Goal: Use online tool/utility: Utilize a website feature to perform a specific function

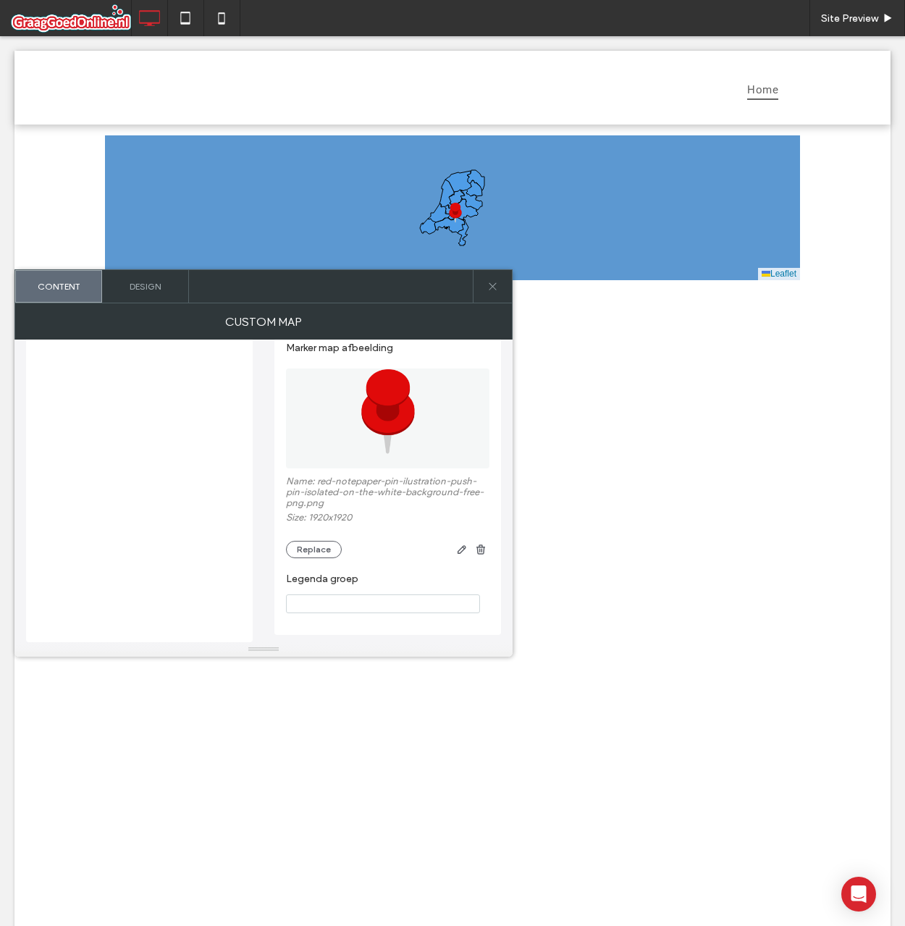
click at [352, 609] on input "Legenda groep" at bounding box center [383, 603] width 194 height 19
type input "**"
click at [774, 245] on span "gg" at bounding box center [780, 243] width 12 height 16
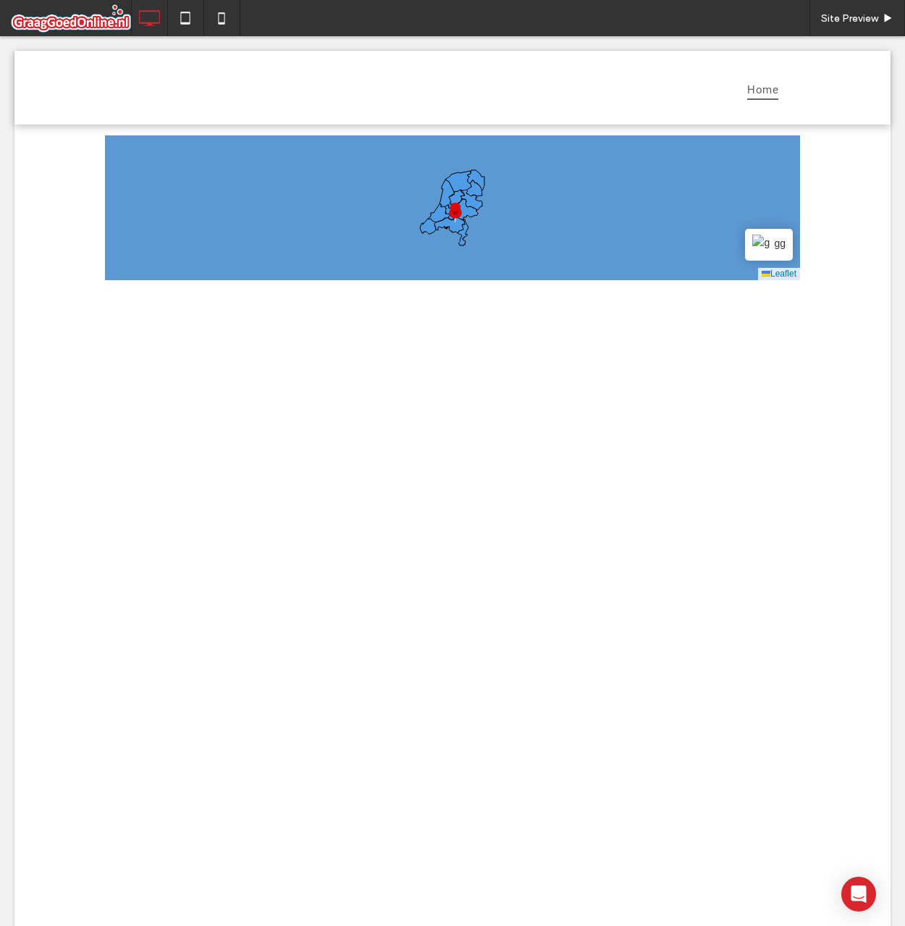
click at [773, 245] on span at bounding box center [452, 207] width 695 height 145
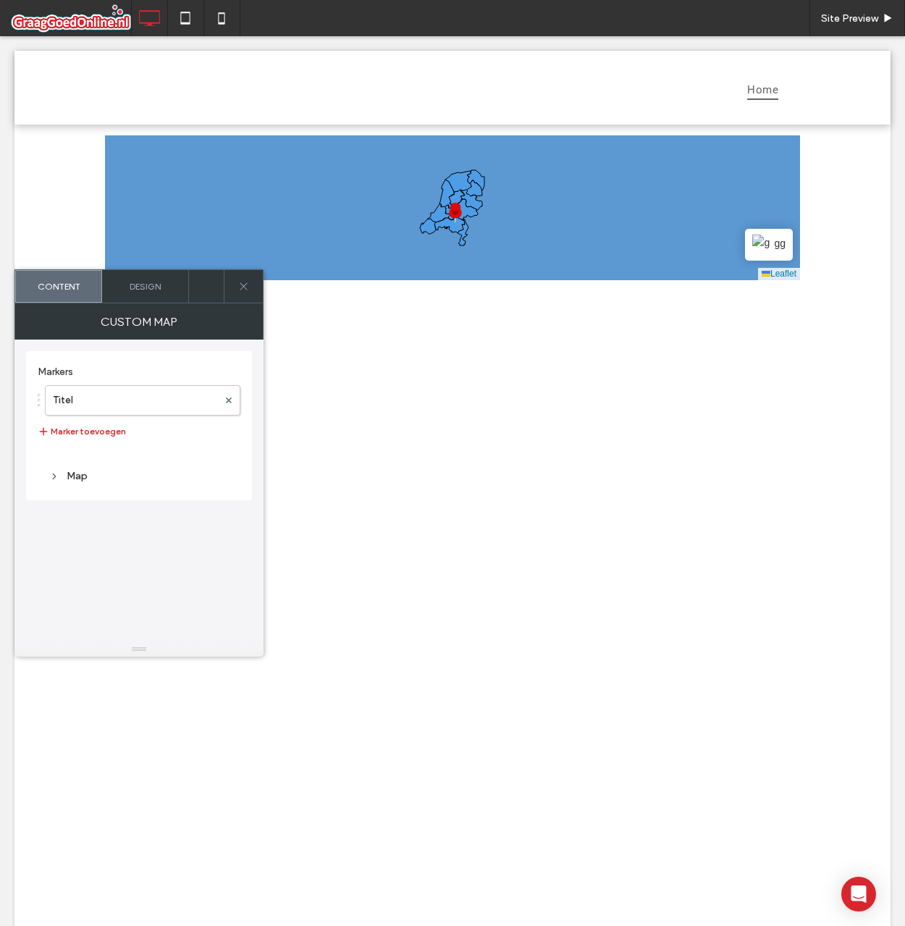
click at [774, 245] on span "gg" at bounding box center [780, 243] width 12 height 16
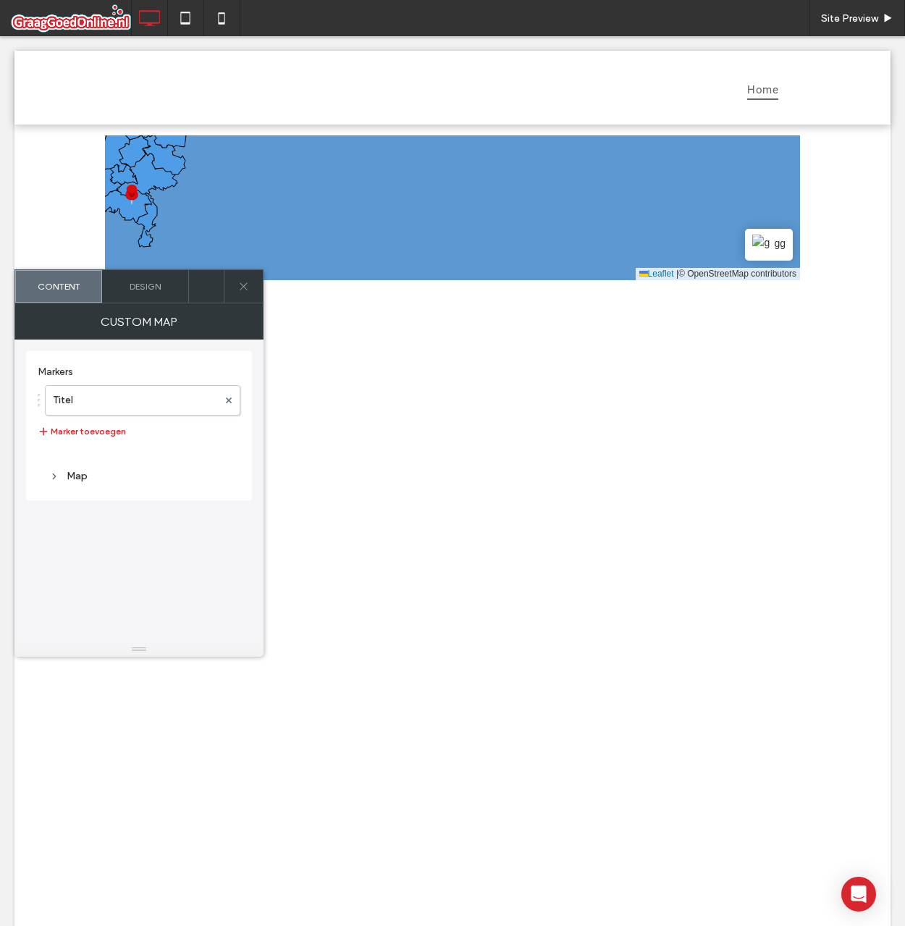
click at [774, 245] on span "gg" at bounding box center [780, 243] width 12 height 16
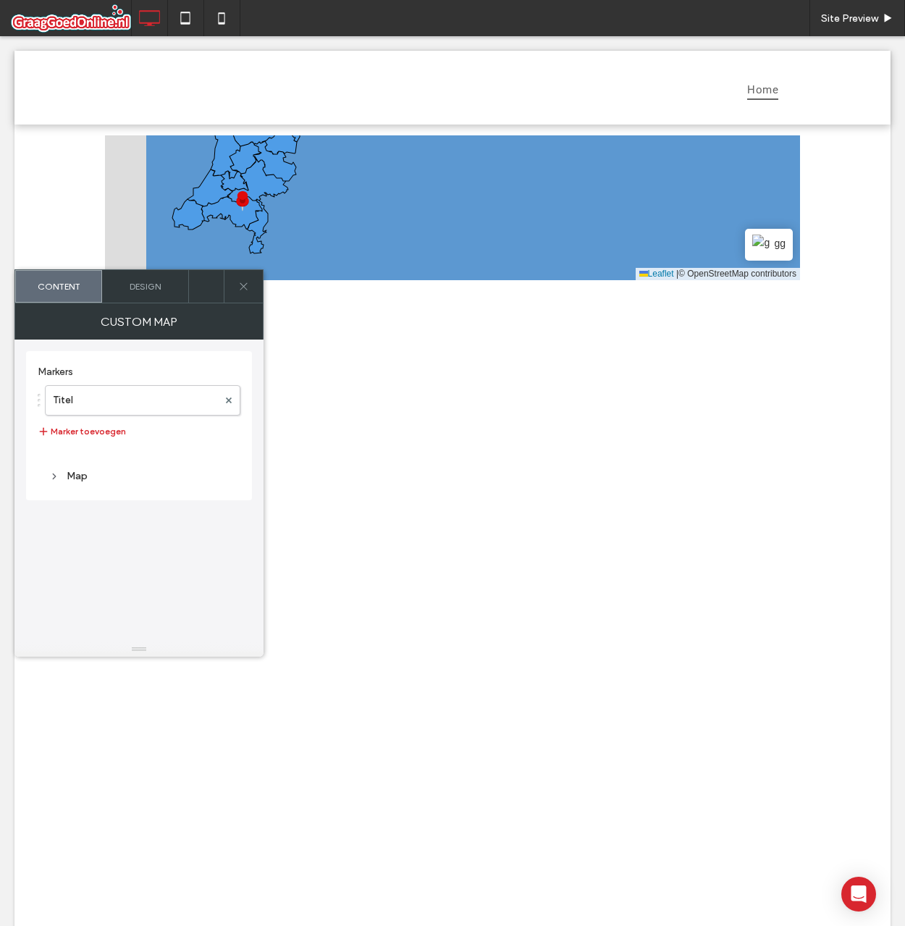
drag, startPoint x: 570, startPoint y: 224, endPoint x: 760, endPoint y: 244, distance: 190.7
click at [760, 244] on div "+ − gg Leaflet | © OpenStreetMap contributors" at bounding box center [452, 207] width 695 height 145
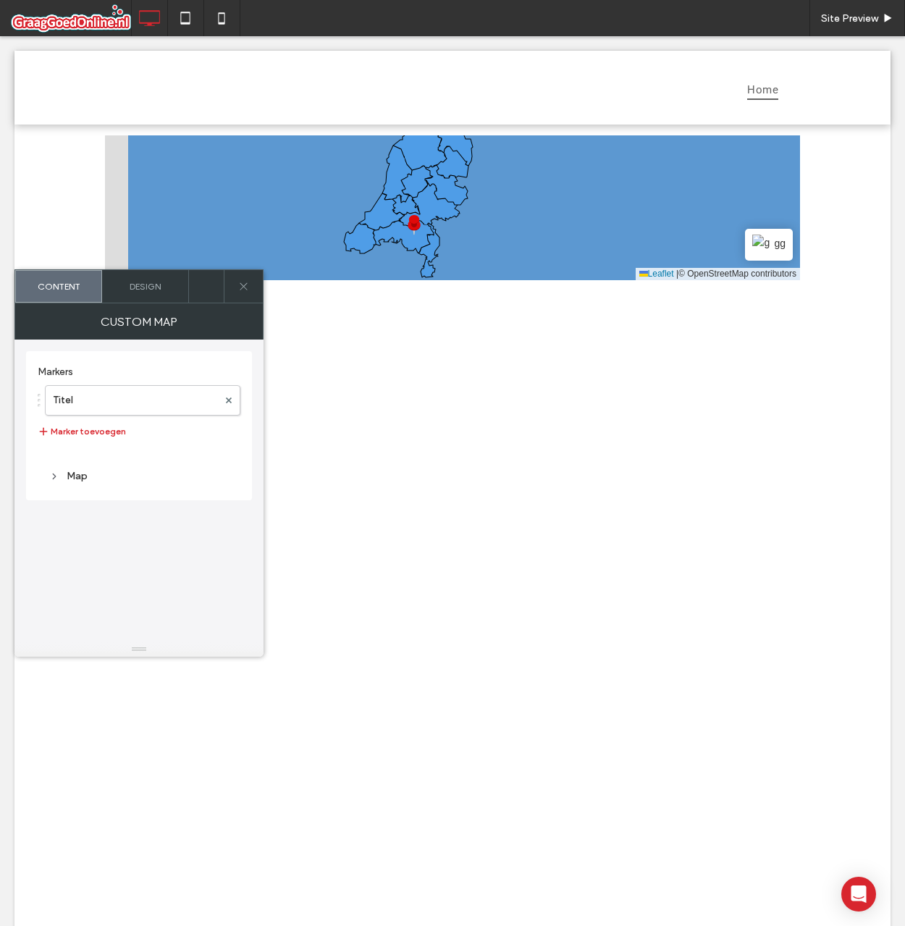
drag, startPoint x: 613, startPoint y: 220, endPoint x: 696, endPoint y: 231, distance: 84.0
click at [696, 231] on icon at bounding box center [545, 219] width 838 height 178
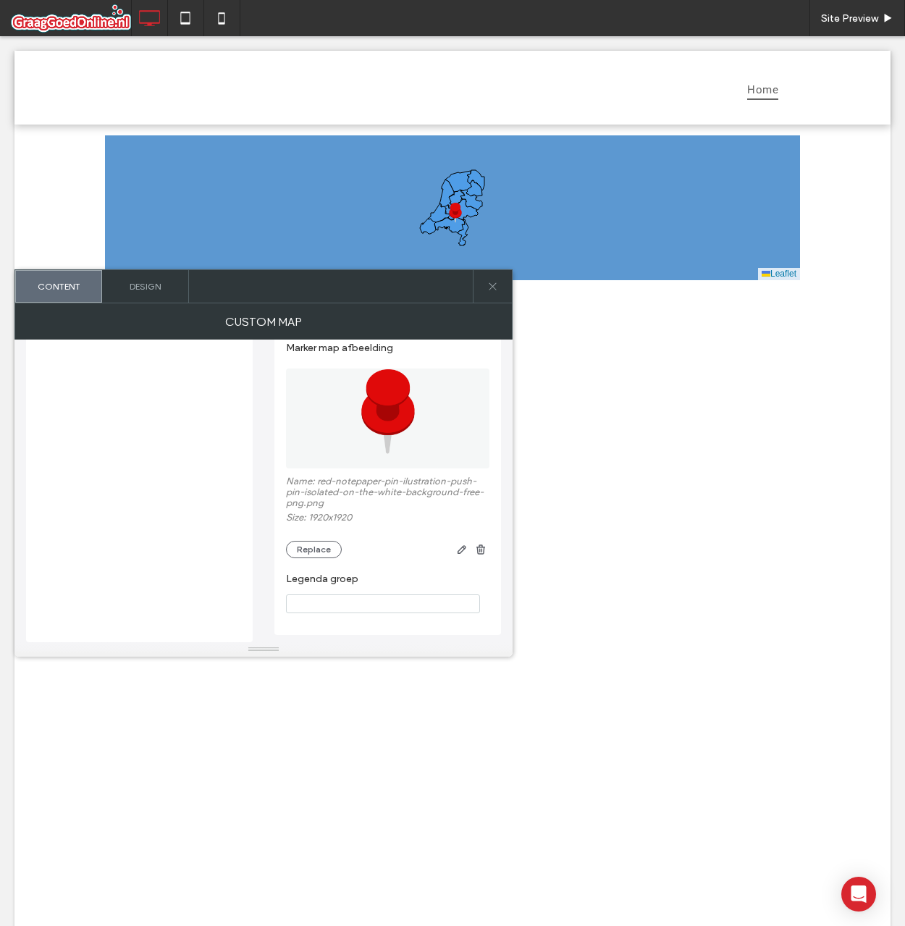
click at [390, 592] on section "Legenda groep" at bounding box center [387, 592] width 203 height 55
click at [389, 597] on input "Legenda groep" at bounding box center [383, 603] width 194 height 19
type input "**"
click at [397, 577] on label "Legenda groep" at bounding box center [385, 581] width 198 height 16
click at [780, 243] on span "ff" at bounding box center [783, 243] width 6 height 16
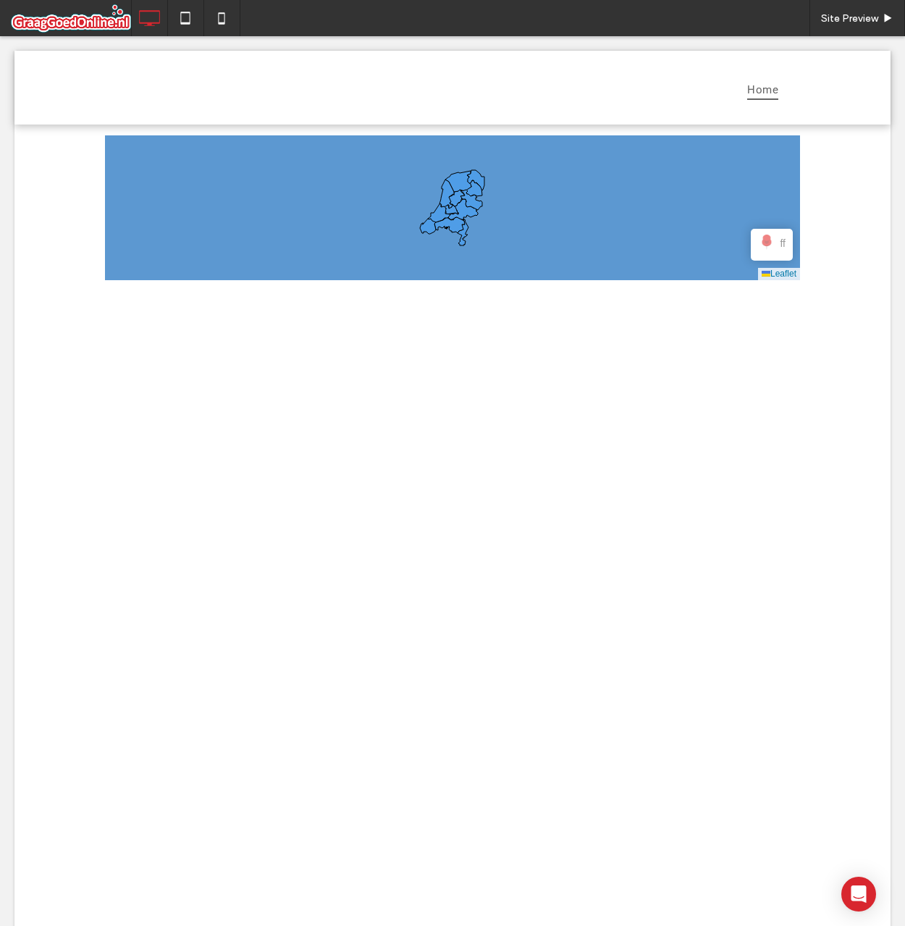
click at [774, 243] on span at bounding box center [452, 207] width 695 height 145
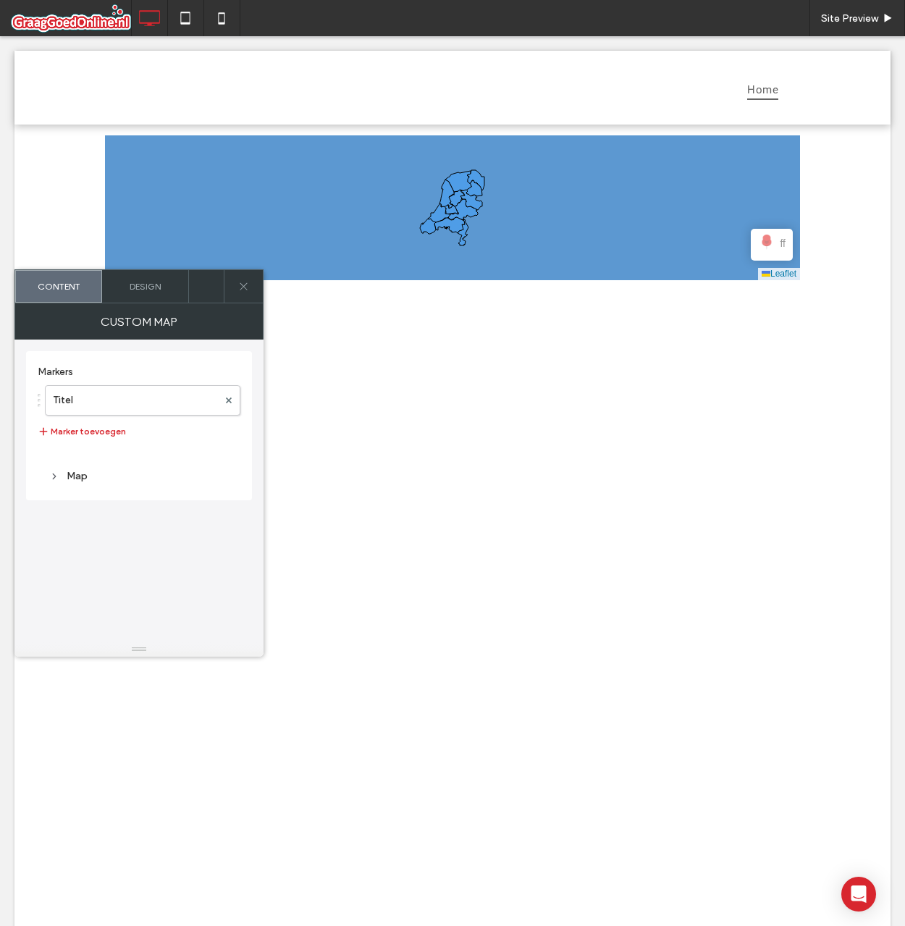
click at [780, 244] on span "ff" at bounding box center [783, 243] width 6 height 16
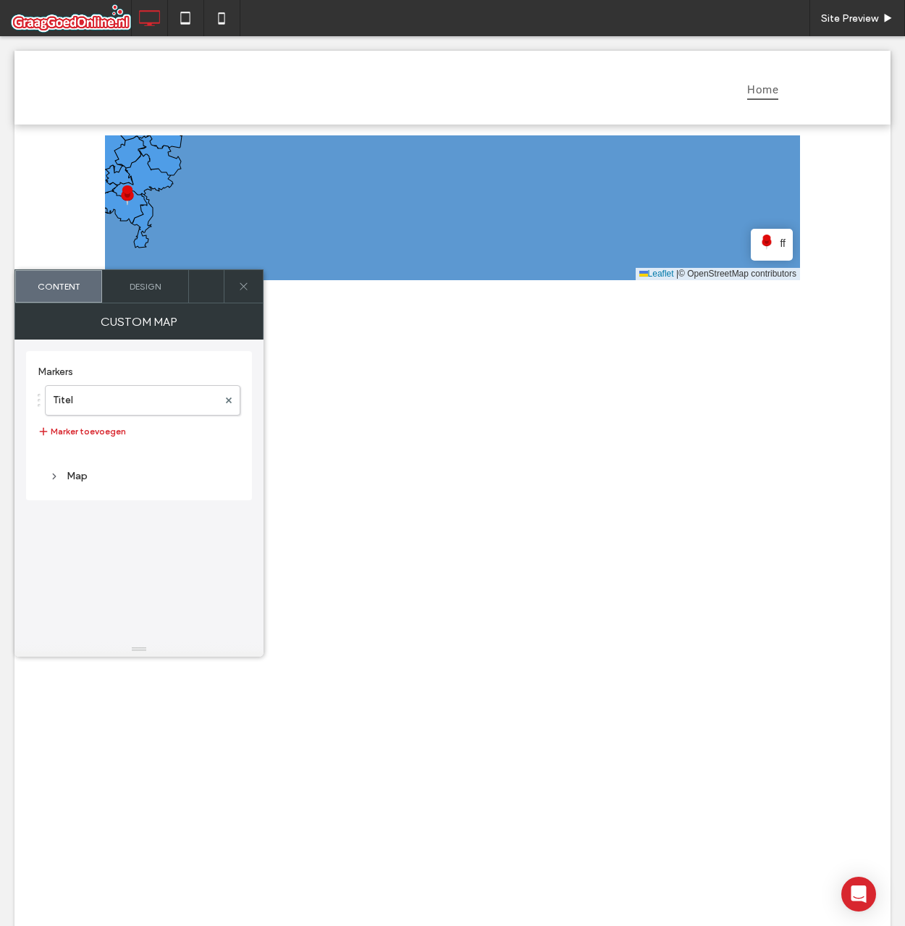
click at [780, 244] on span "ff" at bounding box center [783, 243] width 6 height 16
drag, startPoint x: 490, startPoint y: 208, endPoint x: 704, endPoint y: 251, distance: 218.7
click at [703, 251] on icon at bounding box center [486, 213] width 838 height 178
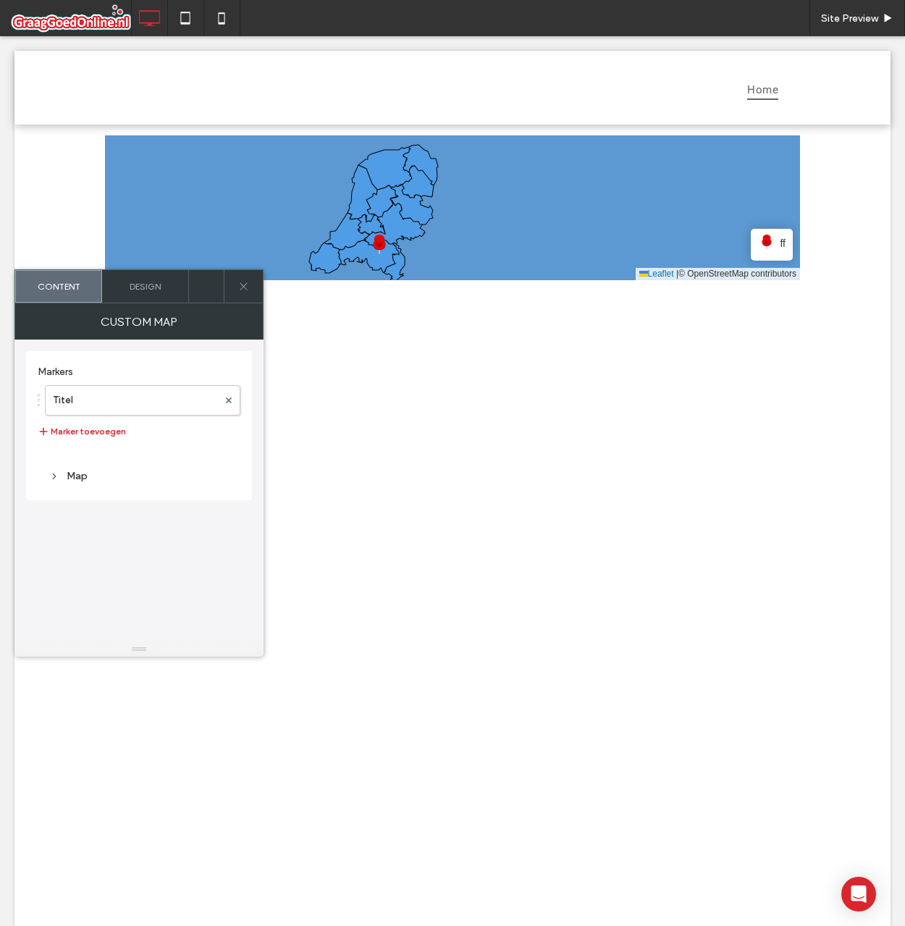
click at [780, 242] on span "ff" at bounding box center [783, 243] width 6 height 16
click at [780, 243] on span "ff" at bounding box center [783, 243] width 6 height 16
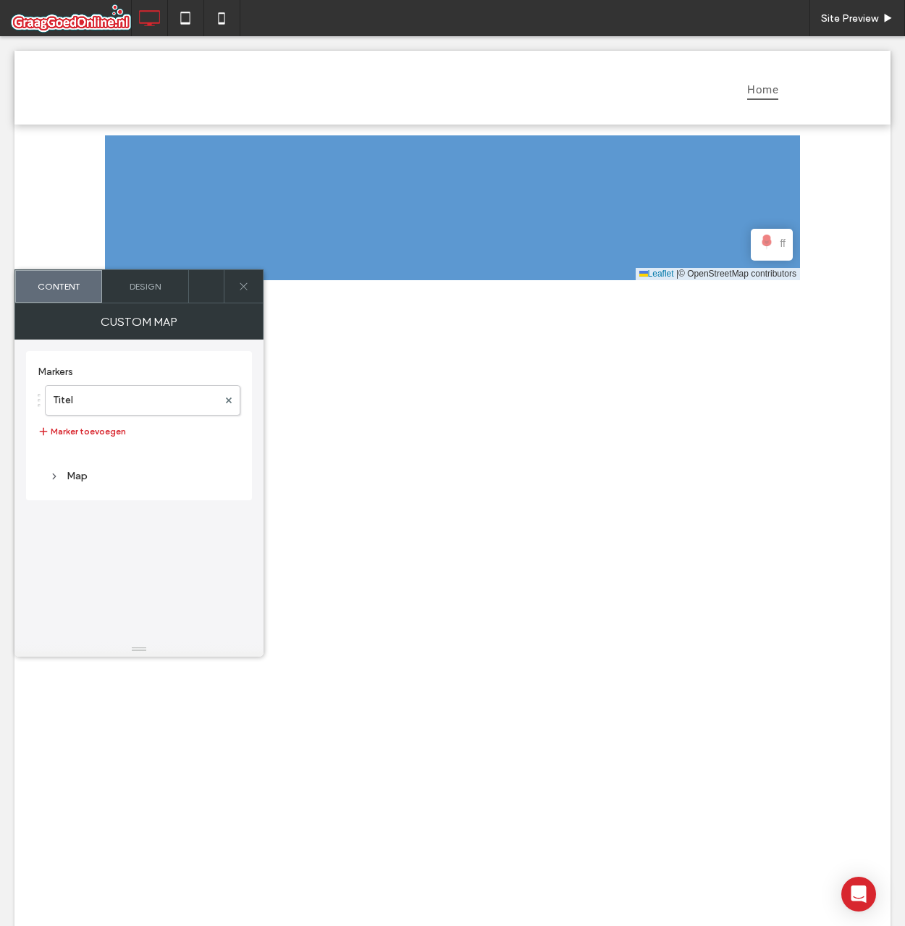
click at [780, 243] on span "ff" at bounding box center [783, 243] width 6 height 16
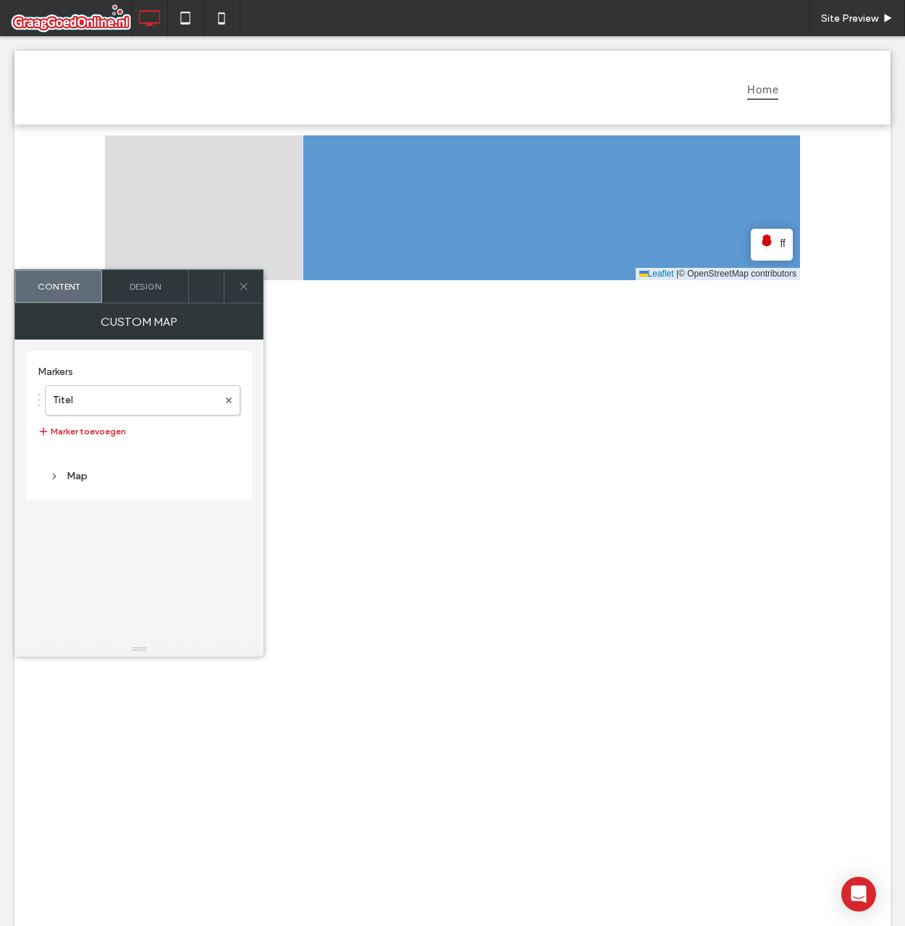
drag, startPoint x: 387, startPoint y: 186, endPoint x: 698, endPoint y: 206, distance: 311.9
click at [704, 205] on icon at bounding box center [720, 221] width 838 height 178
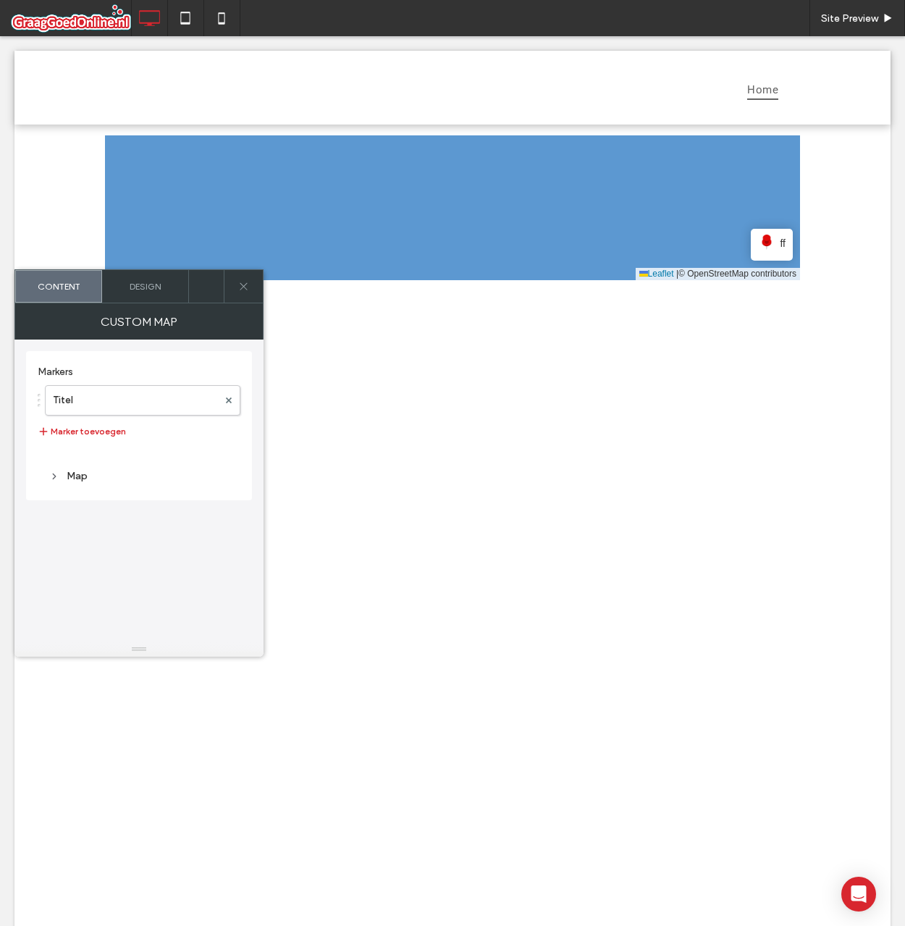
drag, startPoint x: 574, startPoint y: 206, endPoint x: 644, endPoint y: 208, distance: 69.5
click at [644, 208] on icon at bounding box center [467, 208] width 838 height 178
drag, startPoint x: 321, startPoint y: 185, endPoint x: 498, endPoint y: 217, distance: 180.2
click at [478, 212] on icon at bounding box center [458, 208] width 838 height 178
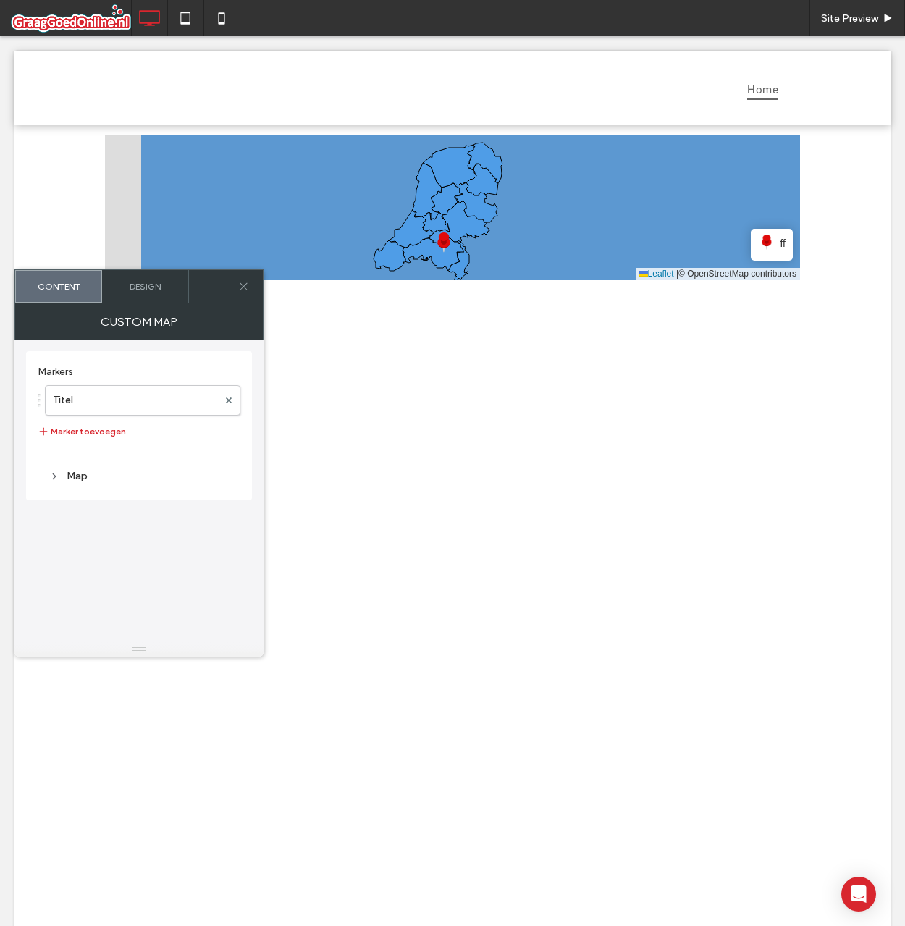
drag, startPoint x: 459, startPoint y: 222, endPoint x: 514, endPoint y: 222, distance: 55.0
click at [515, 222] on icon at bounding box center [558, 208] width 838 height 178
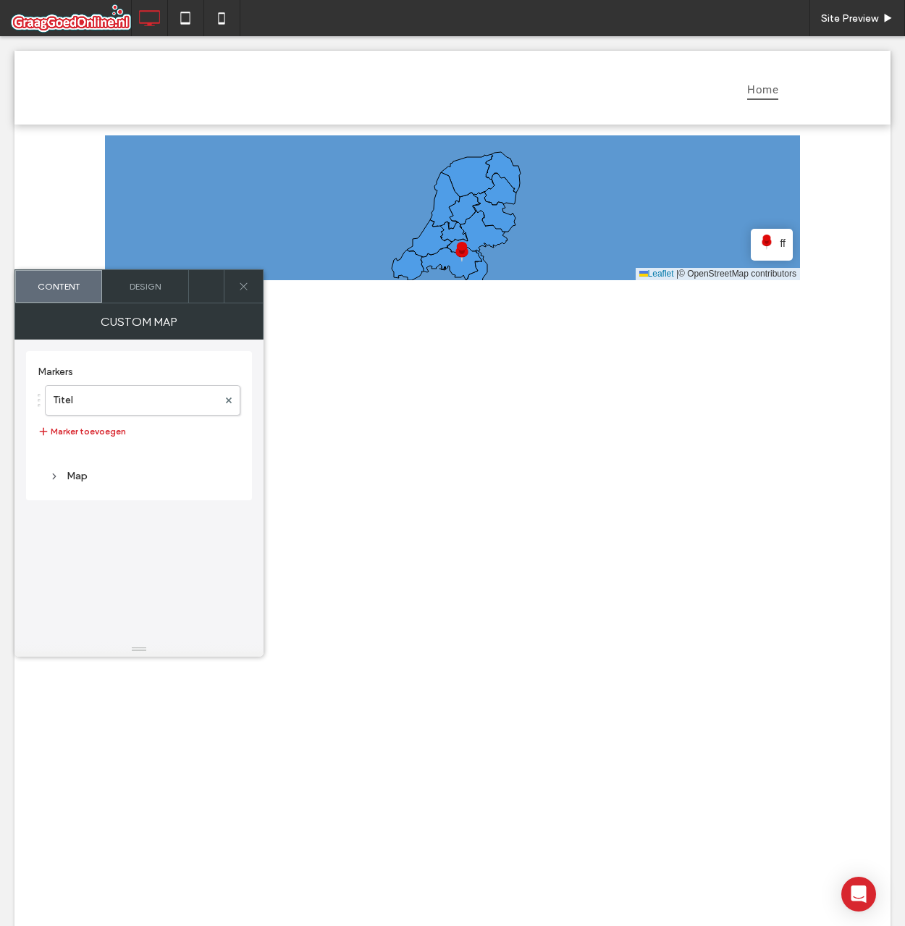
drag, startPoint x: 489, startPoint y: 219, endPoint x: 488, endPoint y: 202, distance: 16.7
click at [487, 202] on icon at bounding box center [494, 212] width 43 height 40
click at [768, 239] on img at bounding box center [766, 243] width 17 height 17
drag, startPoint x: 578, startPoint y: 246, endPoint x: 593, endPoint y: 243, distance: 15.5
click at [593, 243] on icon at bounding box center [460, 206] width 838 height 178
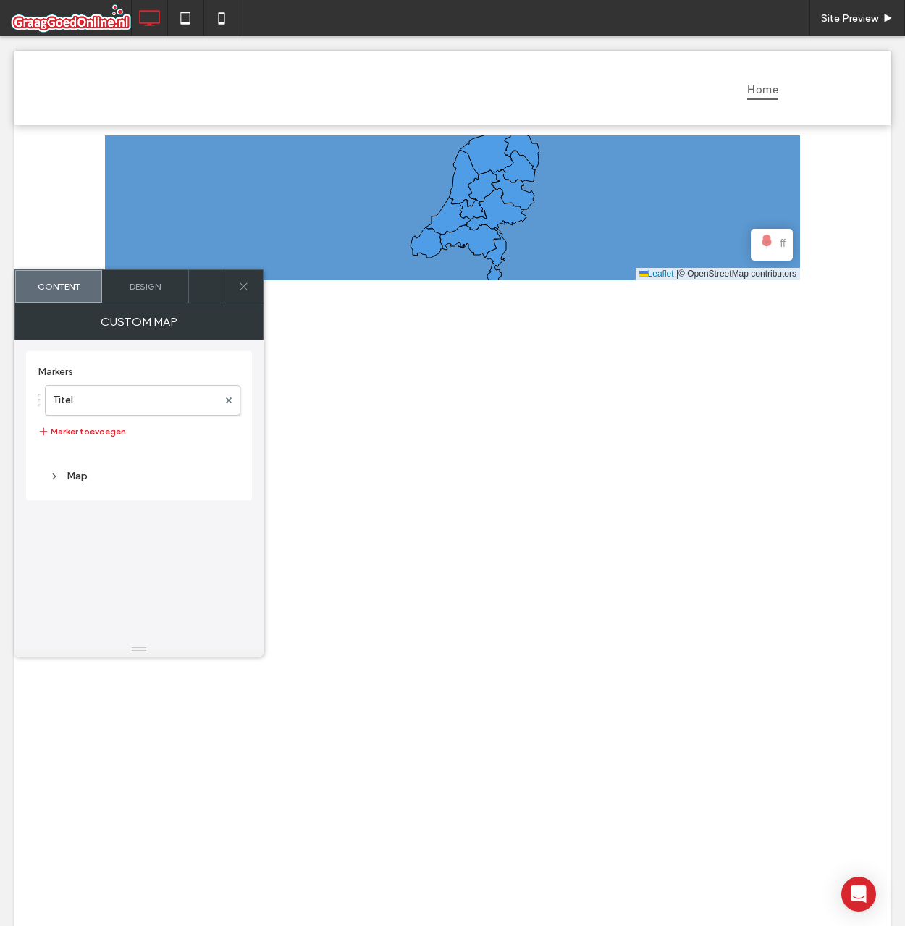
click at [770, 242] on img at bounding box center [766, 243] width 17 height 17
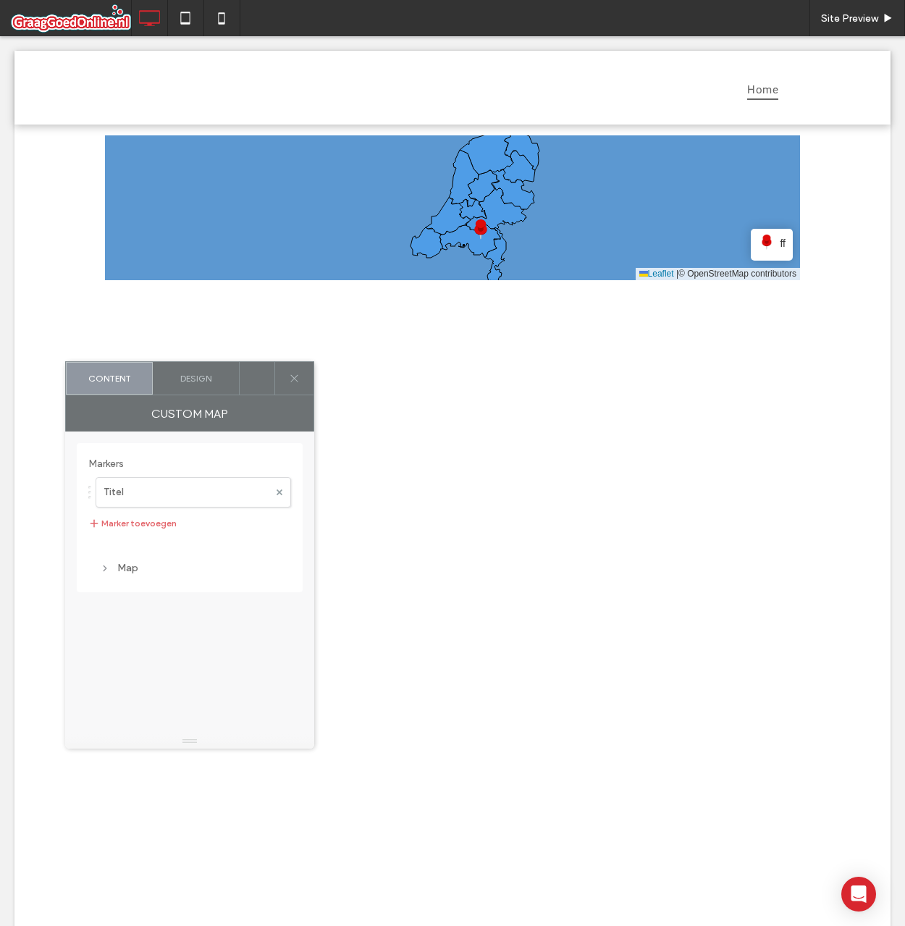
drag, startPoint x: 200, startPoint y: 287, endPoint x: 250, endPoint y: 378, distance: 104.0
click at [250, 378] on div at bounding box center [257, 378] width 35 height 33
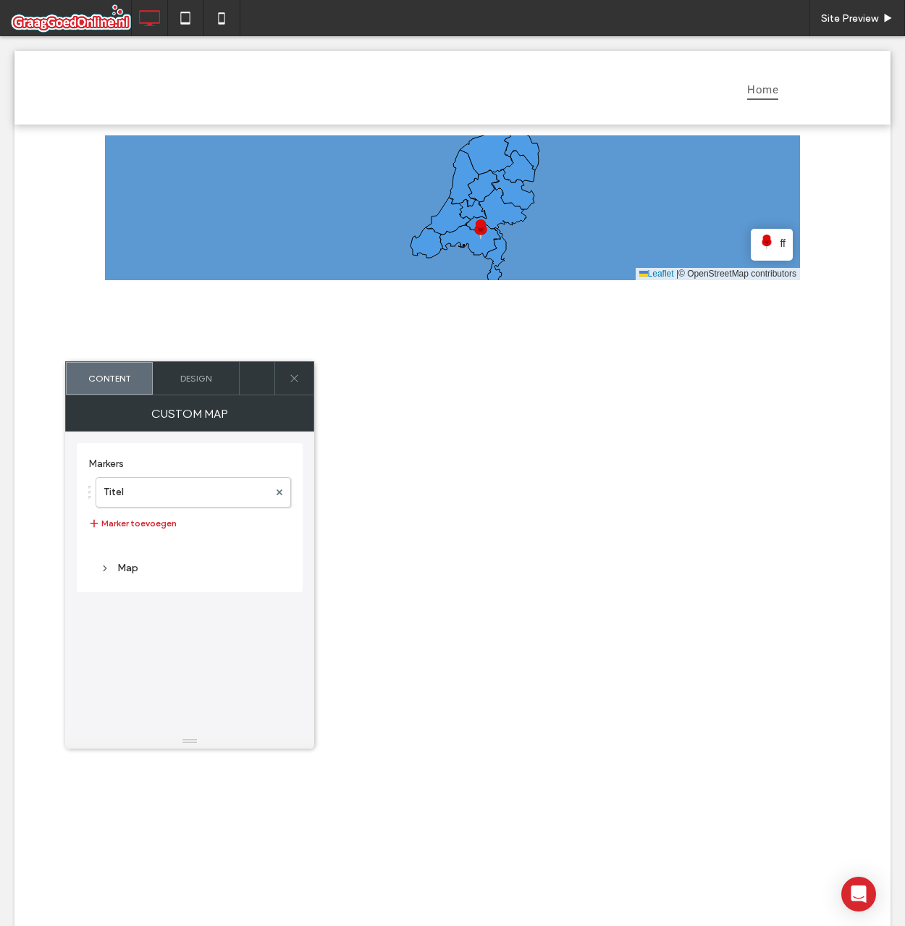
click at [769, 243] on img at bounding box center [766, 243] width 17 height 17
click at [780, 245] on span "ff" at bounding box center [783, 243] width 6 height 16
click at [592, 227] on icon at bounding box center [449, 216] width 838 height 178
click at [773, 240] on div "ff" at bounding box center [772, 243] width 28 height 17
click at [772, 243] on div "ff" at bounding box center [772, 243] width 28 height 17
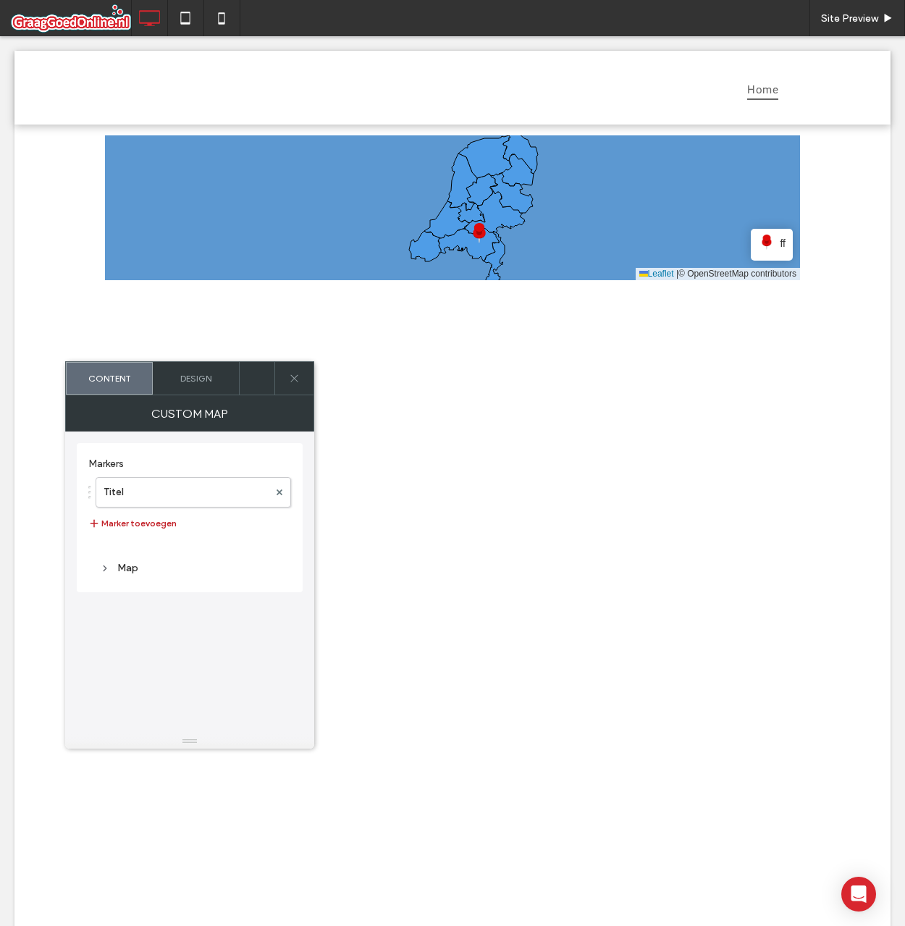
click at [151, 521] on button "Marker toevoegen" at bounding box center [132, 523] width 88 height 17
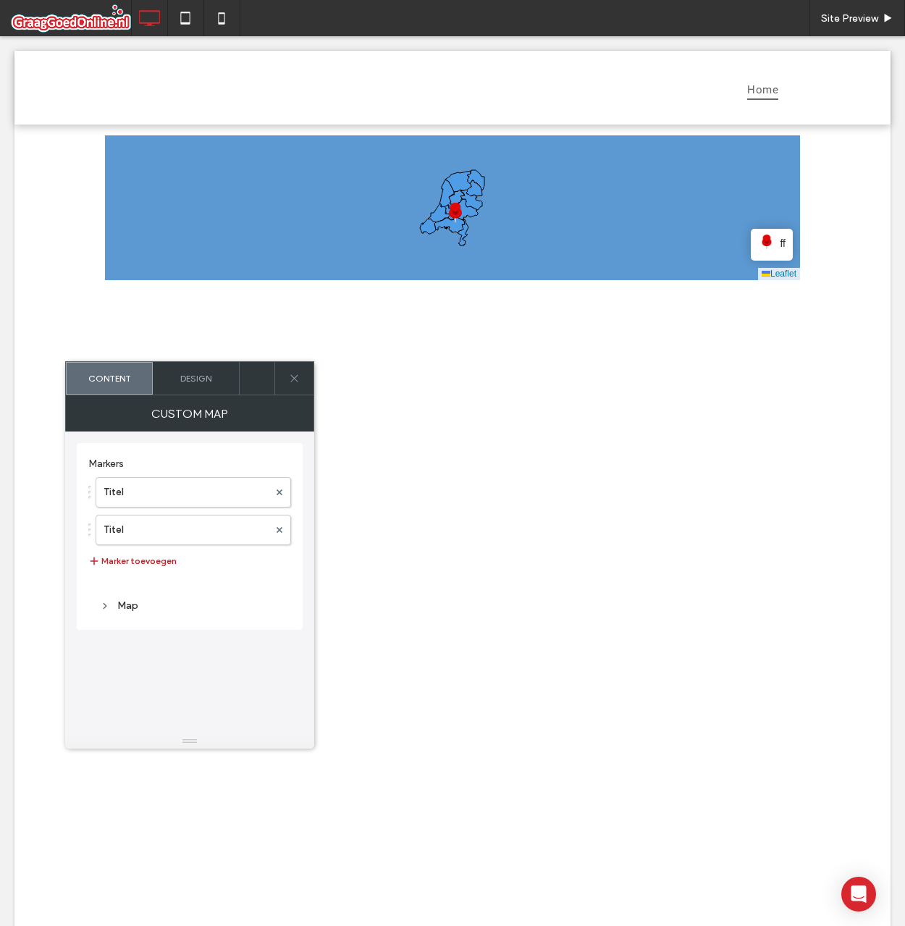
click at [142, 556] on button "Marker toevoegen" at bounding box center [132, 560] width 88 height 17
click at [149, 605] on button "Marker toevoegen" at bounding box center [132, 598] width 88 height 17
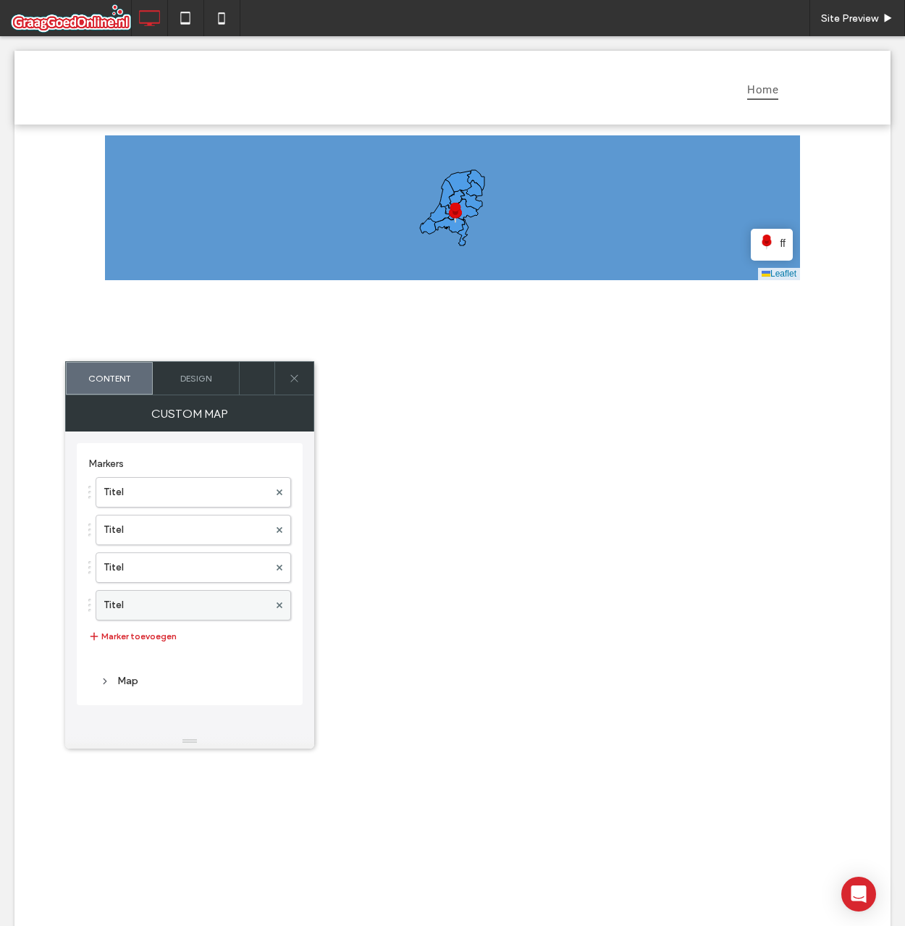
click at [159, 602] on label "Titel" at bounding box center [186, 605] width 165 height 29
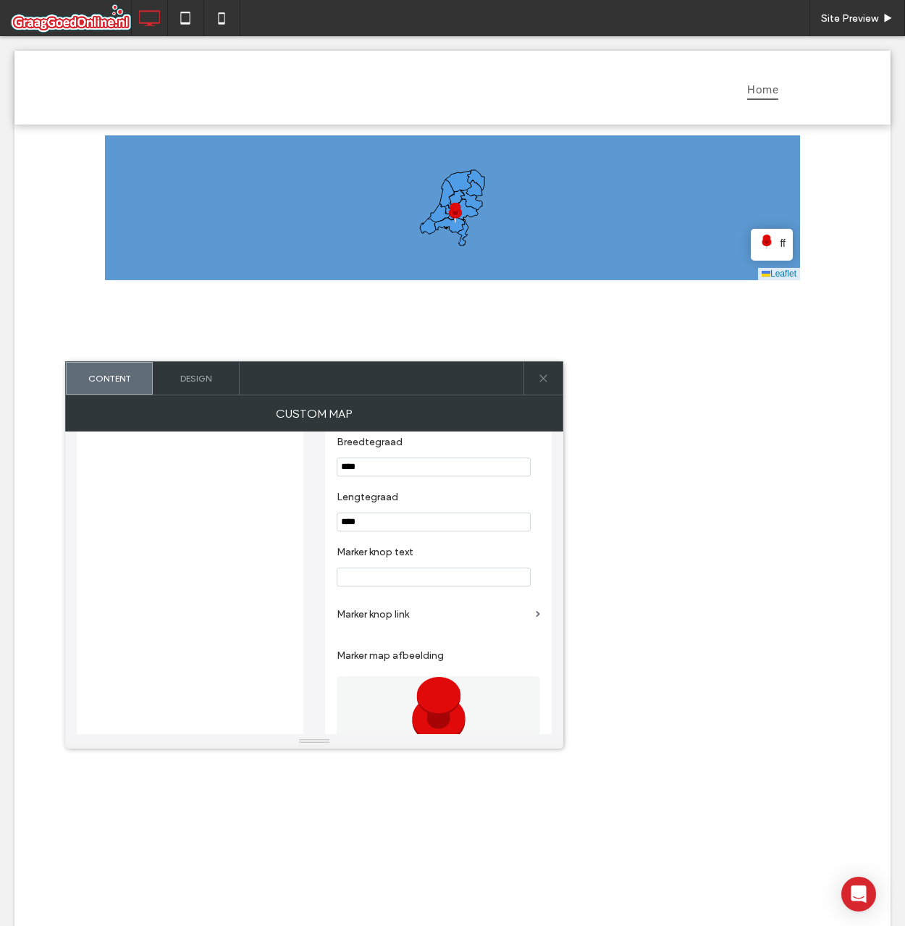
scroll to position [507, 0]
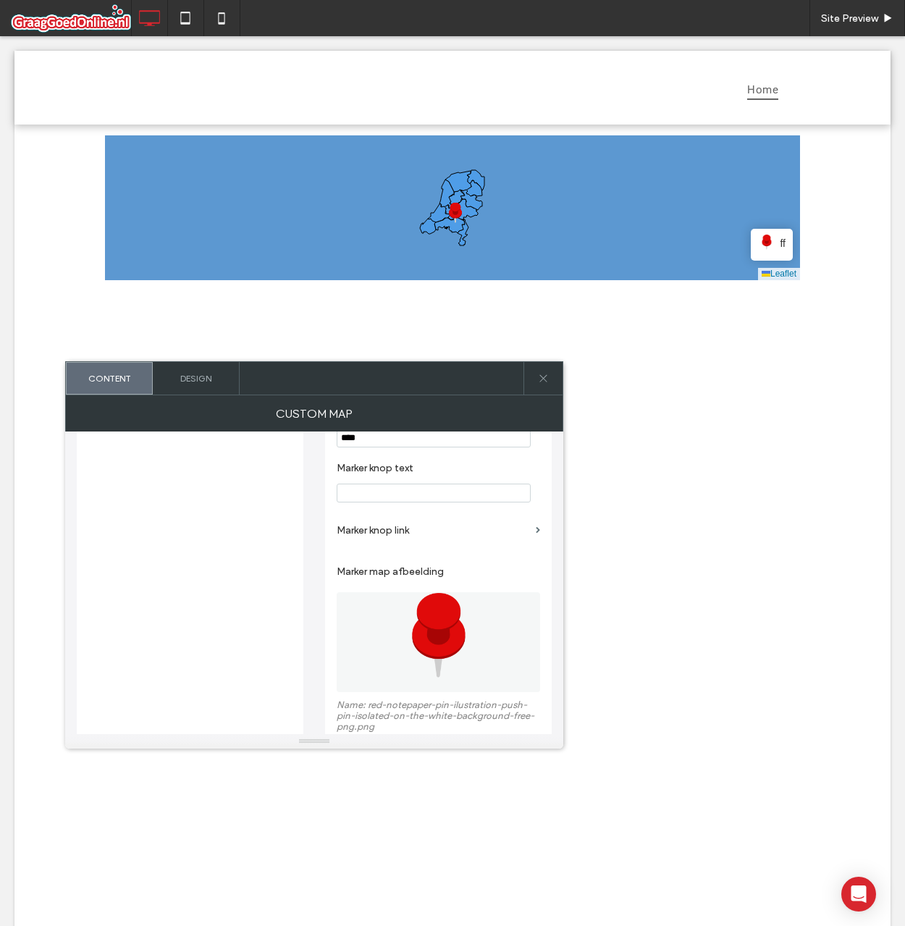
click at [416, 616] on img at bounding box center [439, 642] width 100 height 100
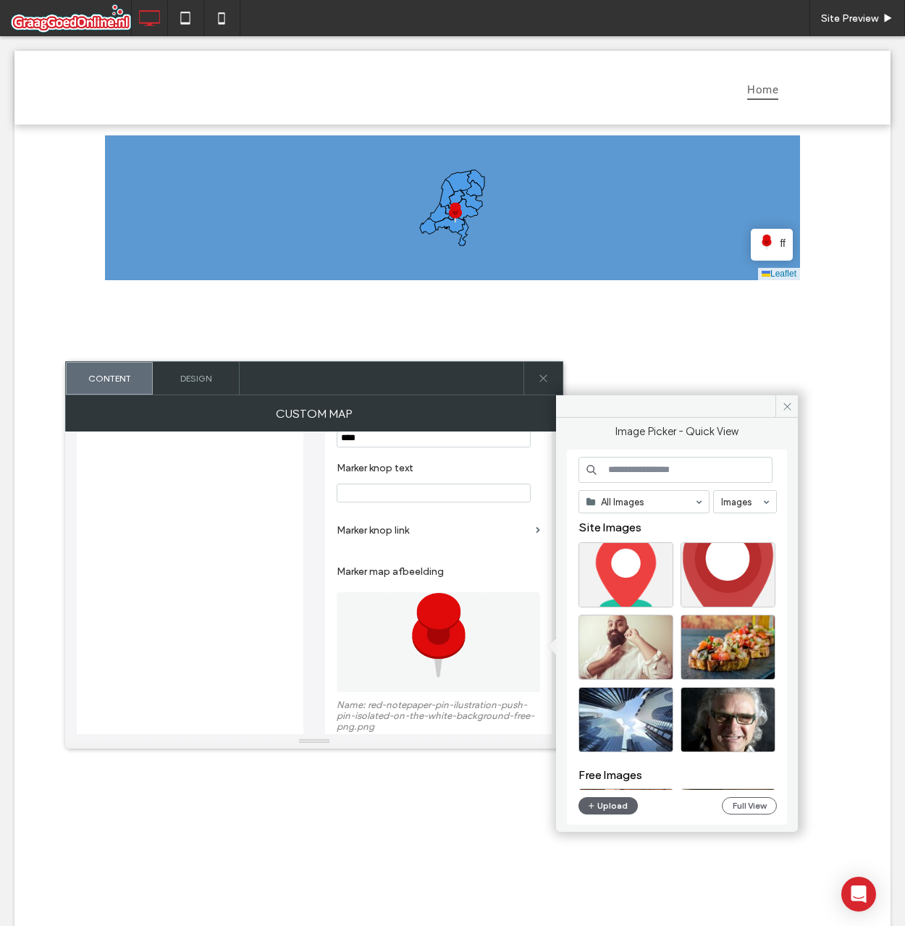
click at [274, 512] on div "Markers Titel Titel Titel Titel Marker toevoegen Map" at bounding box center [189, 401] width 203 height 915
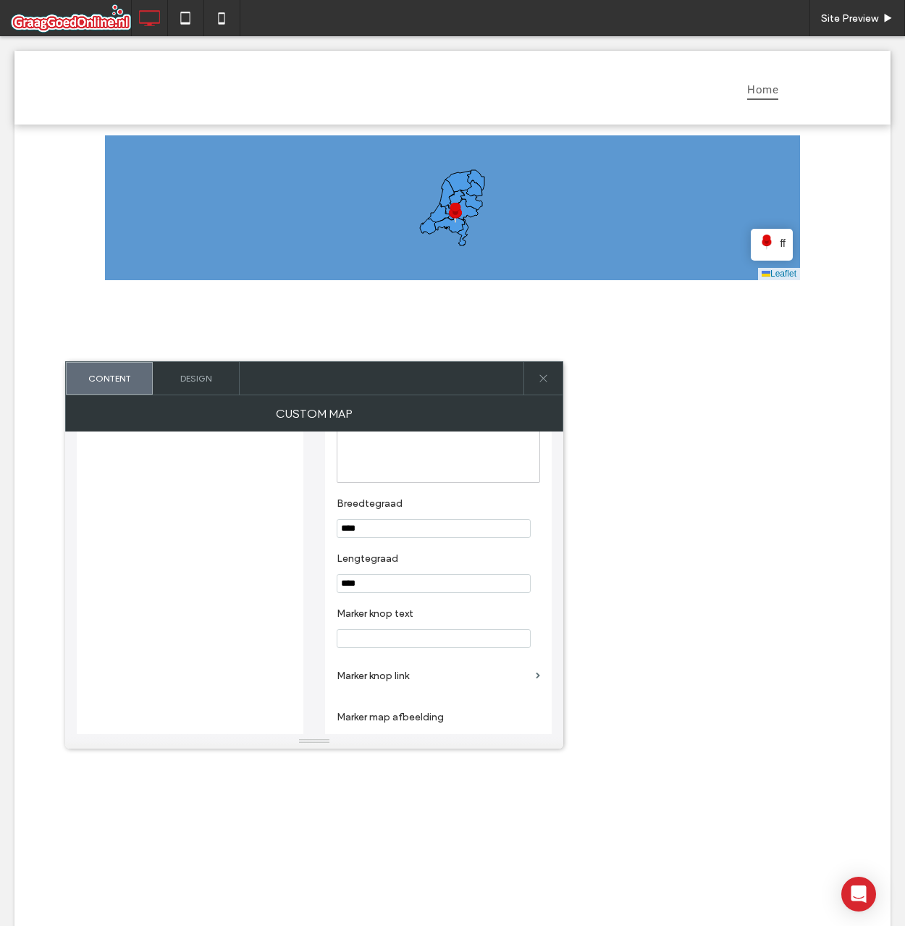
scroll to position [362, 0]
click at [371, 584] on input "****" at bounding box center [434, 582] width 194 height 19
type input "****"
click at [379, 563] on label "Lengtegraad" at bounding box center [436, 560] width 198 height 16
click at [373, 537] on input "****" at bounding box center [434, 527] width 194 height 19
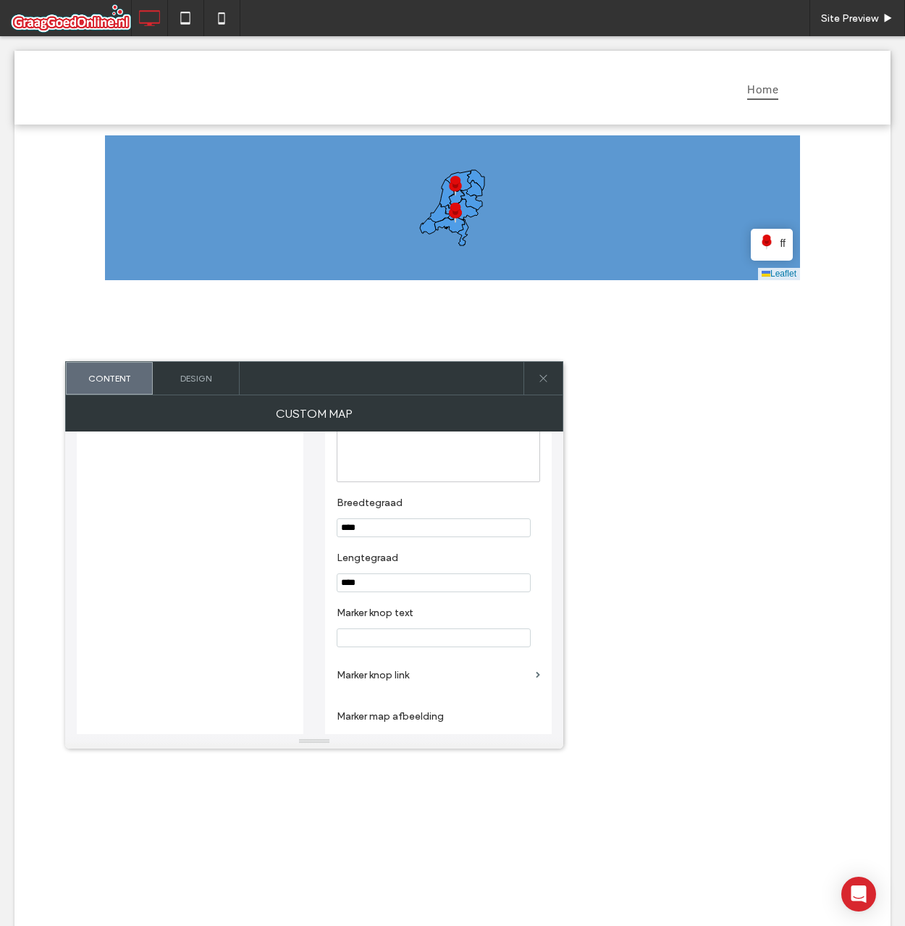
type input "****"
click at [412, 557] on label "Lengtegraad" at bounding box center [436, 560] width 198 height 16
click at [770, 245] on div "ff" at bounding box center [772, 243] width 28 height 17
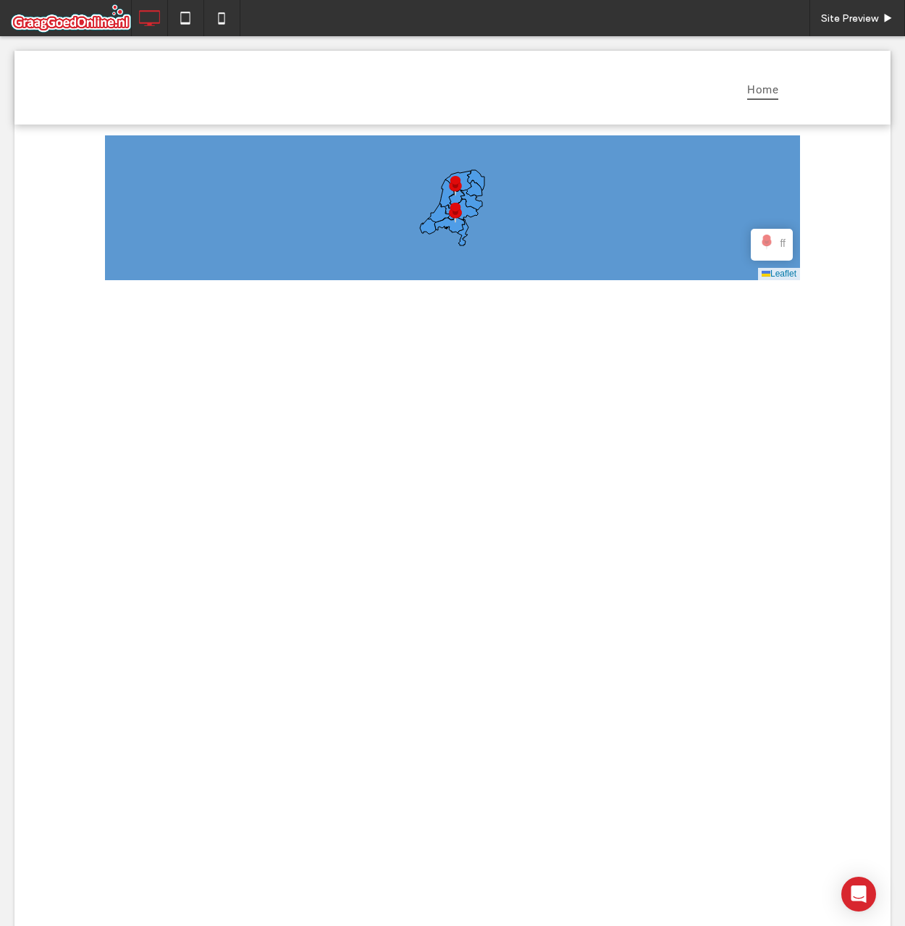
click at [770, 245] on span at bounding box center [452, 207] width 695 height 145
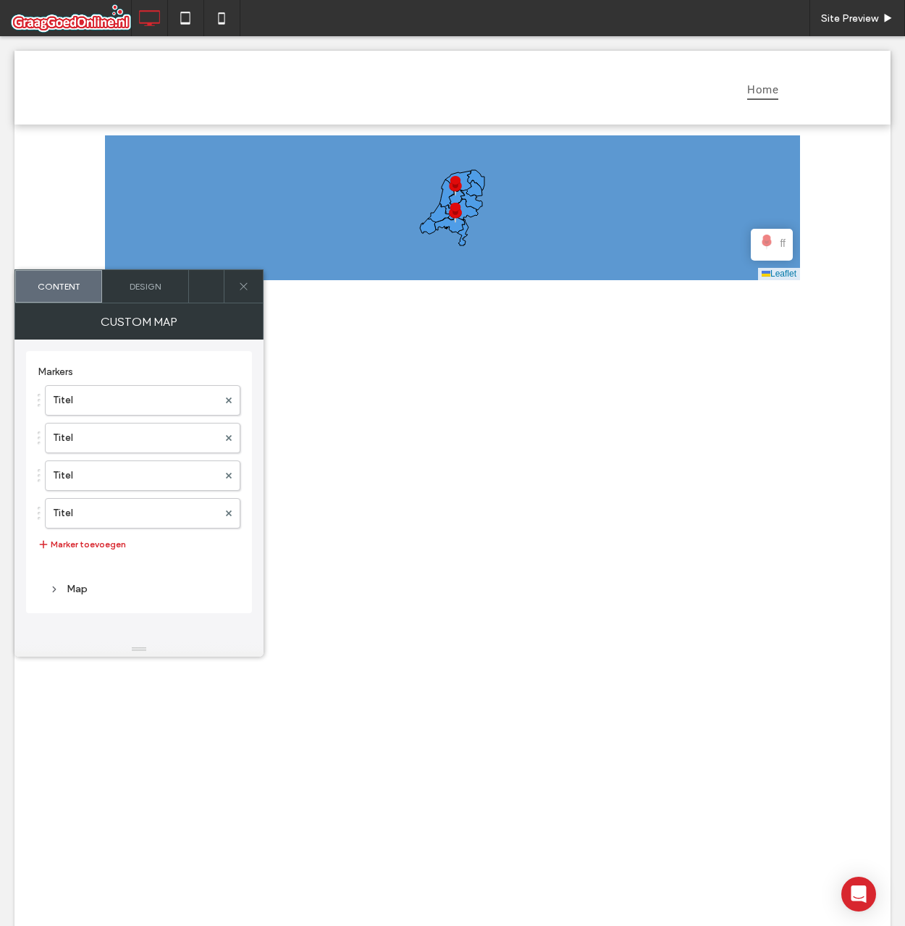
click at [770, 245] on div "ff" at bounding box center [772, 243] width 28 height 17
click at [780, 245] on span "ff" at bounding box center [783, 243] width 6 height 16
click at [85, 404] on label "Titel" at bounding box center [135, 400] width 165 height 29
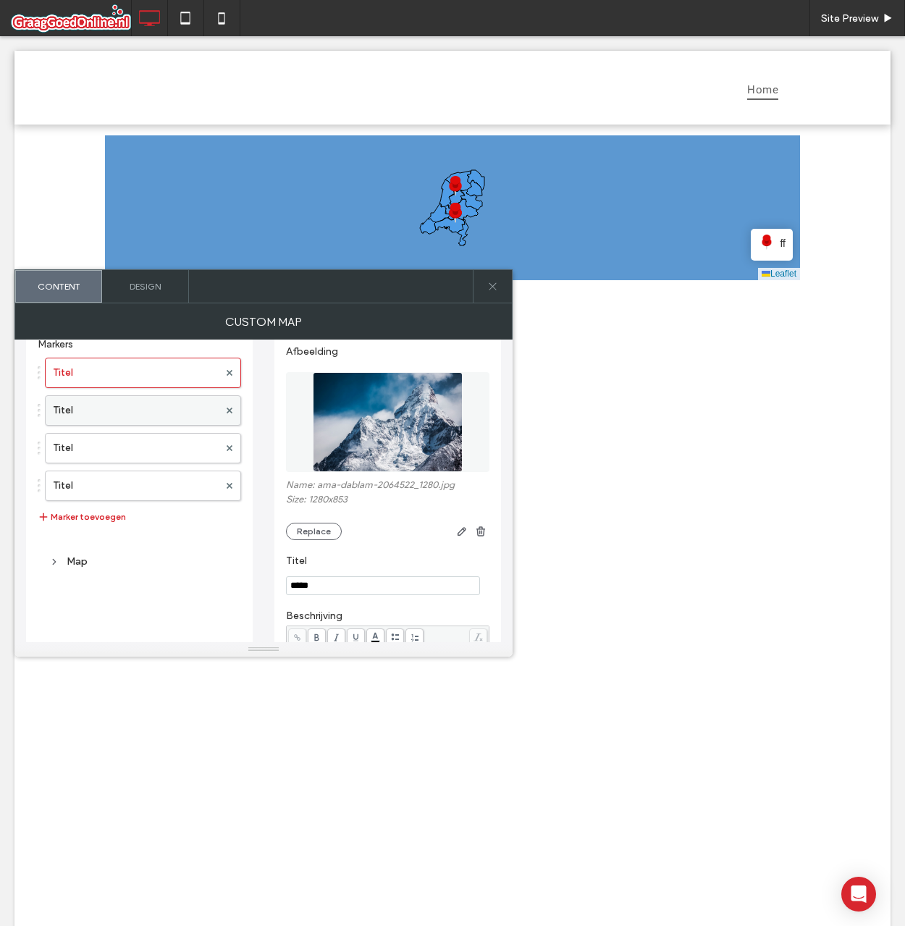
scroll to position [0, 0]
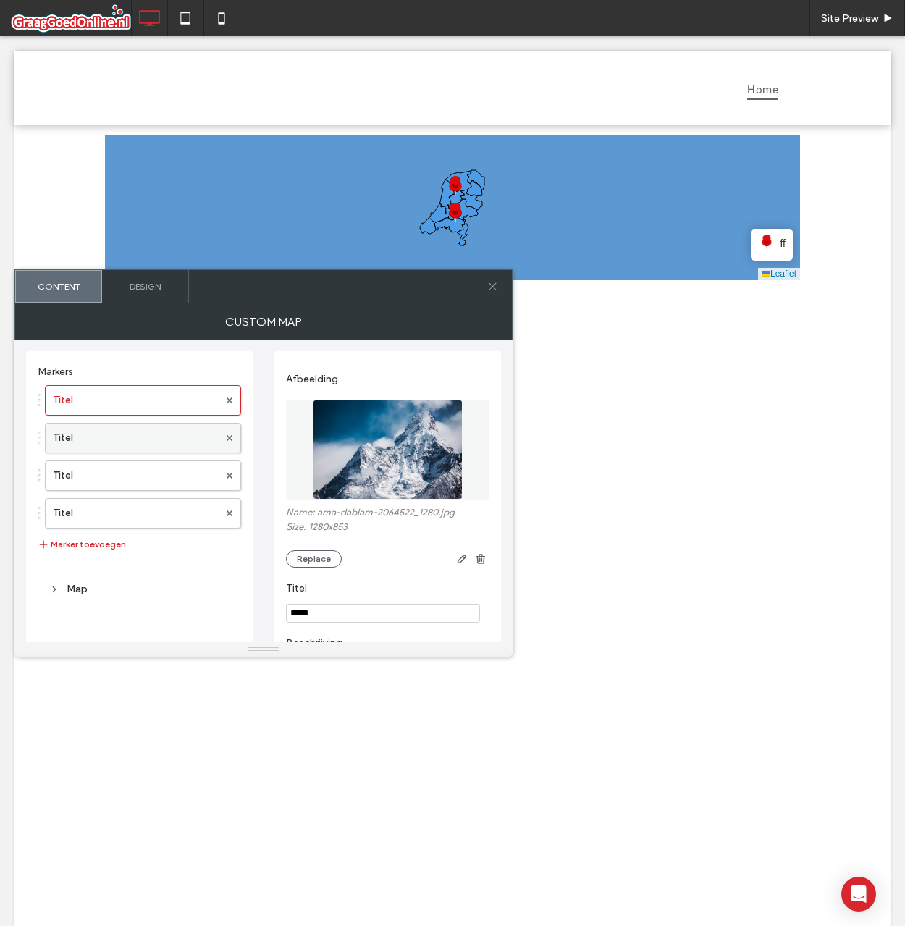
click at [114, 439] on label "Titel" at bounding box center [136, 438] width 166 height 29
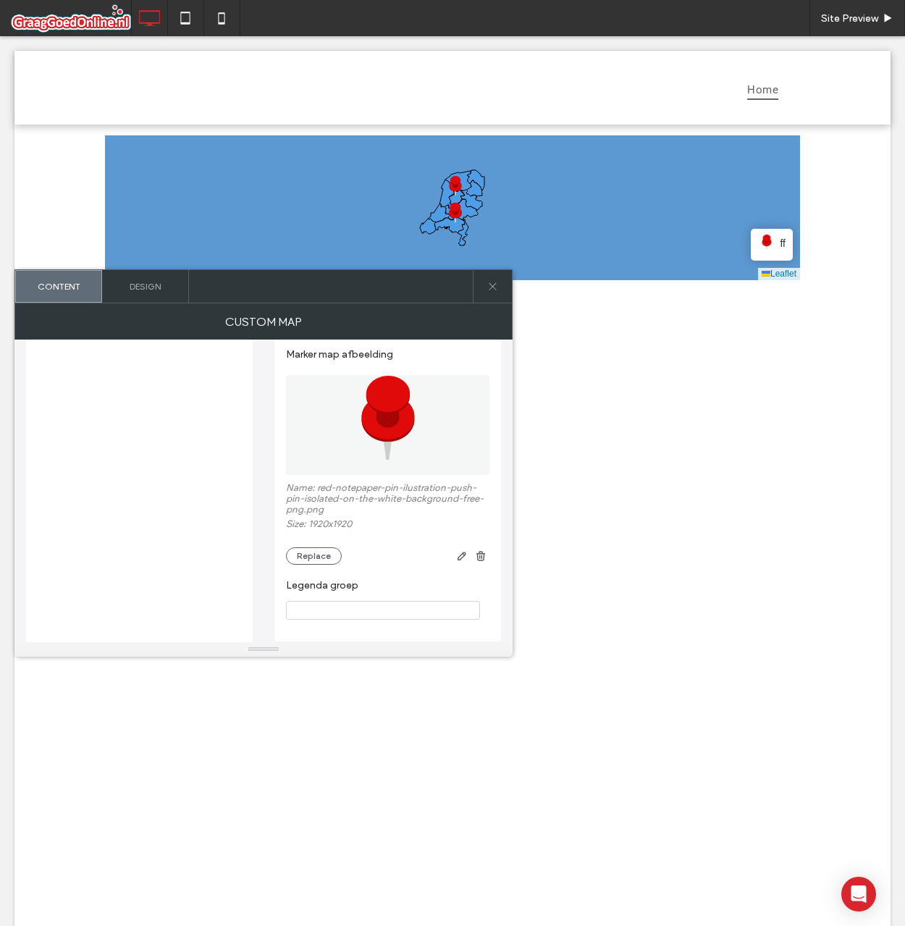
scroll to position [642, 0]
click at [342, 594] on input "Legenda groep" at bounding box center [383, 603] width 194 height 19
click at [384, 581] on label "Legenda groep" at bounding box center [385, 581] width 198 height 16
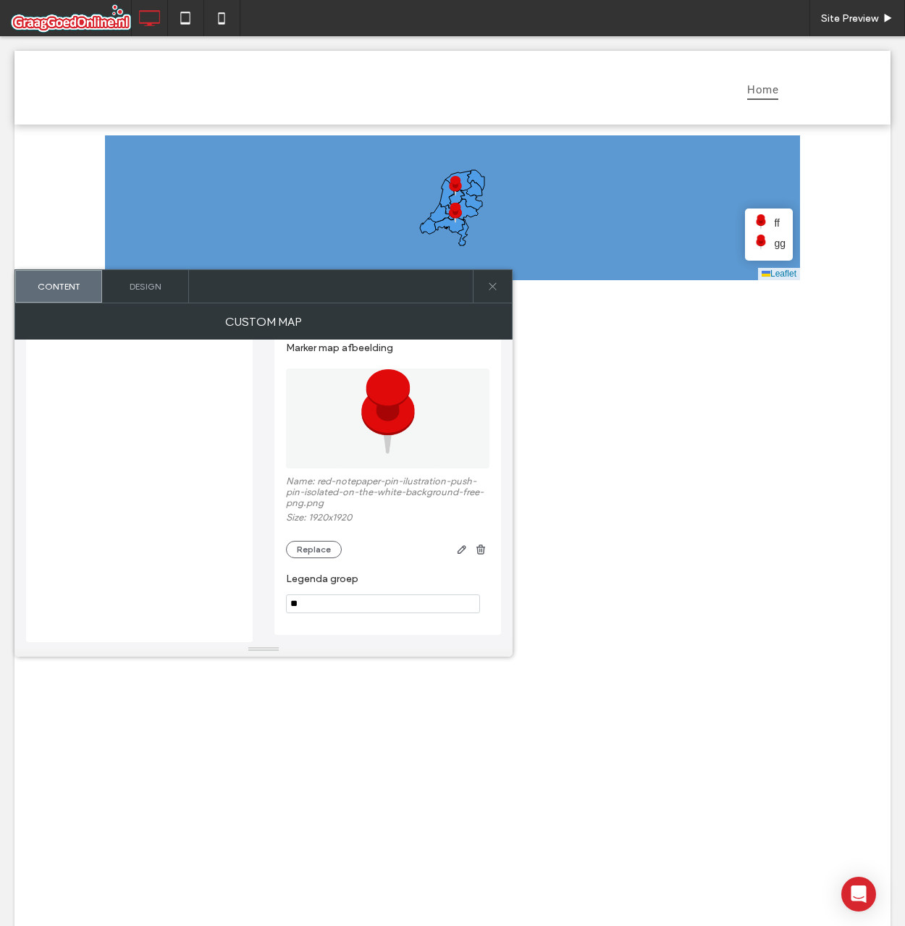
click at [377, 602] on input "**" at bounding box center [383, 603] width 194 height 19
type input "**"
click at [383, 574] on label "Legenda groep" at bounding box center [385, 581] width 198 height 16
click at [780, 247] on span "ff" at bounding box center [783, 243] width 6 height 16
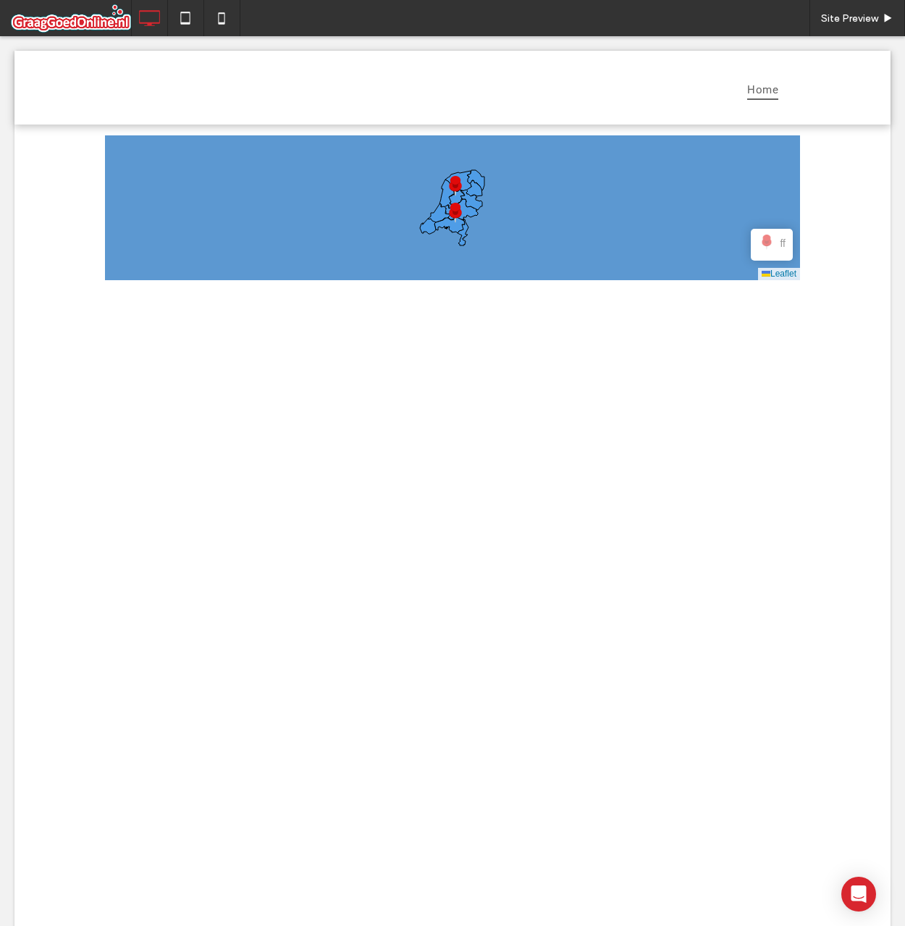
click at [776, 247] on span at bounding box center [452, 207] width 695 height 145
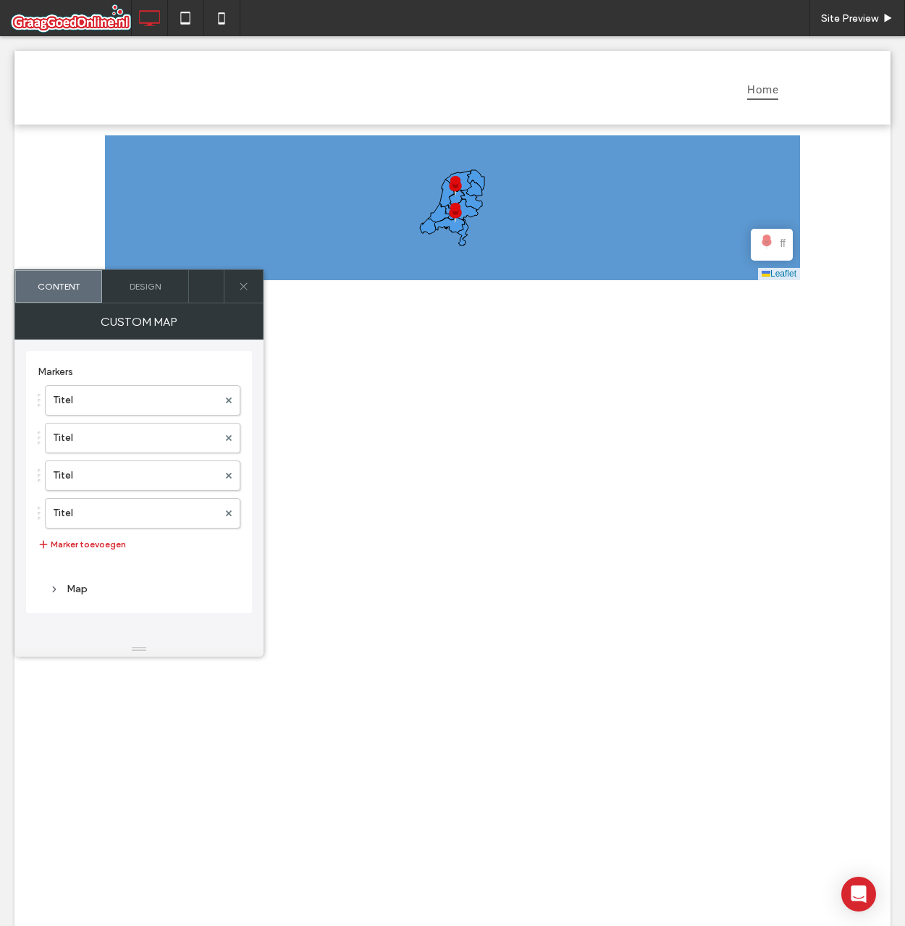
click at [772, 248] on div "ff" at bounding box center [772, 243] width 28 height 17
click at [106, 468] on label "Titel" at bounding box center [135, 475] width 165 height 29
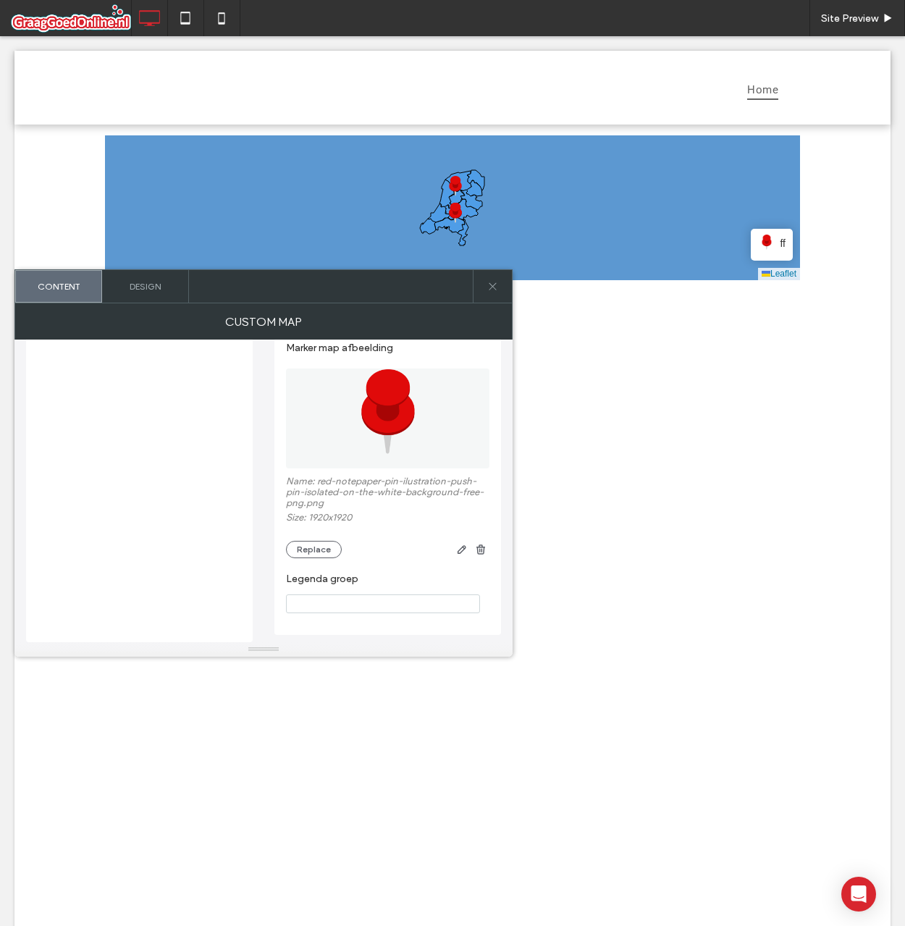
click at [313, 589] on section "Legenda groep" at bounding box center [387, 592] width 203 height 55
click at [316, 596] on input "Legenda groep" at bounding box center [383, 603] width 194 height 19
type input "**"
click at [274, 576] on div "Afbeelding Name: ama-dablam-2064522_1280.jpg Size: 1280x853 Replace Titel *****…" at bounding box center [387, 174] width 227 height 922
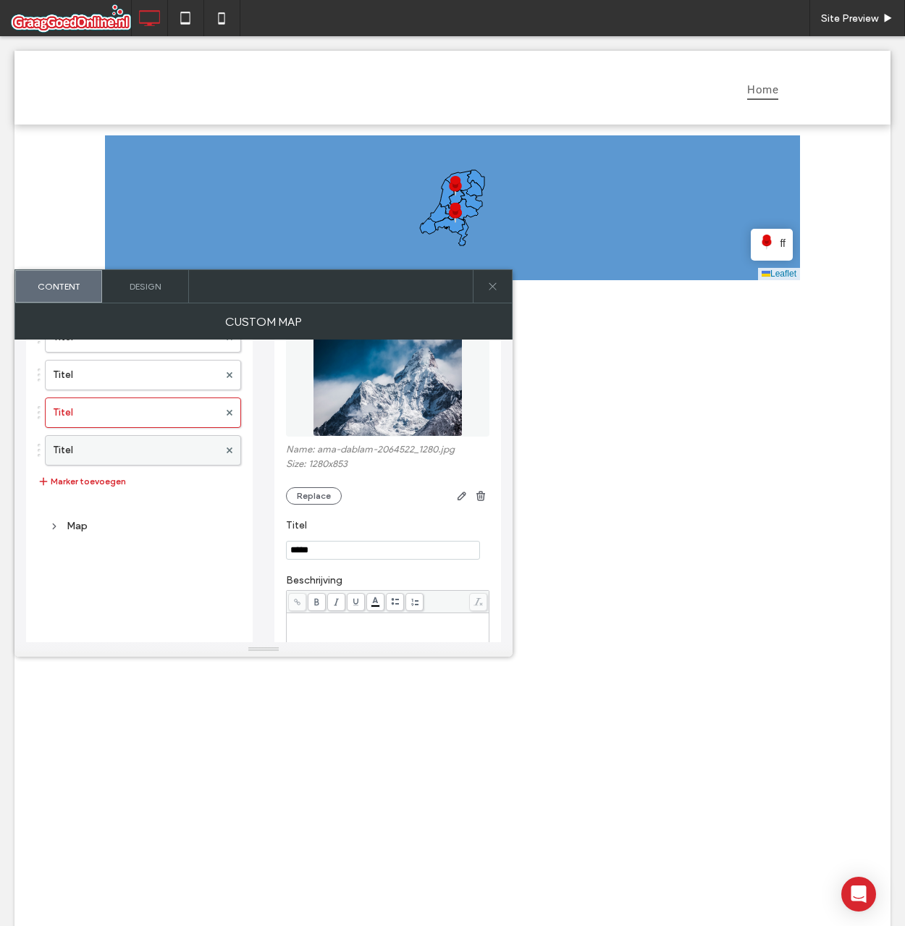
click at [135, 455] on label "Titel" at bounding box center [136, 450] width 166 height 29
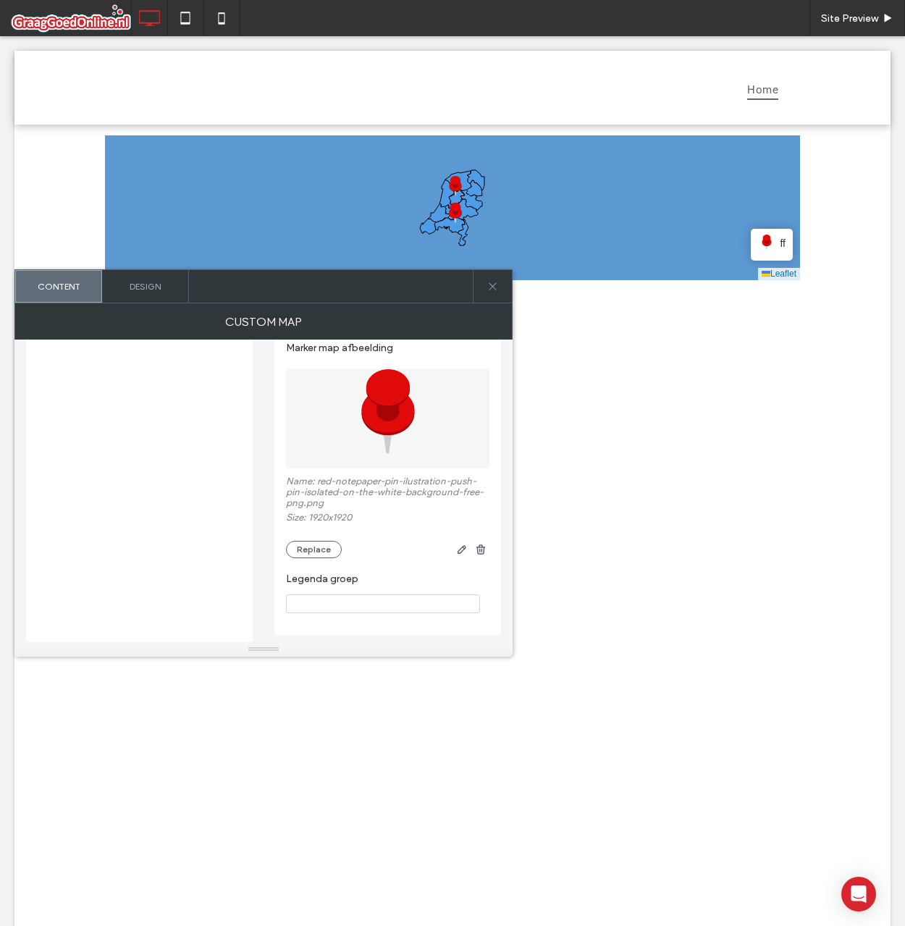
click at [335, 607] on input "Legenda groep" at bounding box center [383, 603] width 194 height 19
type input "**"
click at [388, 573] on label "Legenda groep" at bounding box center [385, 581] width 198 height 16
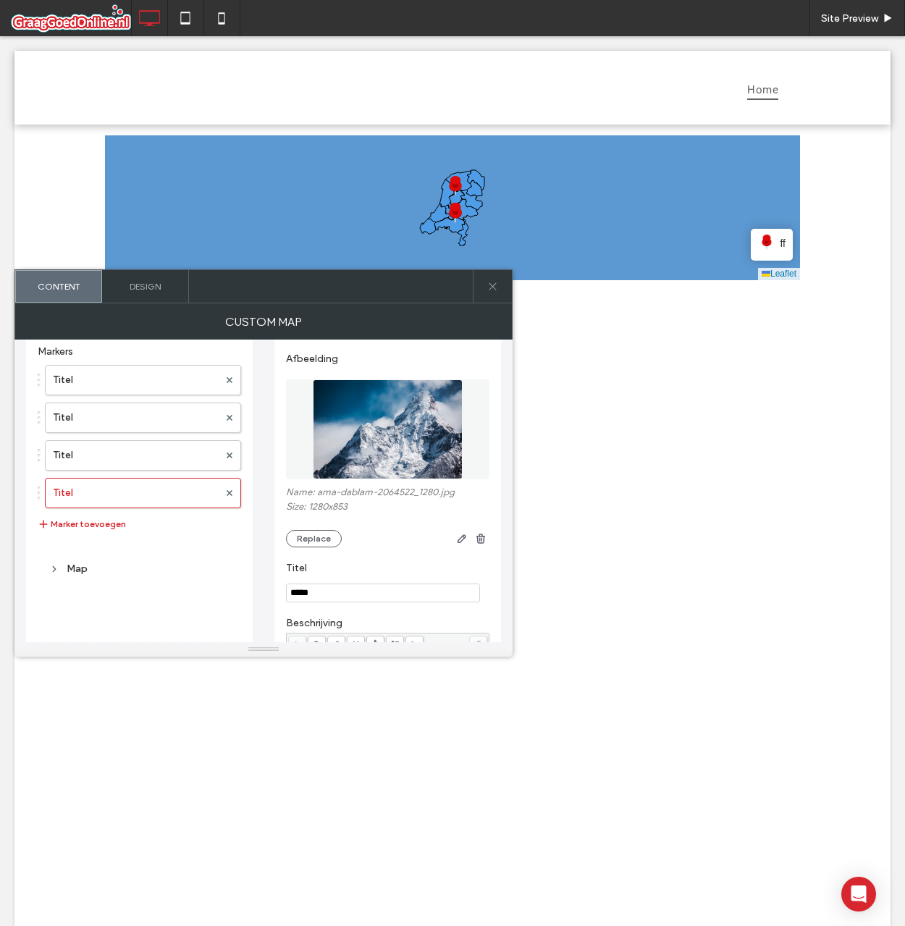
scroll to position [0, 0]
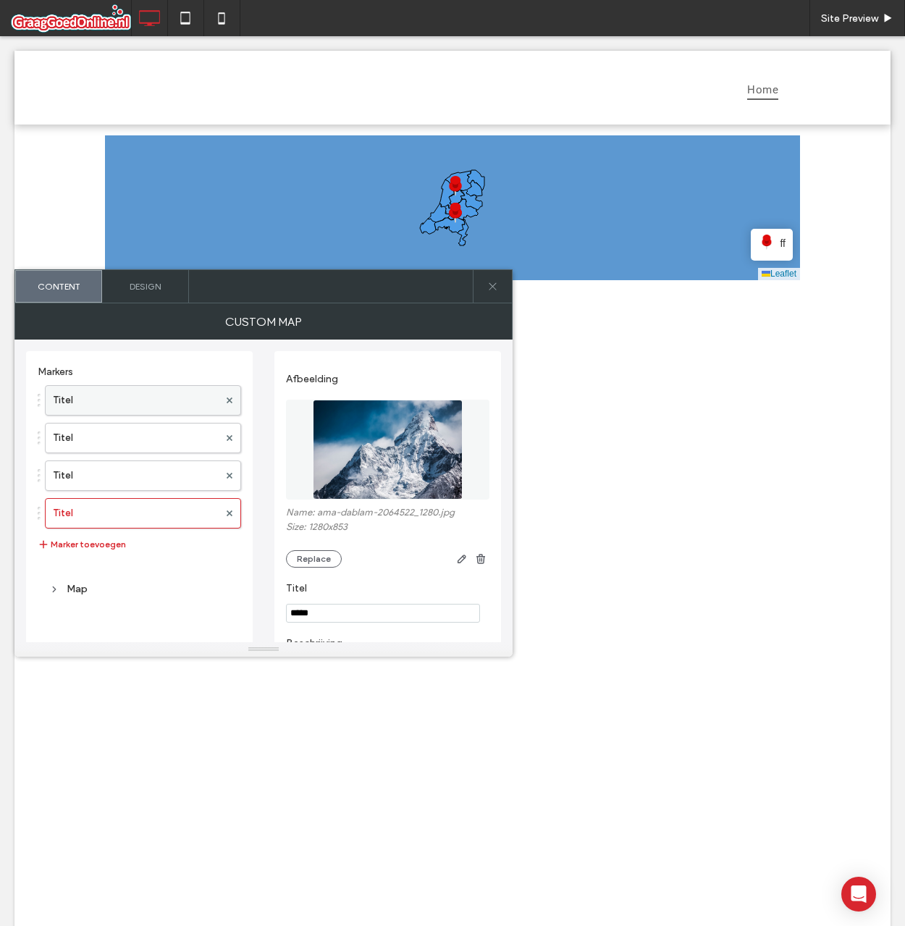
click at [121, 397] on label "Titel" at bounding box center [136, 400] width 166 height 29
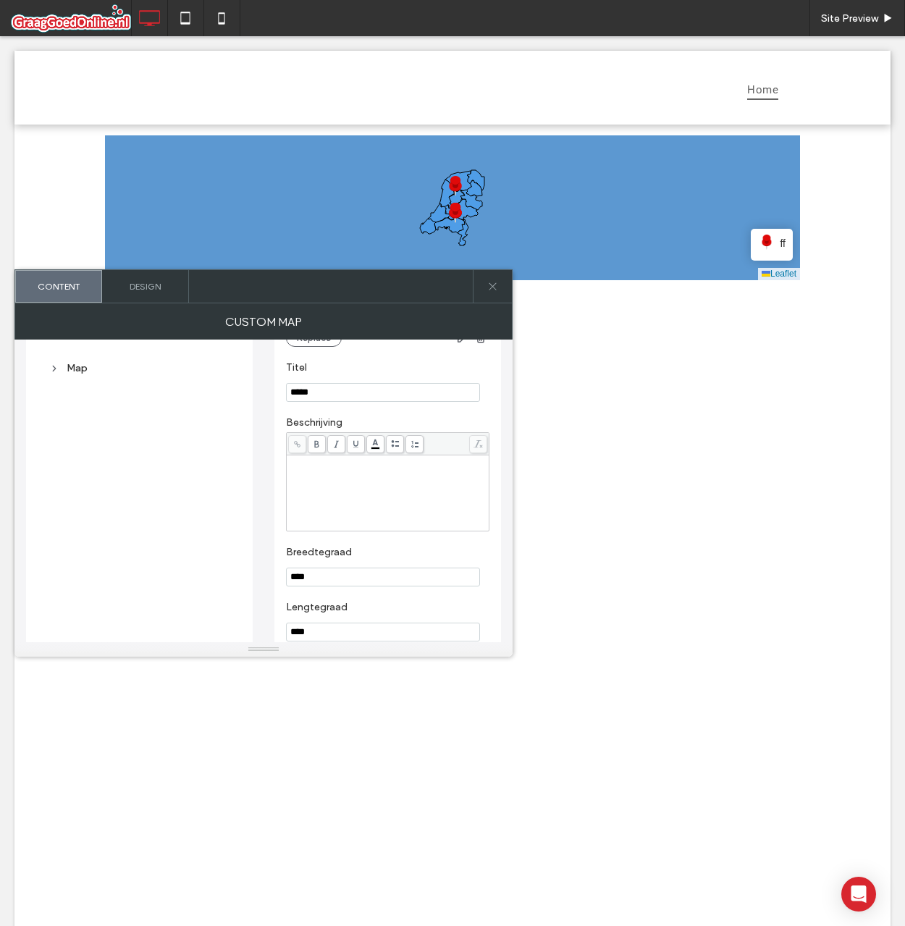
scroll to position [642, 0]
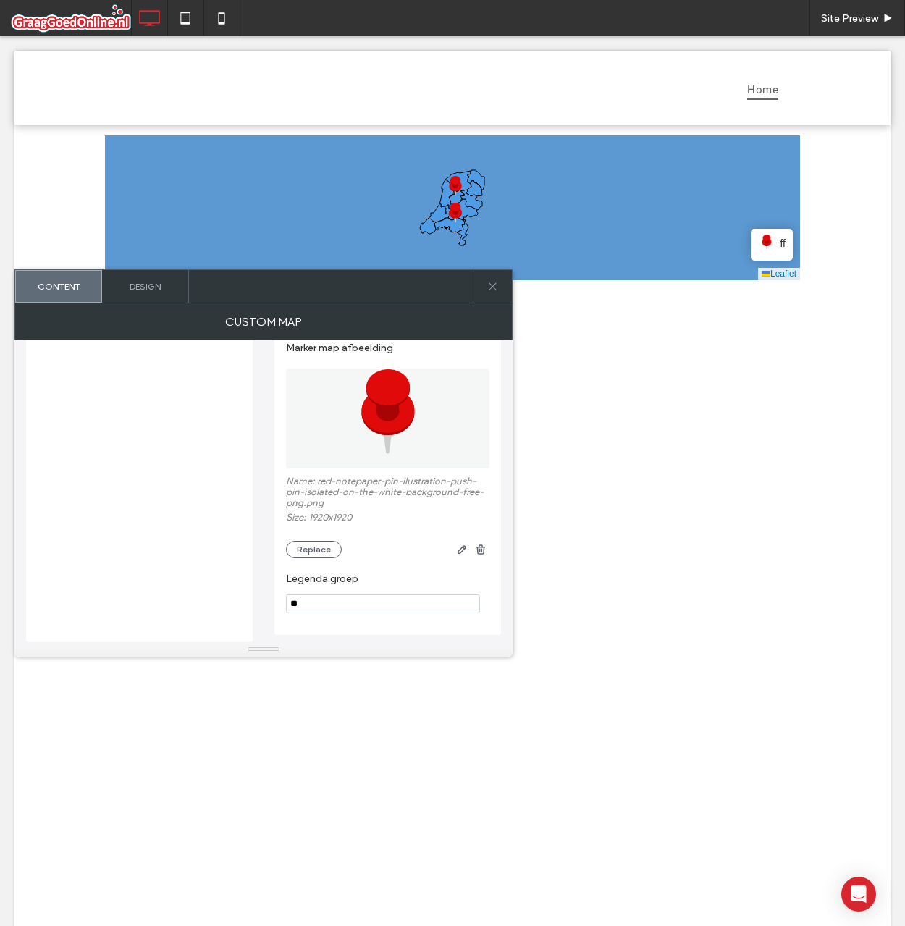
click at [386, 547] on div at bounding box center [416, 549] width 148 height 17
click at [769, 242] on img at bounding box center [766, 243] width 17 height 17
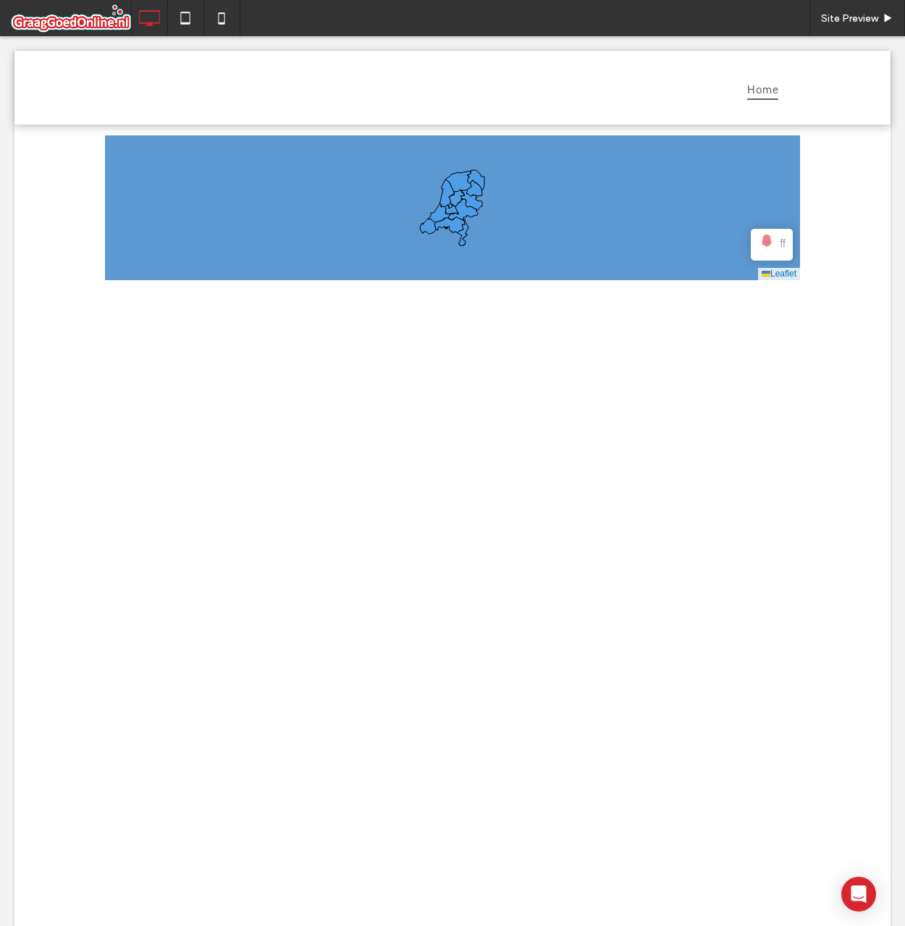
click at [769, 242] on span at bounding box center [452, 207] width 695 height 145
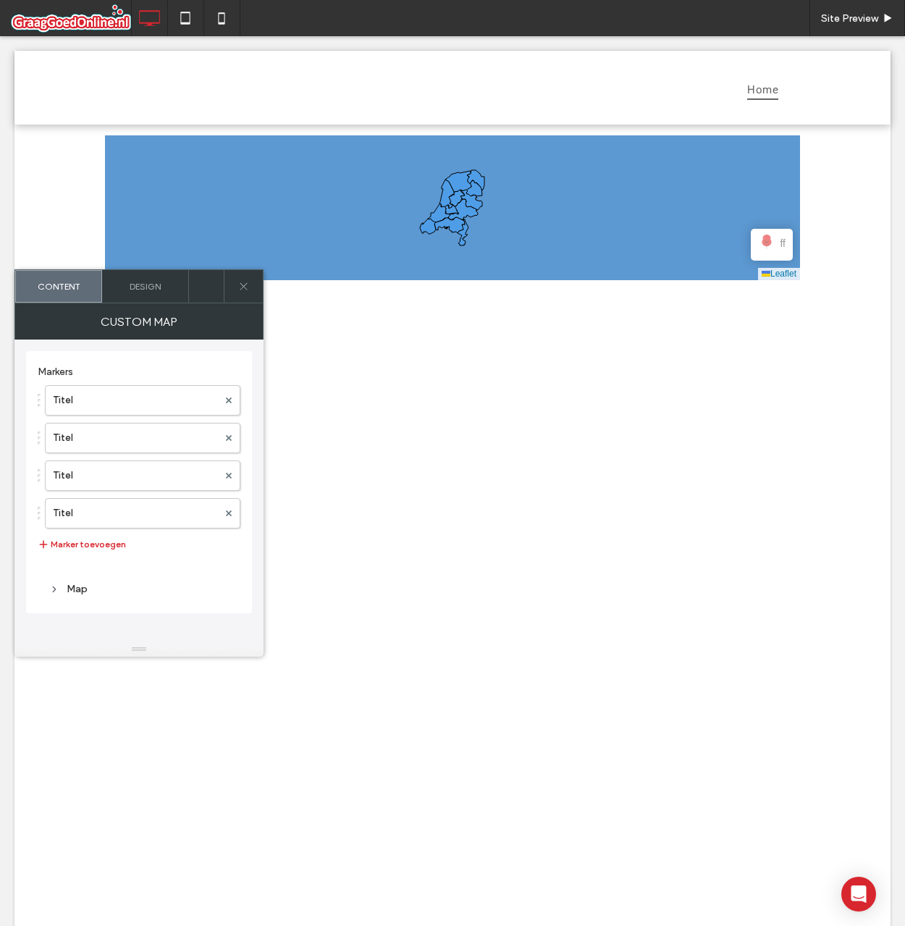
click at [772, 247] on div "ff" at bounding box center [772, 243] width 28 height 17
click at [91, 402] on label "Titel" at bounding box center [135, 400] width 165 height 29
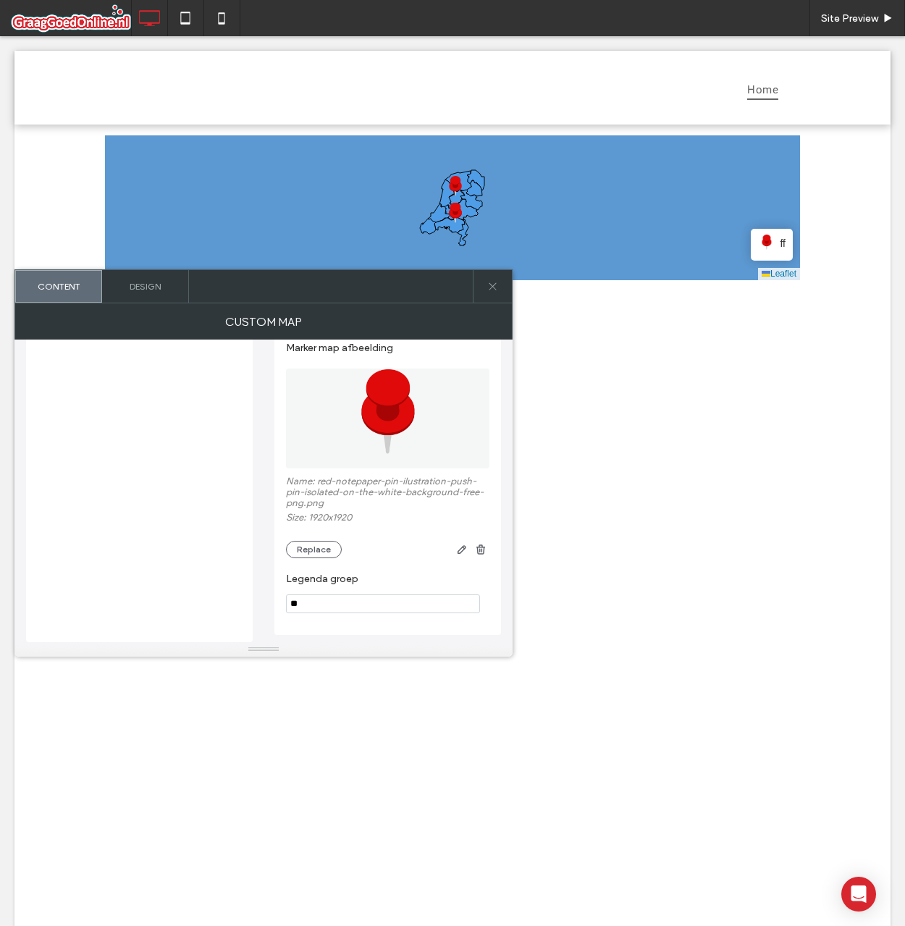
click at [367, 442] on img at bounding box center [388, 418] width 100 height 100
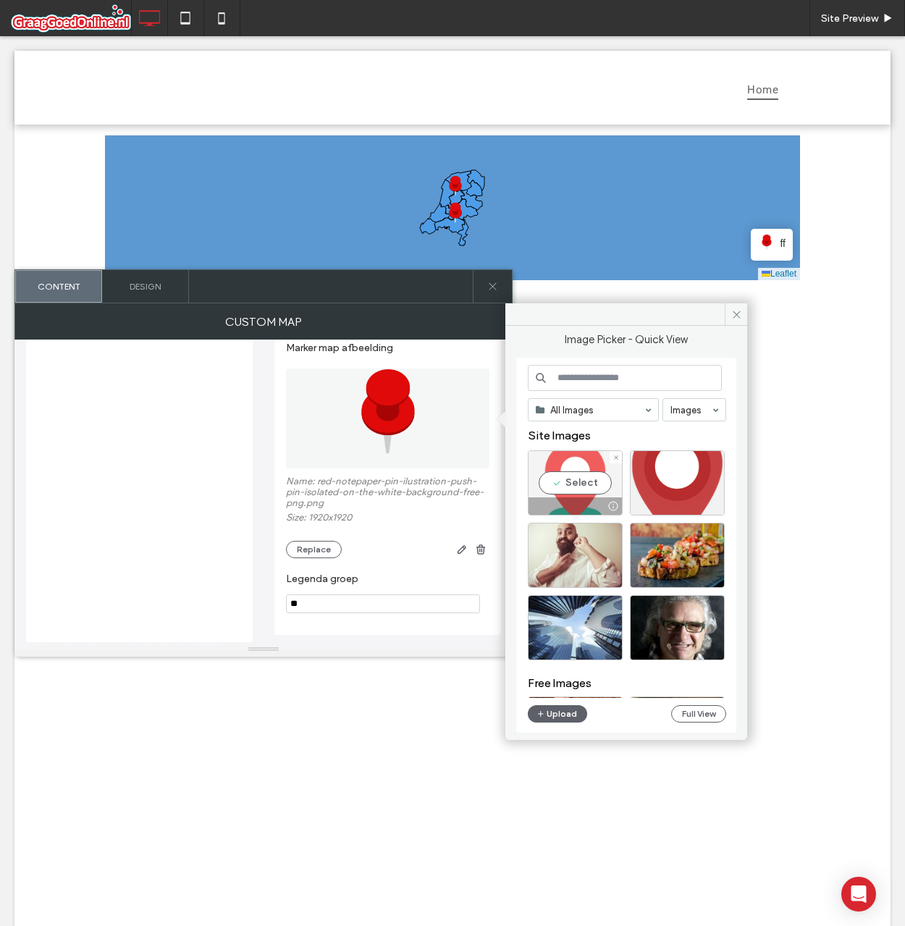
click at [589, 485] on div "Select" at bounding box center [575, 482] width 95 height 65
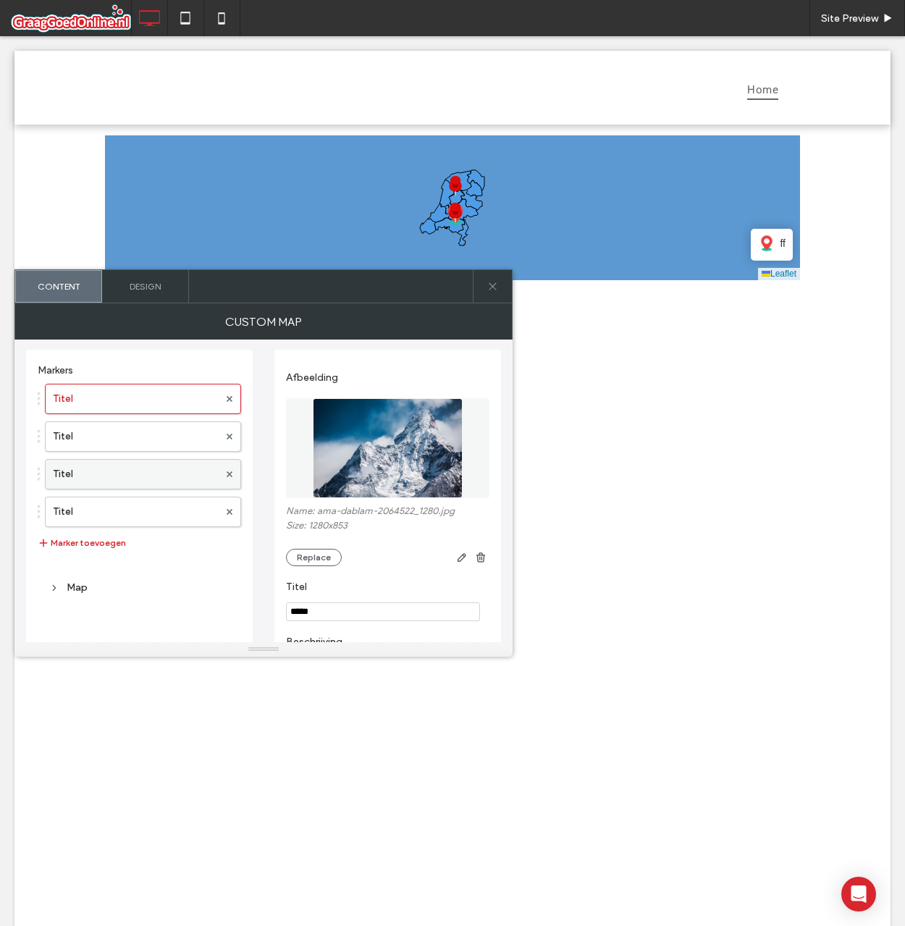
scroll to position [0, 0]
click at [116, 464] on label "Titel" at bounding box center [136, 475] width 166 height 29
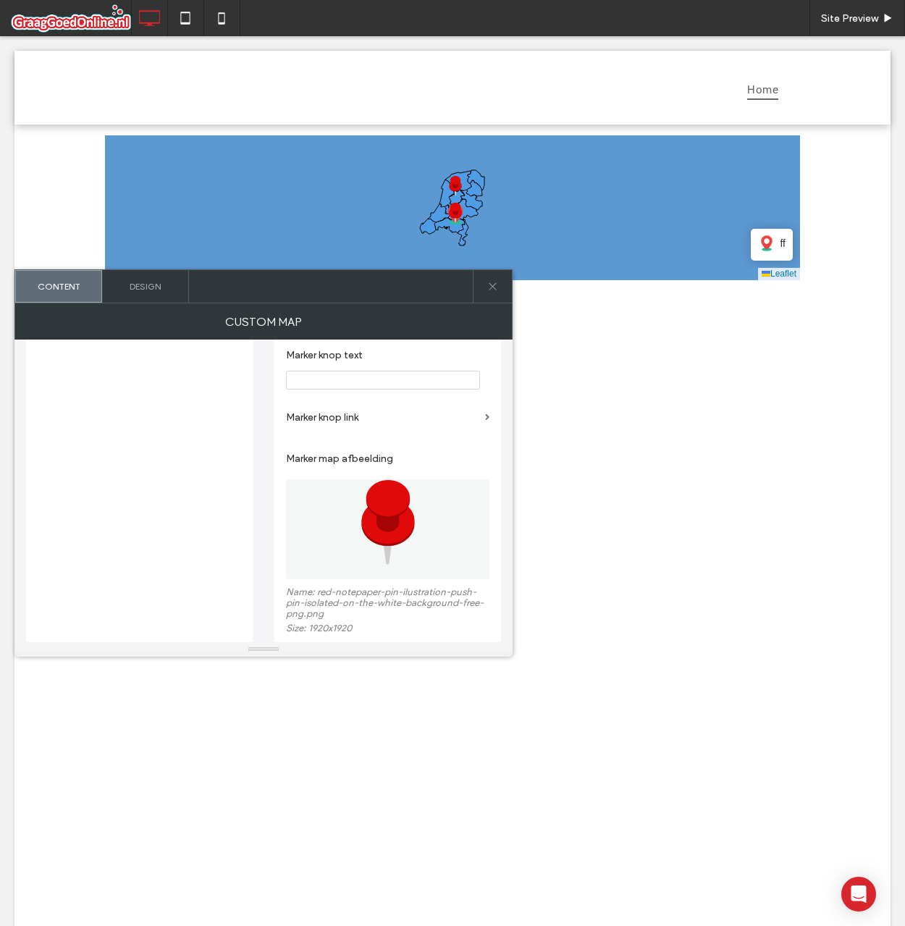
scroll to position [642, 0]
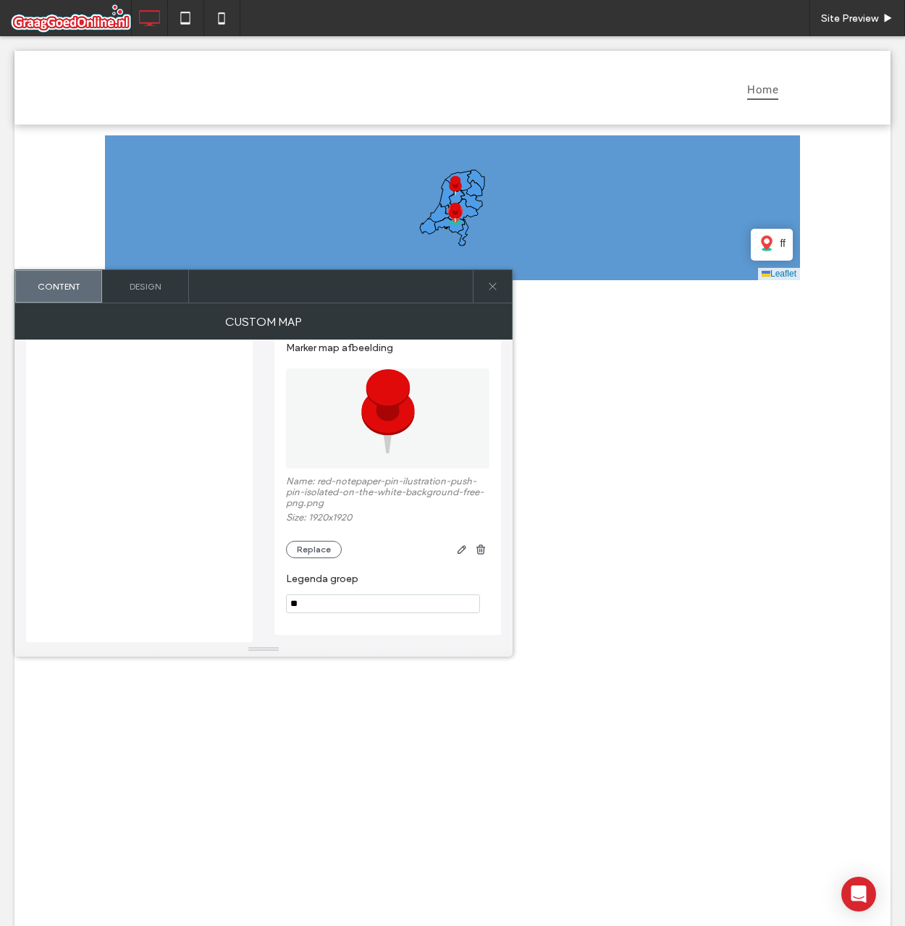
click at [404, 447] on img at bounding box center [388, 418] width 100 height 100
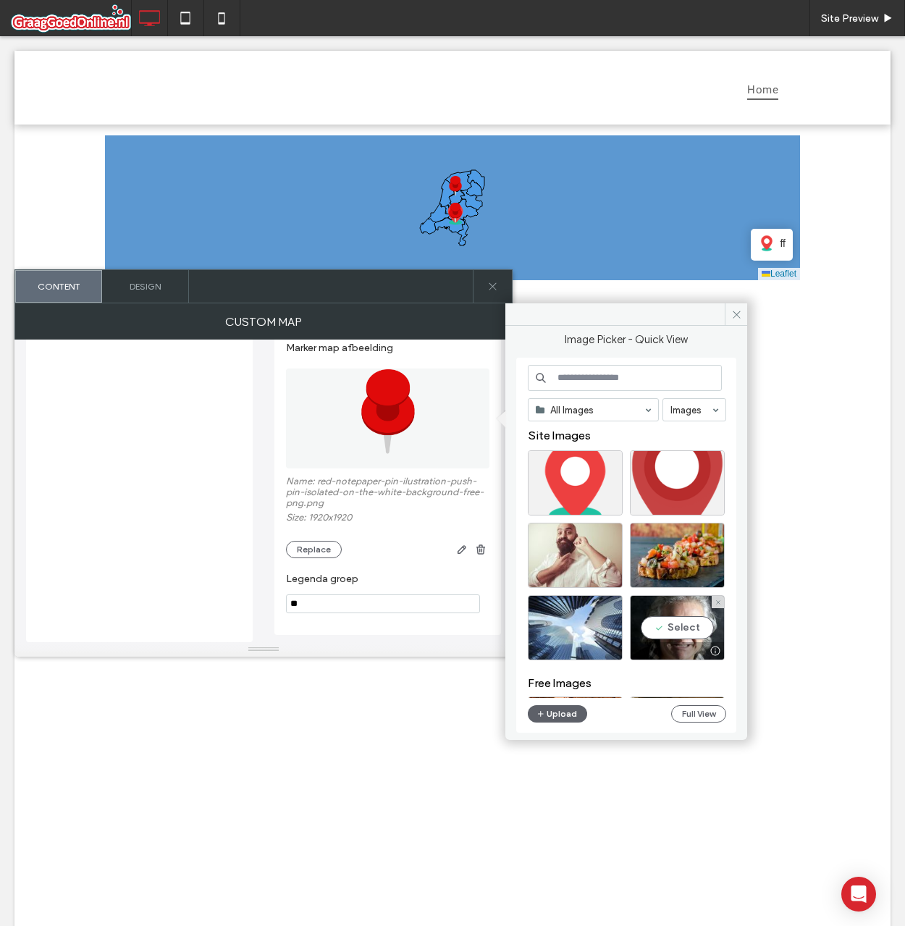
scroll to position [217, 0]
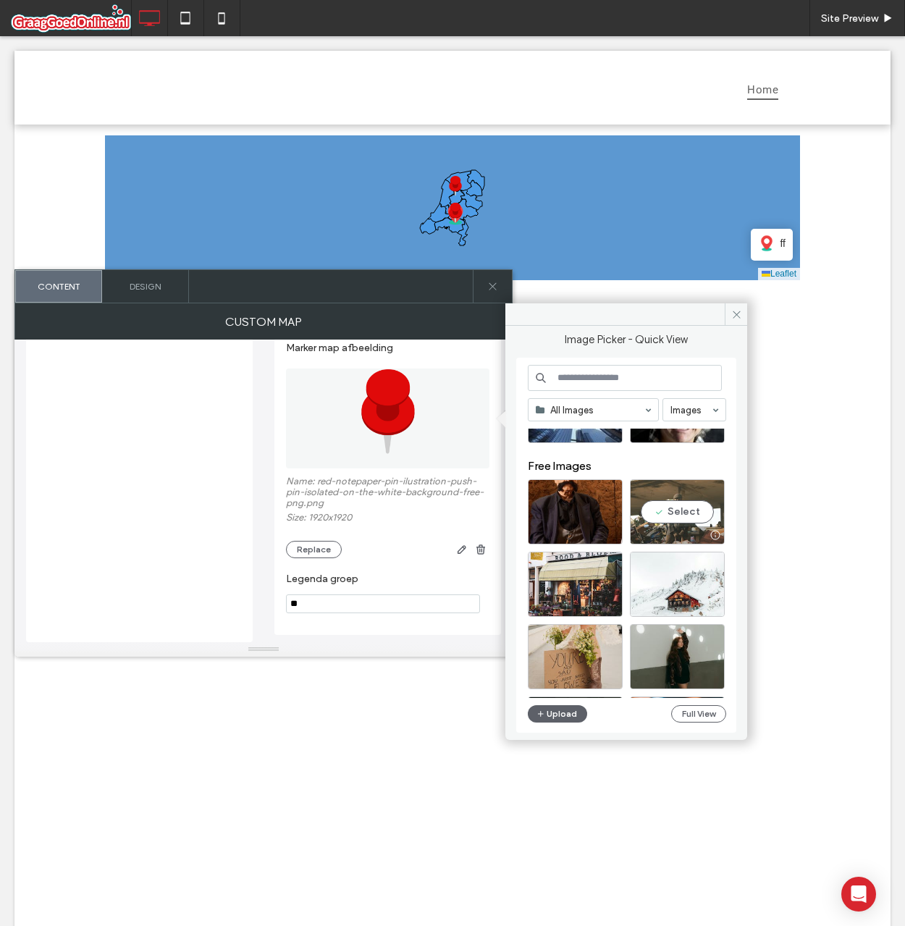
click at [676, 510] on div "Select" at bounding box center [677, 511] width 95 height 65
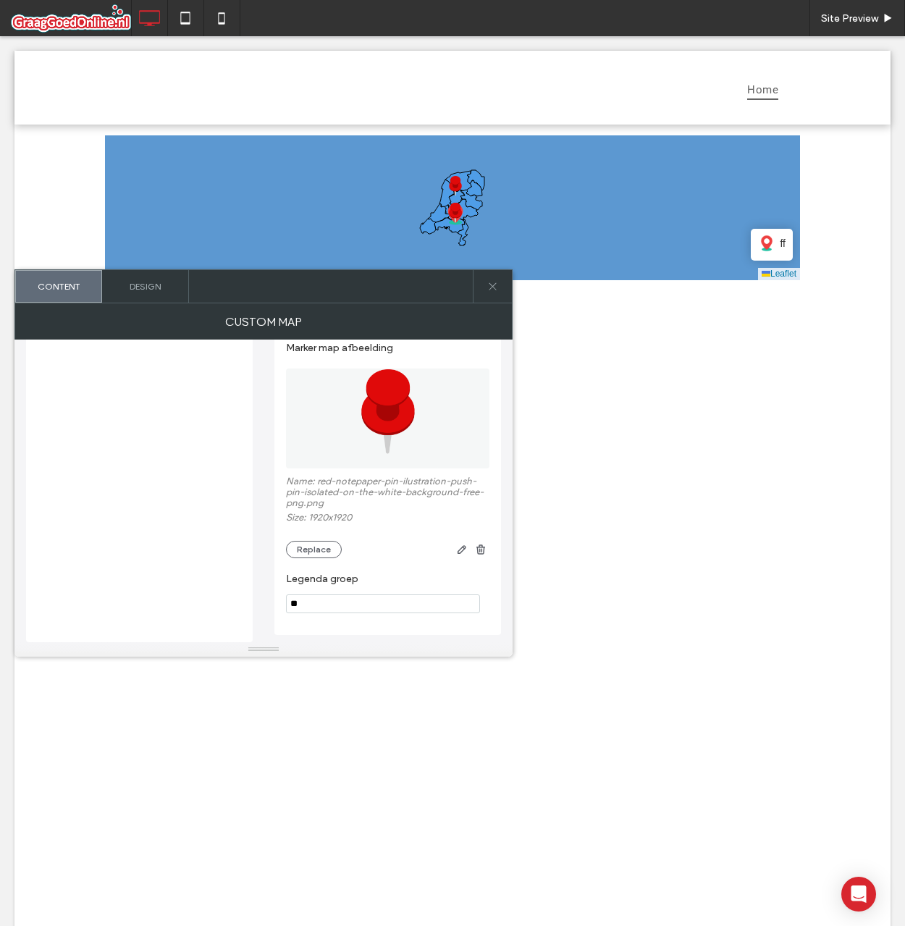
click at [768, 240] on img at bounding box center [766, 243] width 17 height 17
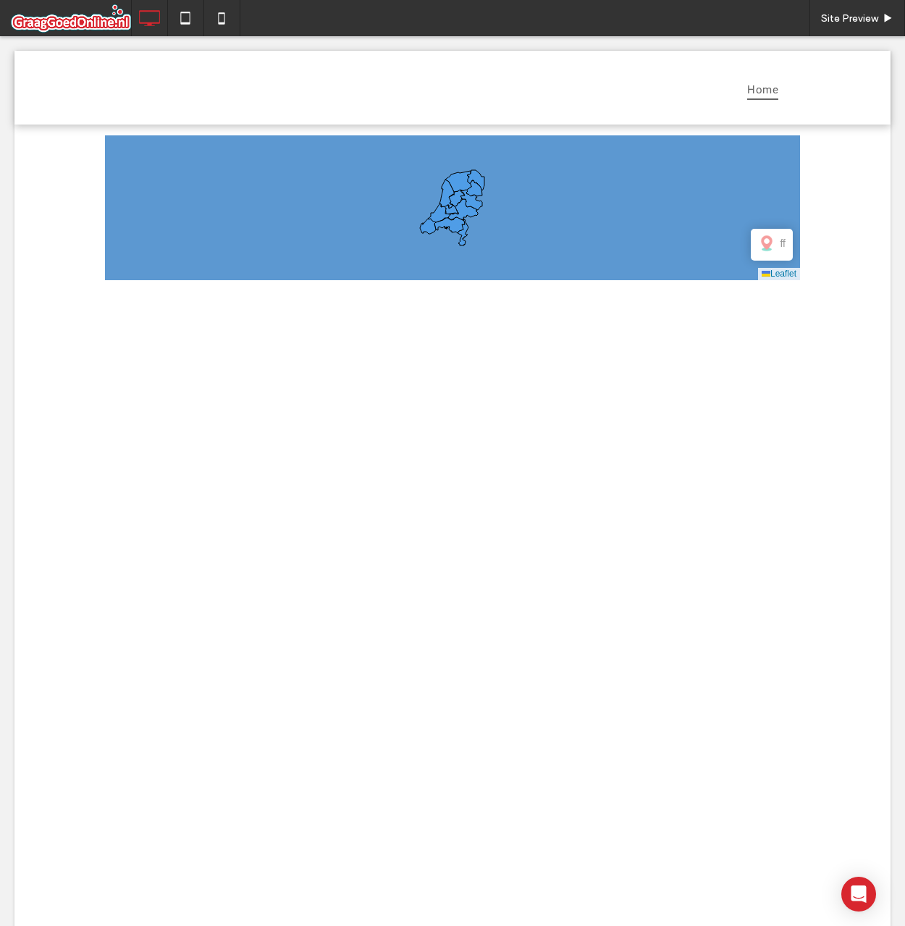
click at [768, 244] on span at bounding box center [452, 207] width 695 height 145
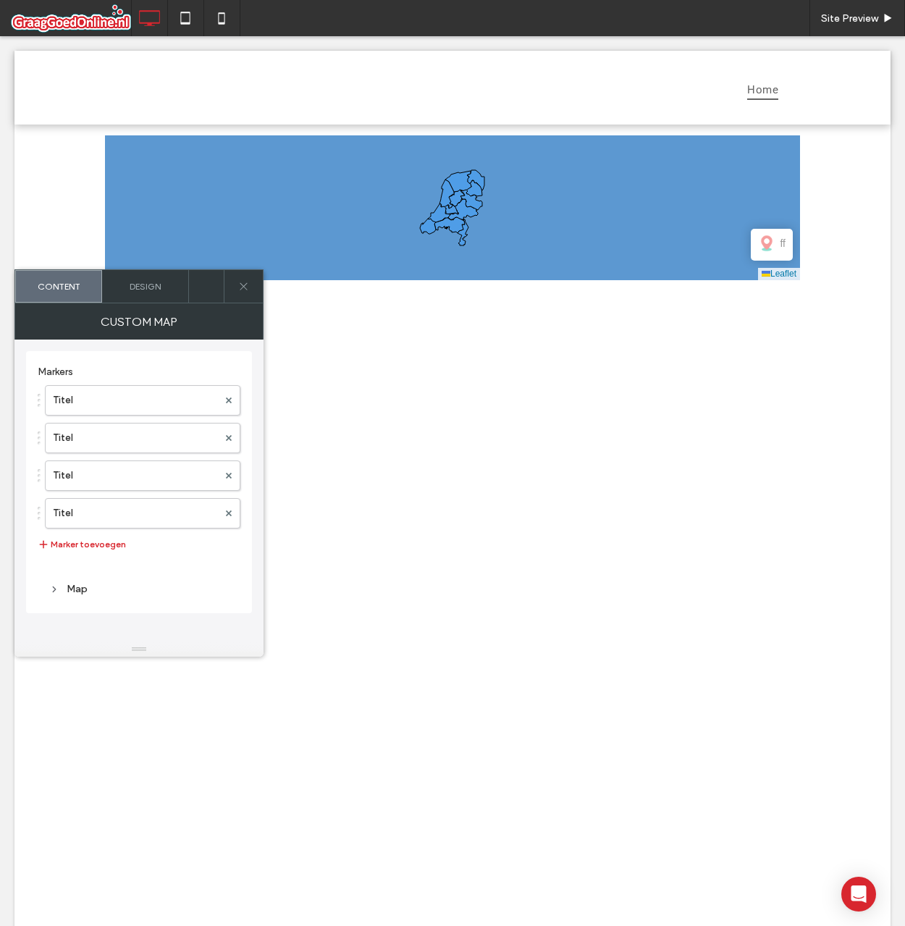
click at [768, 244] on img at bounding box center [766, 243] width 17 height 17
click at [768, 245] on img at bounding box center [766, 243] width 17 height 17
click at [780, 242] on span "ff" at bounding box center [783, 243] width 6 height 16
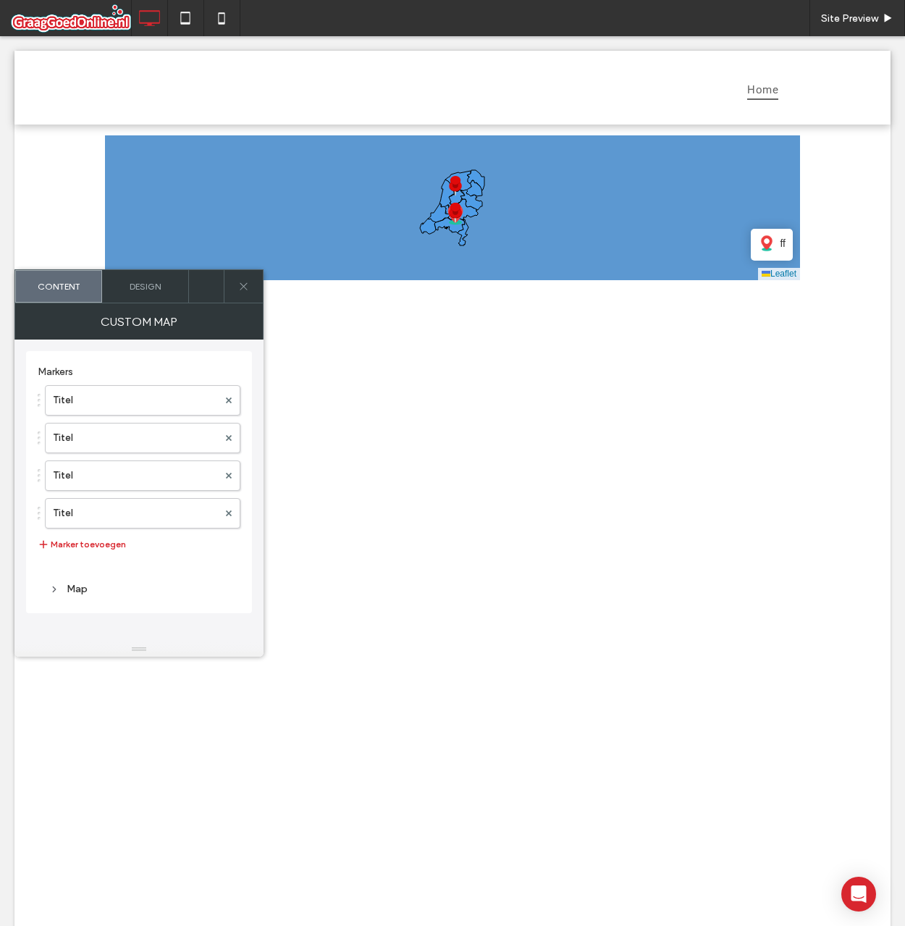
click at [780, 243] on span "ff" at bounding box center [783, 243] width 6 height 16
drag, startPoint x: 775, startPoint y: 243, endPoint x: 767, endPoint y: 245, distance: 7.6
click at [767, 245] on img at bounding box center [766, 243] width 17 height 17
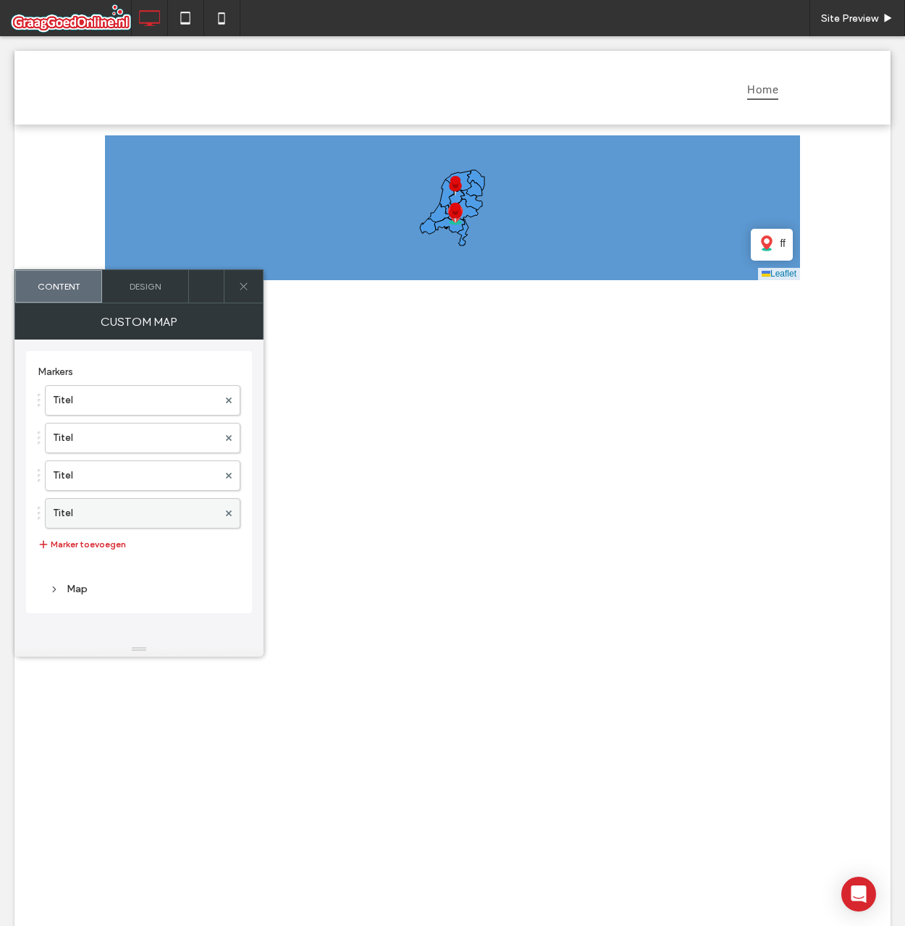
click at [106, 508] on label "Titel" at bounding box center [135, 513] width 165 height 29
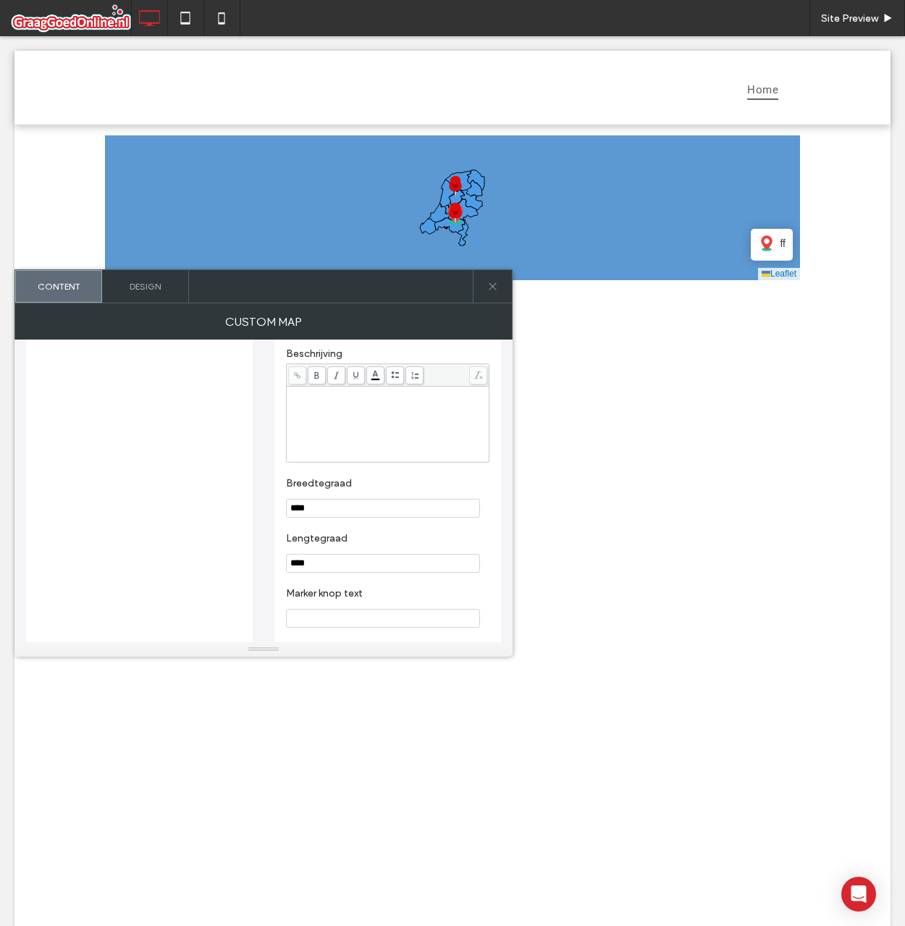
scroll to position [0, 0]
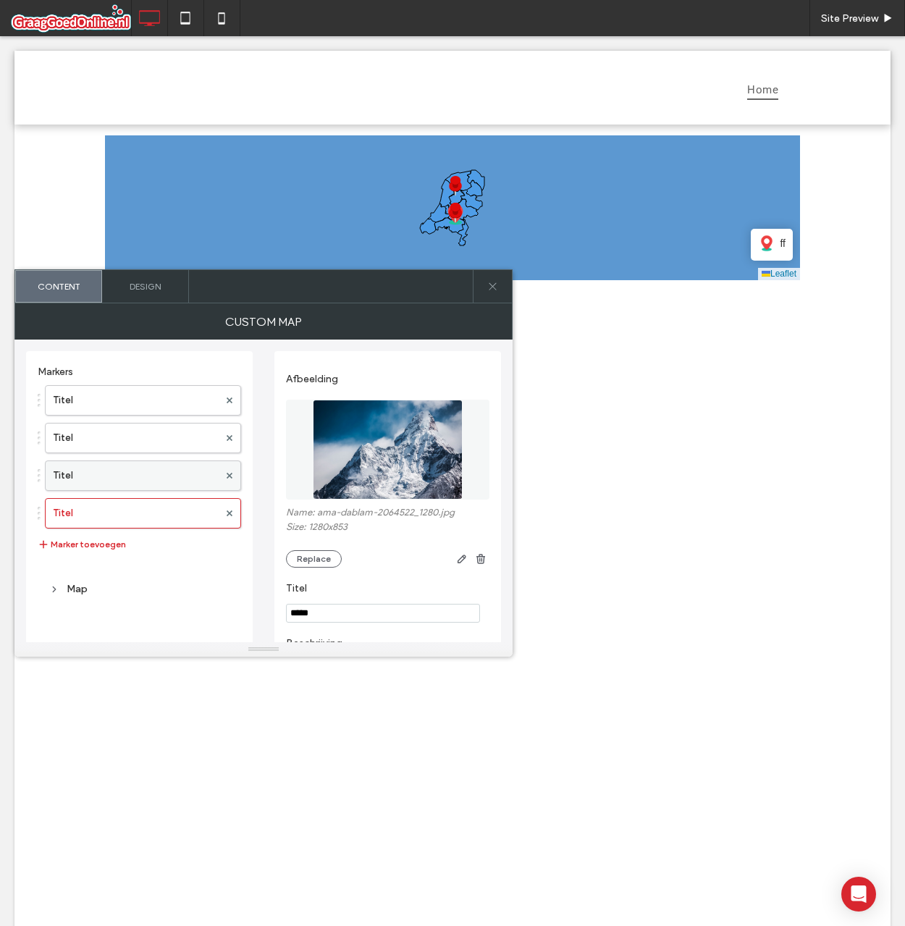
click at [139, 468] on label "Titel" at bounding box center [136, 475] width 166 height 29
click at [132, 452] on label "Titel" at bounding box center [136, 438] width 166 height 29
click at [107, 505] on label "Titel" at bounding box center [136, 513] width 166 height 29
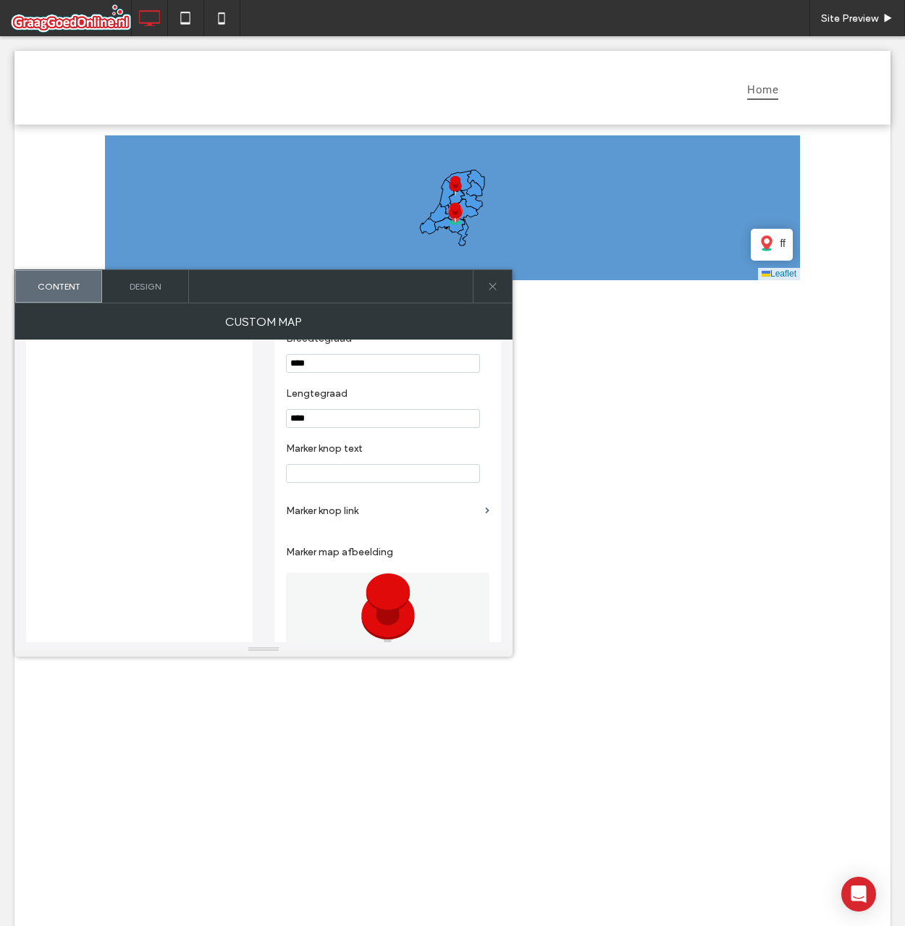
scroll to position [642, 0]
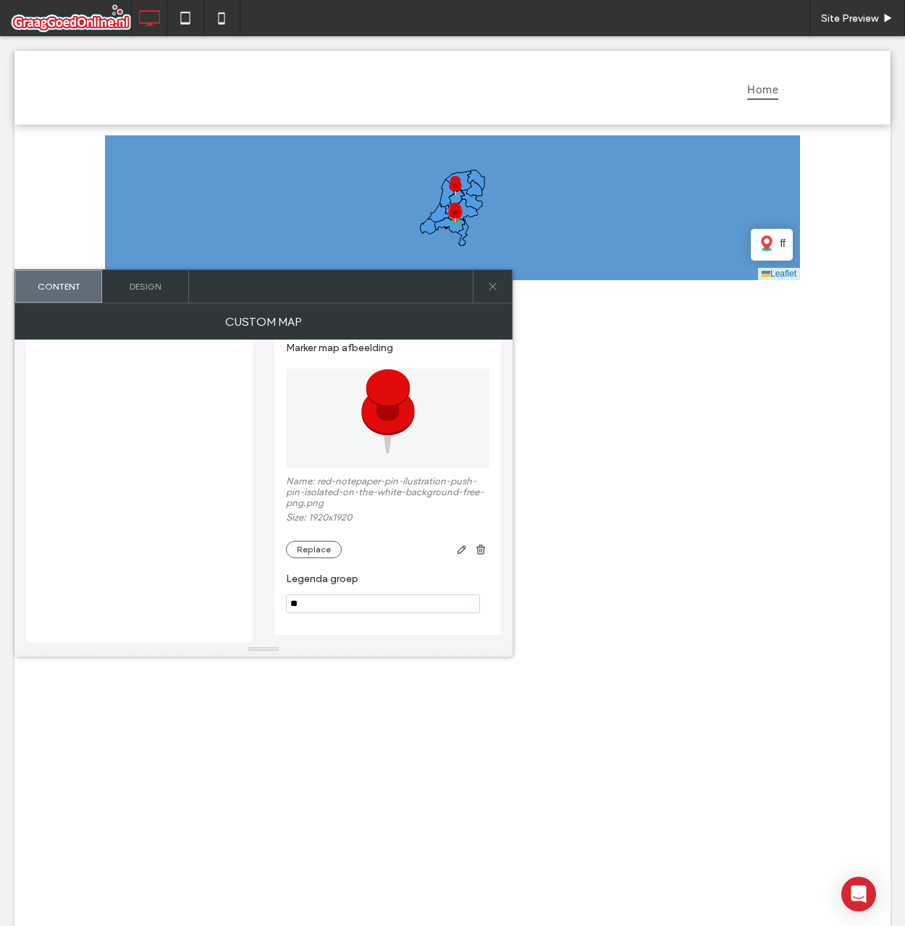
click at [350, 593] on section "Legenda groep **" at bounding box center [387, 592] width 203 height 55
click at [348, 603] on input "**" at bounding box center [383, 603] width 194 height 19
type input "**"
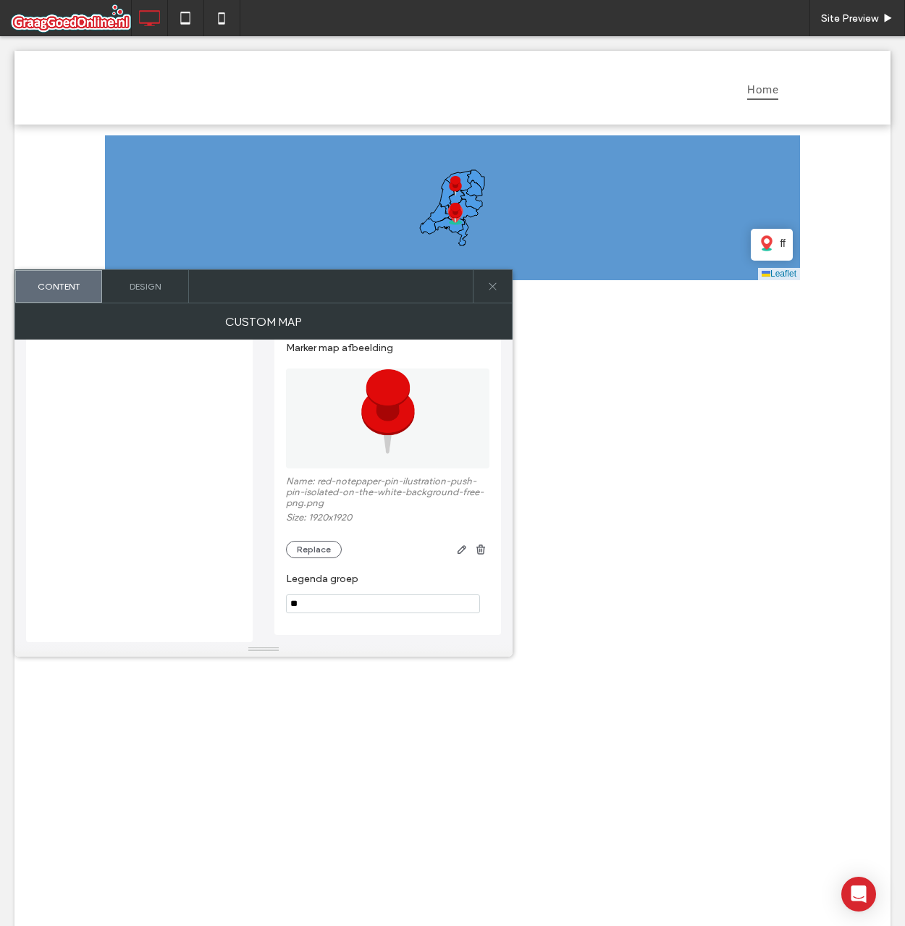
click at [382, 581] on label "Legenda groep" at bounding box center [385, 581] width 198 height 16
click at [774, 248] on span "uu" at bounding box center [780, 243] width 12 height 16
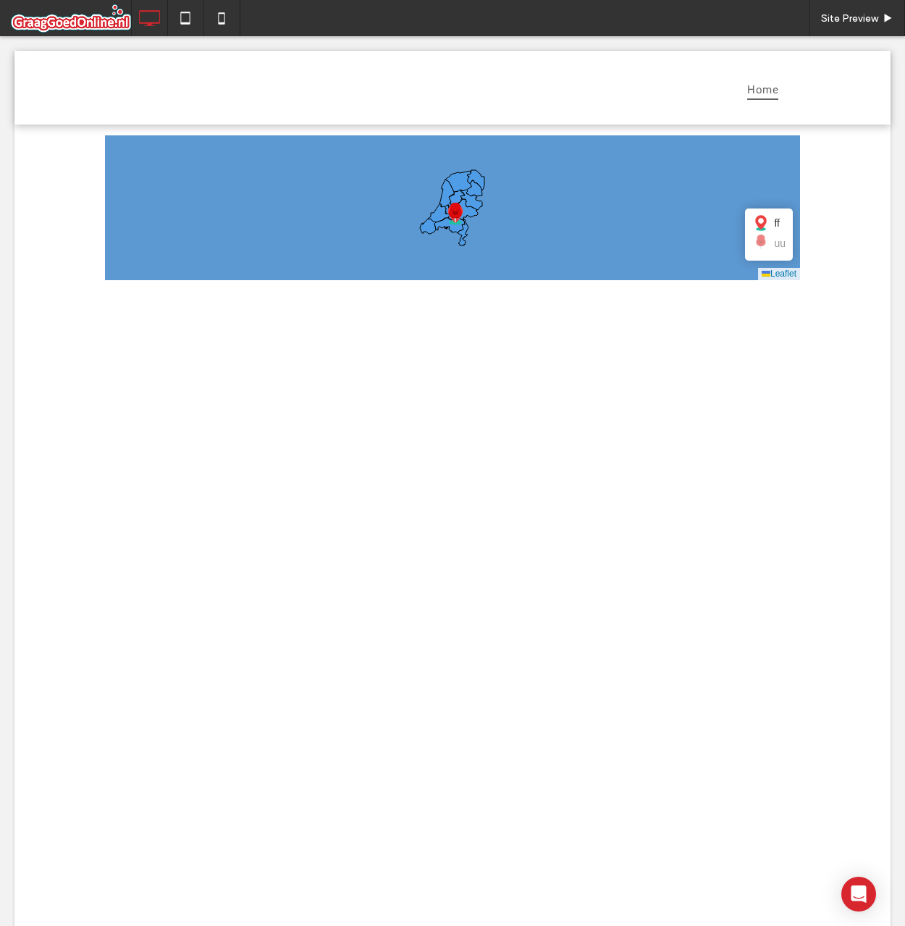
click at [770, 243] on span at bounding box center [452, 207] width 695 height 145
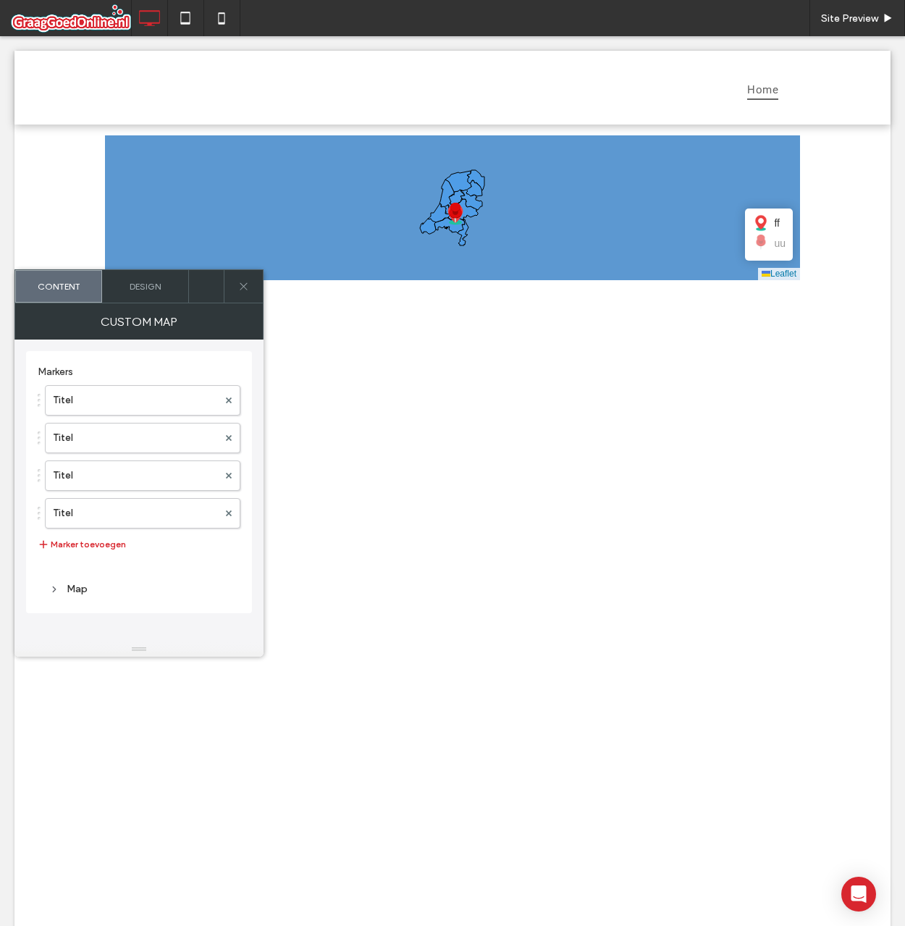
click at [774, 229] on span "ff" at bounding box center [777, 223] width 6 height 16
click at [774, 224] on span "ff" at bounding box center [777, 223] width 6 height 16
click at [774, 247] on span "uu" at bounding box center [780, 243] width 12 height 16
click at [767, 225] on div "ff" at bounding box center [768, 222] width 33 height 17
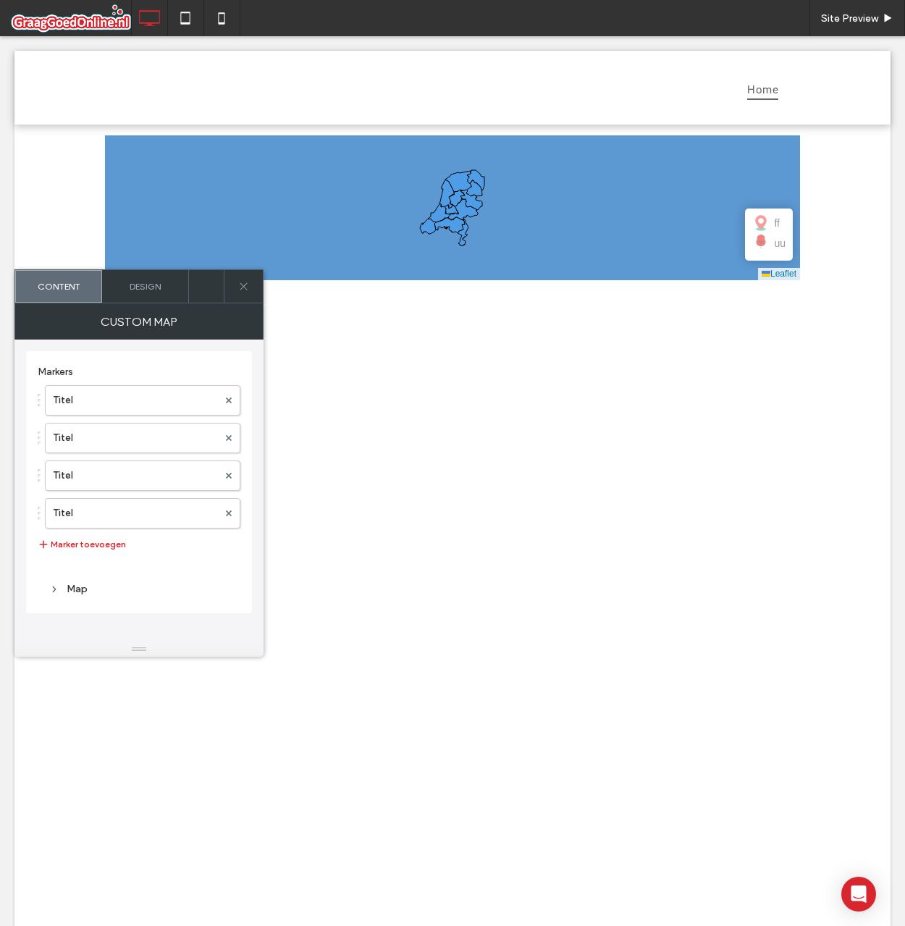
click at [752, 346] on div "+ − ff uu Leaflet" at bounding box center [452, 646] width 876 height 1042
click at [774, 248] on span "uu" at bounding box center [780, 243] width 12 height 16
click at [761, 223] on img at bounding box center [760, 222] width 17 height 17
click at [765, 224] on div "ff" at bounding box center [768, 222] width 33 height 17
click at [774, 248] on span "uu" at bounding box center [780, 243] width 12 height 16
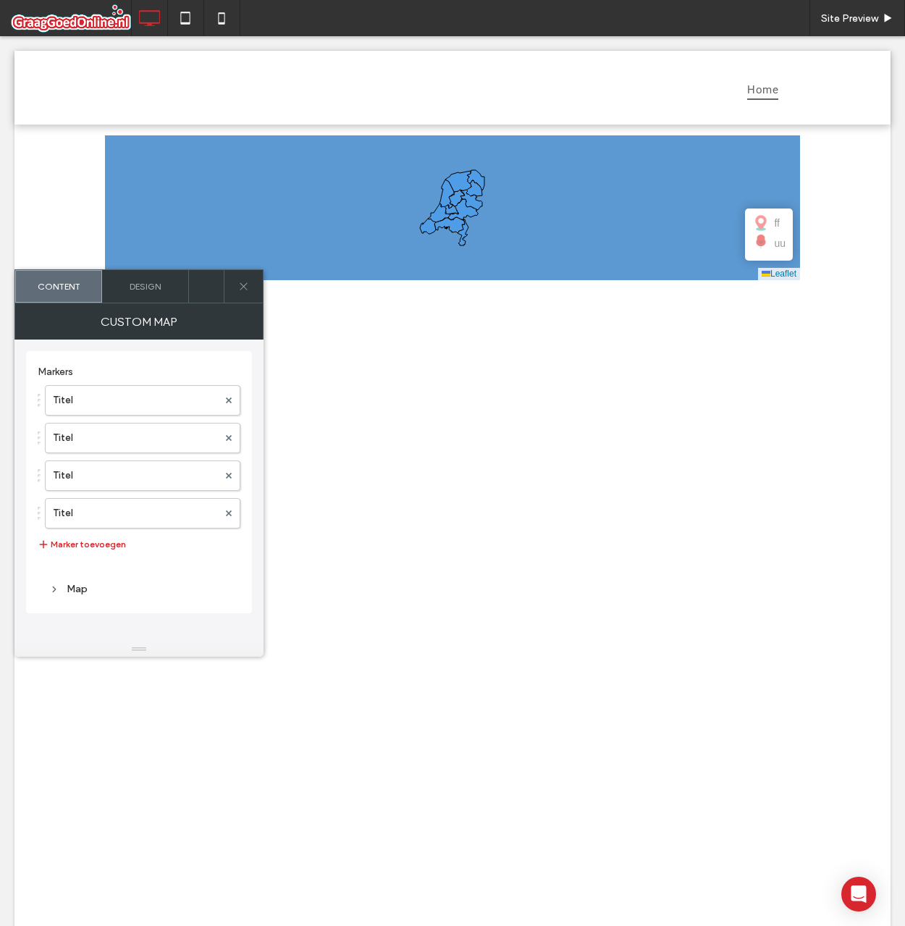
click at [744, 378] on div "+ − ff uu Leaflet" at bounding box center [452, 646] width 876 height 1042
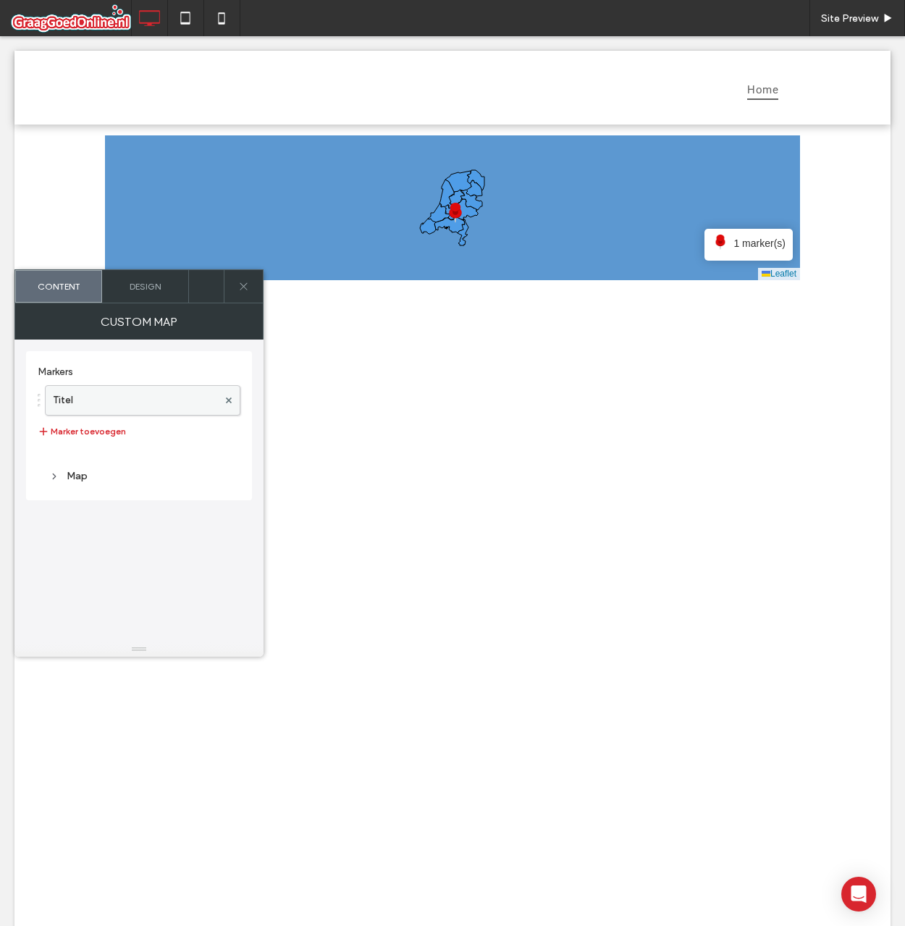
click at [159, 398] on label "Titel" at bounding box center [135, 400] width 165 height 29
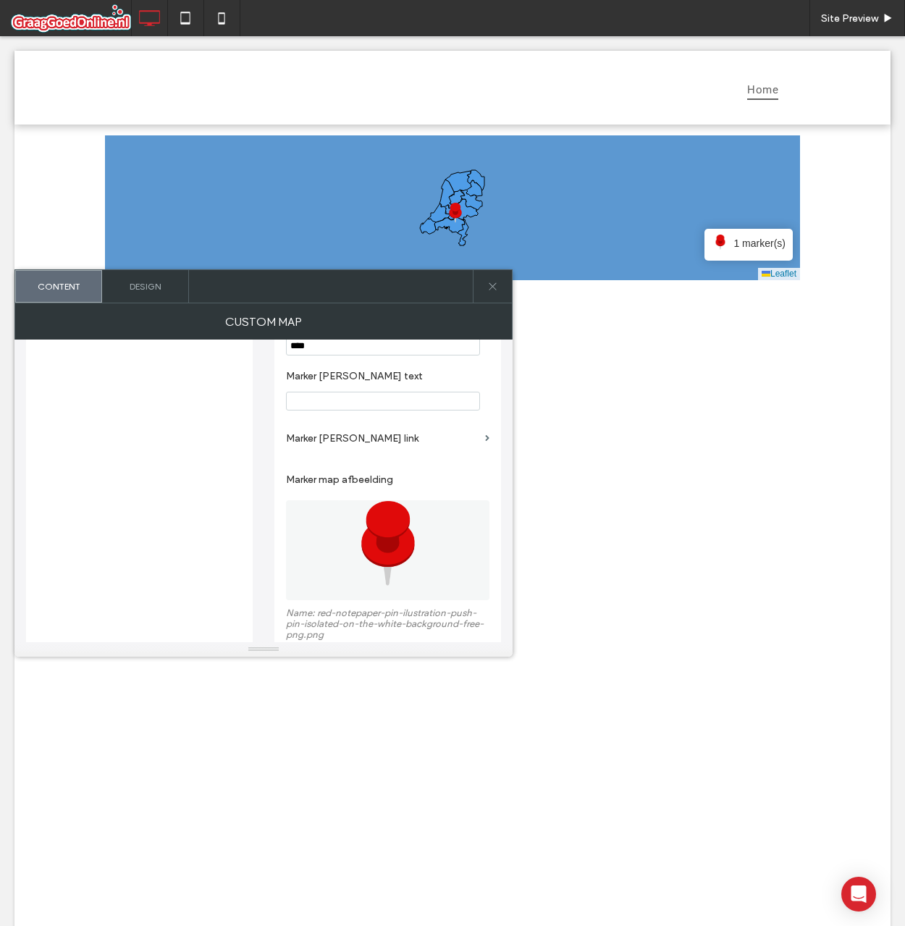
scroll to position [642, 0]
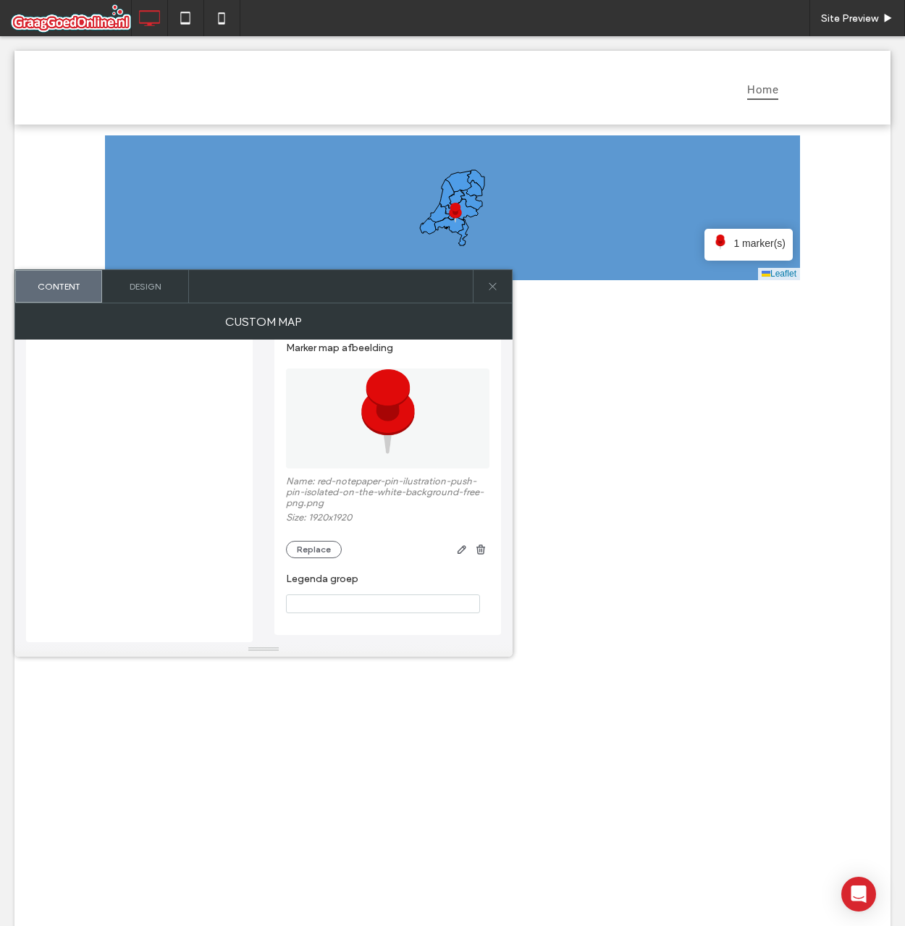
click at [353, 589] on section "Legenda groep" at bounding box center [387, 592] width 203 height 55
click at [354, 597] on input "Legenda groep" at bounding box center [383, 603] width 194 height 19
click at [379, 573] on label "Legenda groep" at bounding box center [385, 581] width 198 height 16
click at [376, 599] on input "*" at bounding box center [383, 603] width 194 height 19
type input "*****"
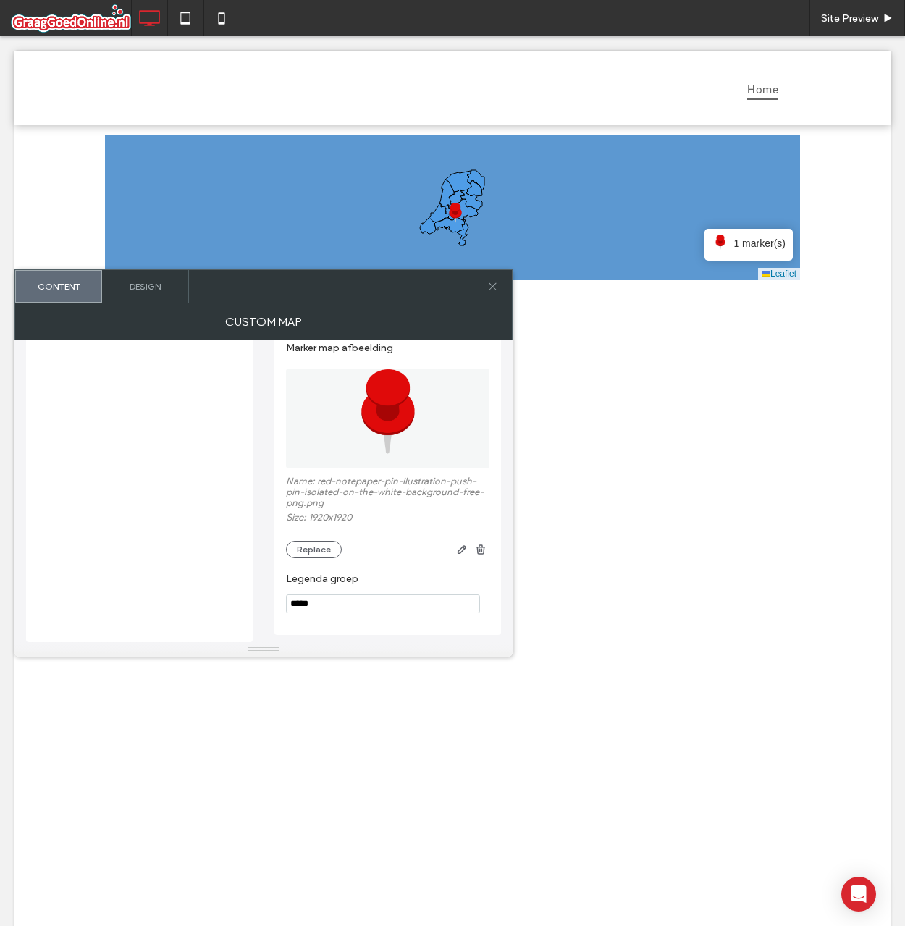
click at [389, 568] on section "Legenda groep *****" at bounding box center [387, 592] width 203 height 55
click at [747, 240] on span "1 marker(s)" at bounding box center [759, 243] width 52 height 16
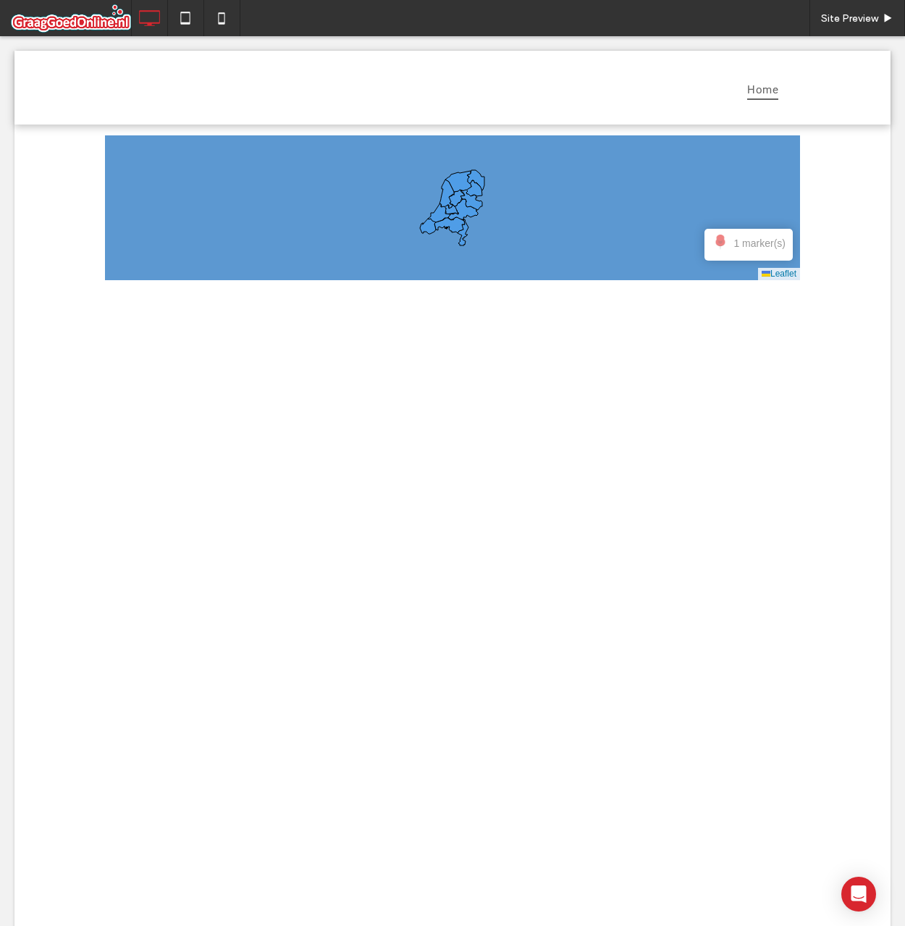
click at [746, 243] on span at bounding box center [452, 207] width 695 height 145
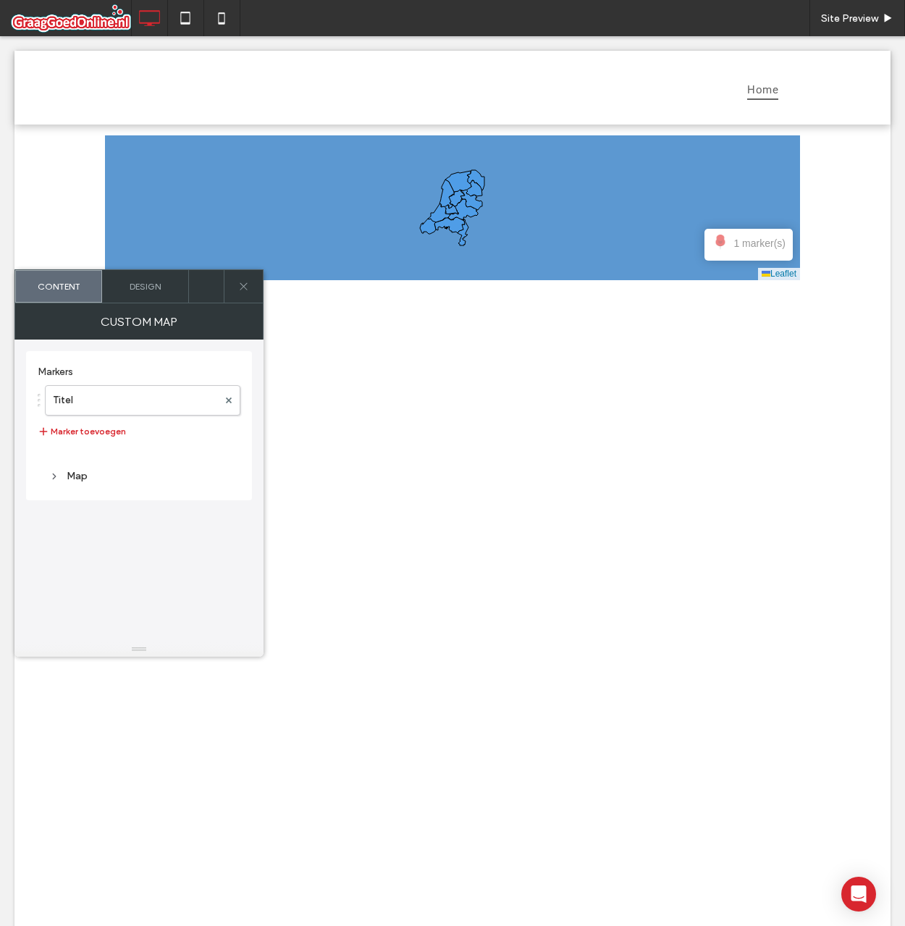
click at [746, 243] on span "1 marker(s)" at bounding box center [759, 243] width 52 height 16
click at [85, 424] on button "Marker toevoegen" at bounding box center [82, 431] width 88 height 17
click at [82, 468] on button "Marker toevoegen" at bounding box center [82, 468] width 88 height 17
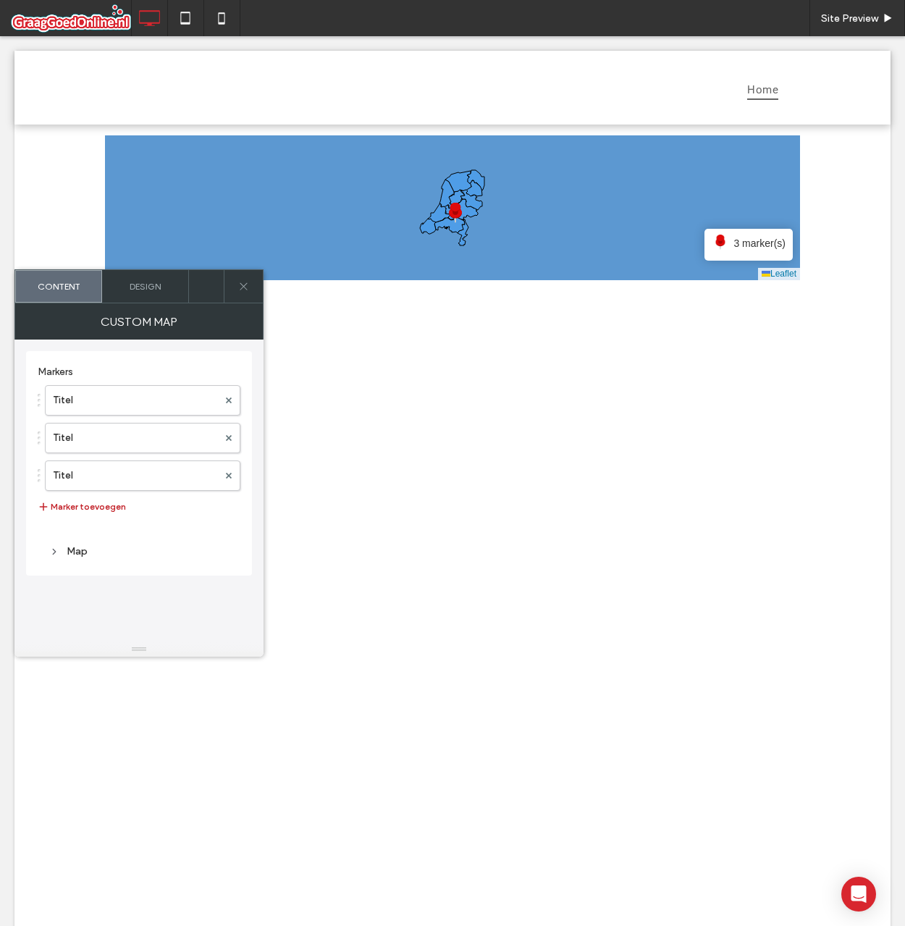
click at [77, 502] on button "Marker toevoegen" at bounding box center [82, 506] width 88 height 17
click at [736, 240] on span "4 marker(s)" at bounding box center [759, 243] width 52 height 16
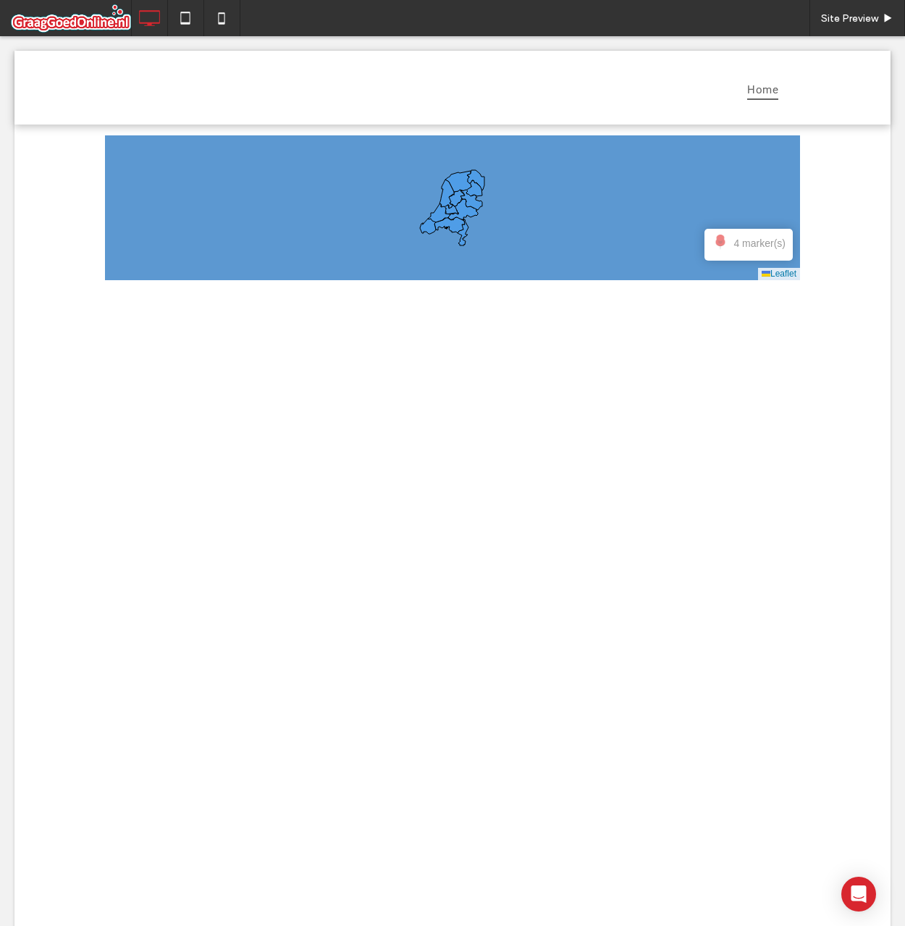
click at [745, 246] on span at bounding box center [452, 207] width 695 height 145
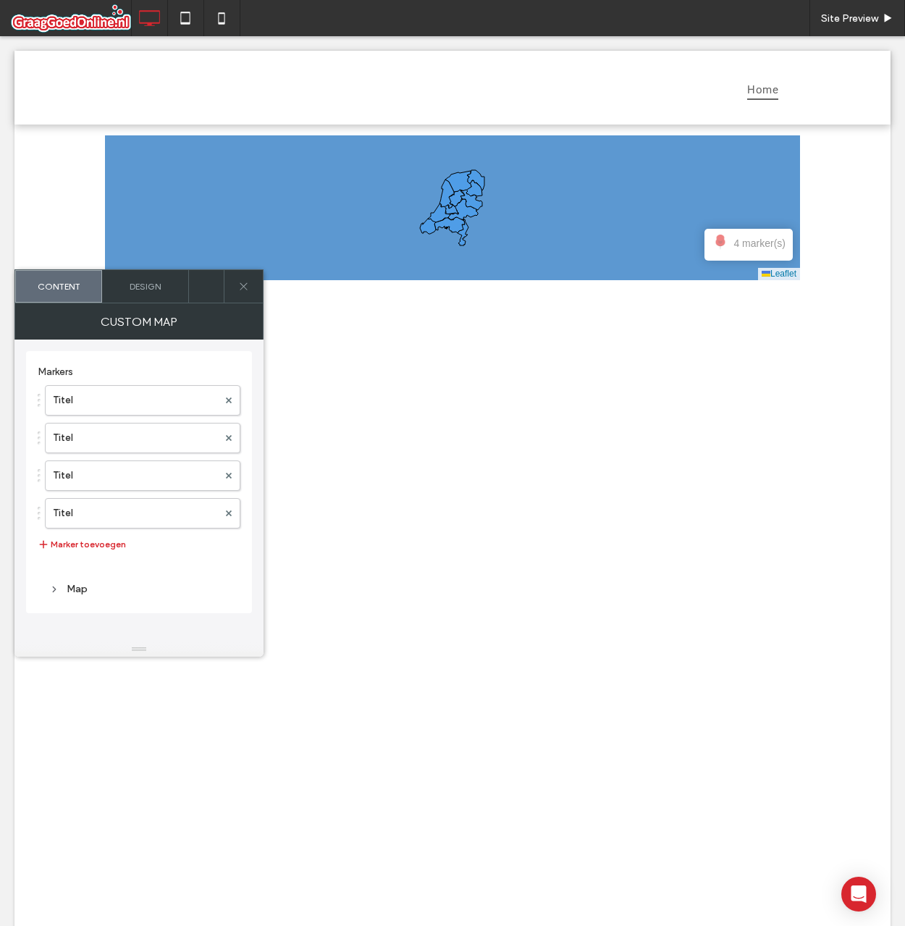
click at [745, 246] on span "4 marker(s)" at bounding box center [759, 243] width 52 height 16
click at [120, 394] on label "Titel" at bounding box center [135, 400] width 165 height 29
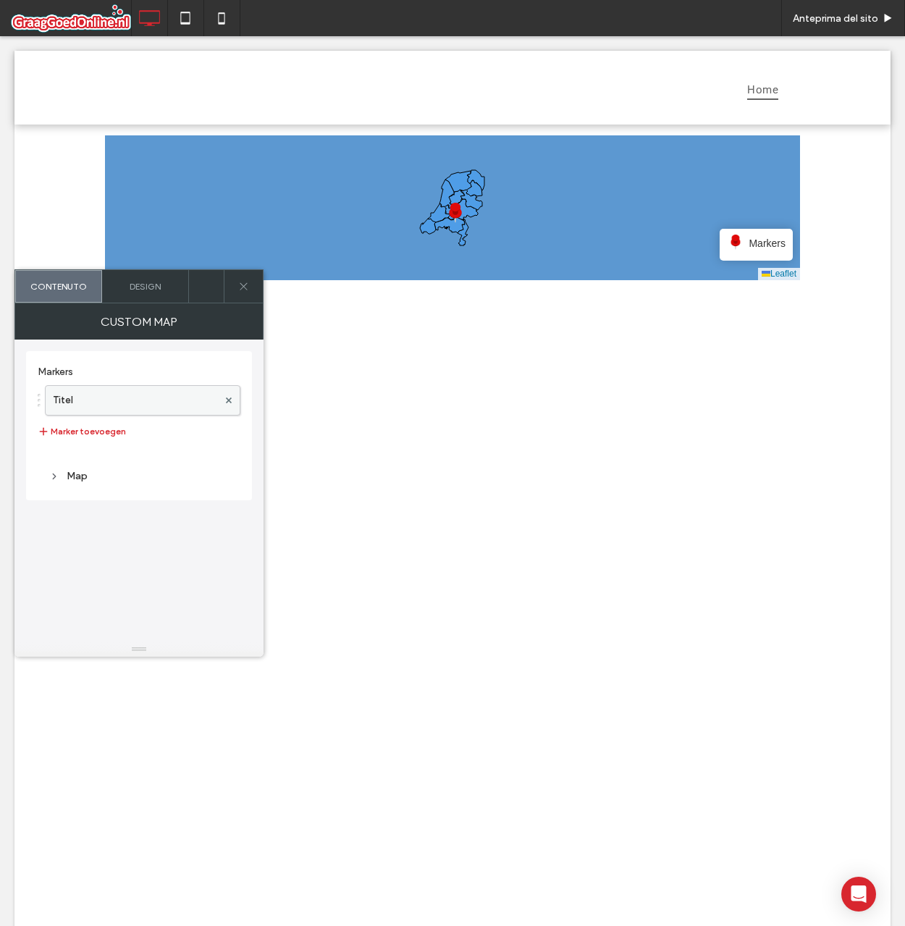
click at [121, 400] on label "Titel" at bounding box center [135, 400] width 165 height 29
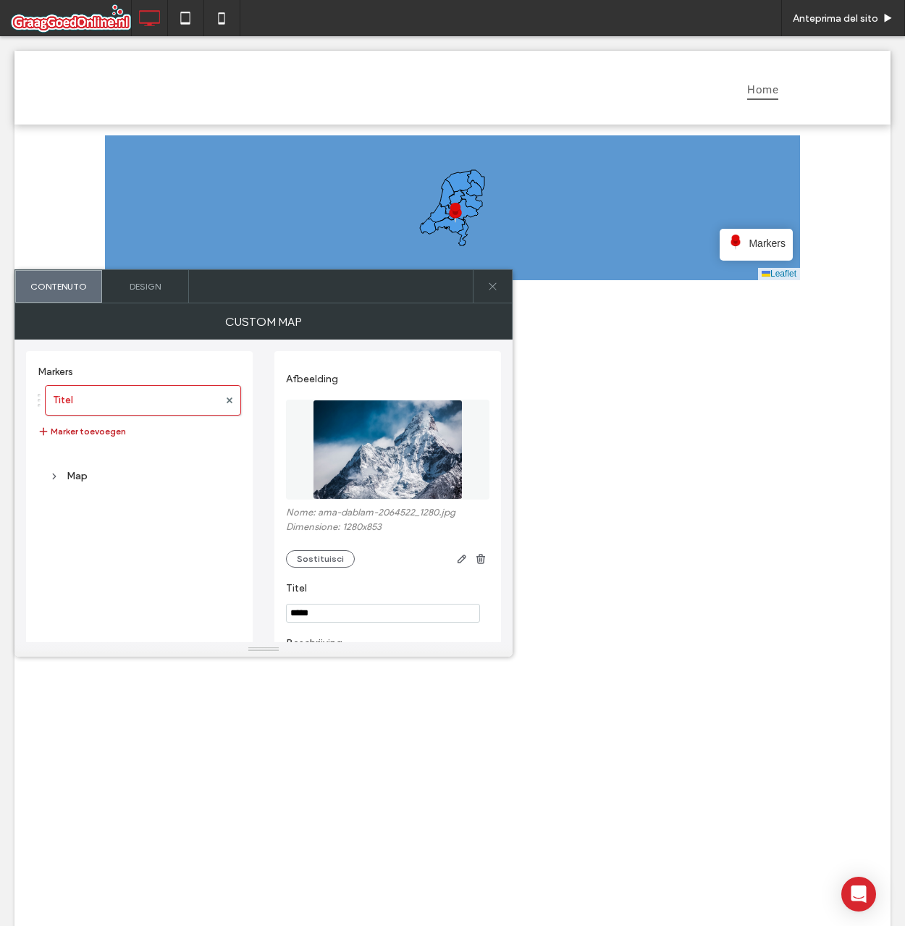
click at [99, 434] on button "Marker toevoegen" at bounding box center [82, 431] width 88 height 17
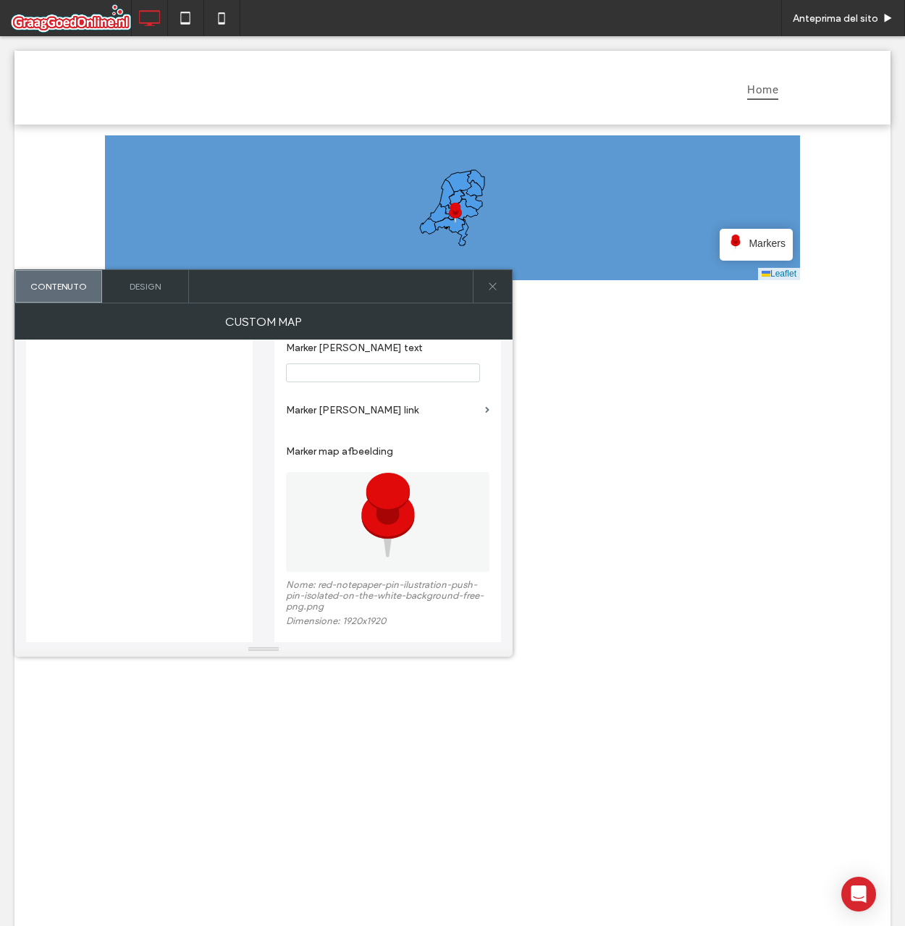
scroll to position [642, 0]
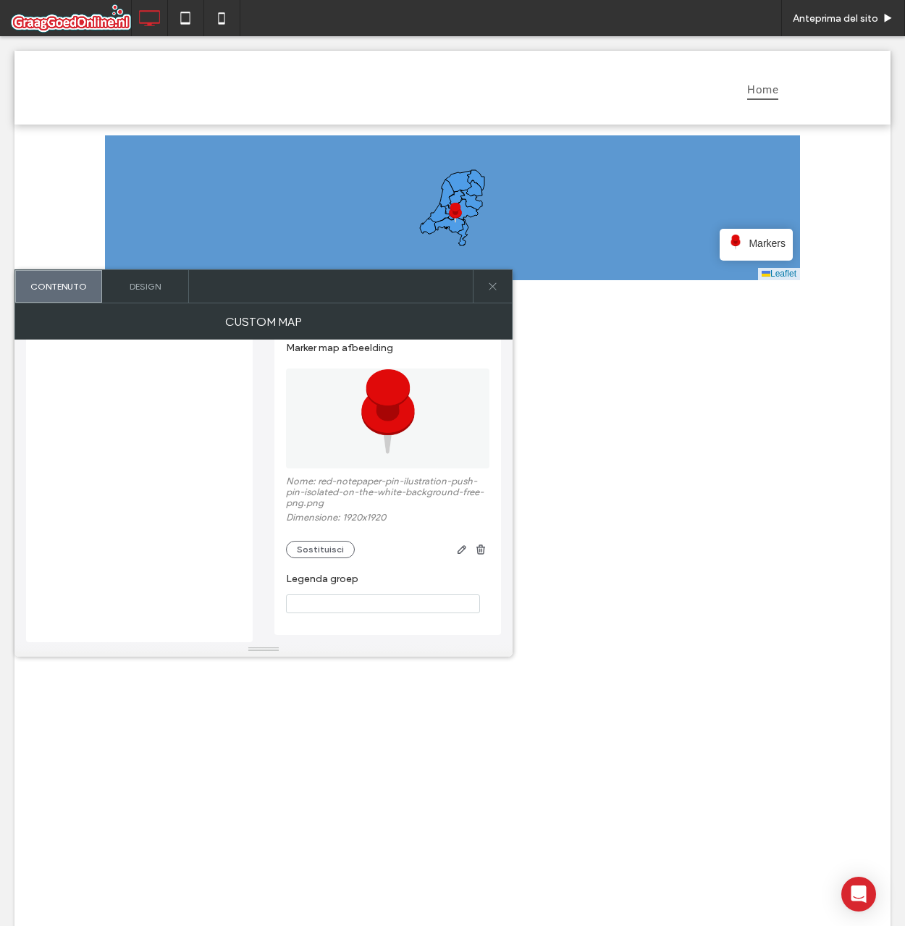
click at [361, 594] on input "Legenda groep" at bounding box center [383, 603] width 194 height 19
type input "*"
click at [389, 571] on section "Legenda groep *" at bounding box center [387, 592] width 203 height 55
click at [780, 245] on span "y" at bounding box center [782, 243] width 5 height 16
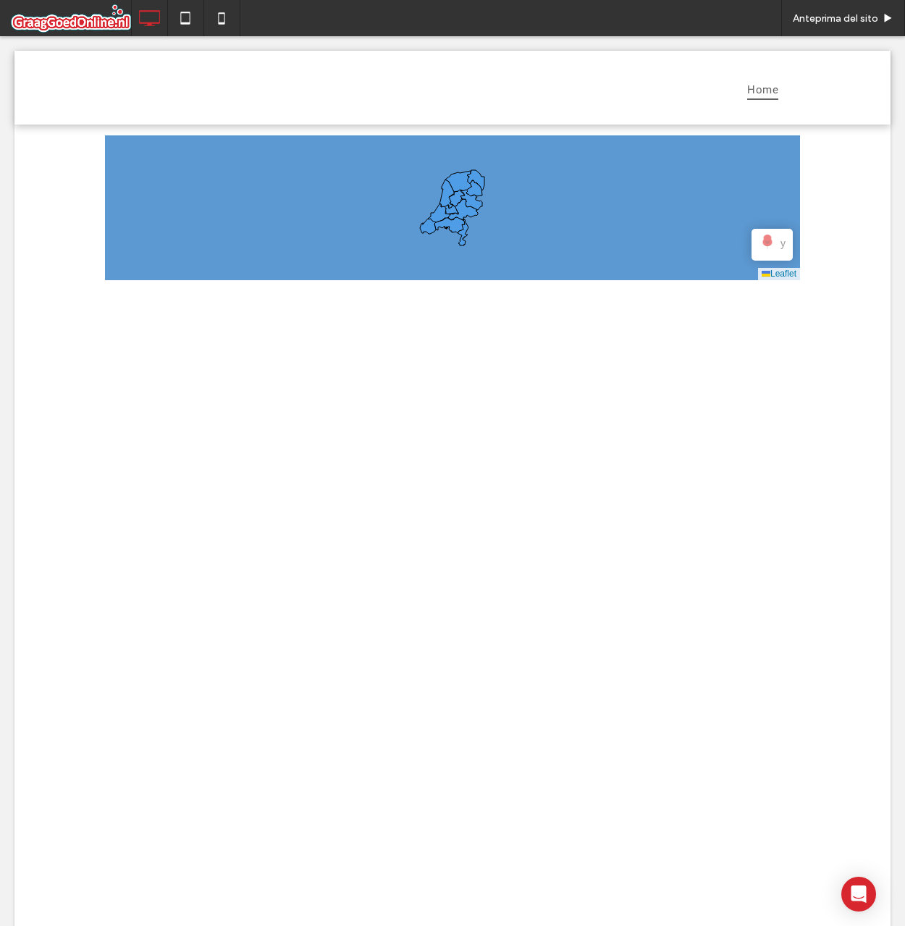
click at [776, 245] on span at bounding box center [452, 207] width 695 height 145
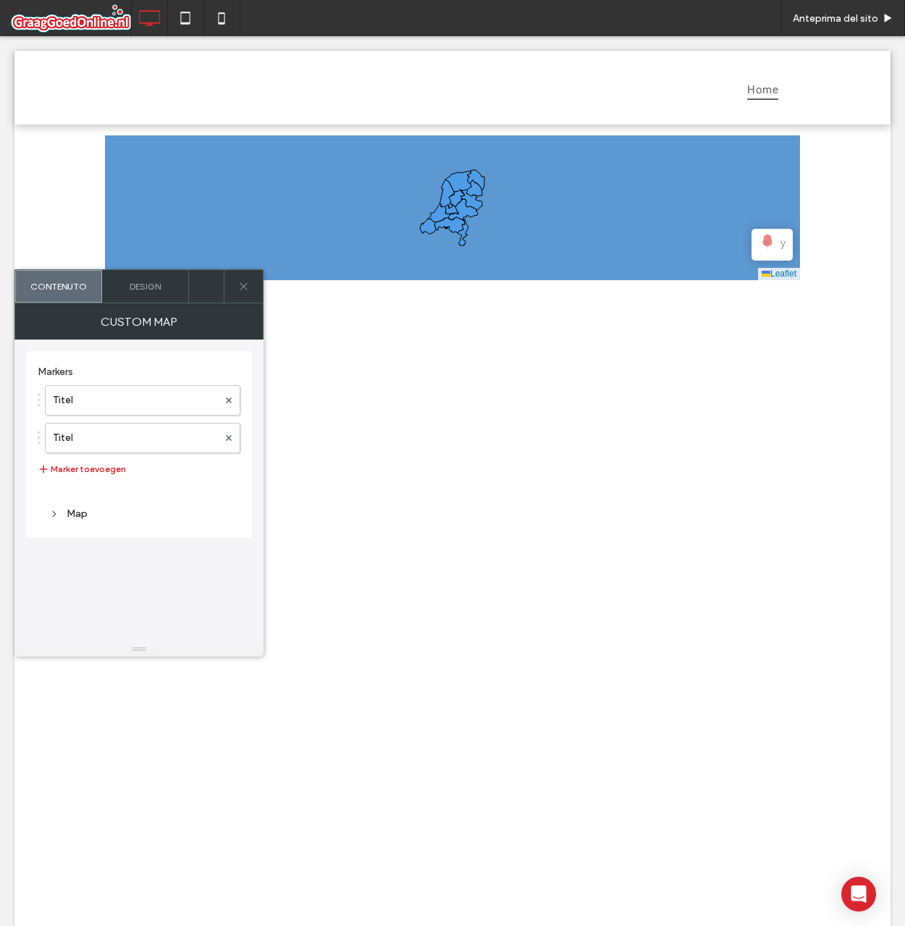
click at [780, 245] on span "y" at bounding box center [782, 243] width 5 height 16
click at [780, 243] on span "y" at bounding box center [782, 243] width 5 height 16
click at [780, 245] on span "y" at bounding box center [782, 243] width 5 height 16
click at [109, 470] on button "Marker toevoegen" at bounding box center [82, 468] width 88 height 17
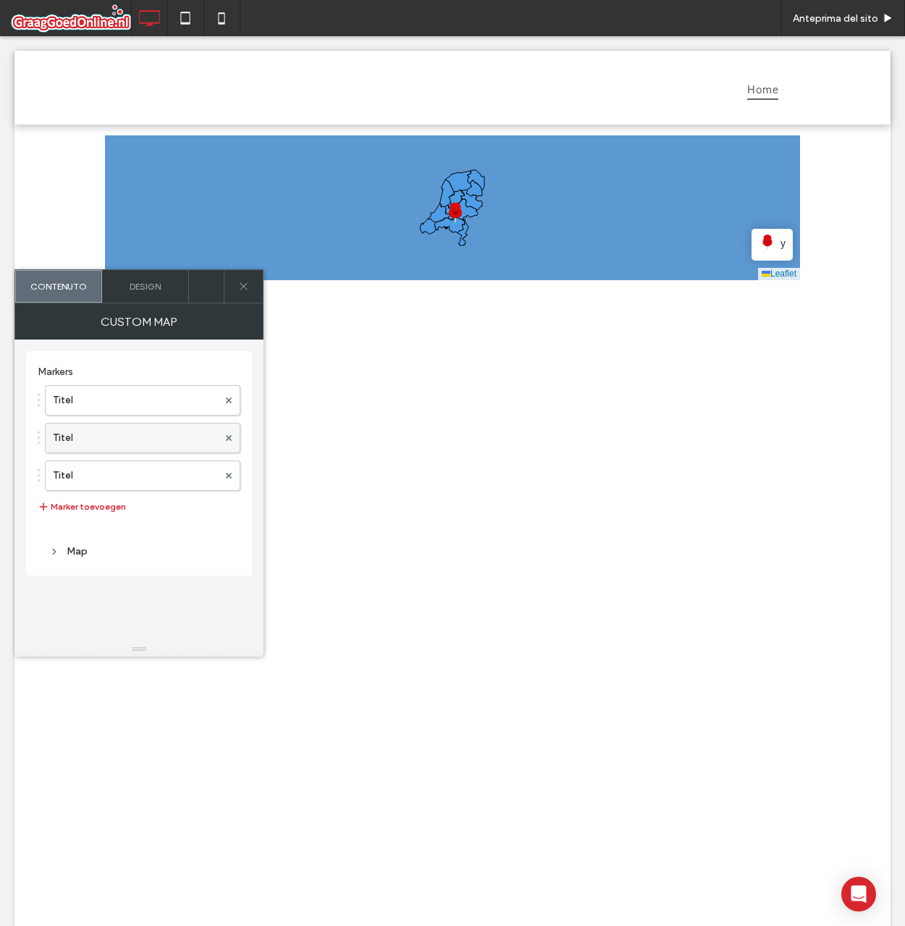
click at [101, 436] on label "Titel" at bounding box center [135, 438] width 165 height 29
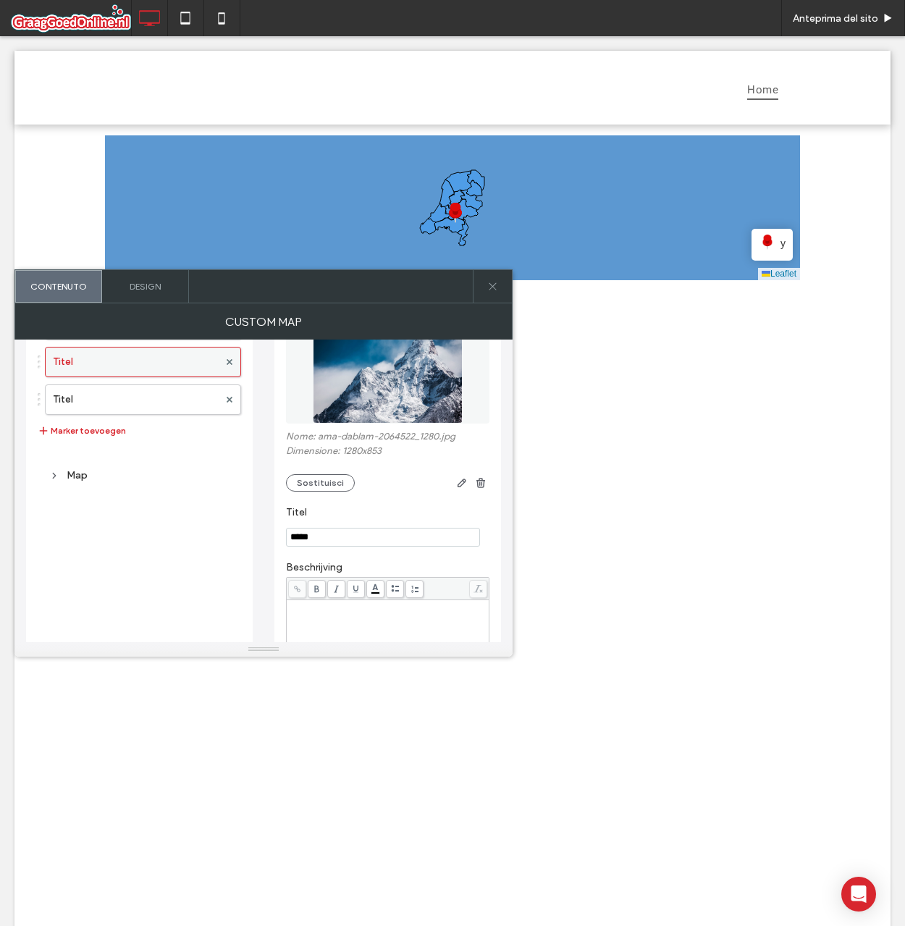
scroll to position [0, 0]
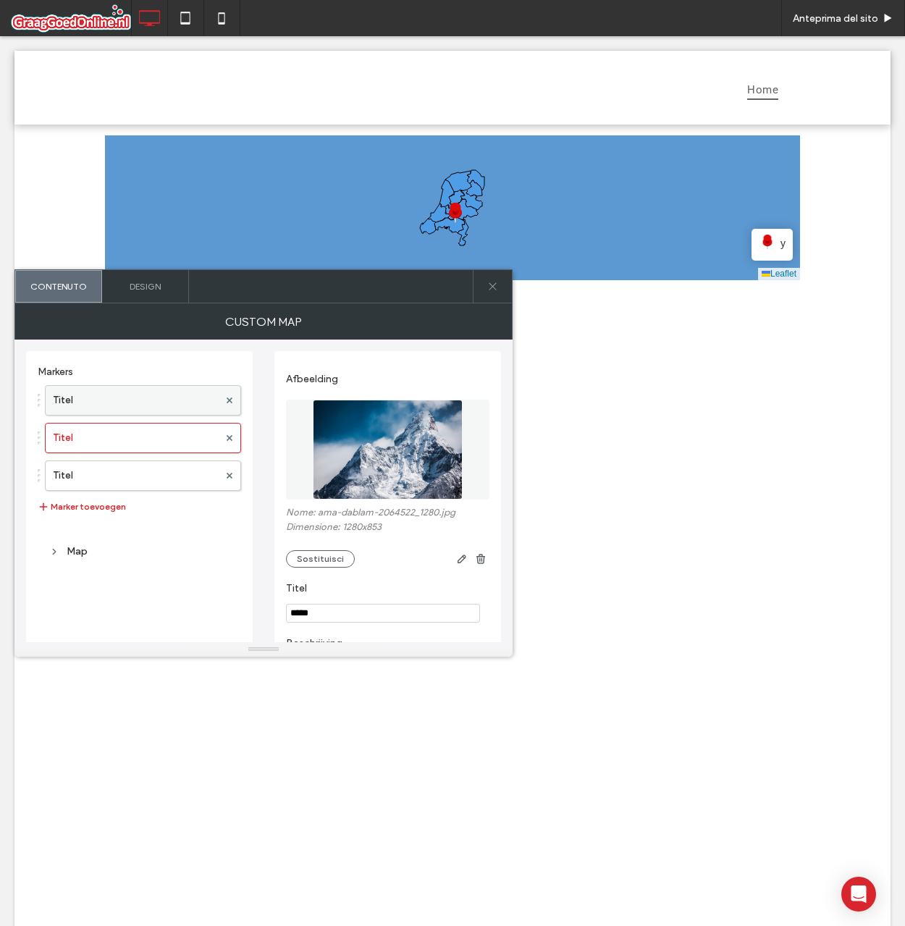
click at [139, 410] on label "Titel" at bounding box center [136, 400] width 166 height 29
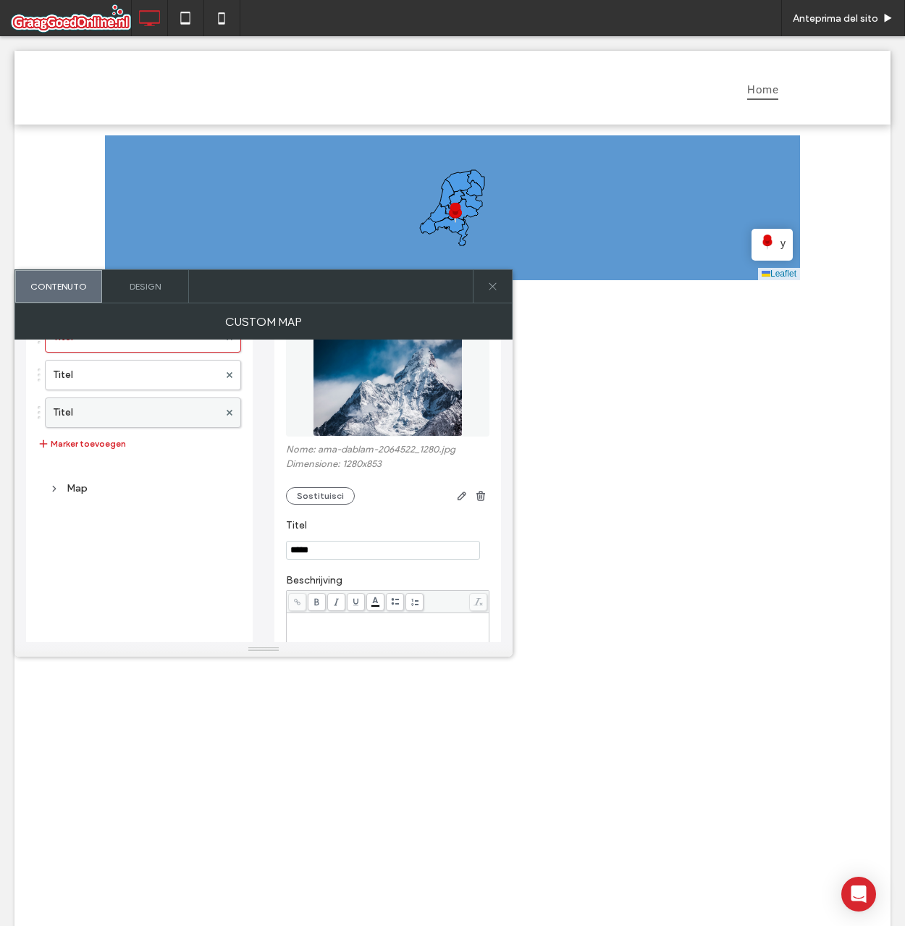
click at [134, 411] on label "Titel" at bounding box center [136, 412] width 166 height 29
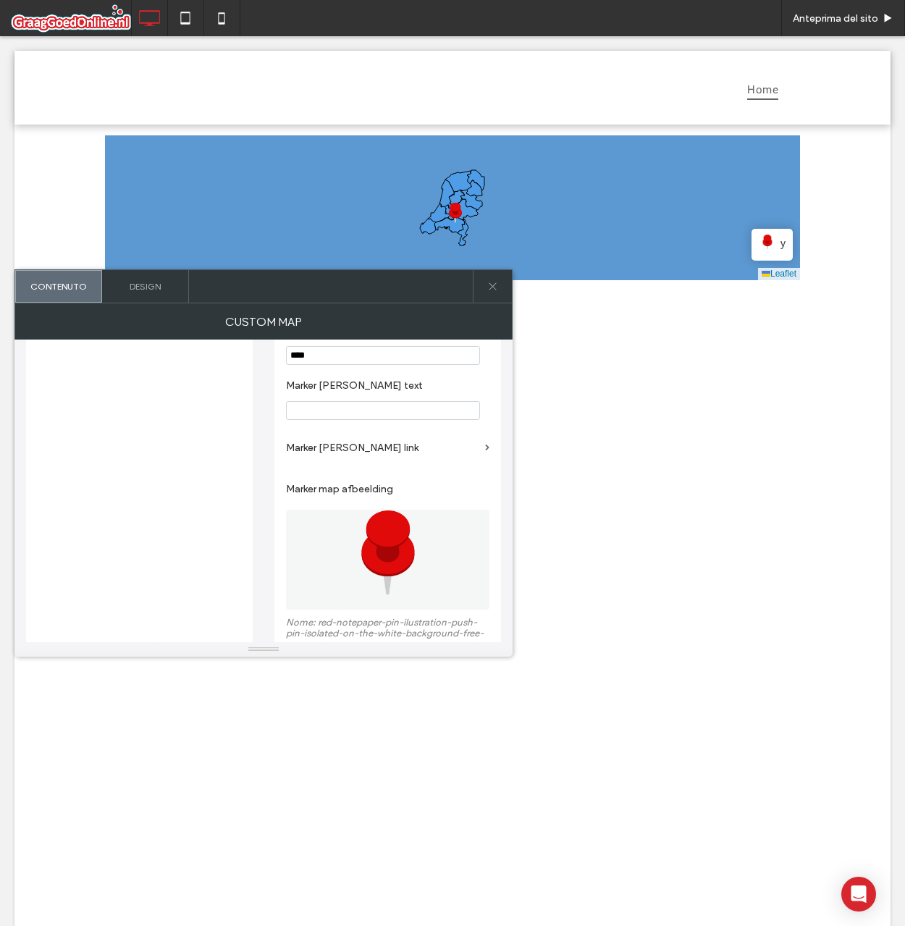
scroll to position [425, 0]
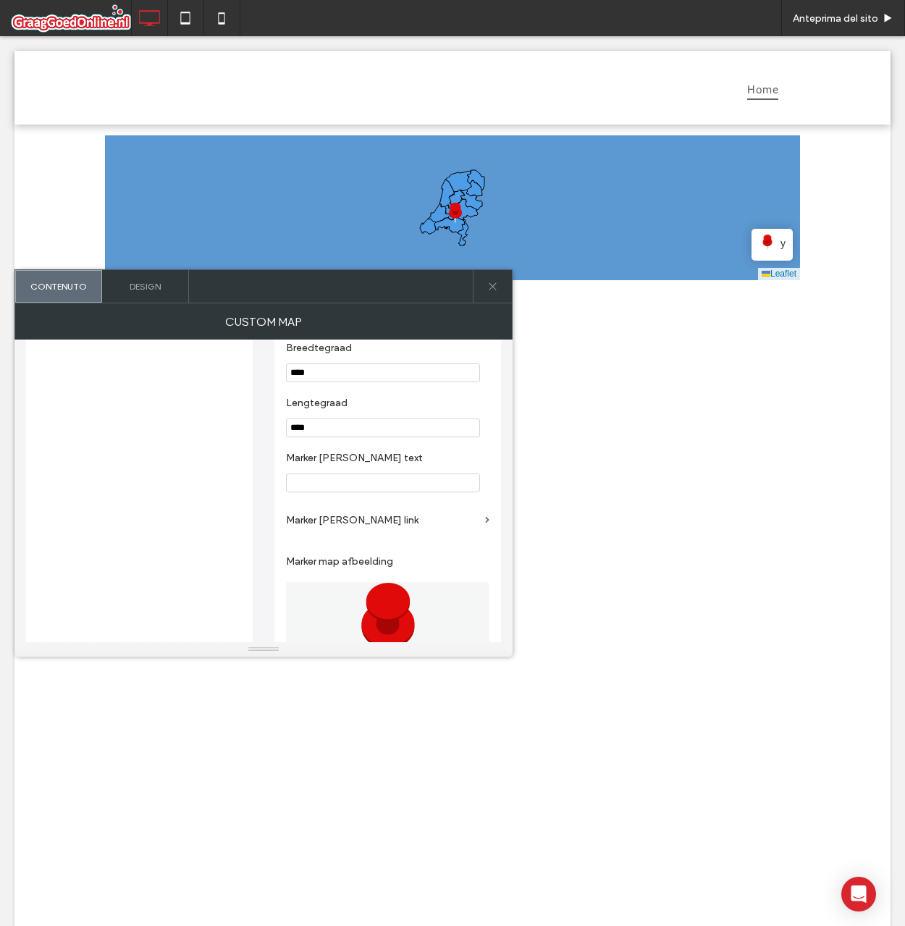
click at [298, 373] on input "****" at bounding box center [383, 372] width 194 height 19
type input "****"
click at [394, 584] on div "Marker map afbeelding" at bounding box center [387, 618] width 203 height 141
click at [395, 597] on img at bounding box center [388, 632] width 100 height 100
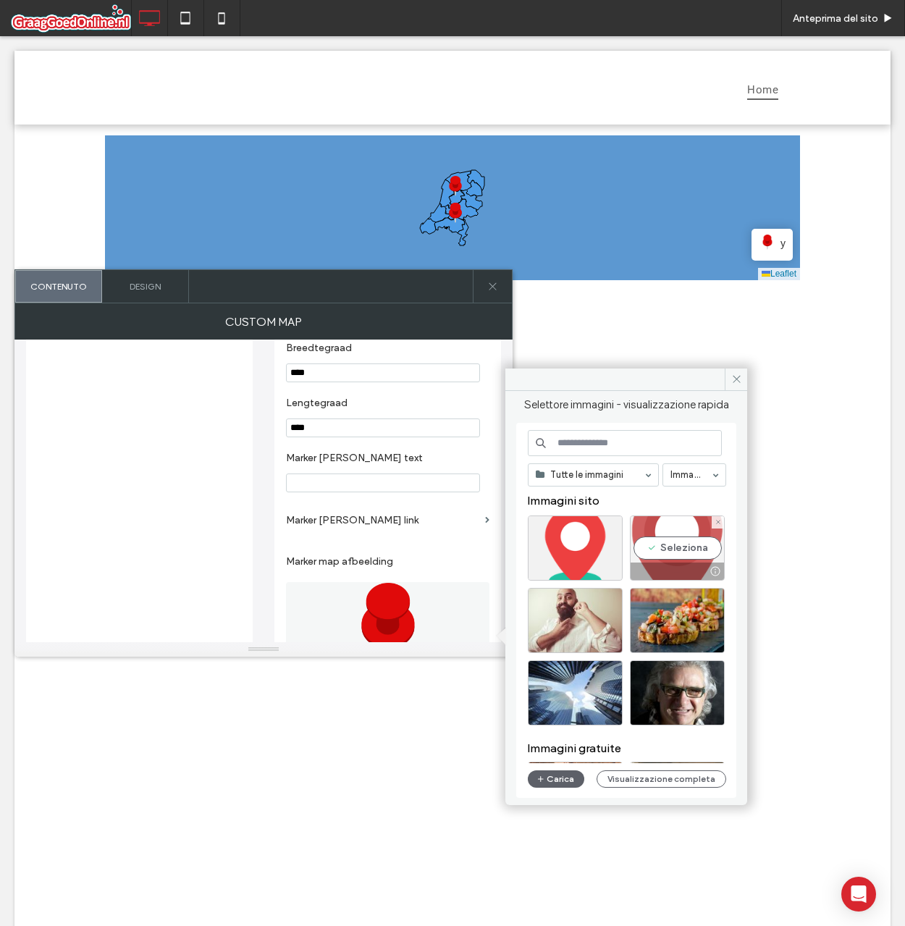
click at [687, 554] on div "Seleziona" at bounding box center [677, 547] width 95 height 65
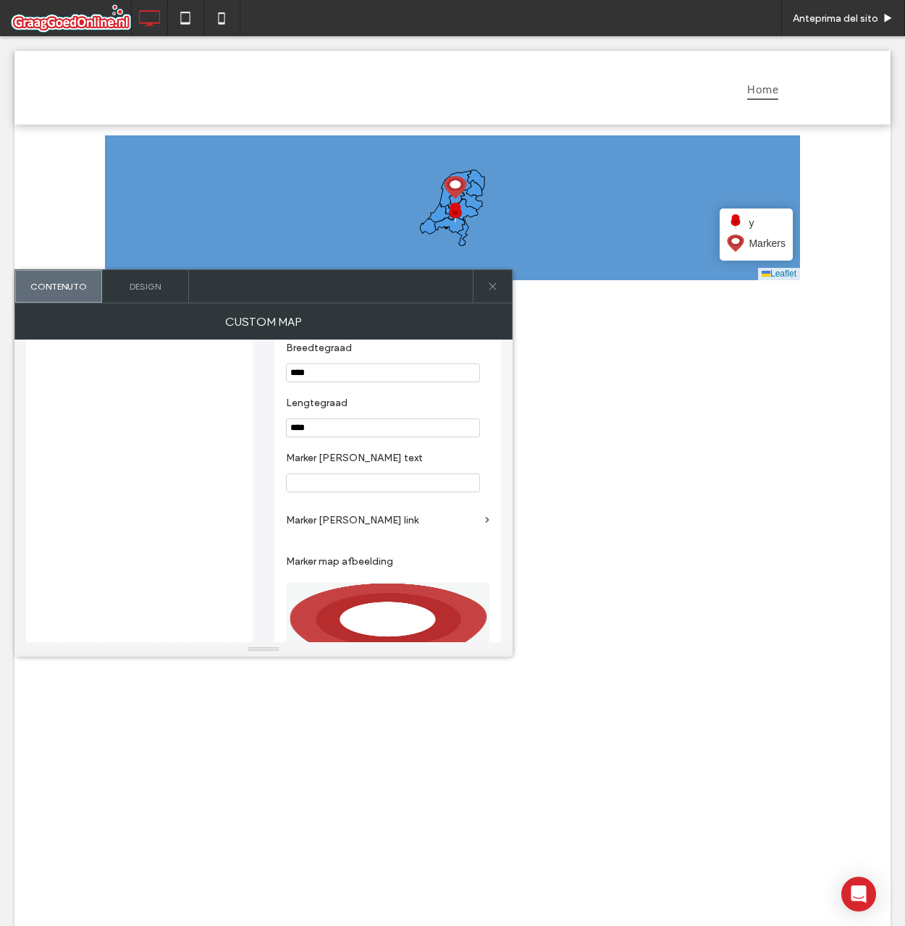
click at [749, 248] on span "Markers" at bounding box center [767, 243] width 37 height 16
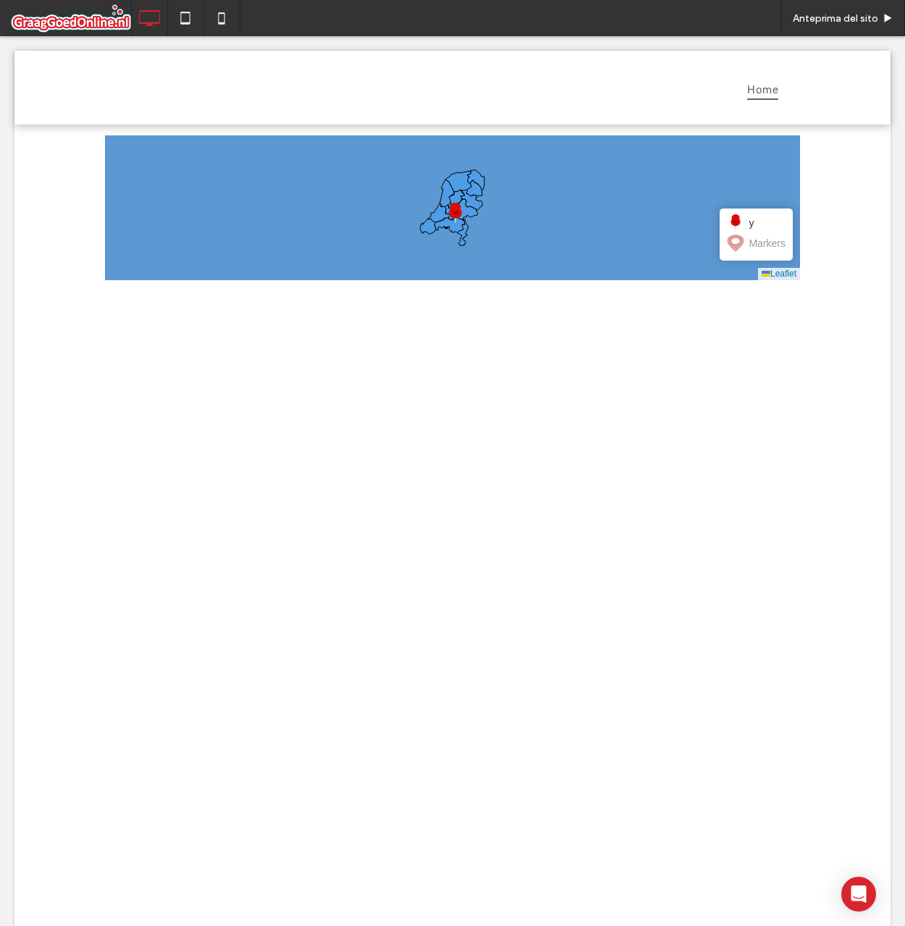
click at [751, 248] on span at bounding box center [452, 207] width 695 height 145
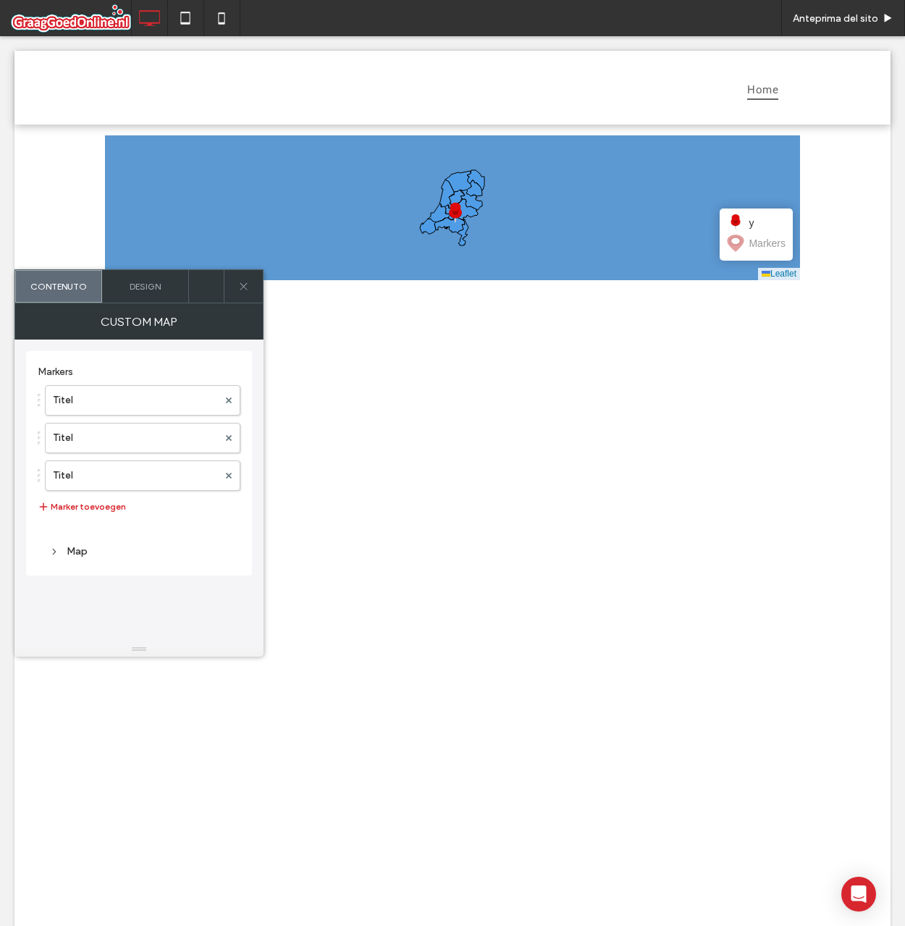
click at [754, 243] on span "Markers" at bounding box center [767, 243] width 37 height 16
click at [752, 245] on span "Markers" at bounding box center [767, 243] width 37 height 16
click at [751, 245] on span "Markers" at bounding box center [767, 243] width 37 height 16
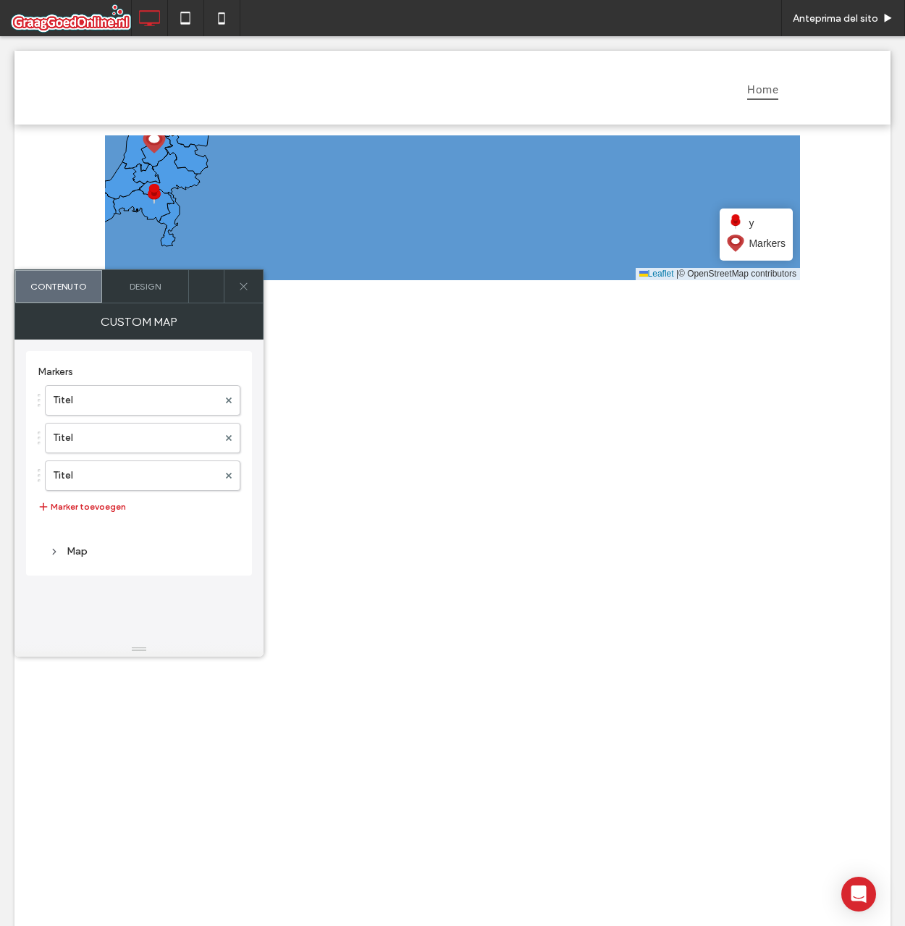
click at [742, 224] on div "y" at bounding box center [756, 222] width 59 height 17
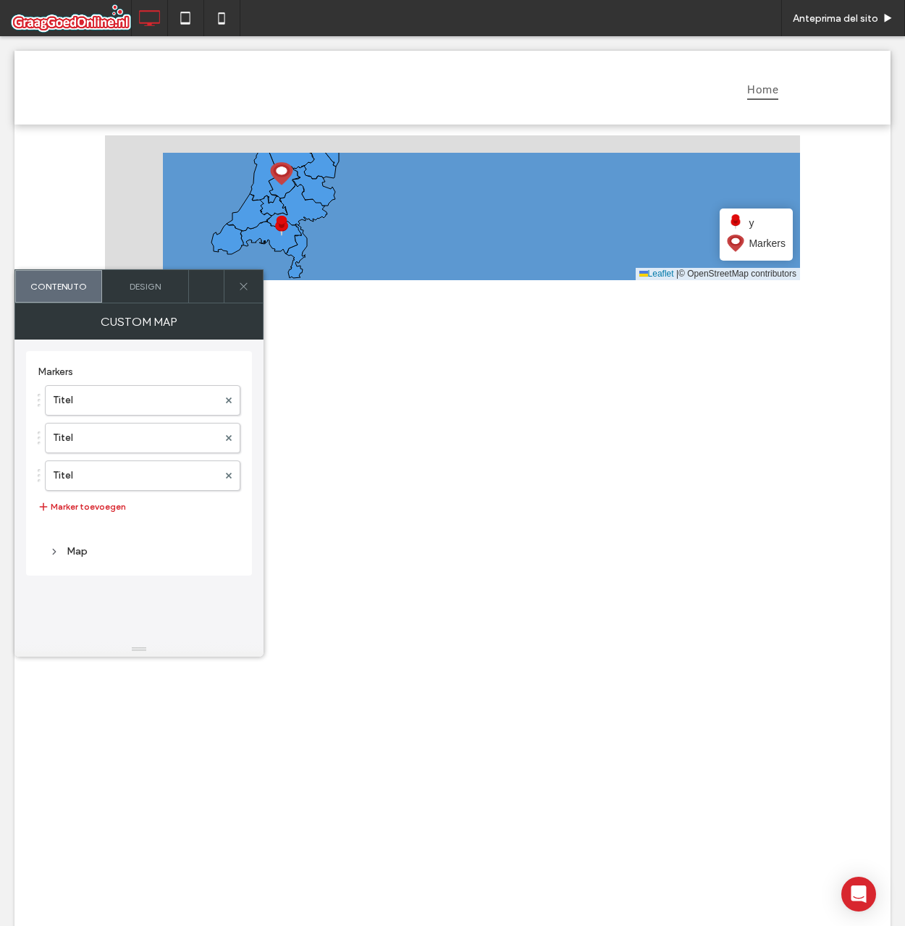
drag, startPoint x: 412, startPoint y: 207, endPoint x: 529, endPoint y: 240, distance: 121.9
click at [534, 238] on icon at bounding box center [580, 240] width 838 height 178
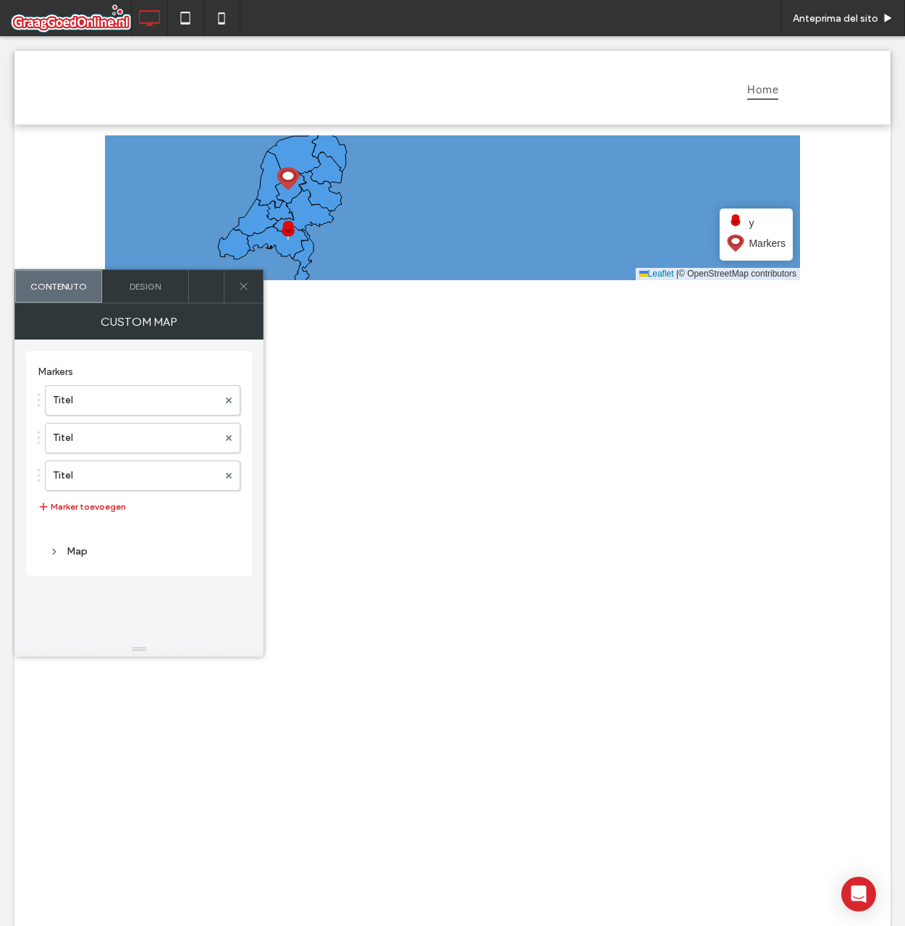
click at [753, 240] on span "Markers" at bounding box center [767, 243] width 37 height 16
click at [751, 248] on span "Markers" at bounding box center [767, 243] width 37 height 16
click at [749, 227] on span "y" at bounding box center [751, 223] width 5 height 16
click at [750, 242] on span "Markers" at bounding box center [767, 243] width 37 height 16
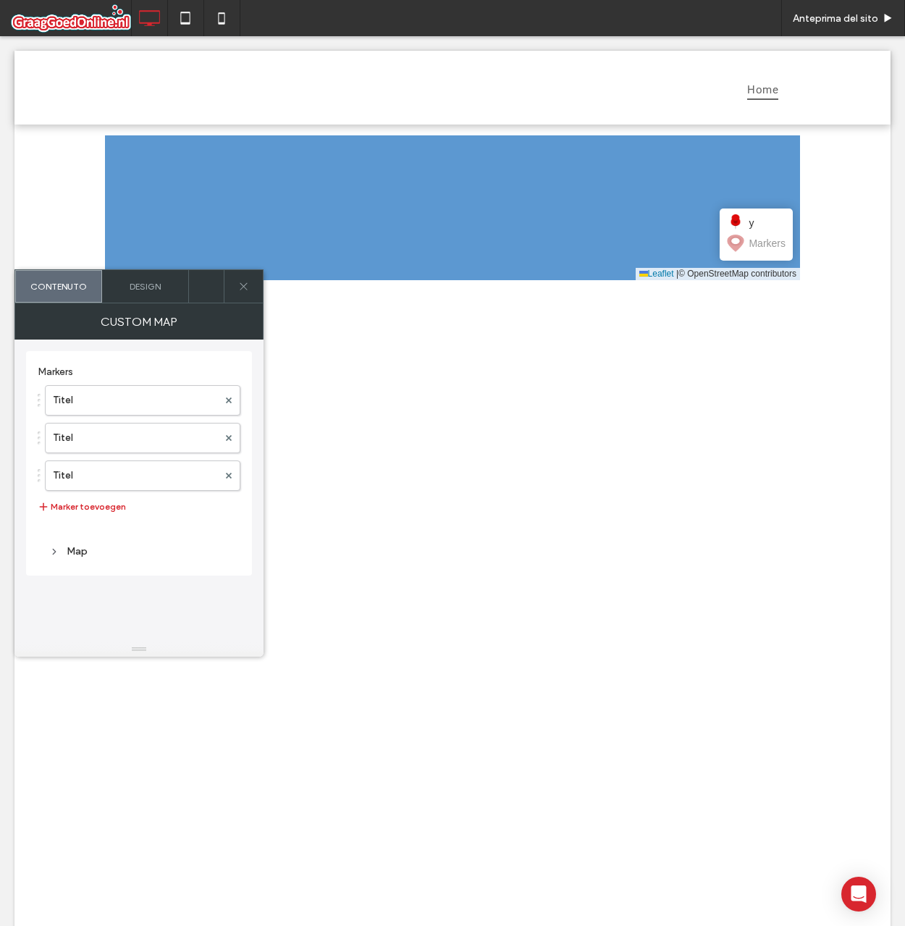
click at [751, 242] on span "Markers" at bounding box center [767, 243] width 37 height 16
drag, startPoint x: 502, startPoint y: 209, endPoint x: 713, endPoint y: 257, distance: 216.9
click at [713, 256] on icon at bounding box center [481, 213] width 838 height 178
drag, startPoint x: 392, startPoint y: 236, endPoint x: 643, endPoint y: 253, distance: 251.1
click at [643, 253] on icon at bounding box center [470, 208] width 838 height 178
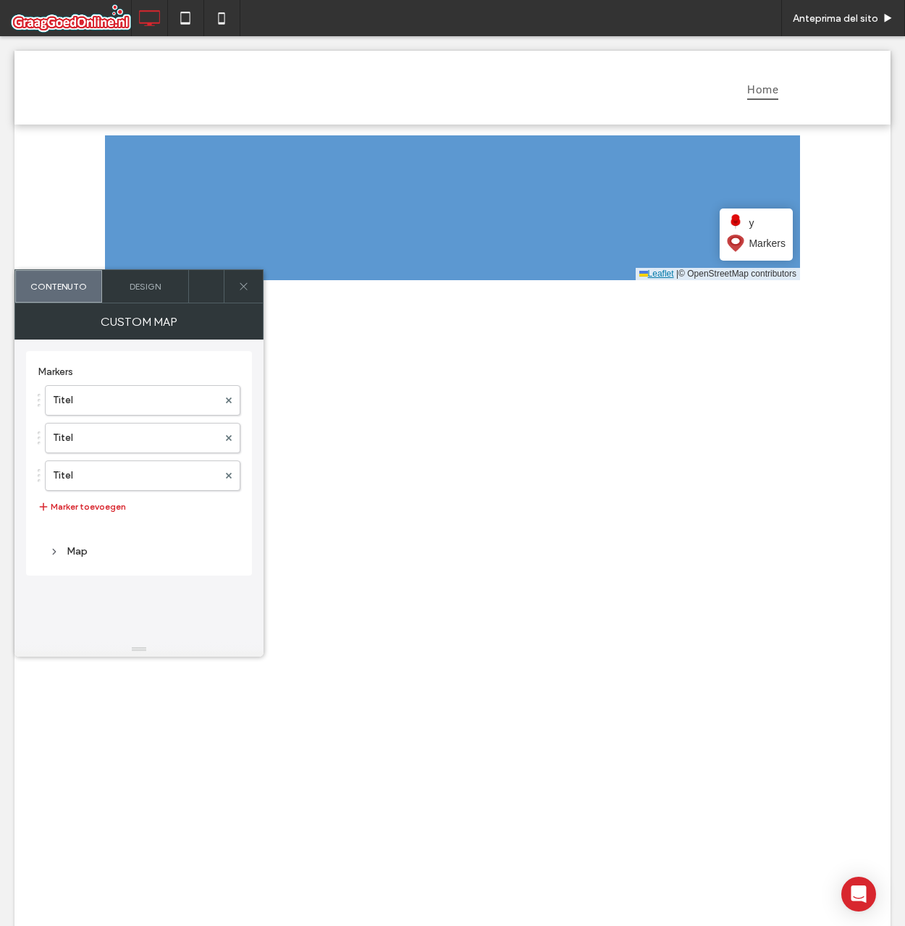
drag, startPoint x: 331, startPoint y: 214, endPoint x: 637, endPoint y: 275, distance: 312.4
click at [636, 274] on div "+ − y Markers Leaflet | © OpenStreetMap contributors" at bounding box center [452, 207] width 695 height 145
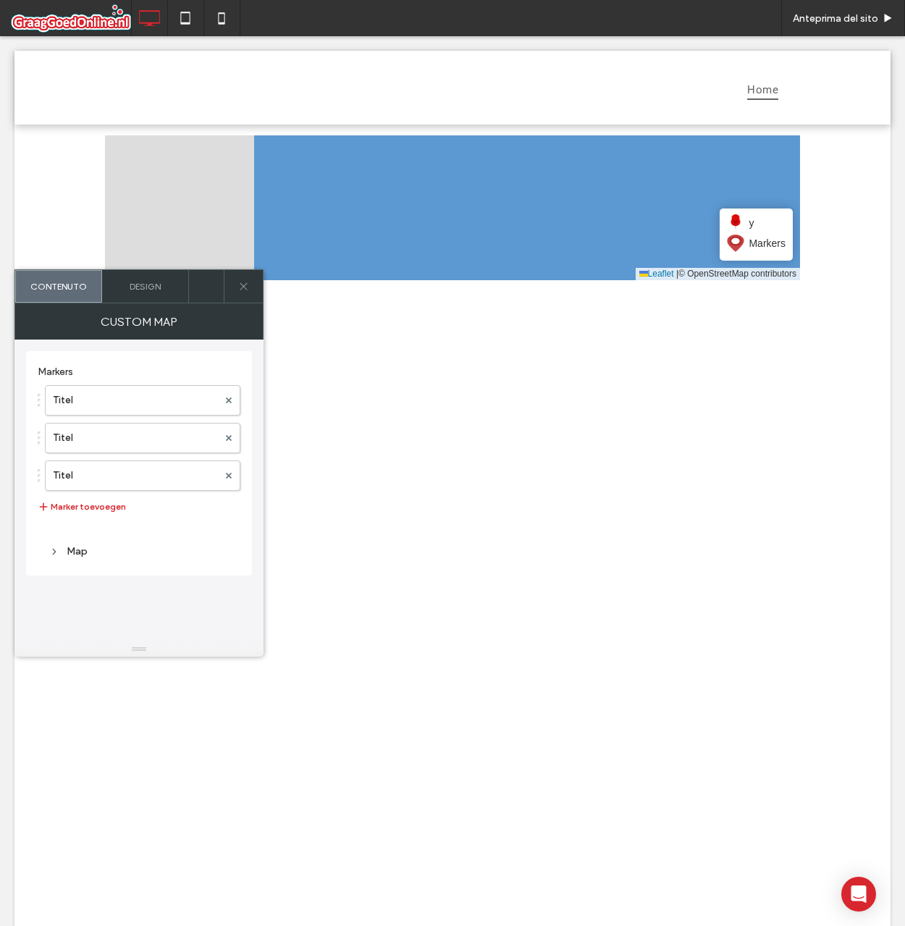
drag, startPoint x: 372, startPoint y: 198, endPoint x: 604, endPoint y: 212, distance: 232.1
click at [605, 212] on icon at bounding box center [671, 222] width 838 height 178
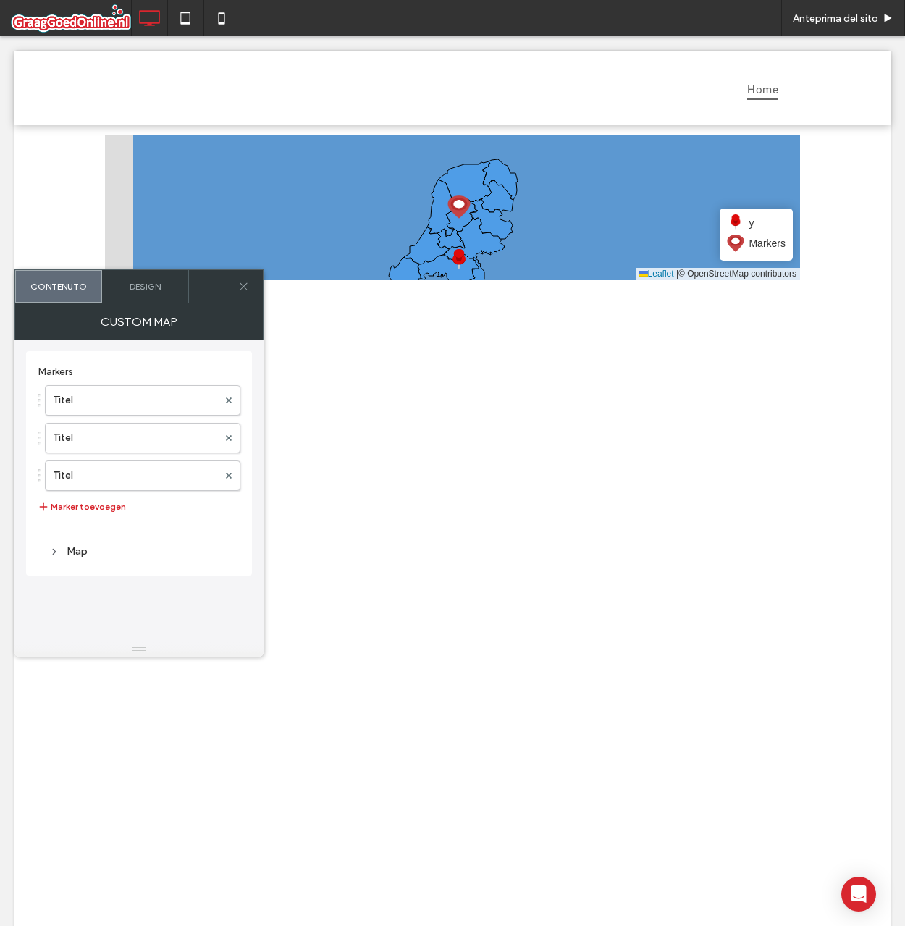
drag, startPoint x: 479, startPoint y: 212, endPoint x: 595, endPoint y: 224, distance: 117.1
click at [595, 224] on icon at bounding box center [550, 216] width 838 height 178
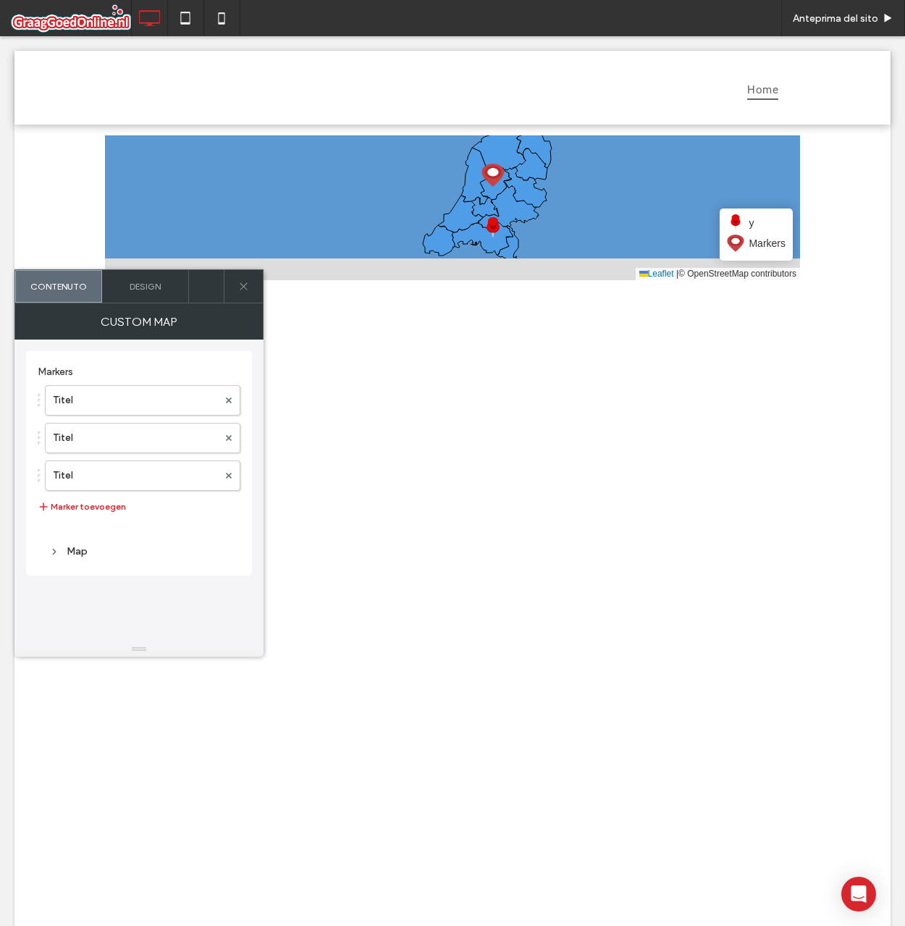
drag, startPoint x: 552, startPoint y: 222, endPoint x: 565, endPoint y: 189, distance: 36.0
click at [565, 189] on icon at bounding box center [468, 172] width 838 height 178
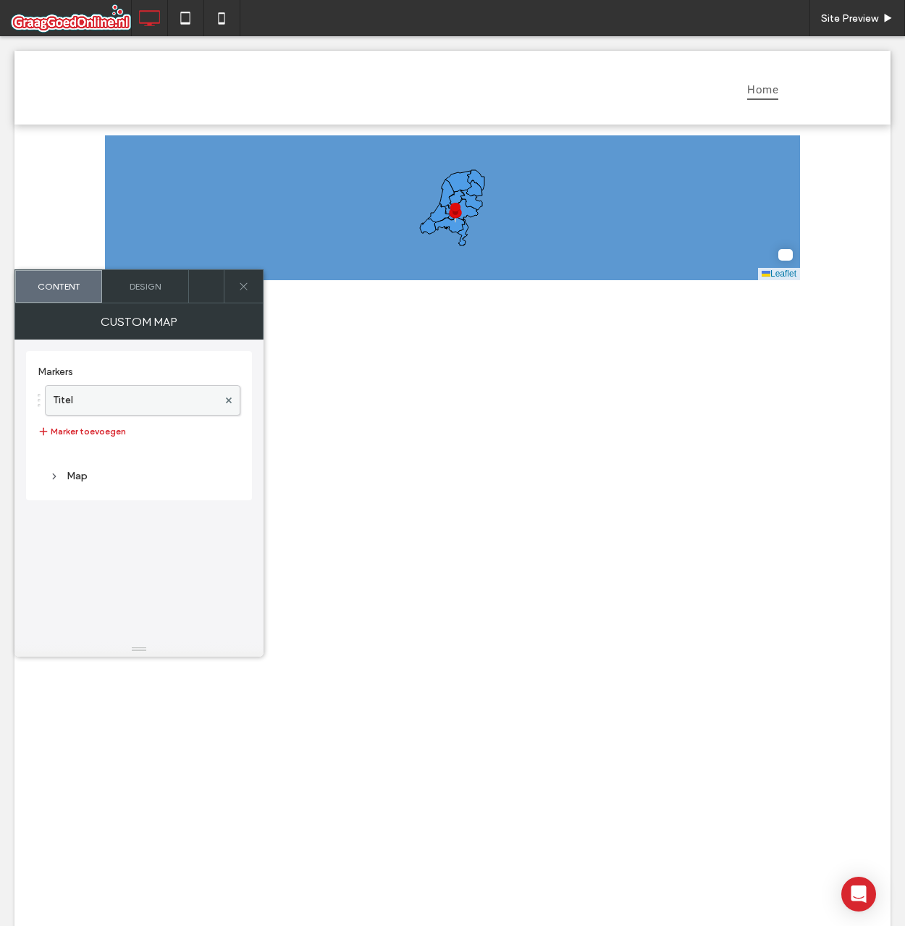
click at [174, 396] on label "Titel" at bounding box center [135, 400] width 165 height 29
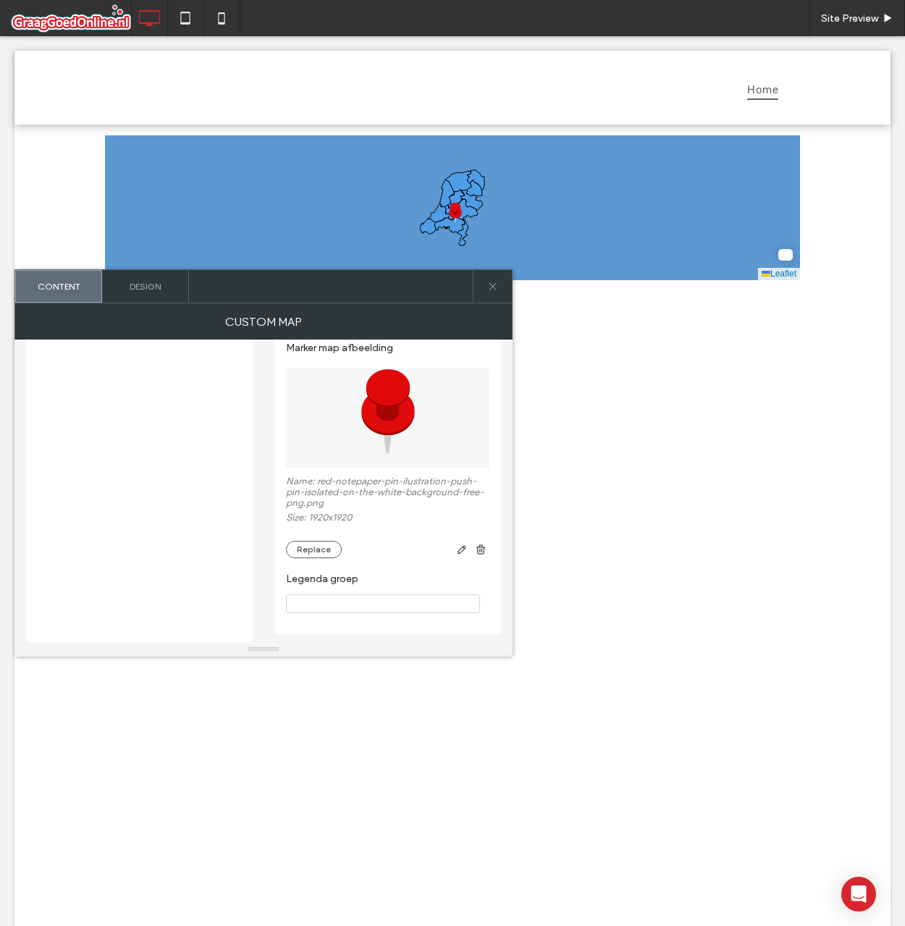
scroll to position [642, 0]
click at [352, 602] on input "Legenda groep" at bounding box center [383, 603] width 194 height 19
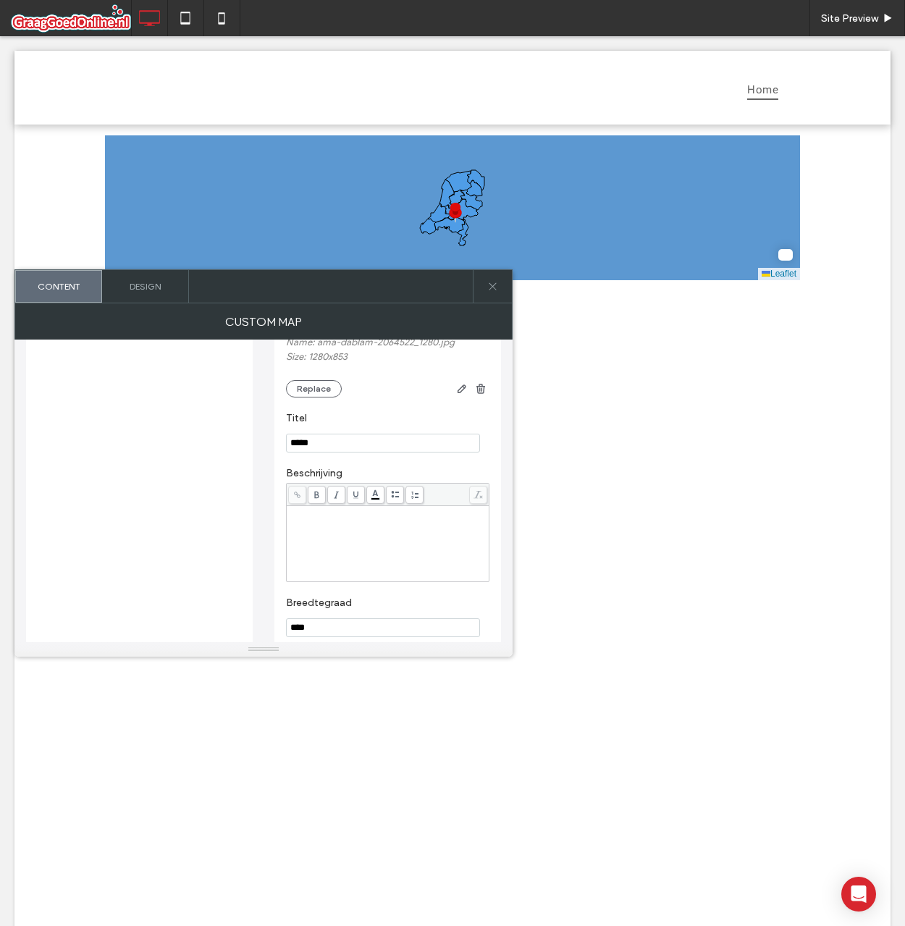
scroll to position [63, 0]
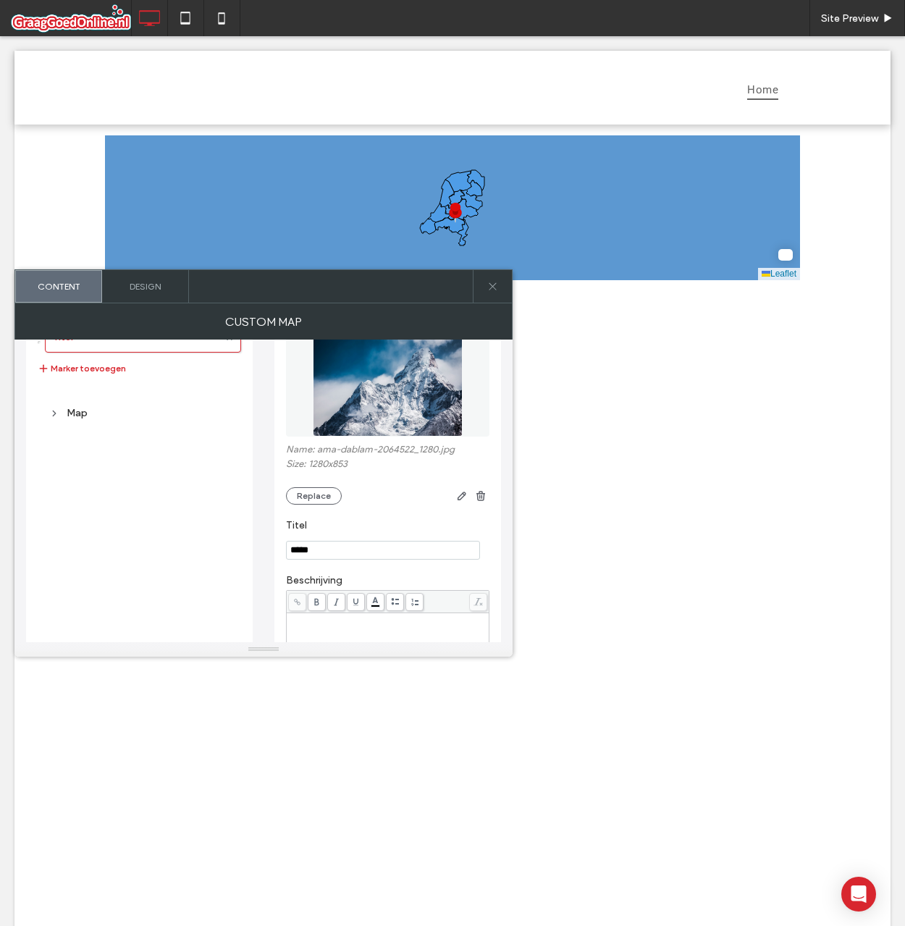
click at [104, 381] on div "Titel Marker toevoegen" at bounding box center [139, 350] width 203 height 70
click at [109, 375] on button "Marker toevoegen" at bounding box center [82, 368] width 88 height 17
click at [133, 382] on label "Titel" at bounding box center [136, 375] width 166 height 29
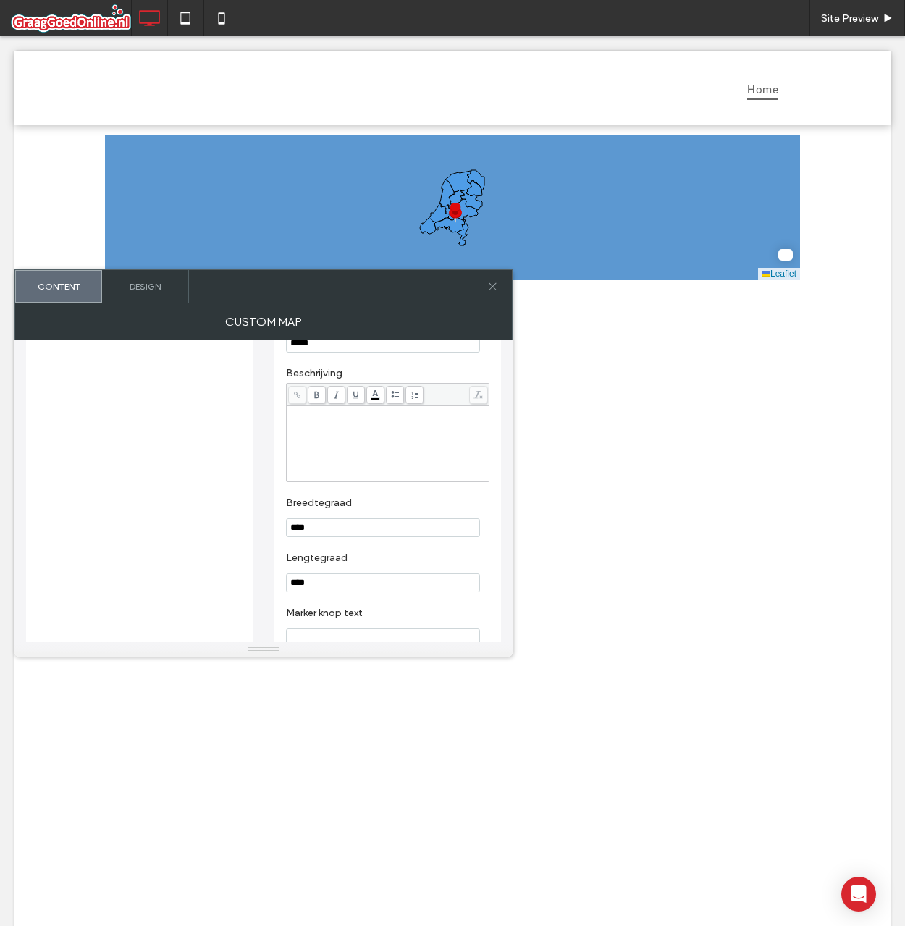
scroll to position [280, 0]
click at [301, 518] on input "****" at bounding box center [383, 517] width 194 height 19
type input "****"
click at [380, 493] on label "Breedtegraad" at bounding box center [385, 495] width 198 height 16
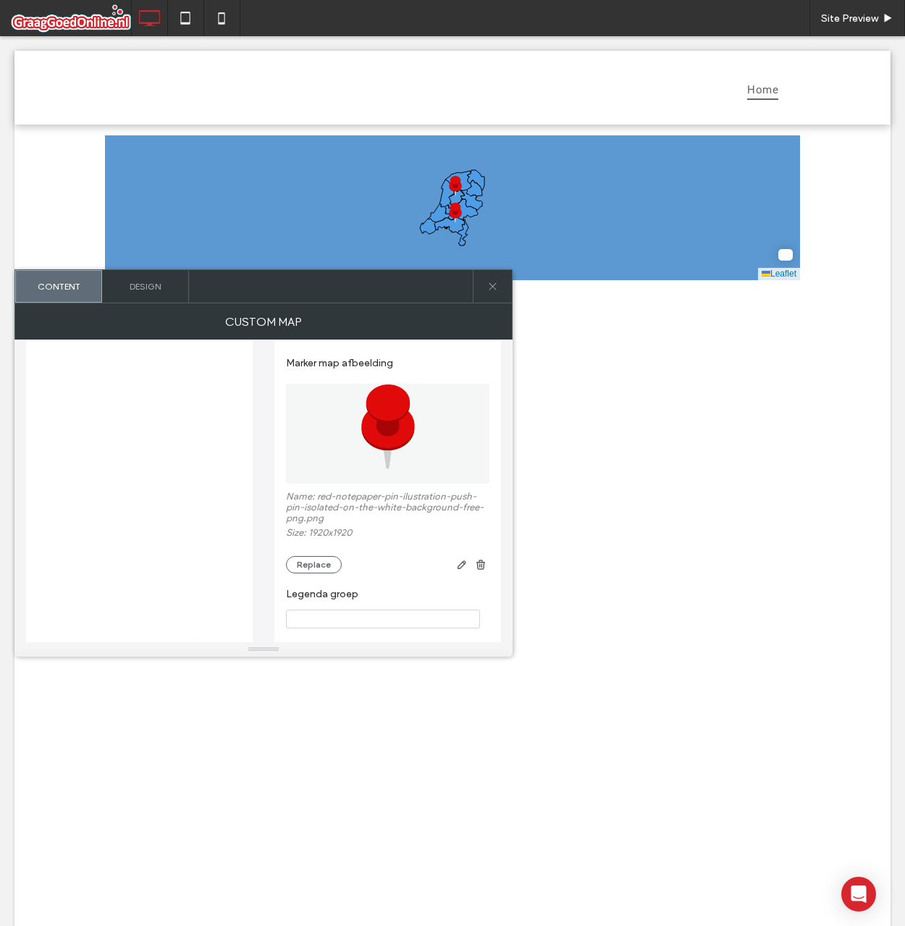
scroll to position [642, 0]
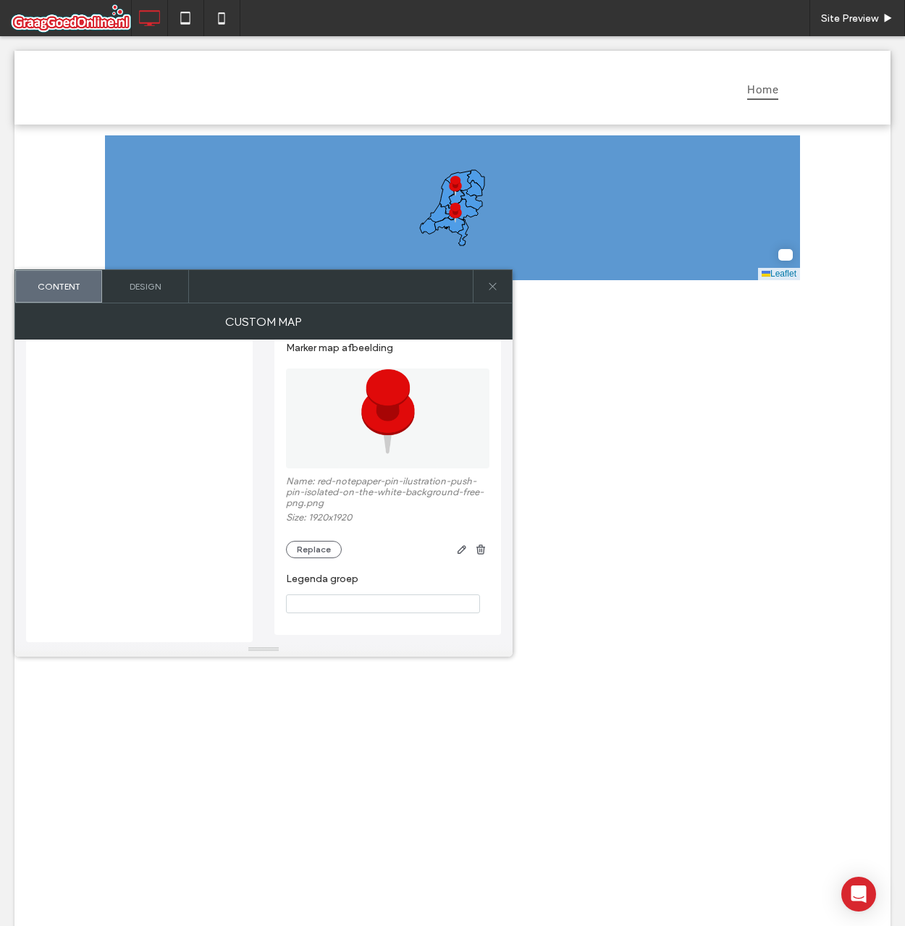
click at [372, 602] on input "Legenda groep" at bounding box center [383, 603] width 194 height 19
type input "*"
click at [375, 577] on label "Legenda groep" at bounding box center [385, 581] width 198 height 16
click at [783, 241] on span "f" at bounding box center [784, 243] width 3 height 16
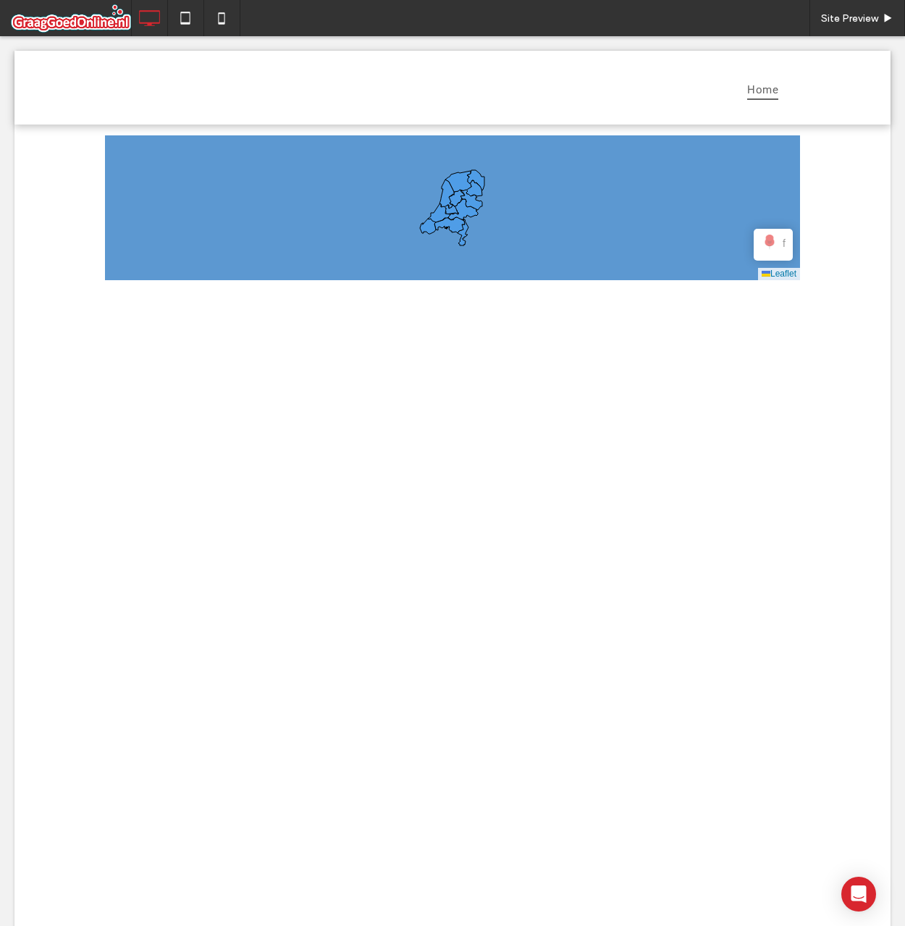
click at [778, 241] on span at bounding box center [452, 207] width 695 height 145
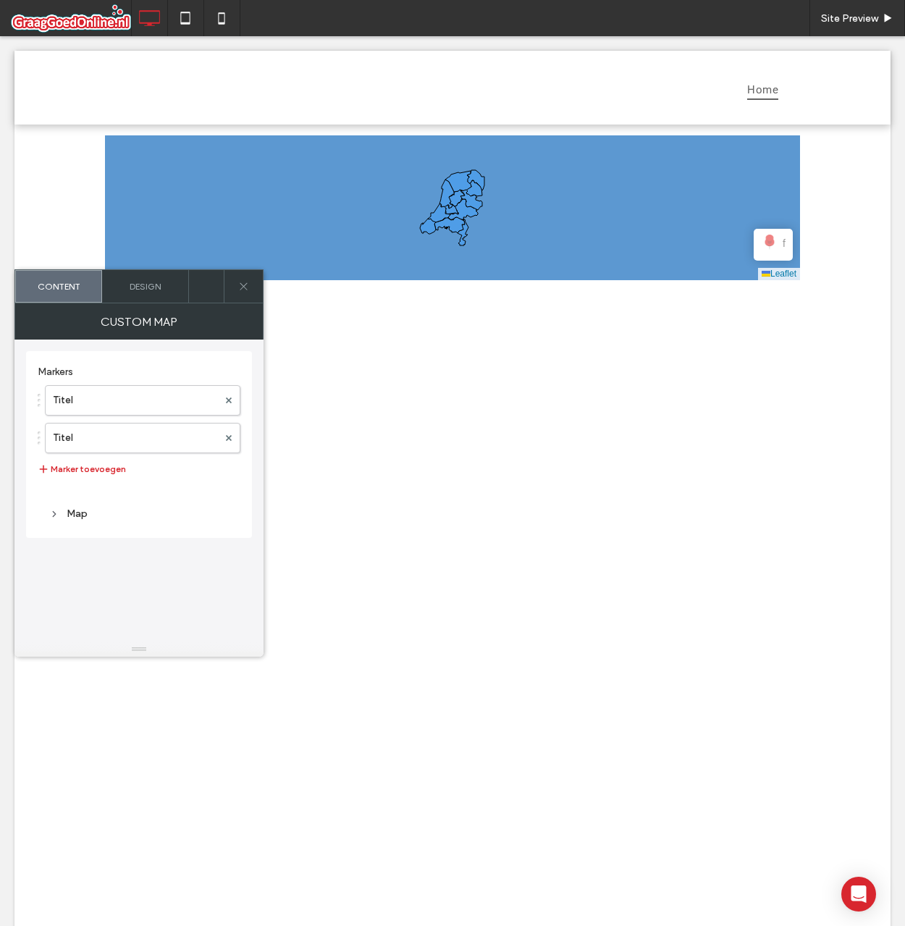
click at [783, 242] on span "f" at bounding box center [784, 243] width 3 height 16
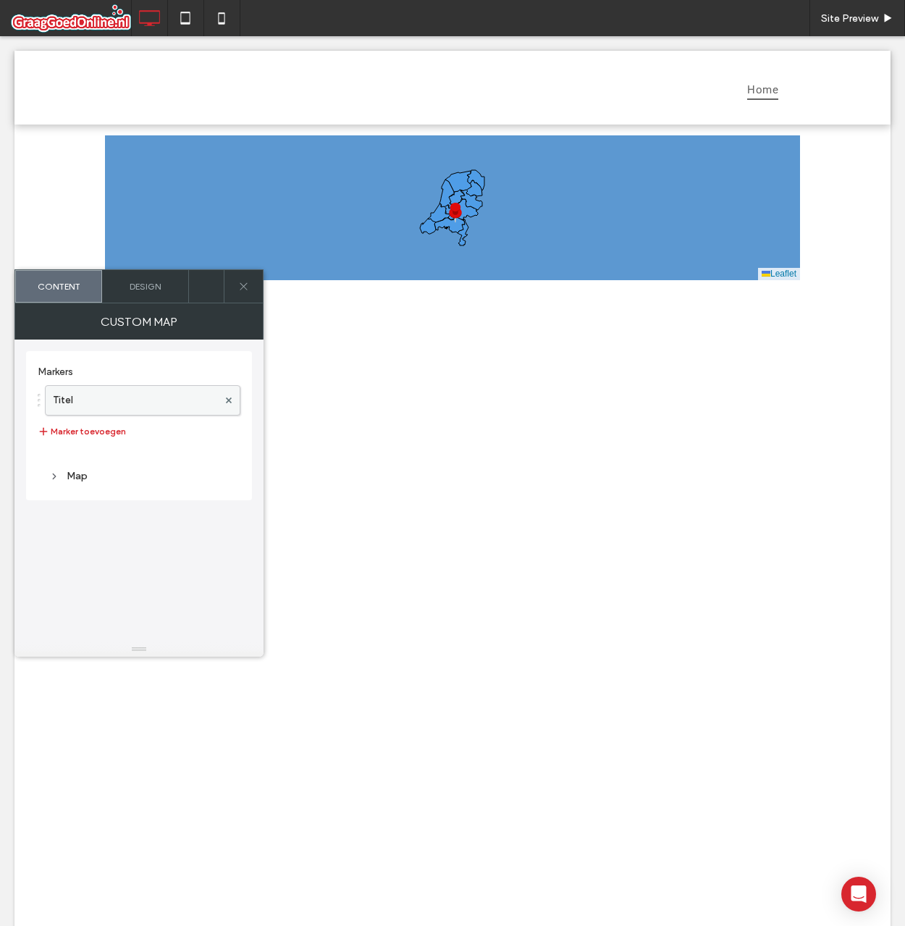
click at [105, 399] on label "Titel" at bounding box center [135, 400] width 165 height 29
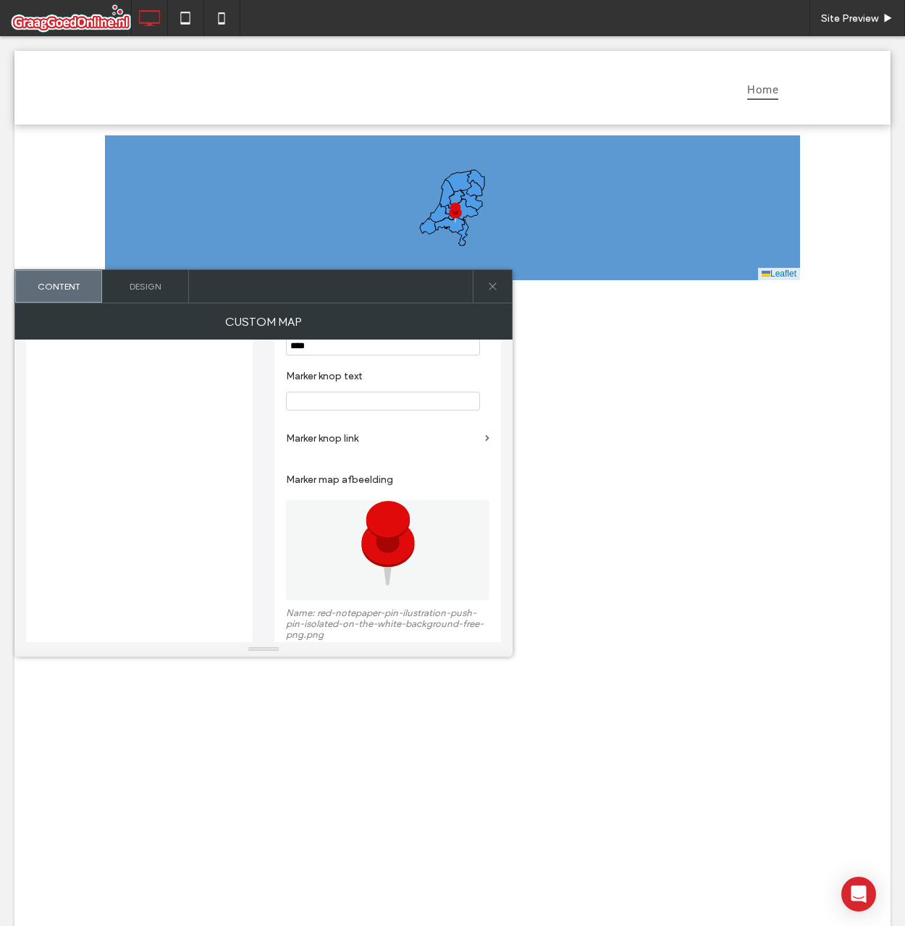
scroll to position [642, 0]
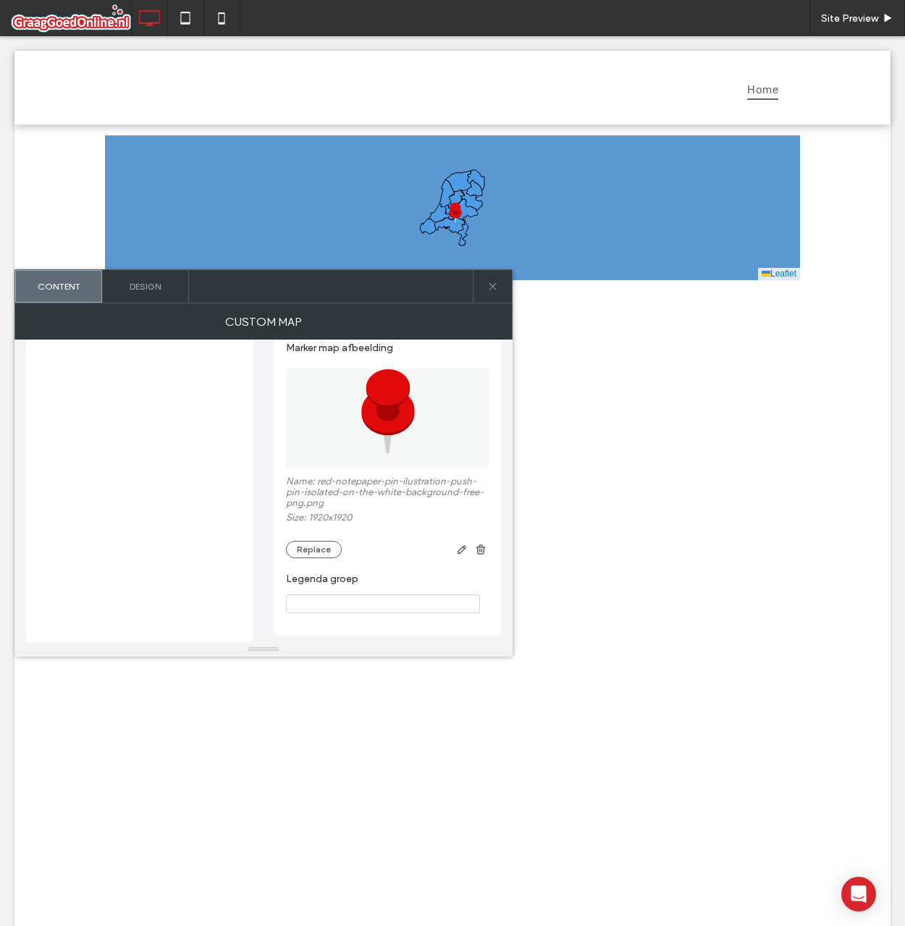
click at [384, 594] on input "Legenda groep" at bounding box center [383, 603] width 194 height 19
type input "***"
click at [386, 580] on label "Legenda groep" at bounding box center [385, 581] width 198 height 16
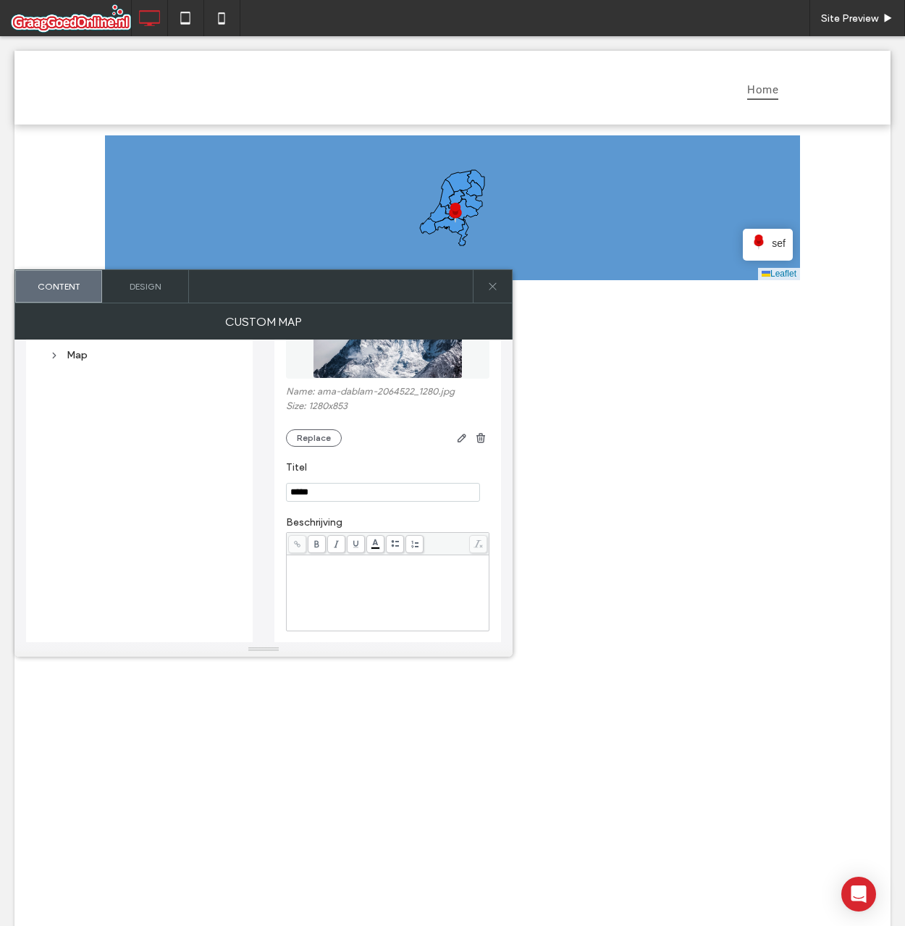
scroll to position [0, 0]
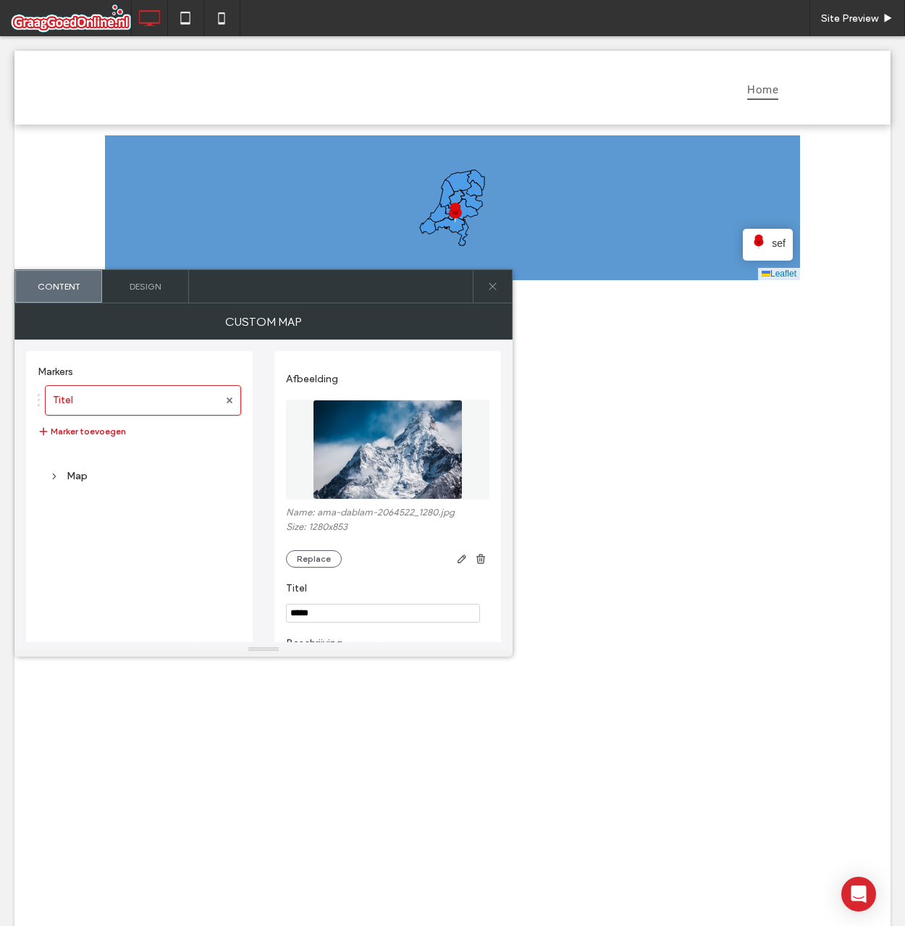
click at [92, 437] on button "Marker toevoegen" at bounding box center [82, 431] width 88 height 17
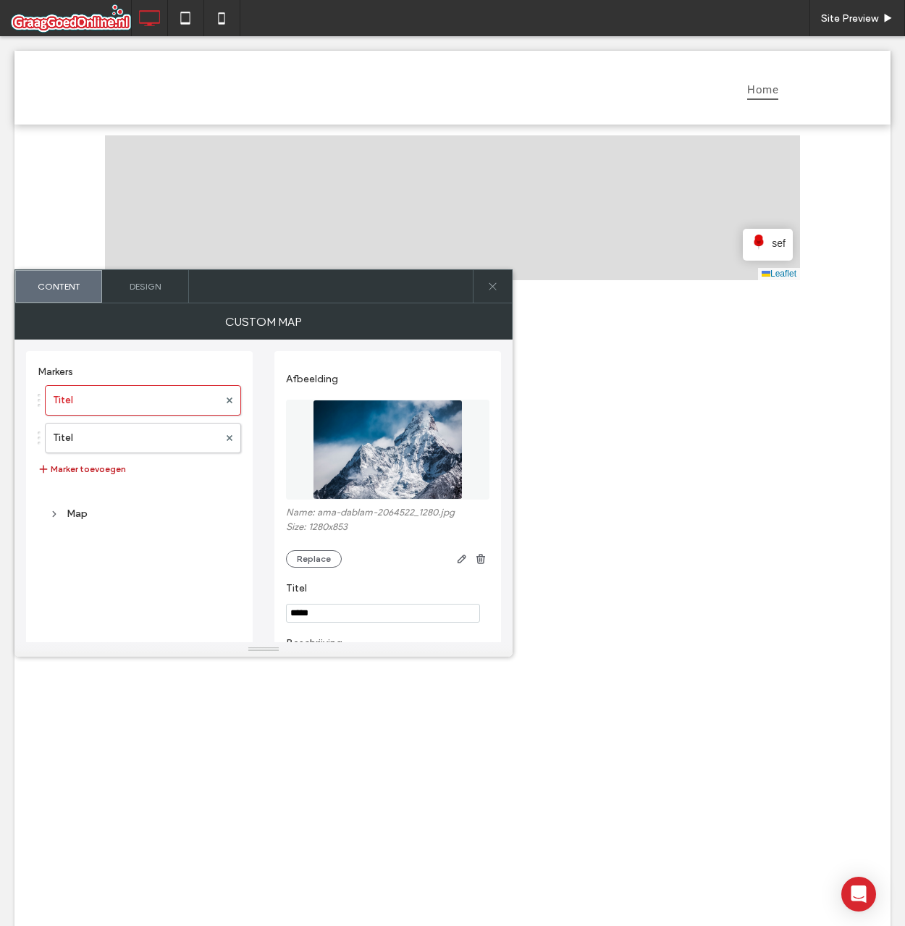
click at [101, 468] on button "Marker toevoegen" at bounding box center [82, 468] width 88 height 17
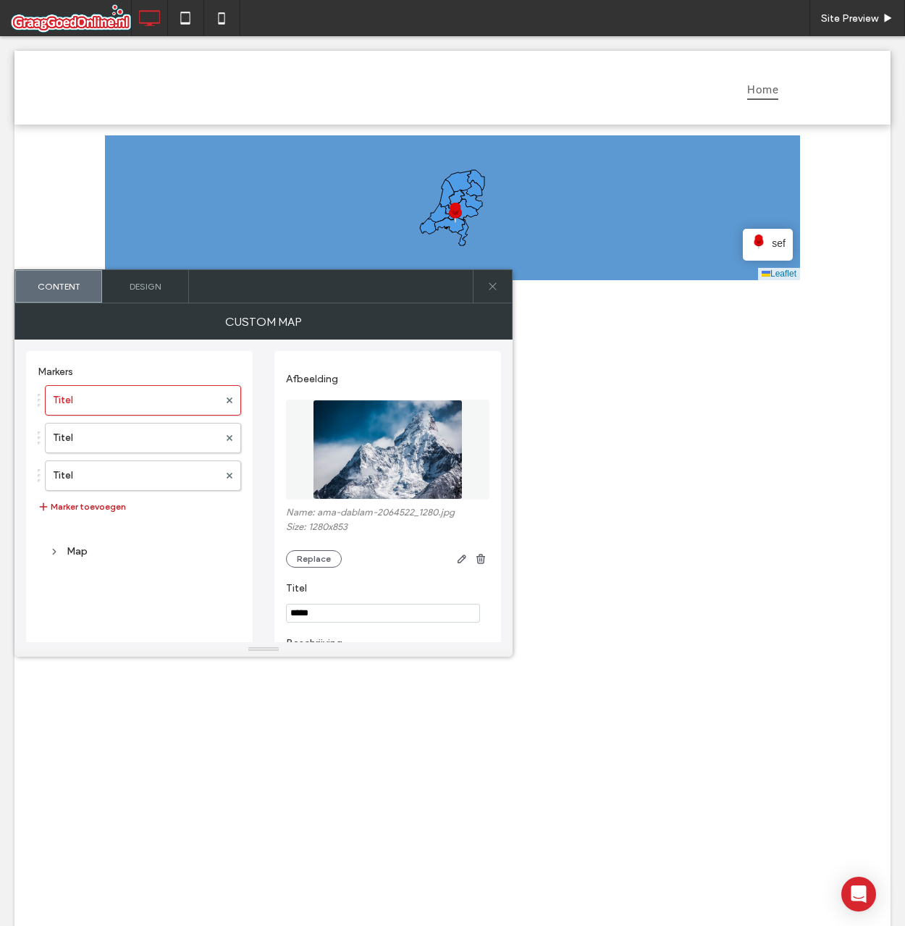
click at [98, 505] on button "Marker toevoegen" at bounding box center [82, 506] width 88 height 17
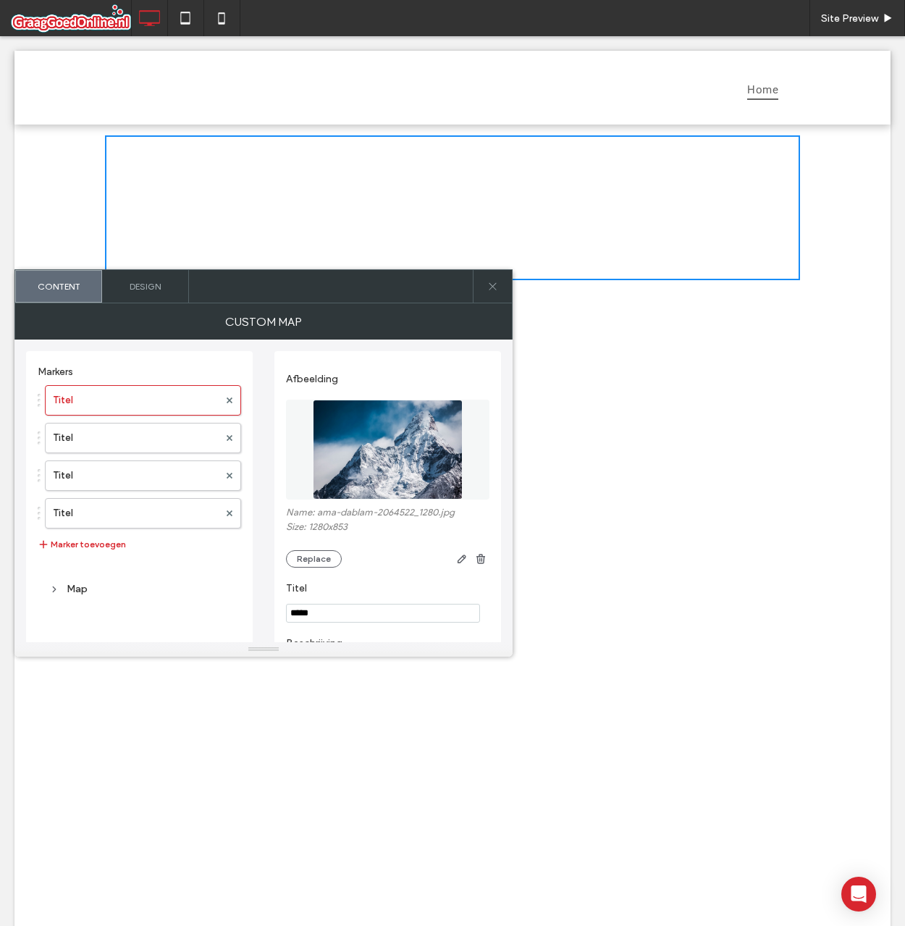
click at [107, 529] on div "Titel Titel Titel Titel Marker toevoegen" at bounding box center [139, 469] width 203 height 182
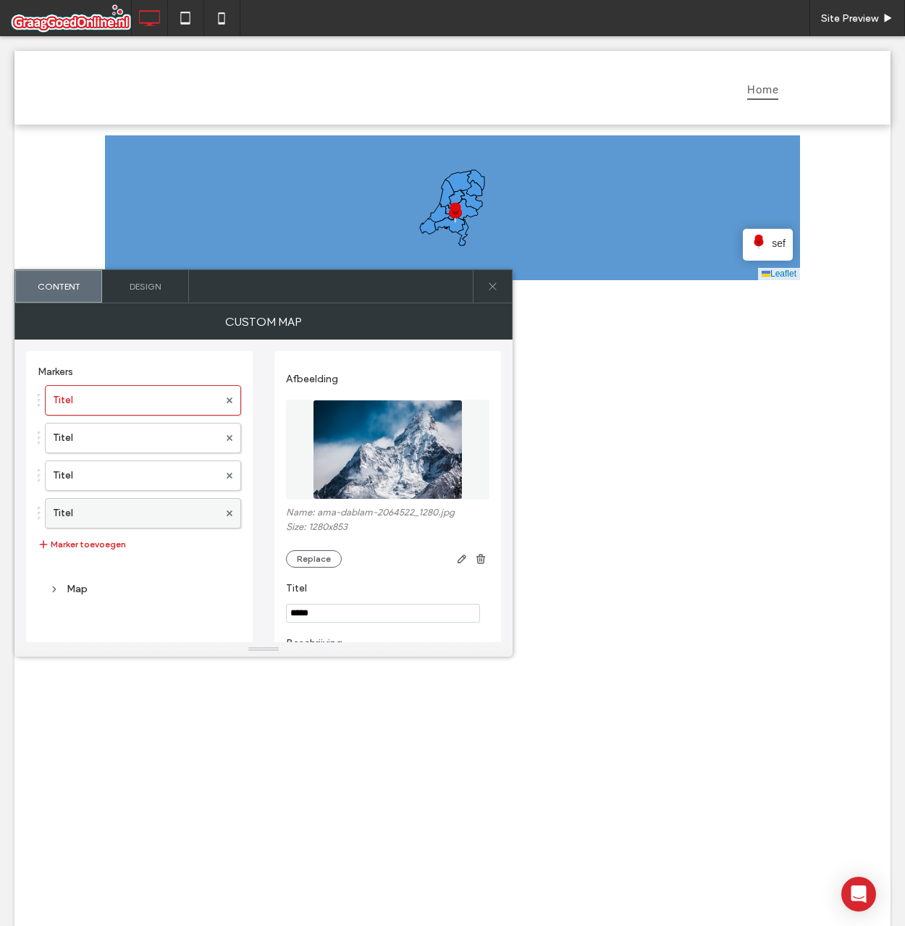
click at [108, 519] on label "Titel" at bounding box center [136, 513] width 166 height 29
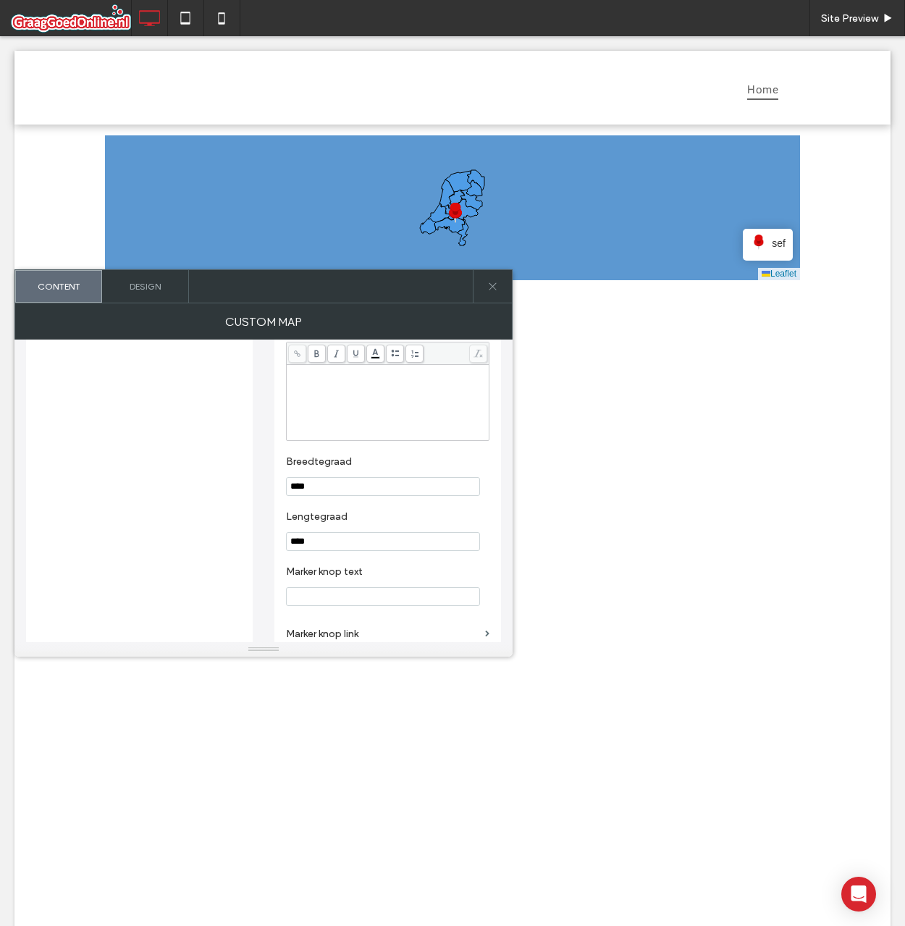
scroll to position [280, 0]
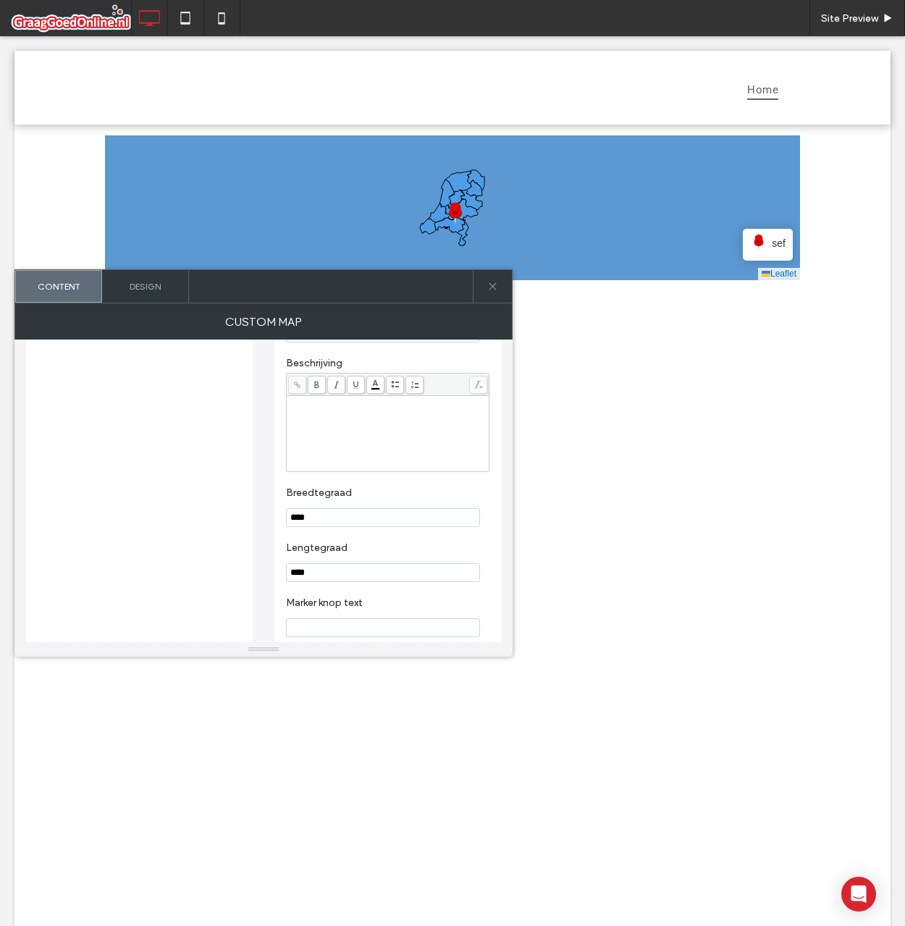
click at [299, 514] on input "****" at bounding box center [383, 517] width 194 height 19
type input "****"
click at [365, 547] on label "Lengtegraad" at bounding box center [385, 550] width 198 height 16
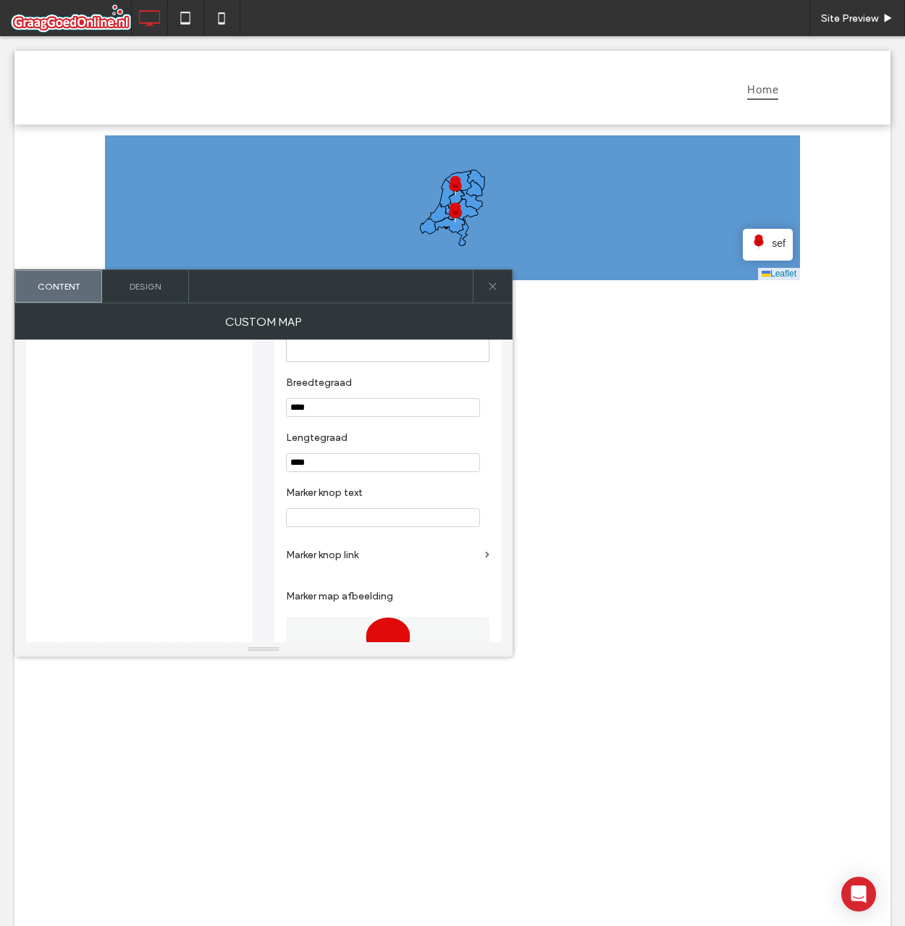
scroll to position [570, 0]
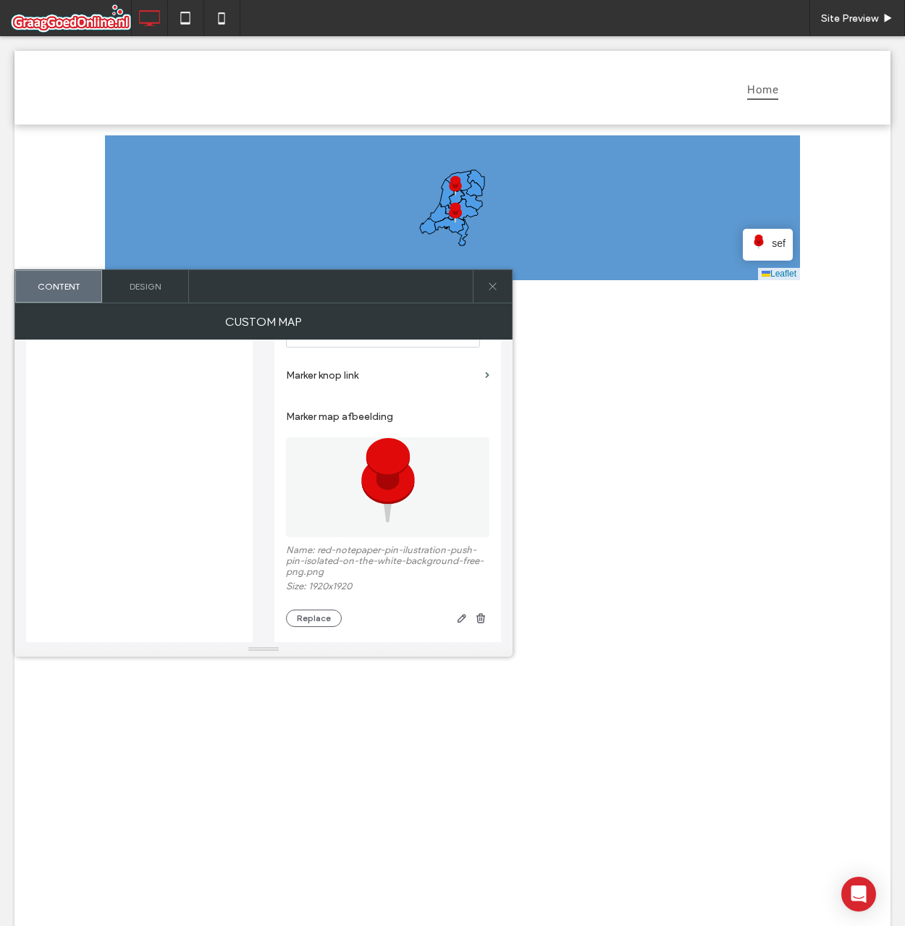
click at [367, 507] on img at bounding box center [388, 487] width 100 height 100
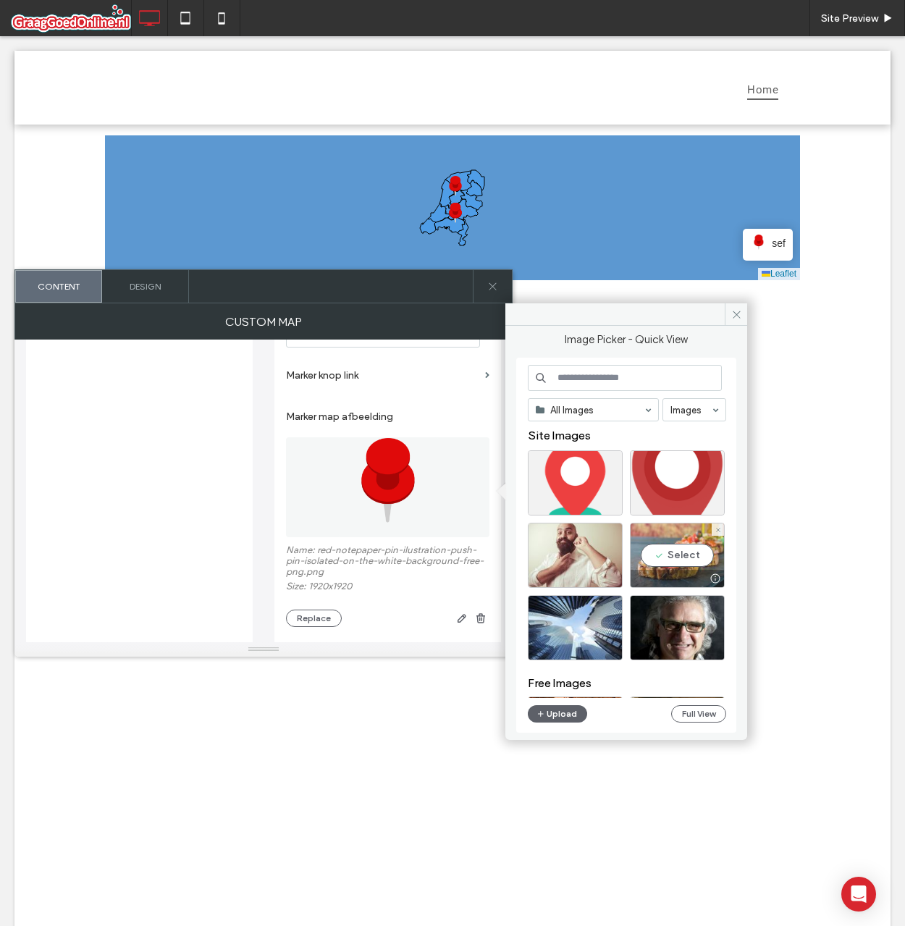
click at [683, 557] on div "Select" at bounding box center [677, 555] width 95 height 65
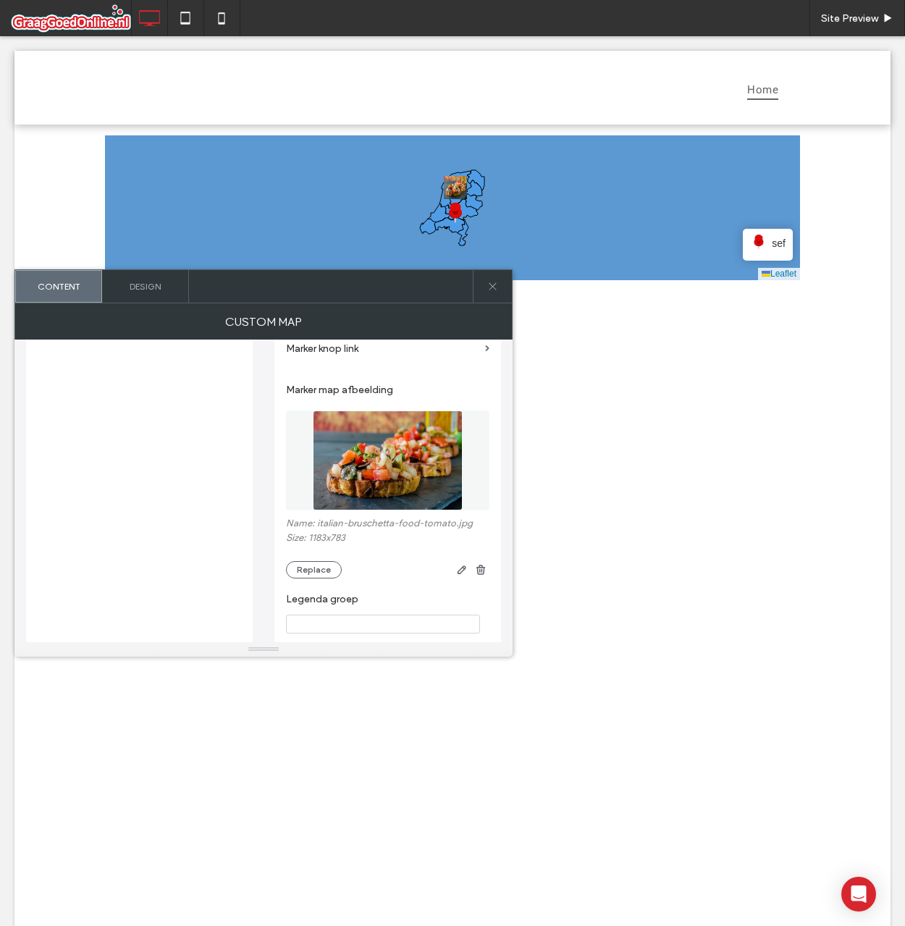
scroll to position [620, 0]
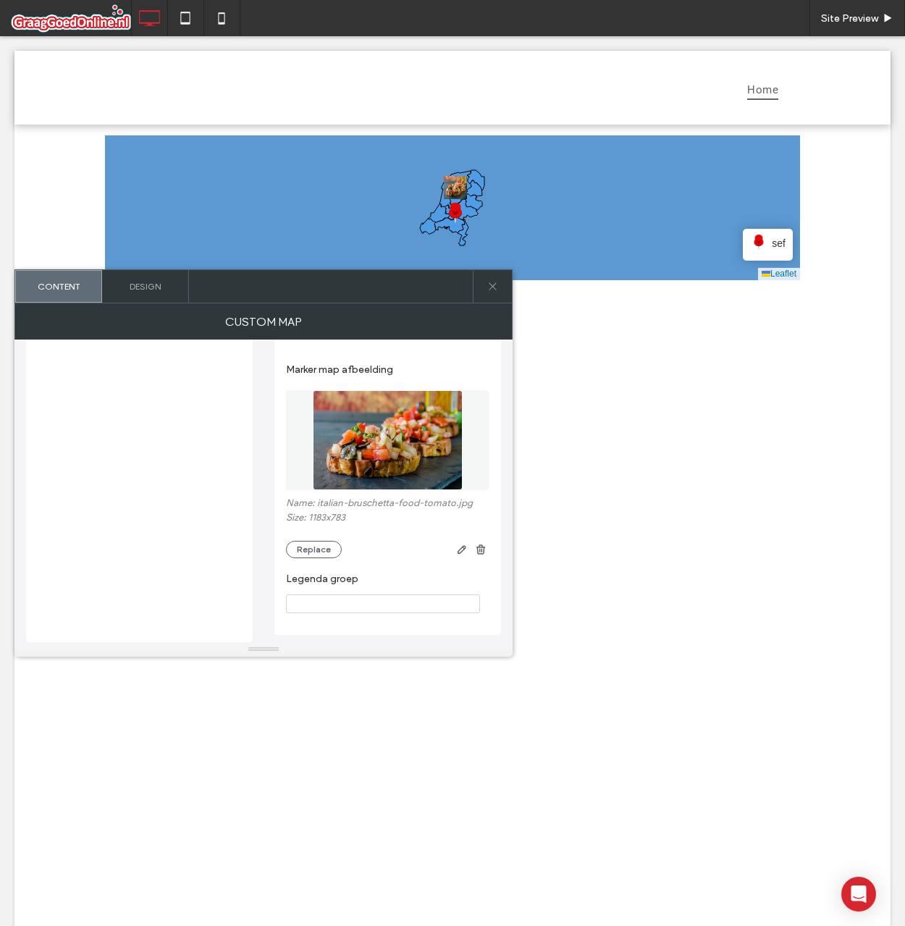
click at [772, 240] on span "sef" at bounding box center [779, 243] width 14 height 16
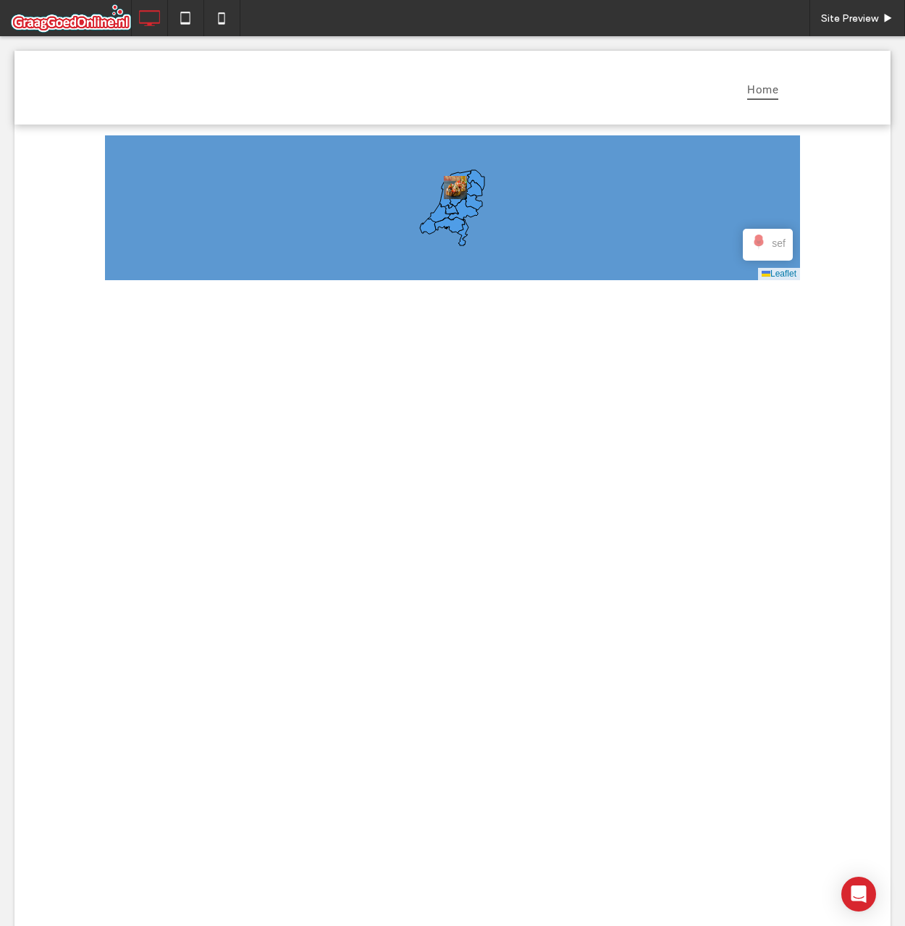
click at [770, 240] on span at bounding box center [452, 207] width 695 height 145
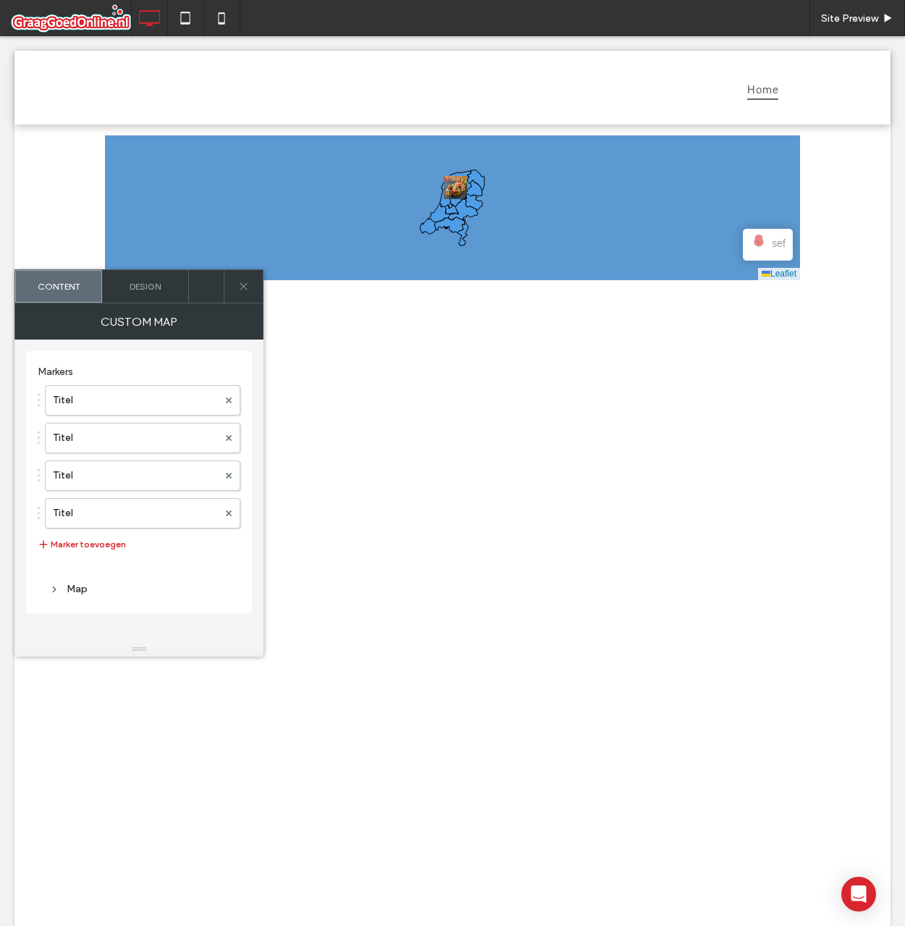
click at [772, 243] on span "sef" at bounding box center [779, 243] width 14 height 16
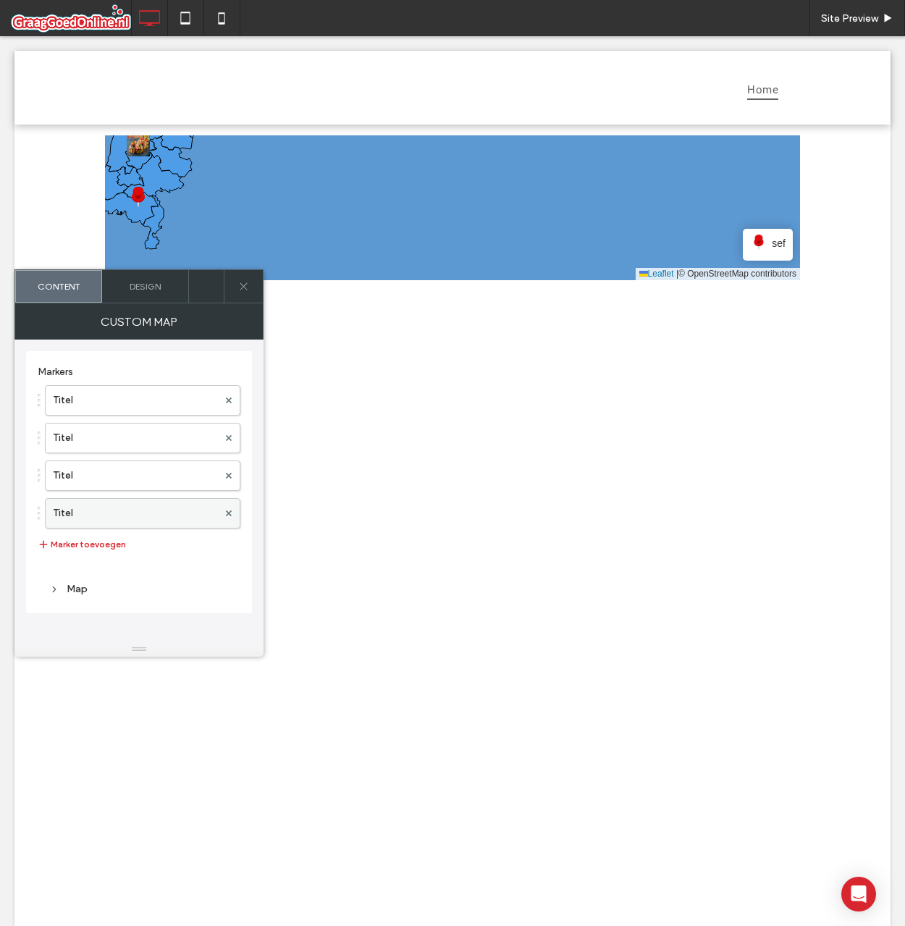
click at [103, 510] on label "Titel" at bounding box center [135, 513] width 165 height 29
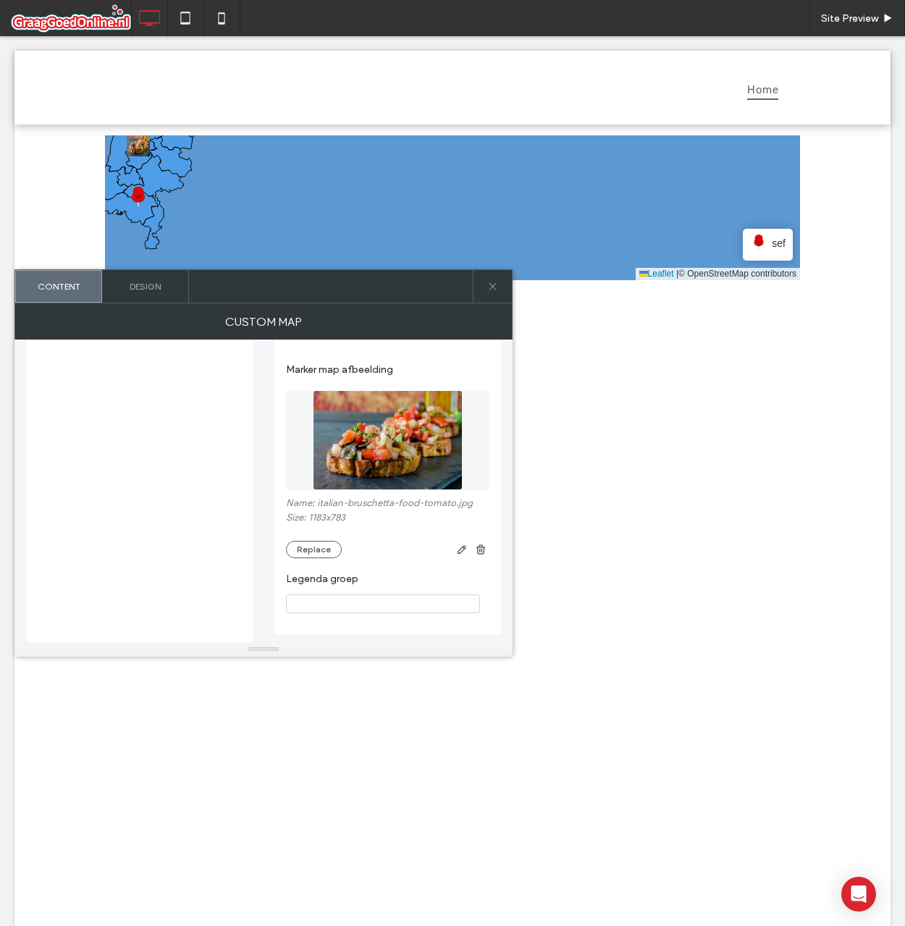
click at [386, 611] on input "Legenda groep" at bounding box center [383, 603] width 194 height 19
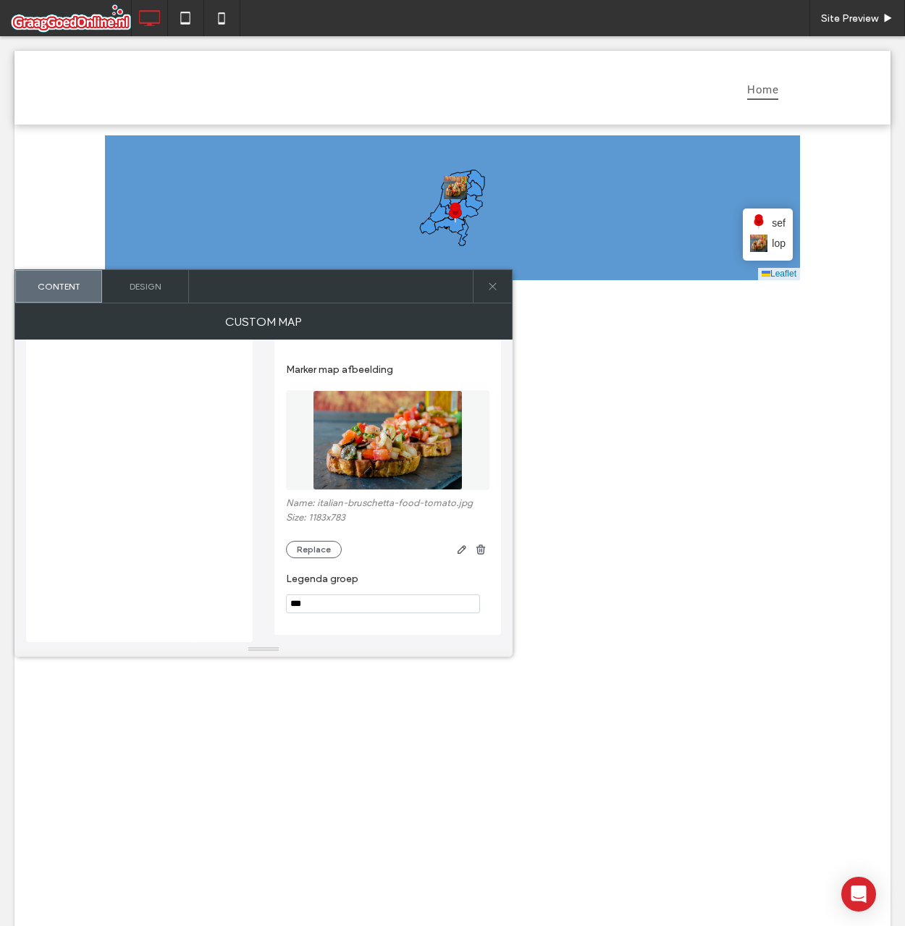
type input "***"
click at [421, 567] on section "Legenda groep ***" at bounding box center [387, 592] width 203 height 55
click at [765, 245] on div "lop" at bounding box center [767, 243] width 35 height 17
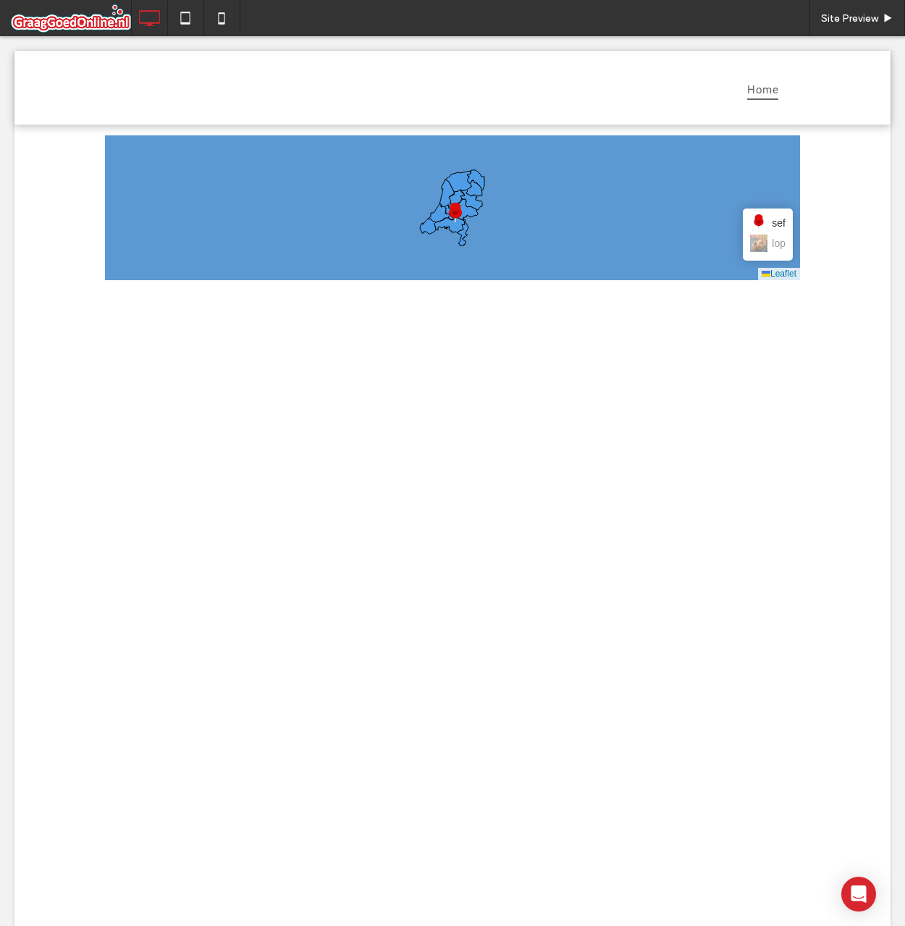
click at [765, 245] on span at bounding box center [452, 207] width 695 height 145
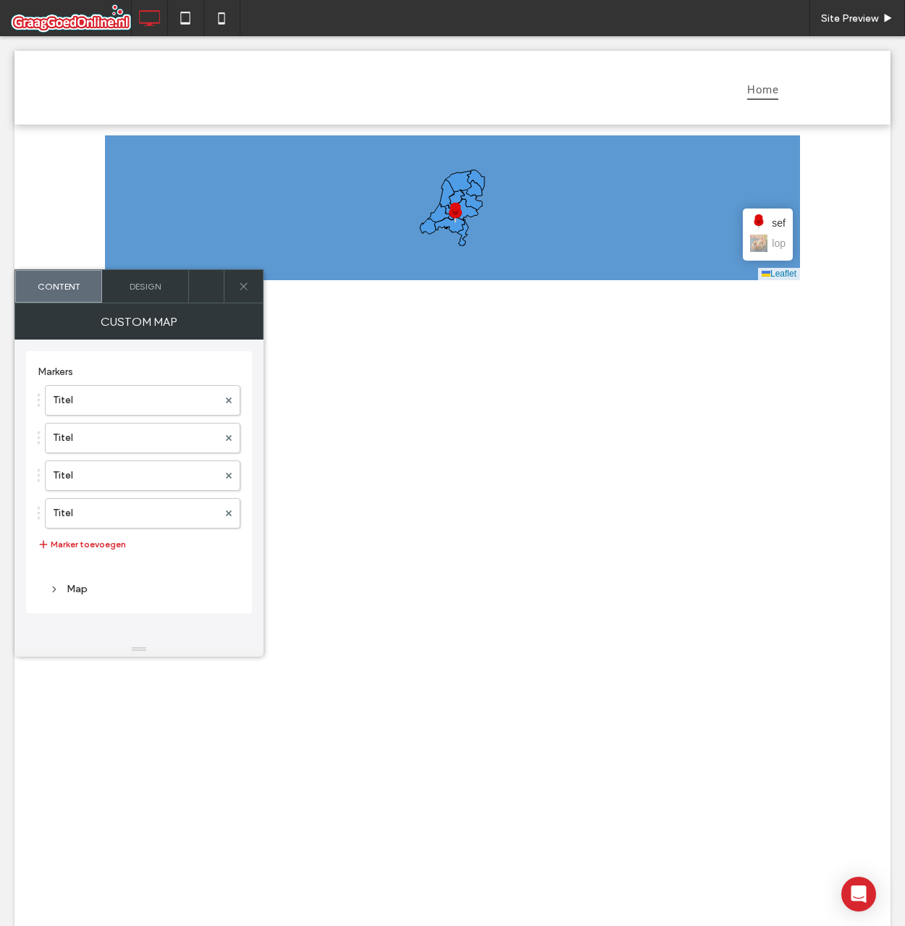
click at [772, 246] on span "lop" at bounding box center [779, 243] width 14 height 16
click at [761, 236] on img at bounding box center [758, 243] width 17 height 17
click at [776, 222] on span "sef" at bounding box center [779, 223] width 14 height 16
click at [772, 226] on span "sef" at bounding box center [779, 223] width 14 height 16
click at [772, 244] on span "lop" at bounding box center [779, 243] width 14 height 16
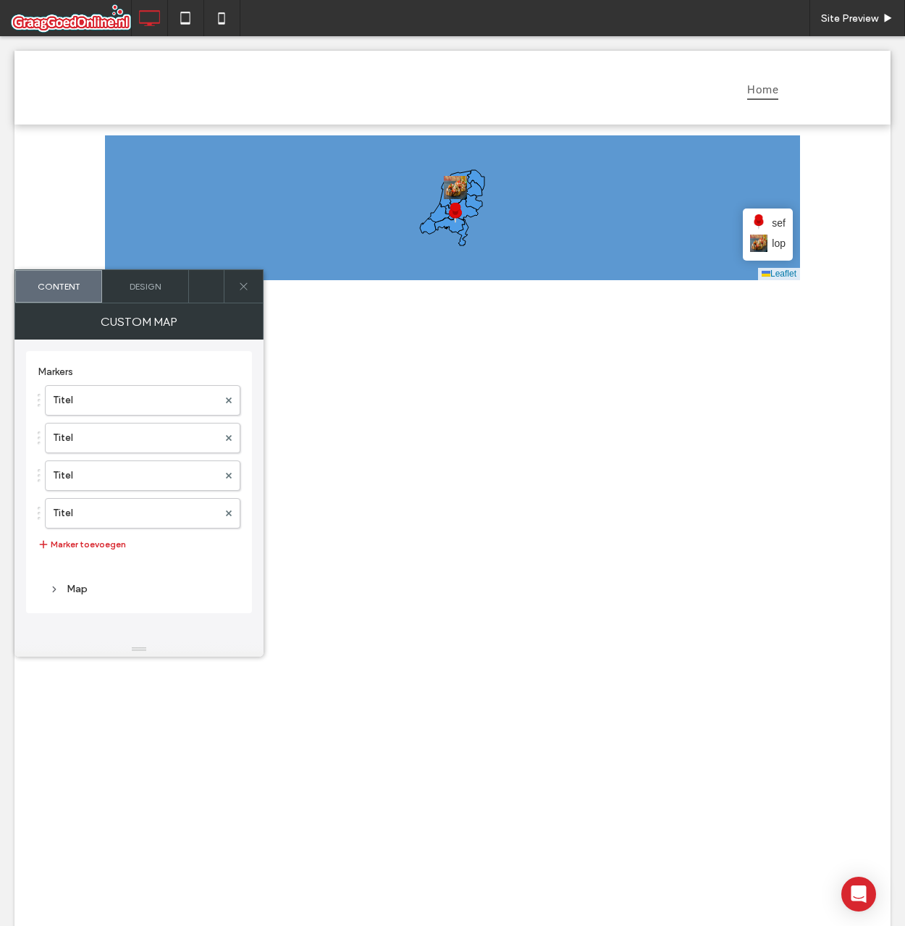
click at [772, 219] on span "sef" at bounding box center [779, 223] width 14 height 16
click at [772, 244] on span "lop" at bounding box center [779, 243] width 14 height 16
click at [772, 220] on span "sef" at bounding box center [779, 223] width 14 height 16
click at [772, 242] on span "lop" at bounding box center [779, 243] width 14 height 16
click at [772, 215] on span "sef" at bounding box center [779, 223] width 14 height 16
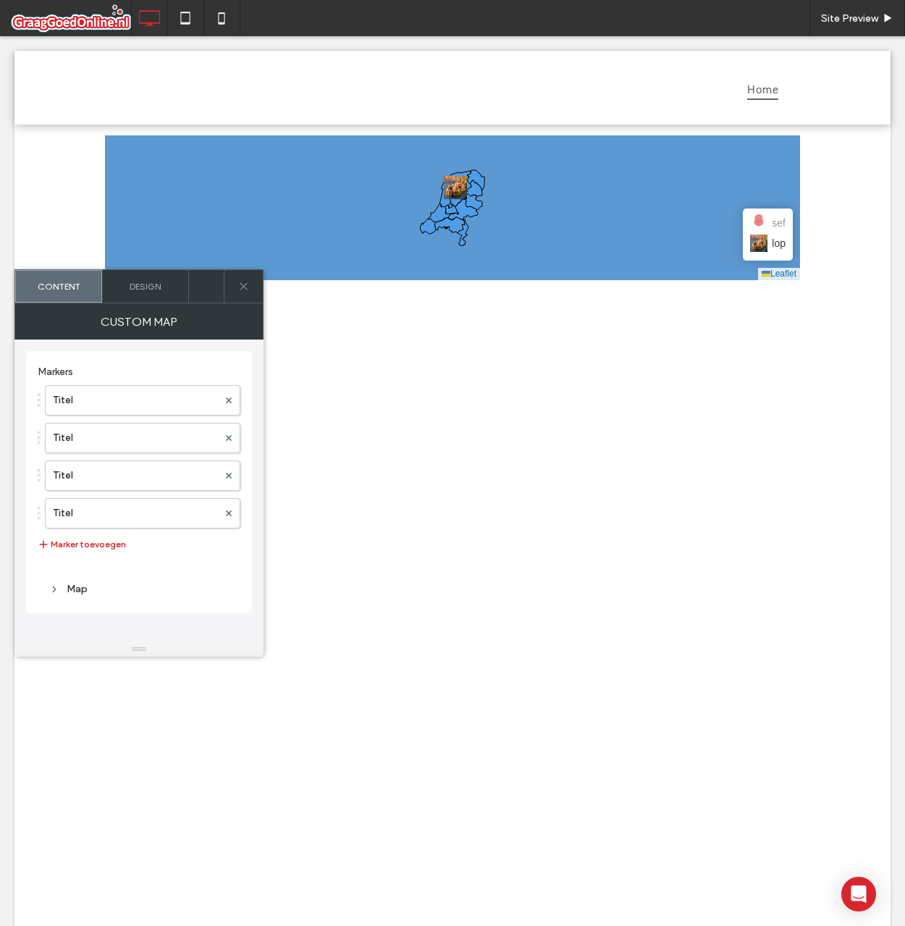
click at [772, 239] on span "lop" at bounding box center [779, 243] width 14 height 16
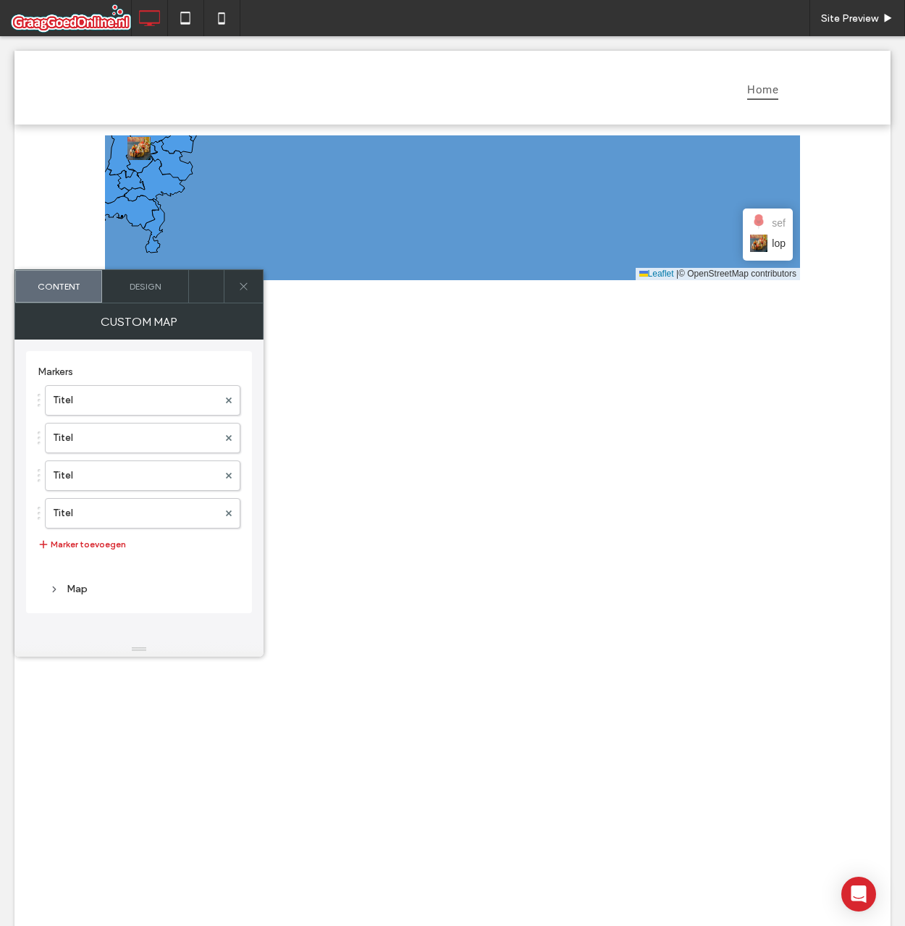
click at [772, 216] on span "sef" at bounding box center [779, 223] width 14 height 16
drag, startPoint x: 450, startPoint y: 193, endPoint x: 518, endPoint y: 204, distance: 69.0
click at [518, 204] on icon at bounding box center [461, 209] width 838 height 178
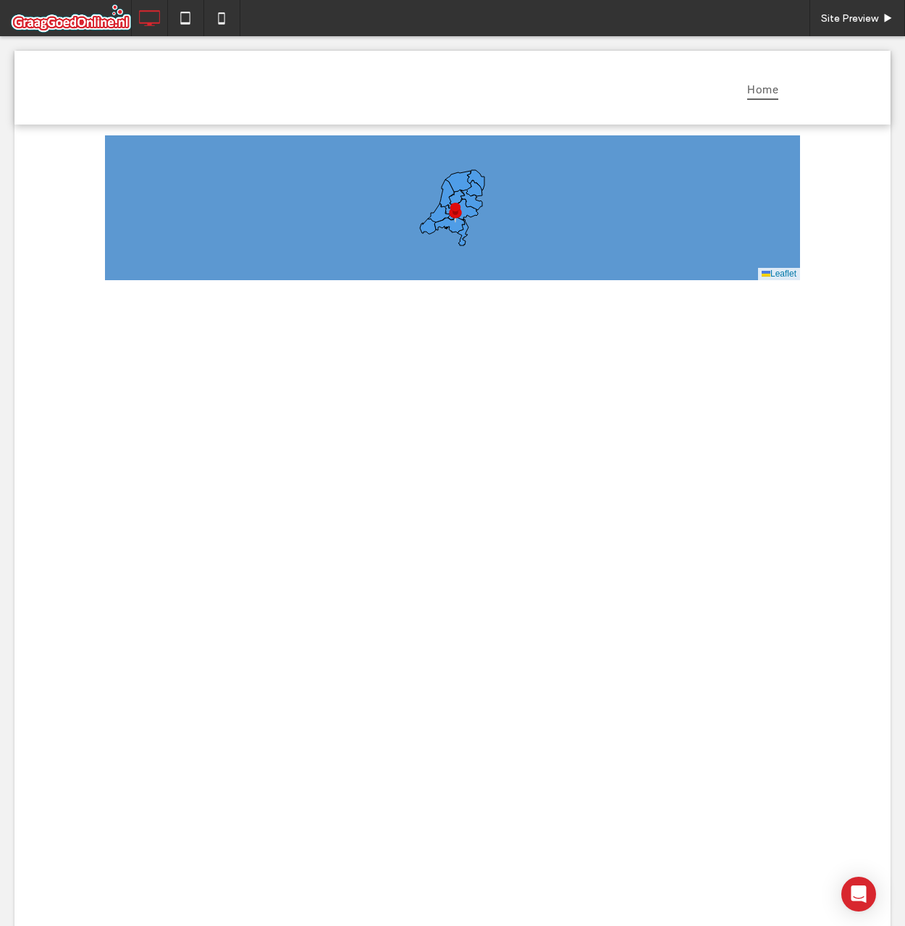
click at [472, 187] on span at bounding box center [452, 207] width 695 height 145
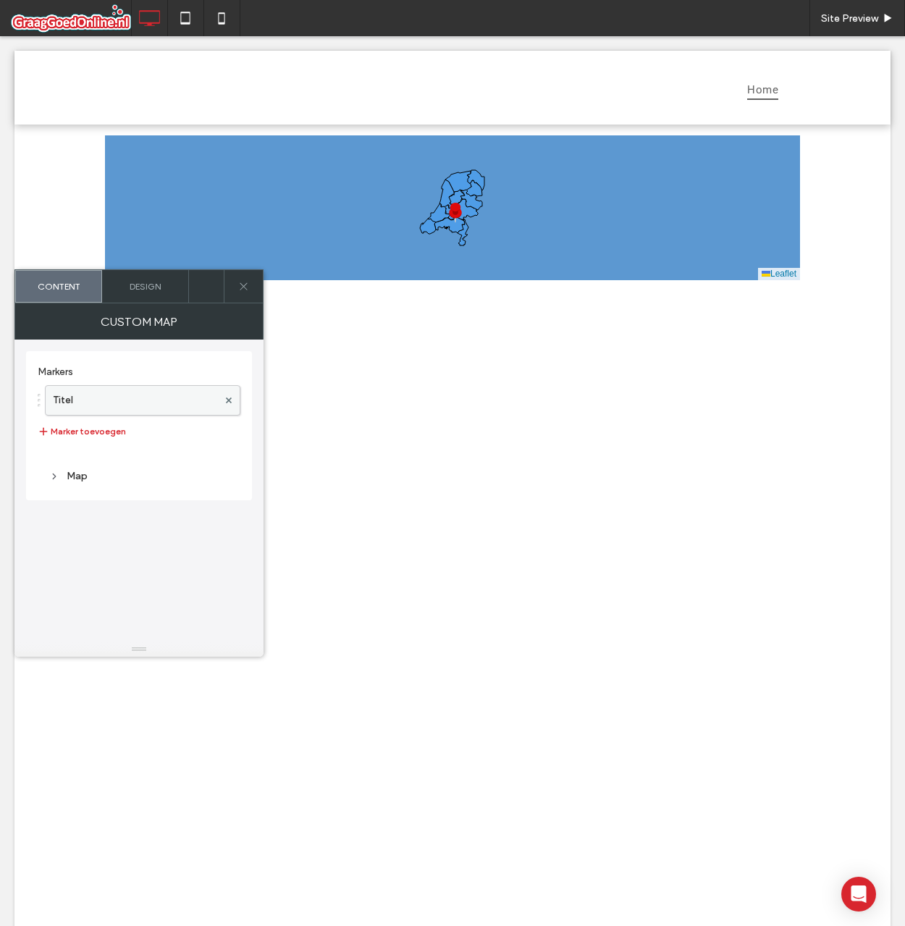
click at [144, 395] on label "Titel" at bounding box center [135, 400] width 165 height 29
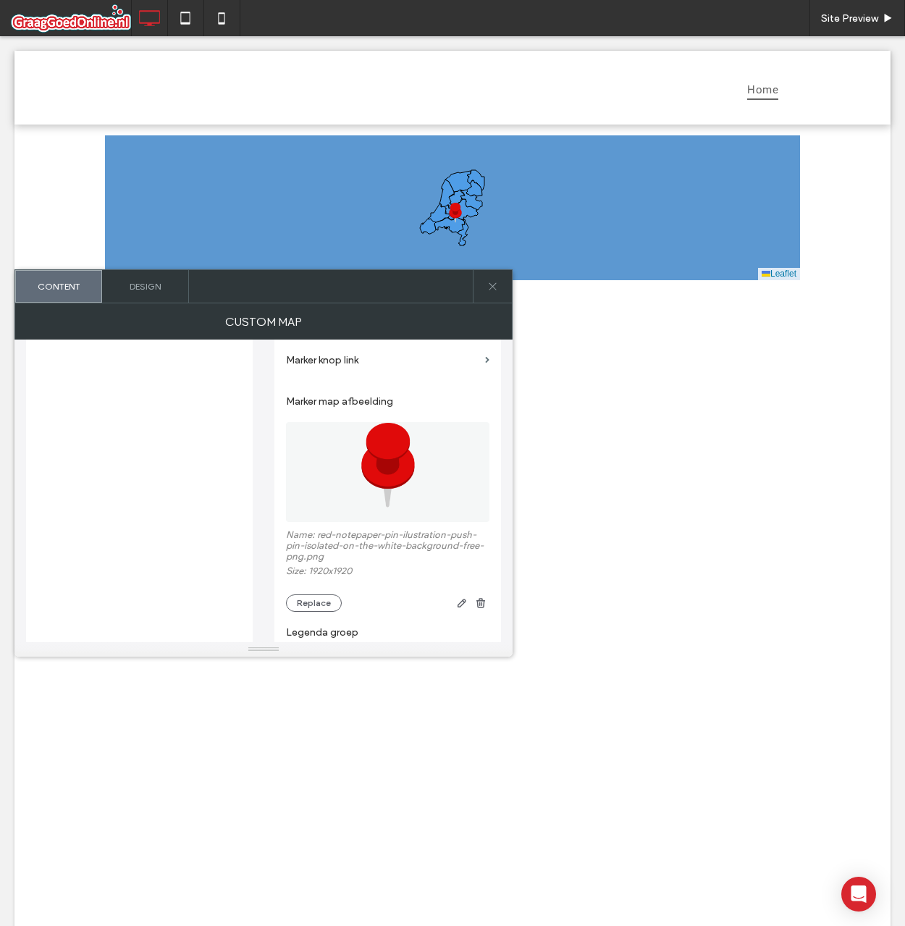
scroll to position [642, 0]
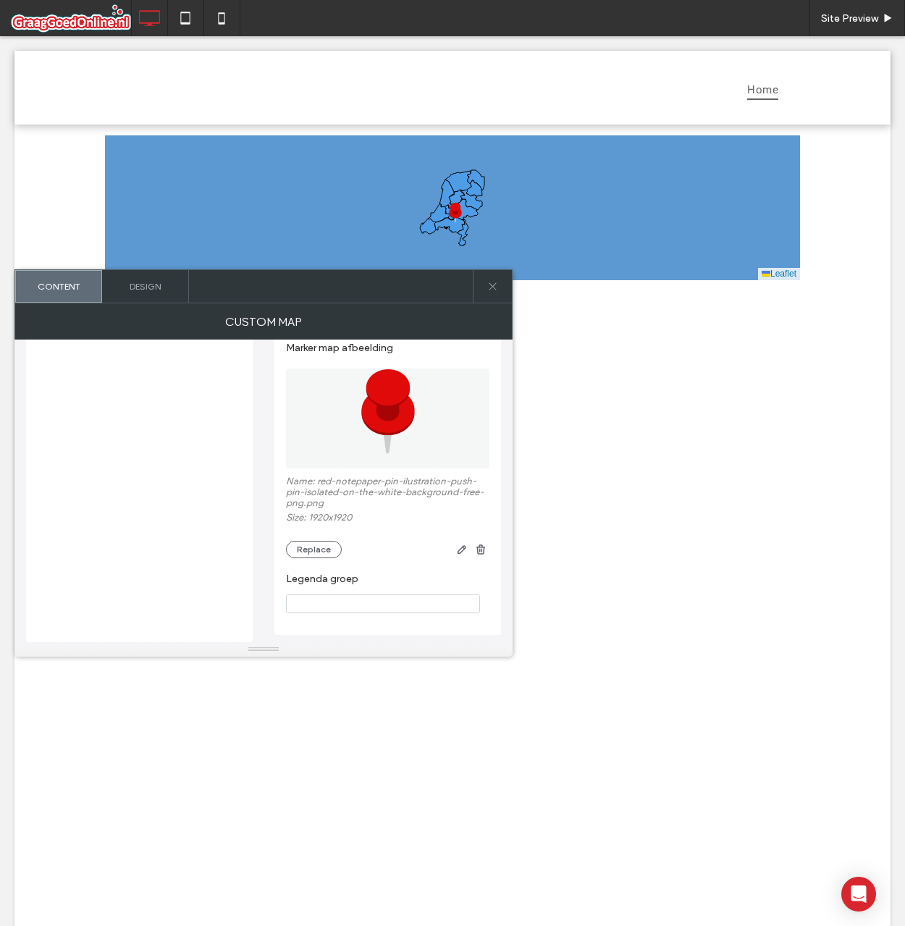
click at [358, 615] on section "Legenda groep" at bounding box center [387, 592] width 203 height 55
click at [358, 610] on input "Legenda groep" at bounding box center [383, 603] width 194 height 19
type input "***"
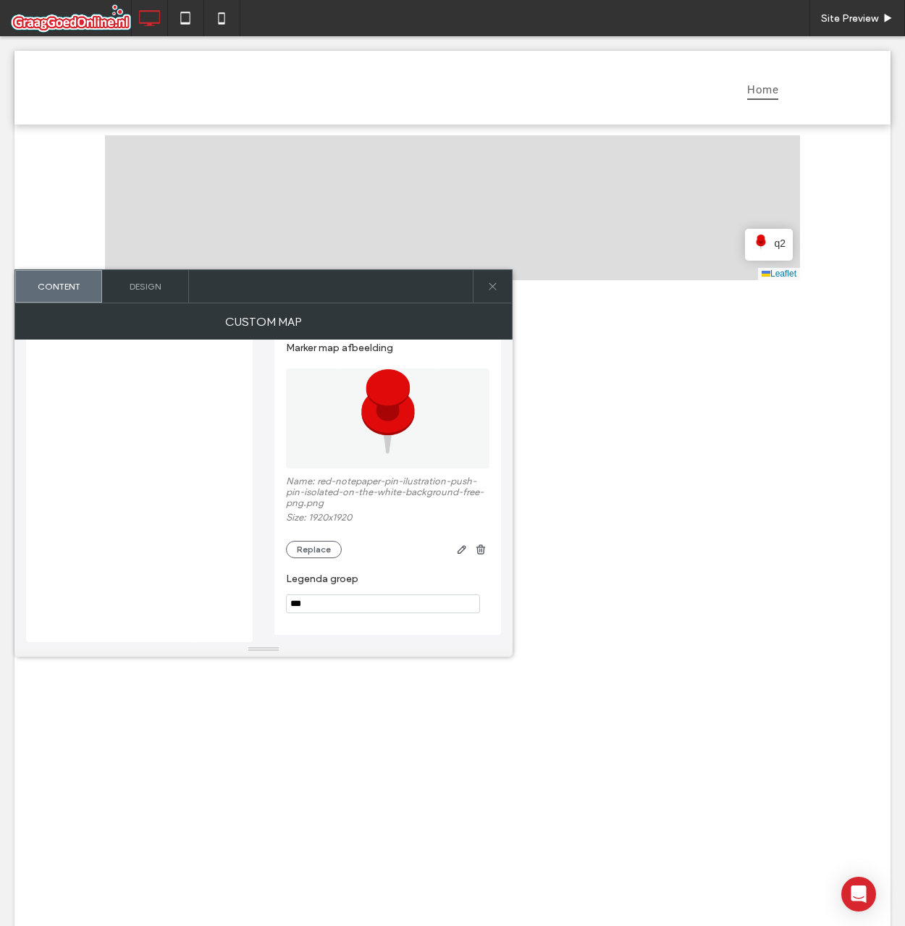
click at [413, 577] on label "Legenda groep" at bounding box center [385, 581] width 198 height 16
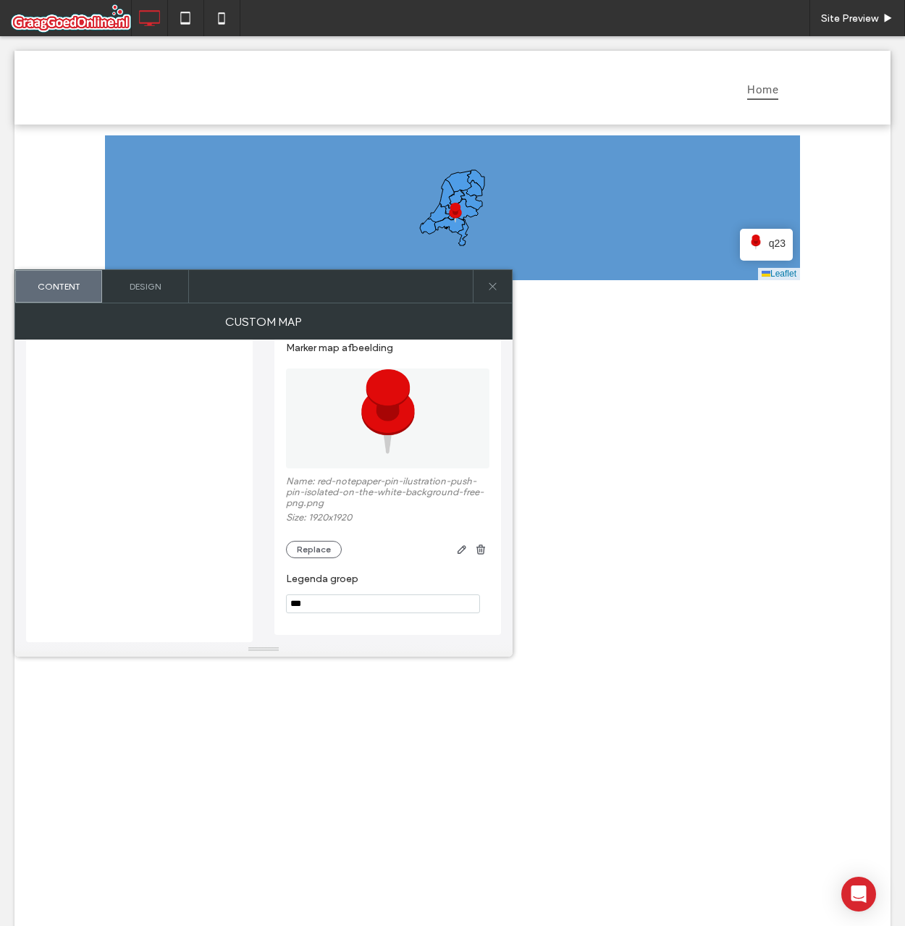
click at [770, 240] on span "q23" at bounding box center [777, 243] width 17 height 16
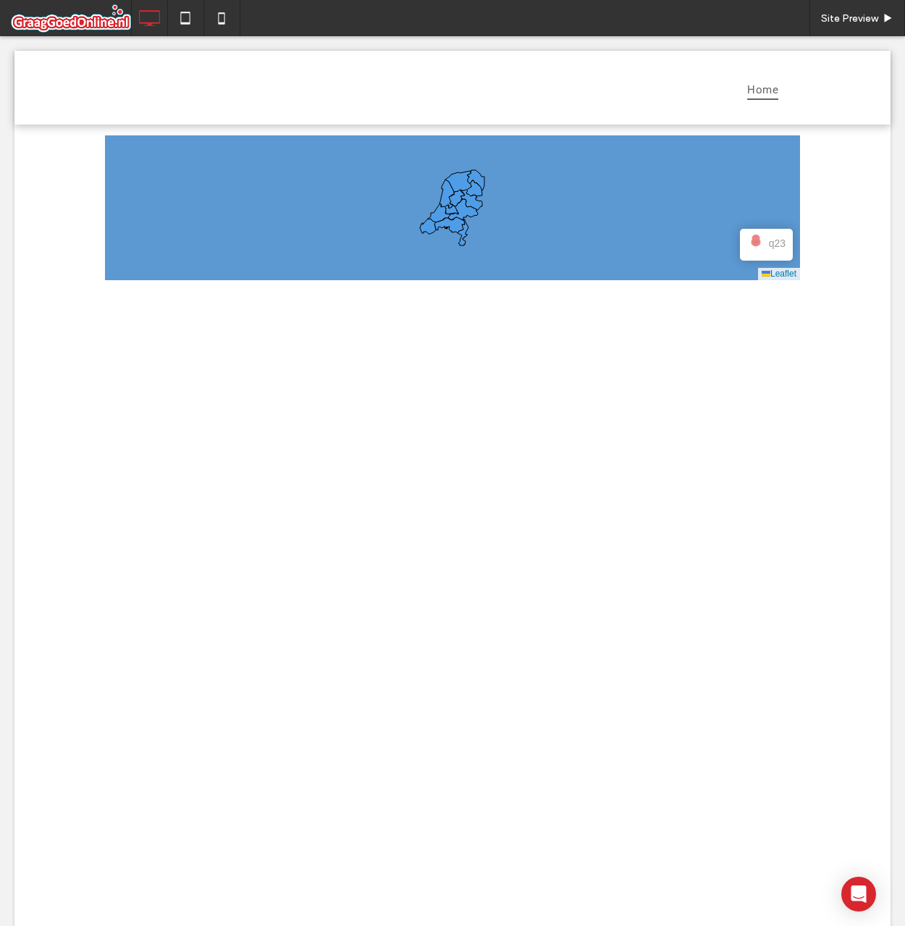
click at [771, 244] on span at bounding box center [452, 207] width 695 height 145
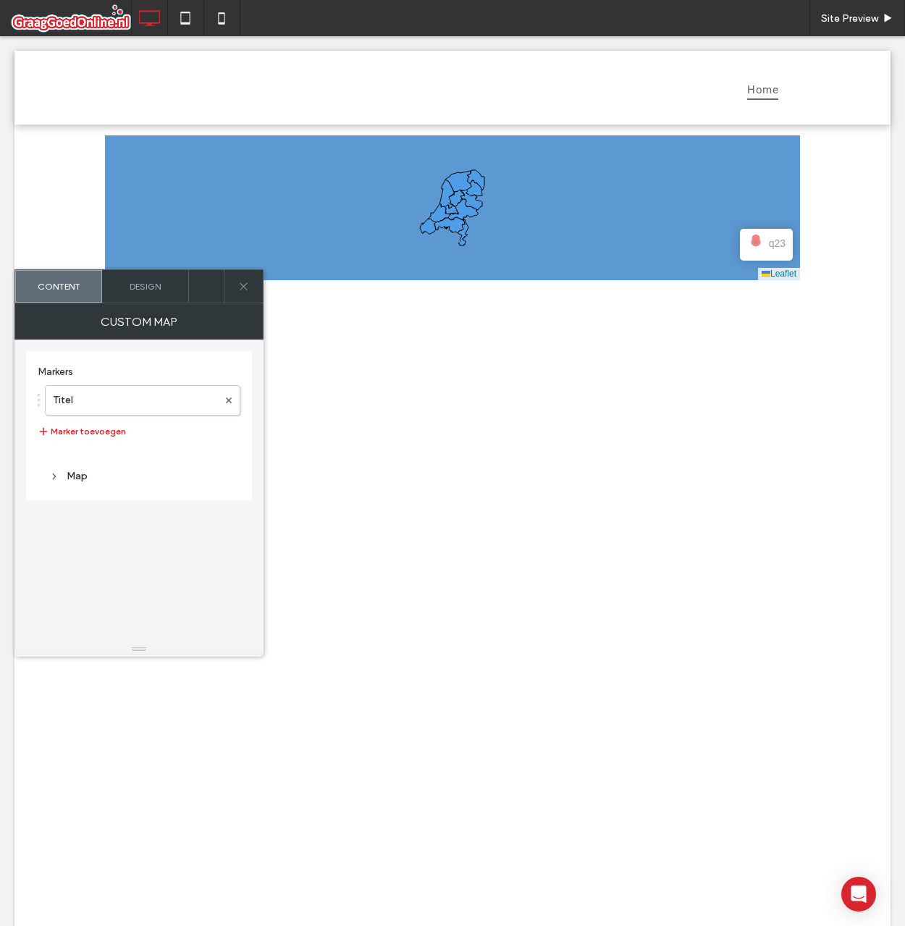
click at [771, 244] on span "q23" at bounding box center [777, 243] width 17 height 16
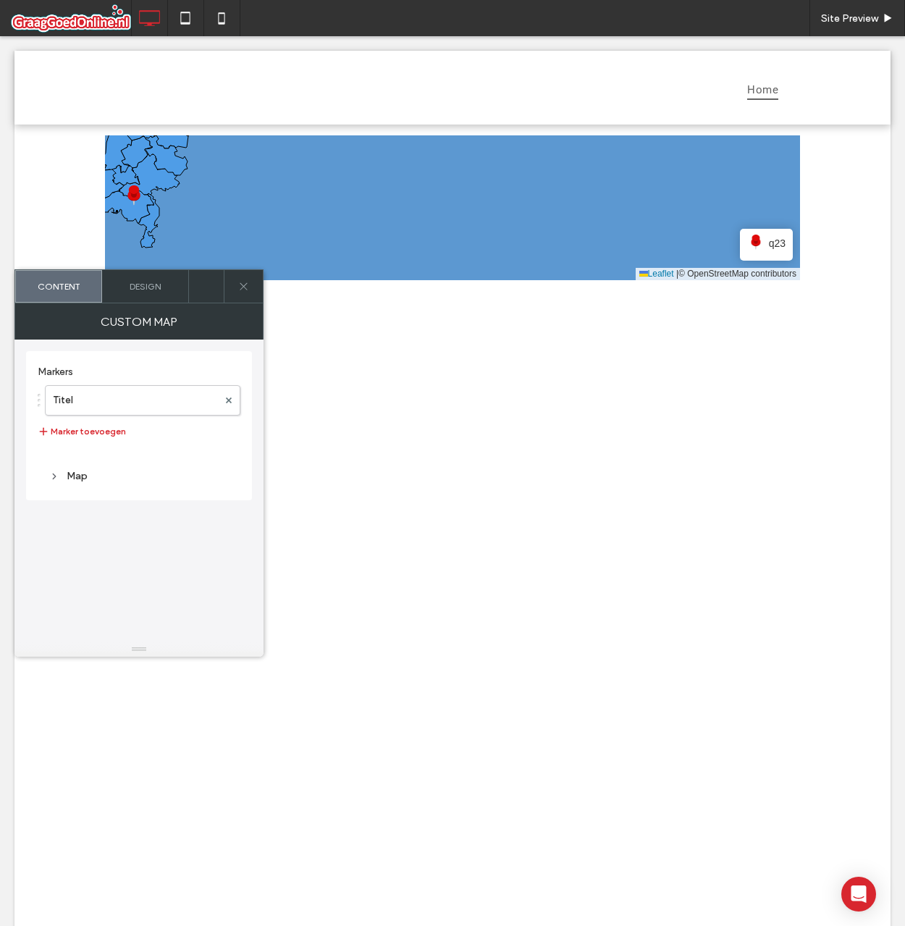
click at [773, 248] on span "q23" at bounding box center [777, 243] width 17 height 16
click at [762, 249] on div "q23" at bounding box center [766, 243] width 38 height 17
click at [754, 245] on img at bounding box center [755, 243] width 17 height 17
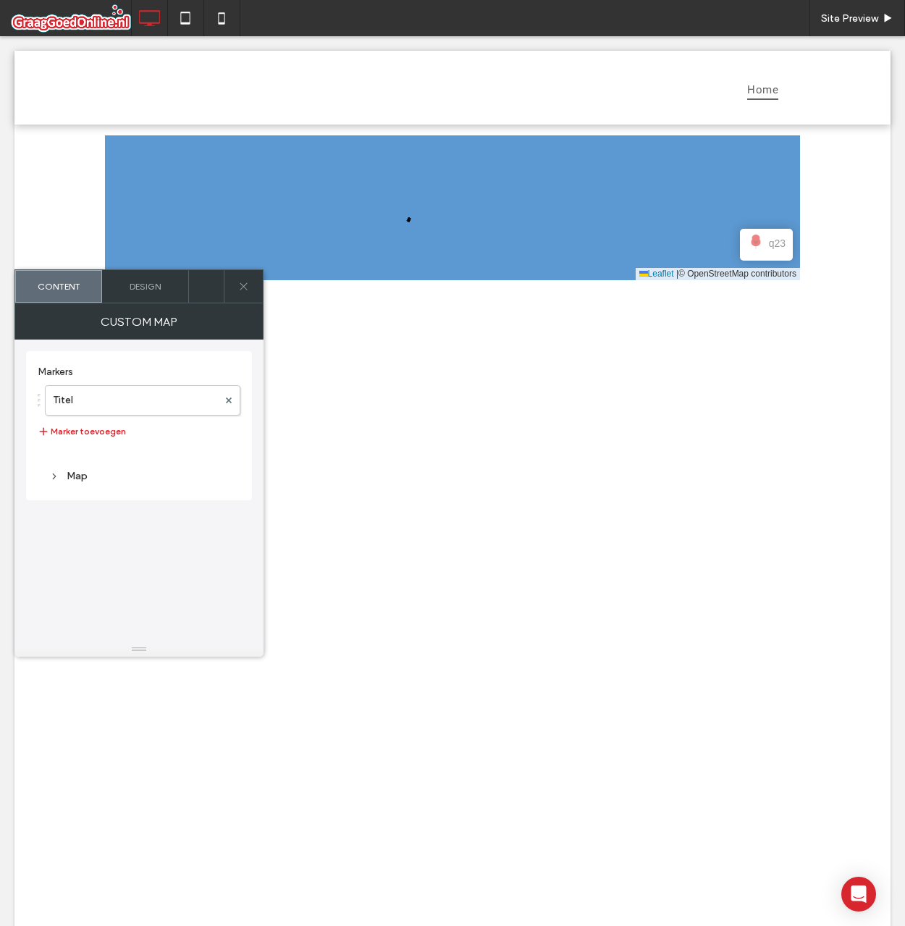
click at [754, 245] on img at bounding box center [755, 243] width 17 height 17
drag, startPoint x: 448, startPoint y: 239, endPoint x: 561, endPoint y: 255, distance: 114.1
click at [561, 255] on icon at bounding box center [475, 213] width 838 height 178
click at [775, 248] on span "q23" at bounding box center [777, 243] width 17 height 16
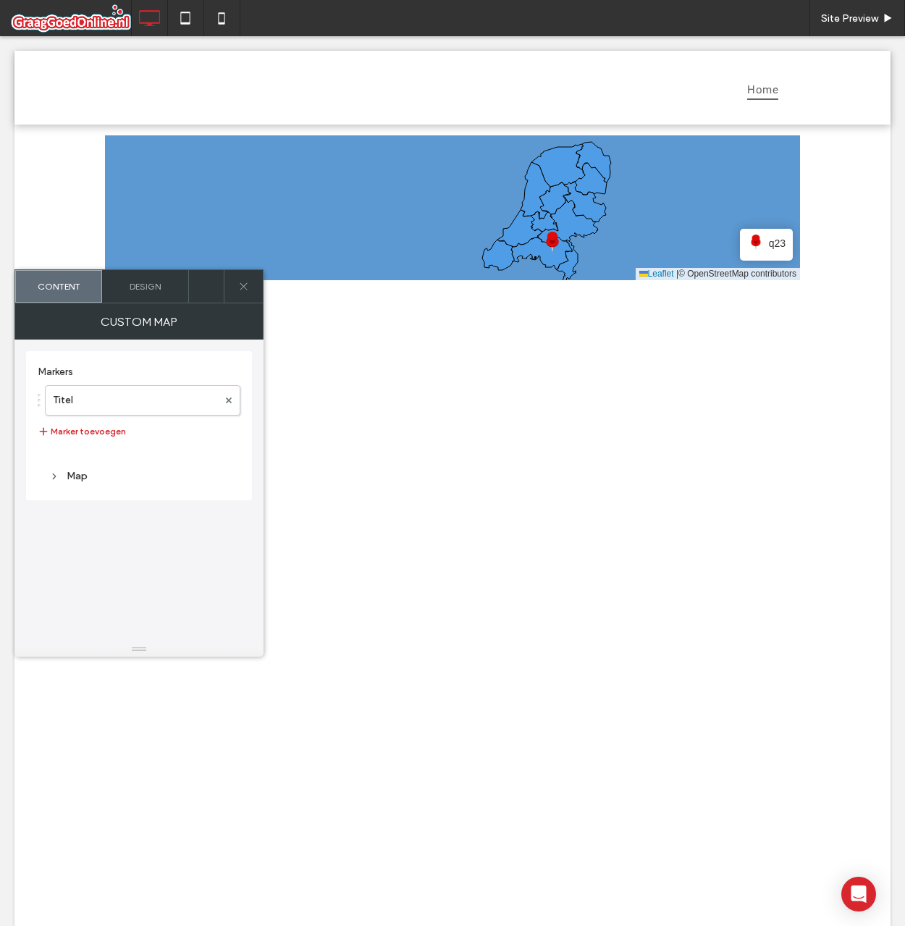
click at [775, 248] on span "q23" at bounding box center [777, 243] width 17 height 16
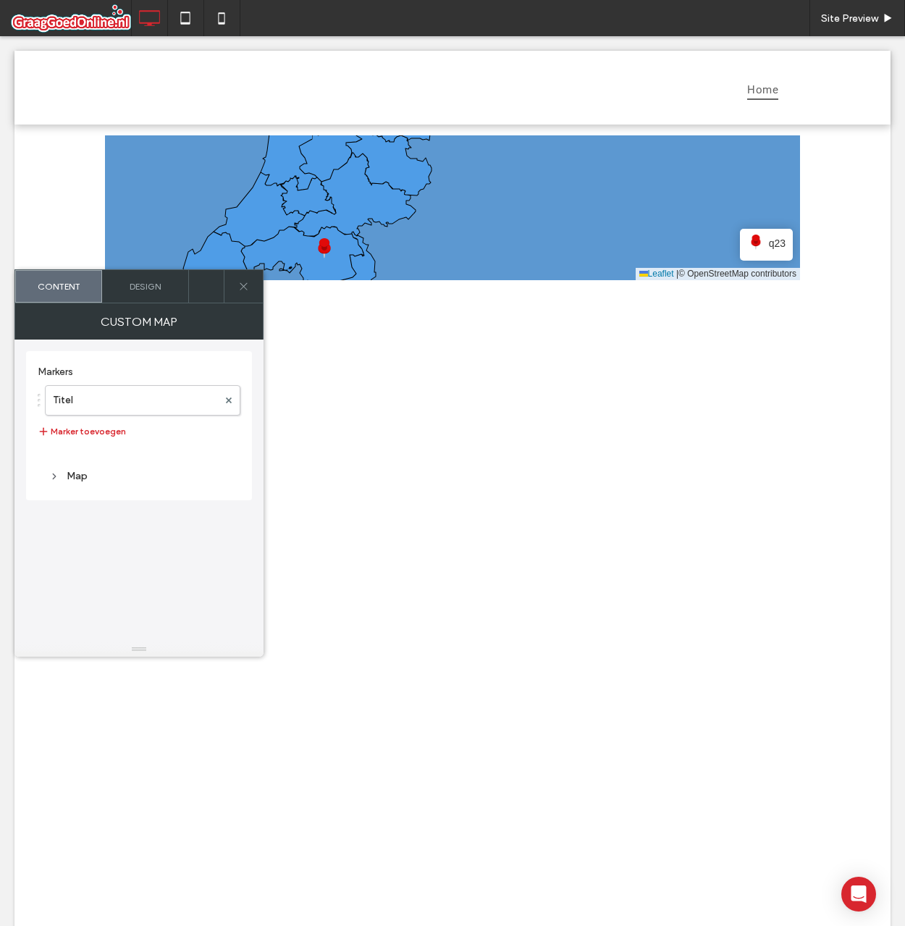
click at [775, 248] on span "q23" at bounding box center [777, 243] width 17 height 16
click at [774, 248] on span "q23" at bounding box center [777, 243] width 17 height 16
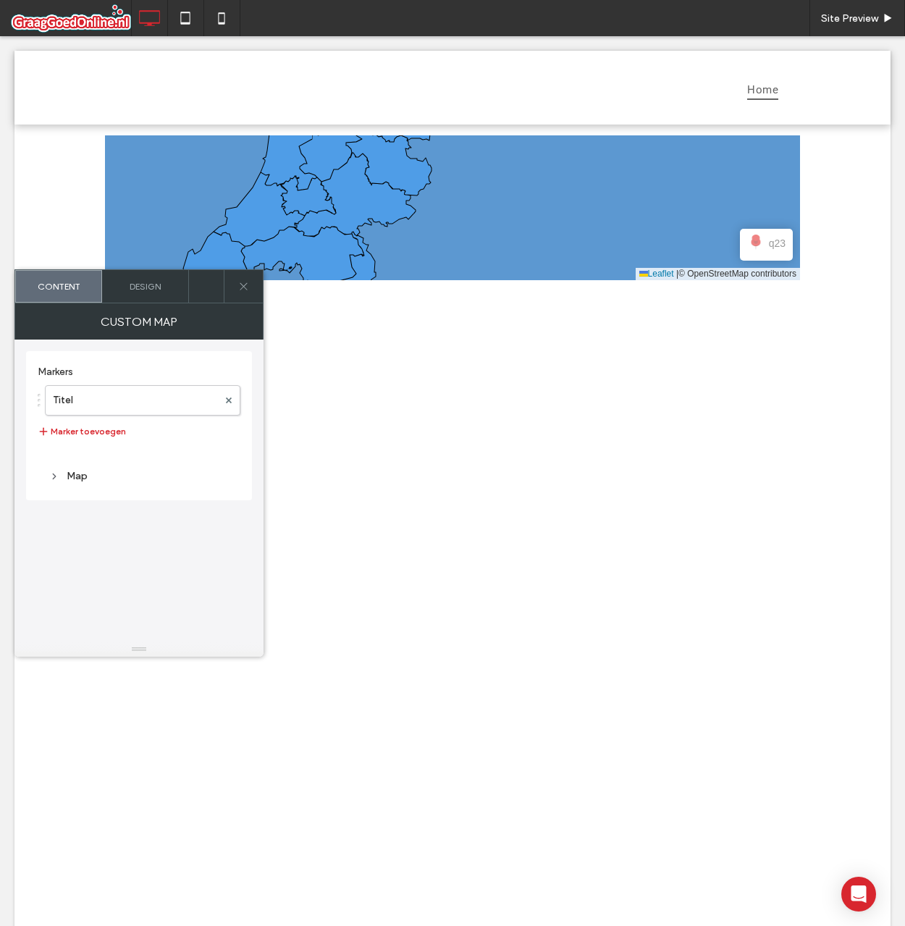
click at [774, 248] on span "q23" at bounding box center [777, 243] width 17 height 16
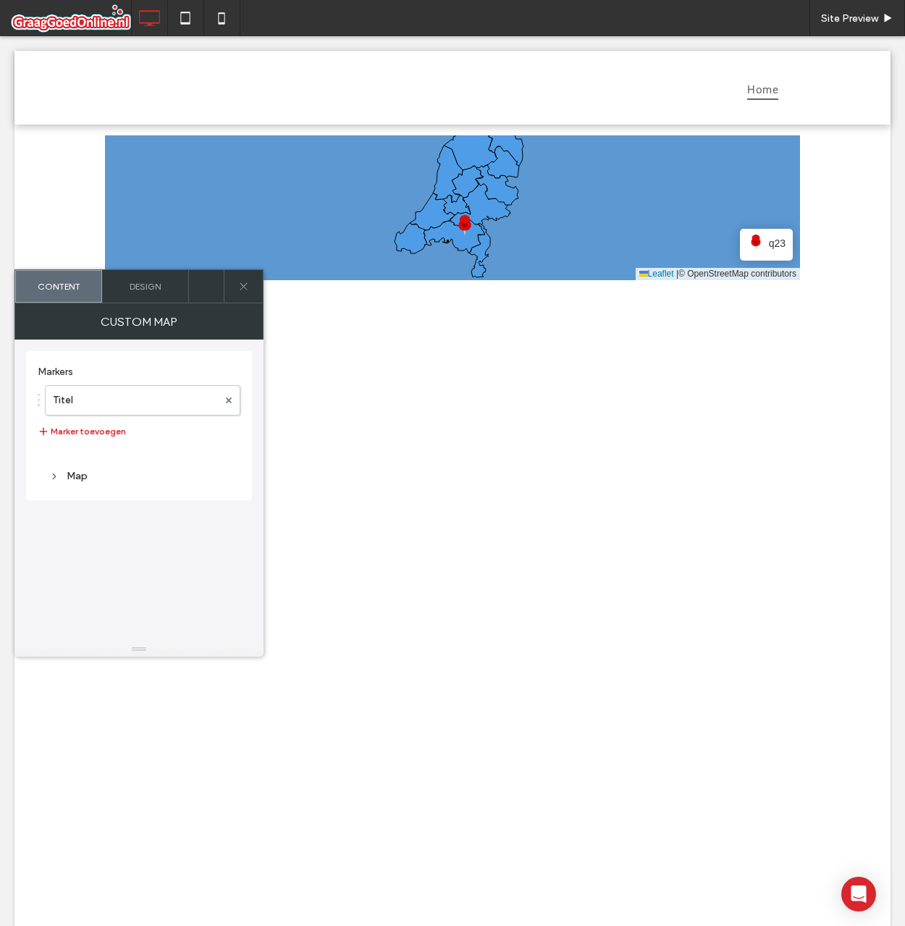
drag, startPoint x: 522, startPoint y: 212, endPoint x: 545, endPoint y: 224, distance: 25.9
click at [545, 224] on icon at bounding box center [478, 220] width 838 height 178
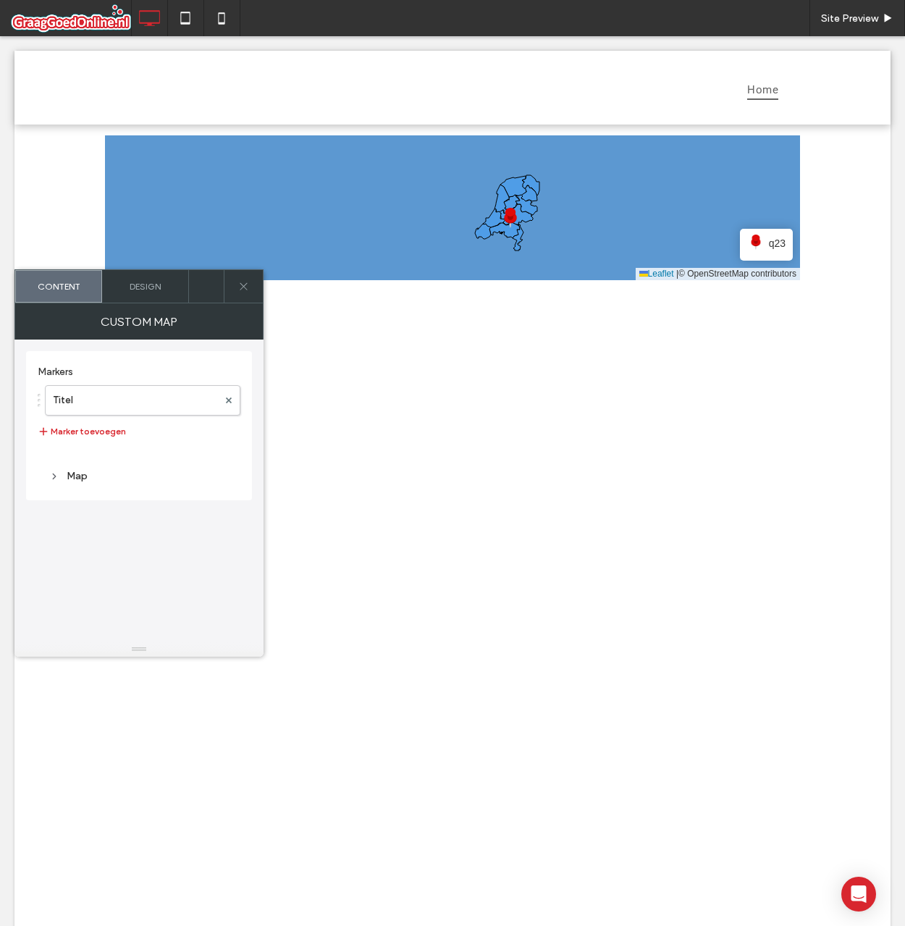
click at [547, 202] on icon at bounding box center [448, 214] width 838 height 178
click at [57, 403] on label "Titel" at bounding box center [135, 400] width 165 height 29
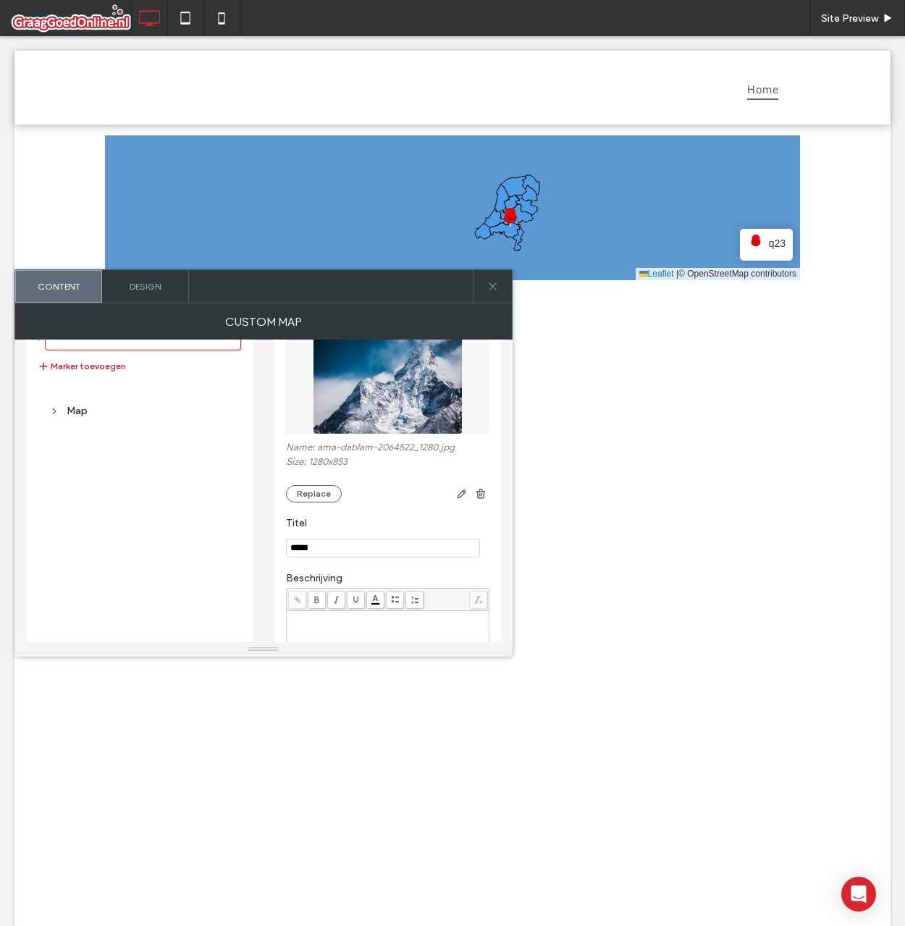
scroll to position [145, 0]
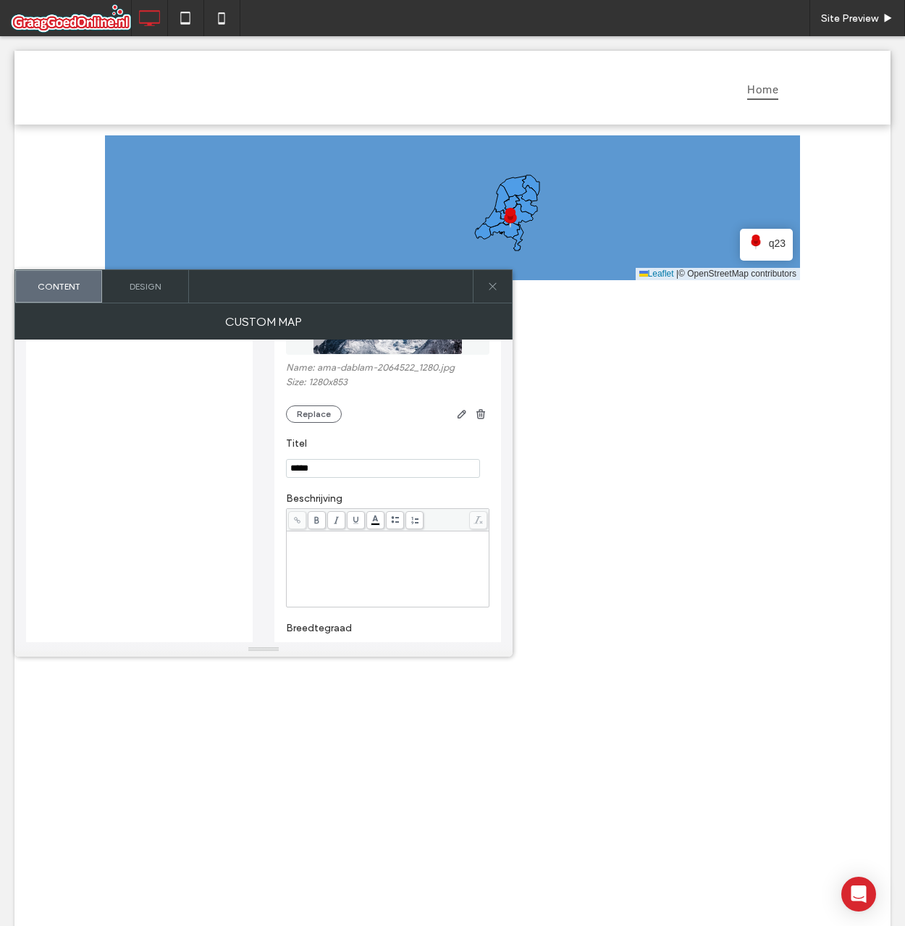
click at [324, 473] on input "*****" at bounding box center [383, 468] width 194 height 19
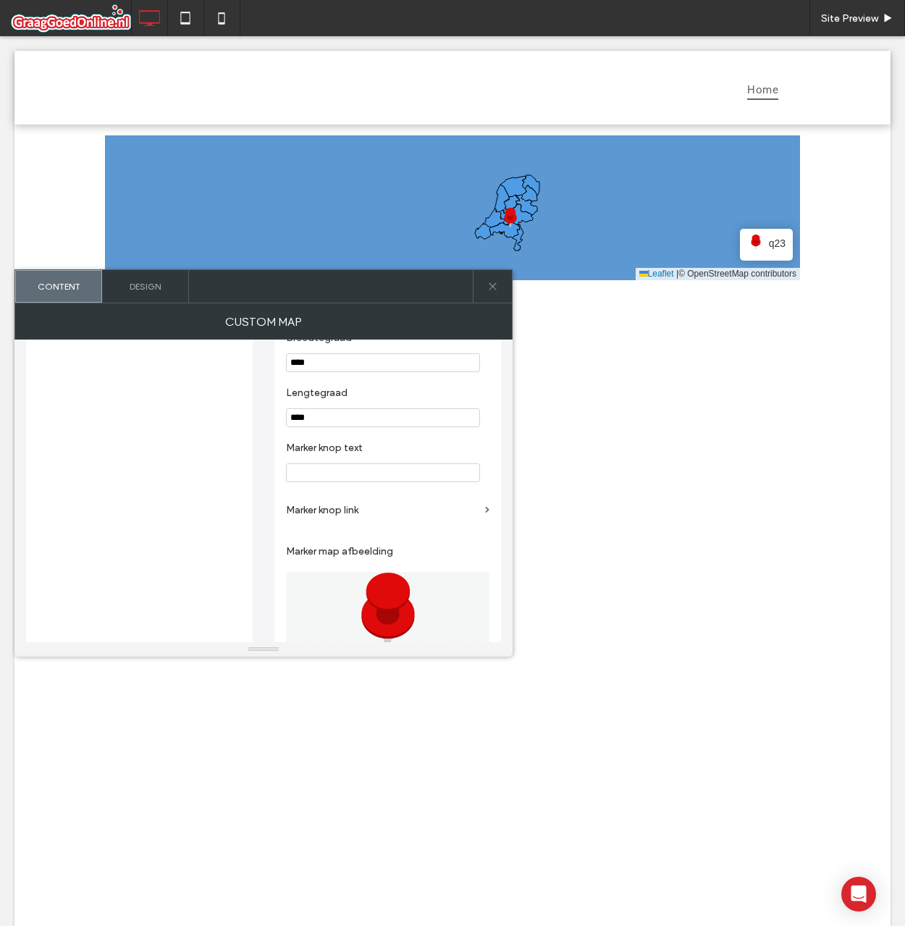
scroll to position [642, 0]
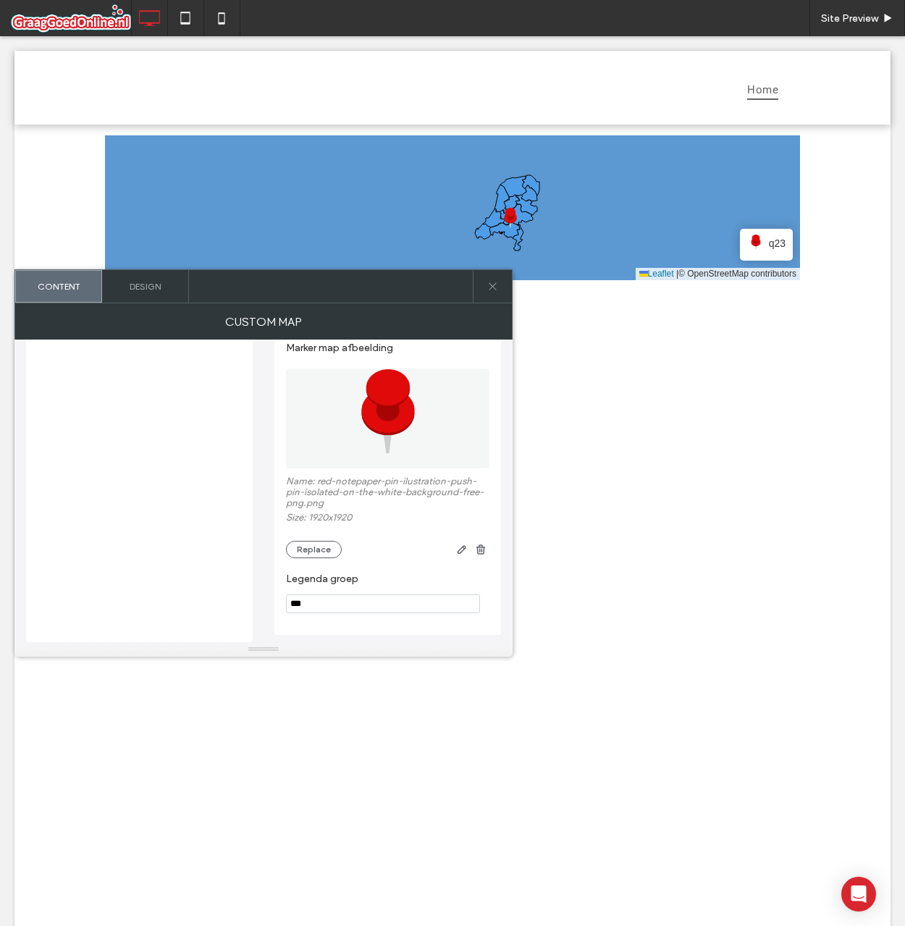
click at [382, 603] on input "***" at bounding box center [383, 603] width 194 height 19
click at [383, 605] on input "***" at bounding box center [383, 603] width 194 height 19
click at [371, 581] on label "Legenda groep" at bounding box center [385, 581] width 198 height 16
click at [376, 610] on input "********" at bounding box center [383, 603] width 194 height 19
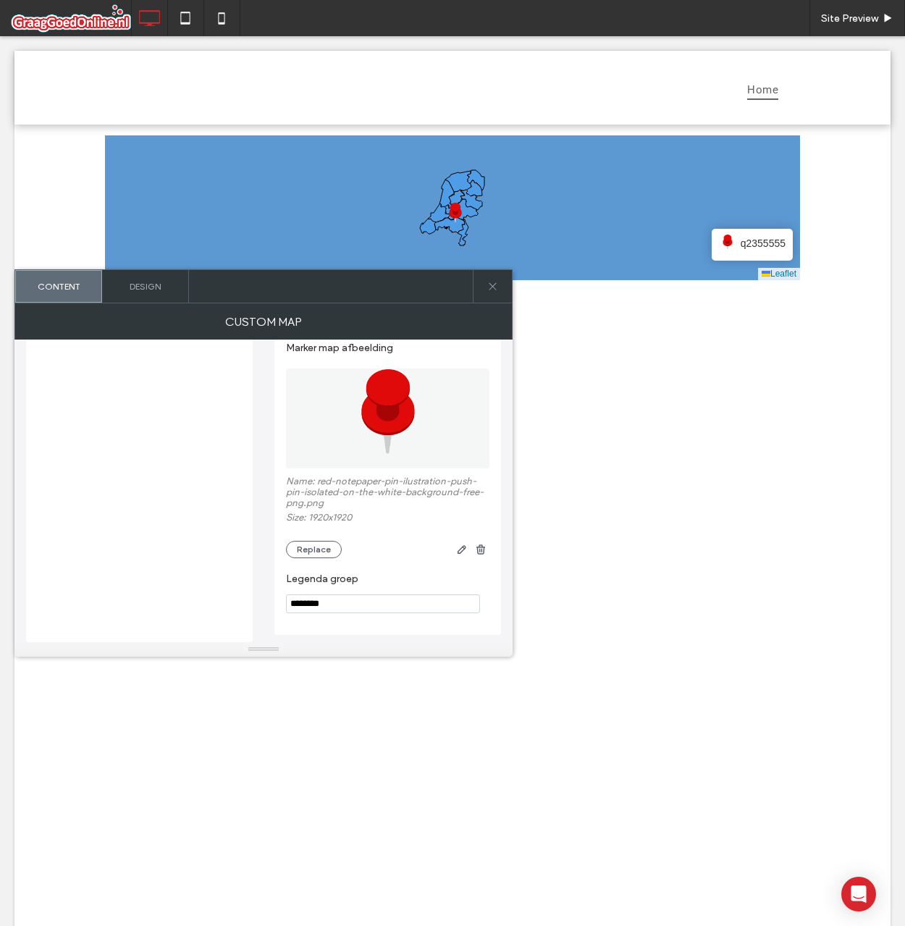
click at [376, 602] on input "********" at bounding box center [383, 603] width 194 height 19
type input "**********"
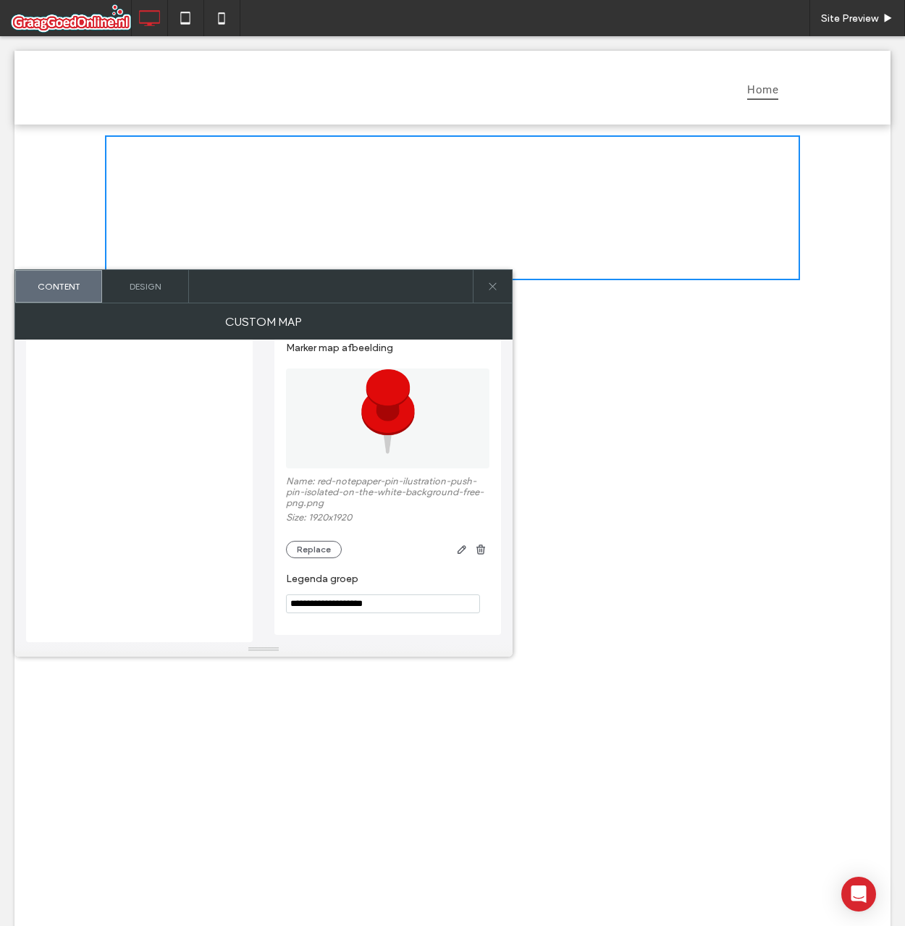
click at [378, 578] on label "Legenda groep" at bounding box center [385, 581] width 198 height 16
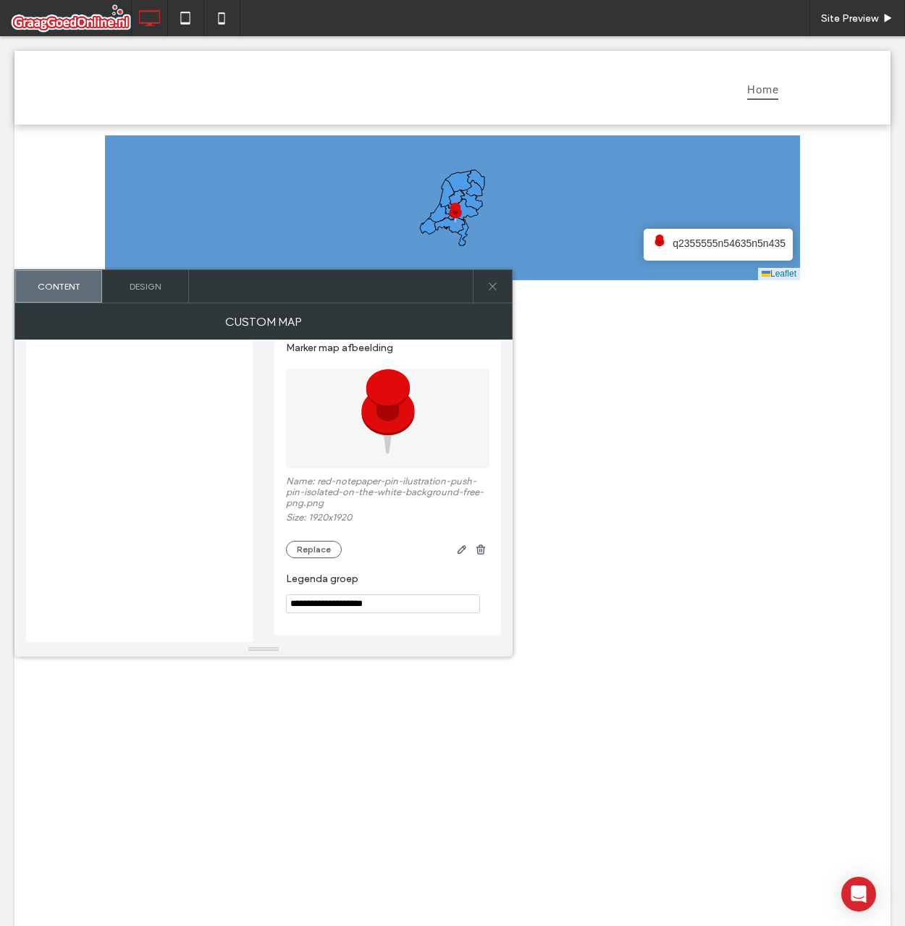
click at [699, 249] on span "q2355555n54635n5n435" at bounding box center [729, 243] width 113 height 16
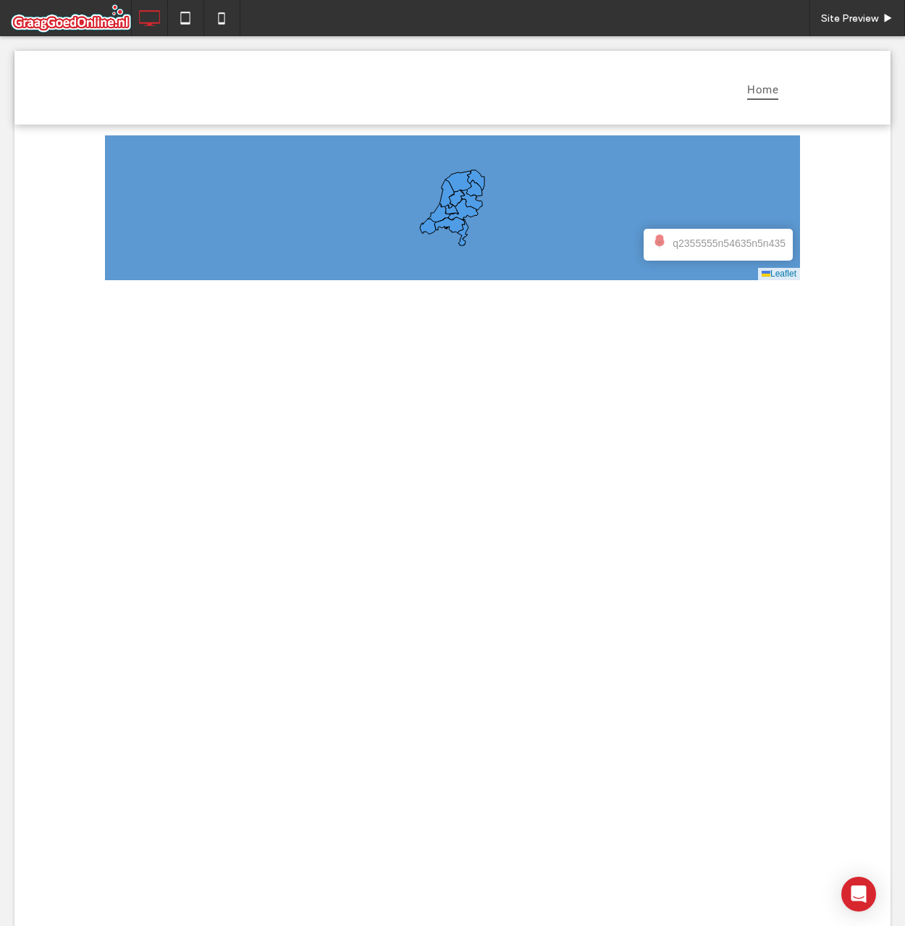
click at [699, 246] on span at bounding box center [452, 207] width 695 height 145
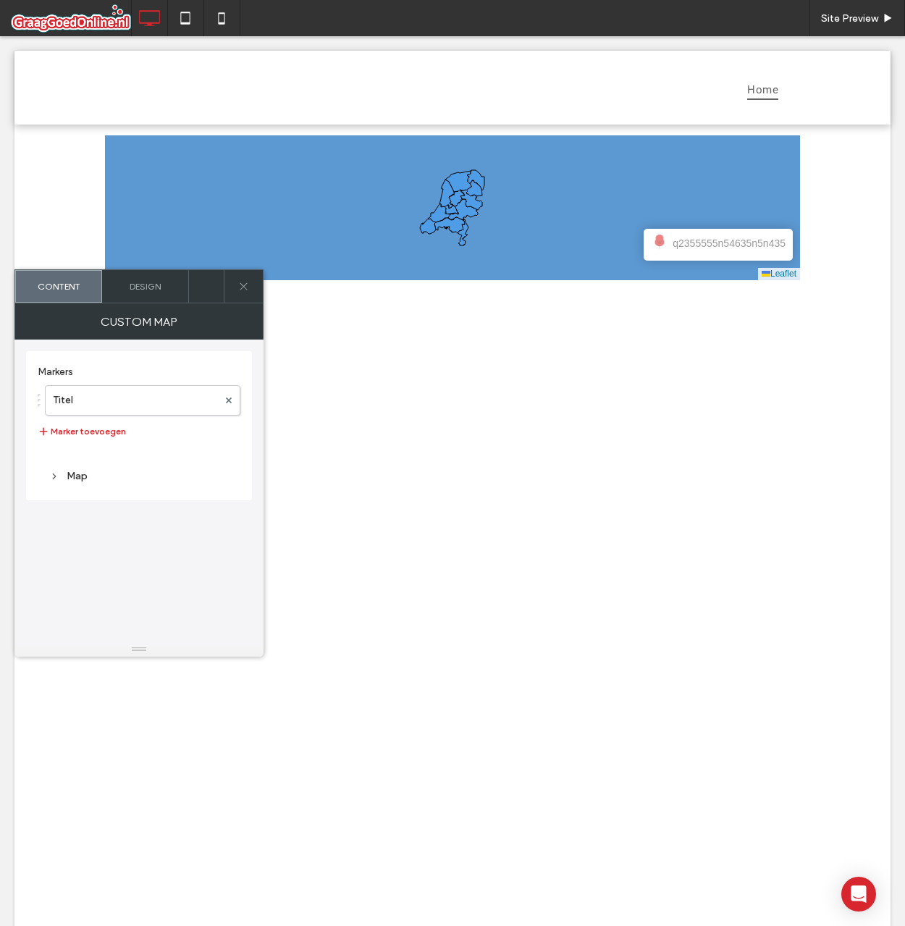
click at [699, 246] on span "q2355555n54635n5n435" at bounding box center [729, 243] width 113 height 16
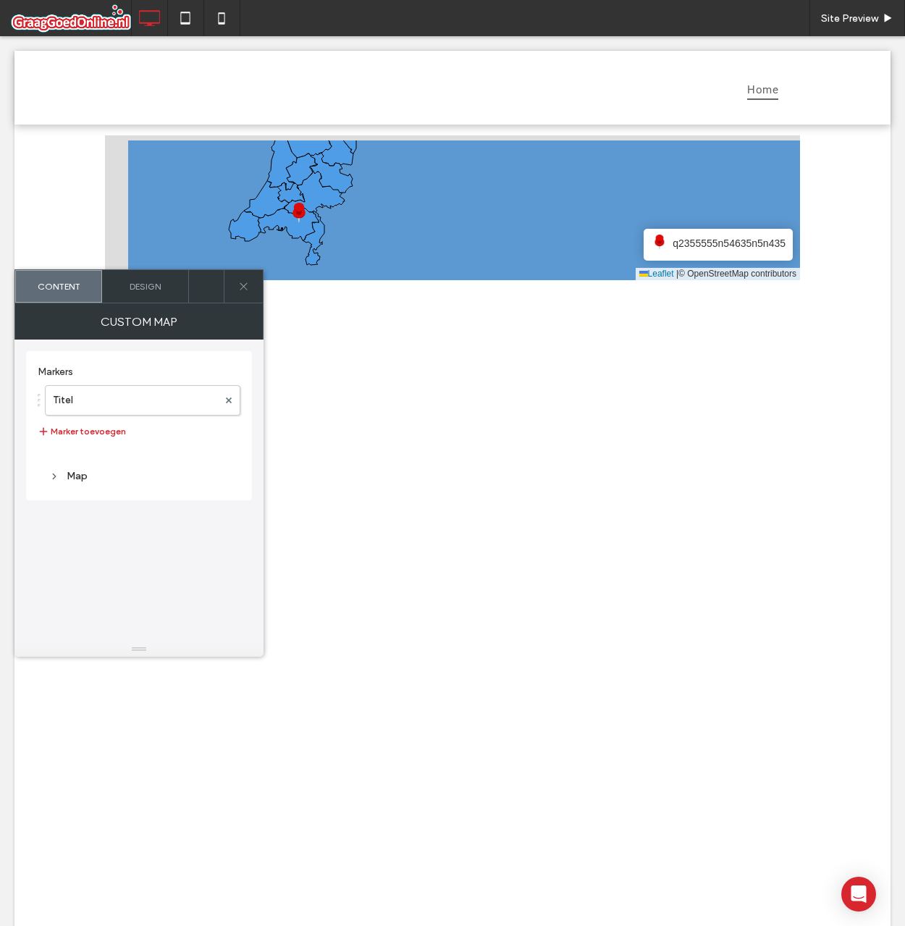
drag, startPoint x: 405, startPoint y: 226, endPoint x: 497, endPoint y: 246, distance: 94.9
click at [497, 246] on icon at bounding box center [545, 227] width 838 height 178
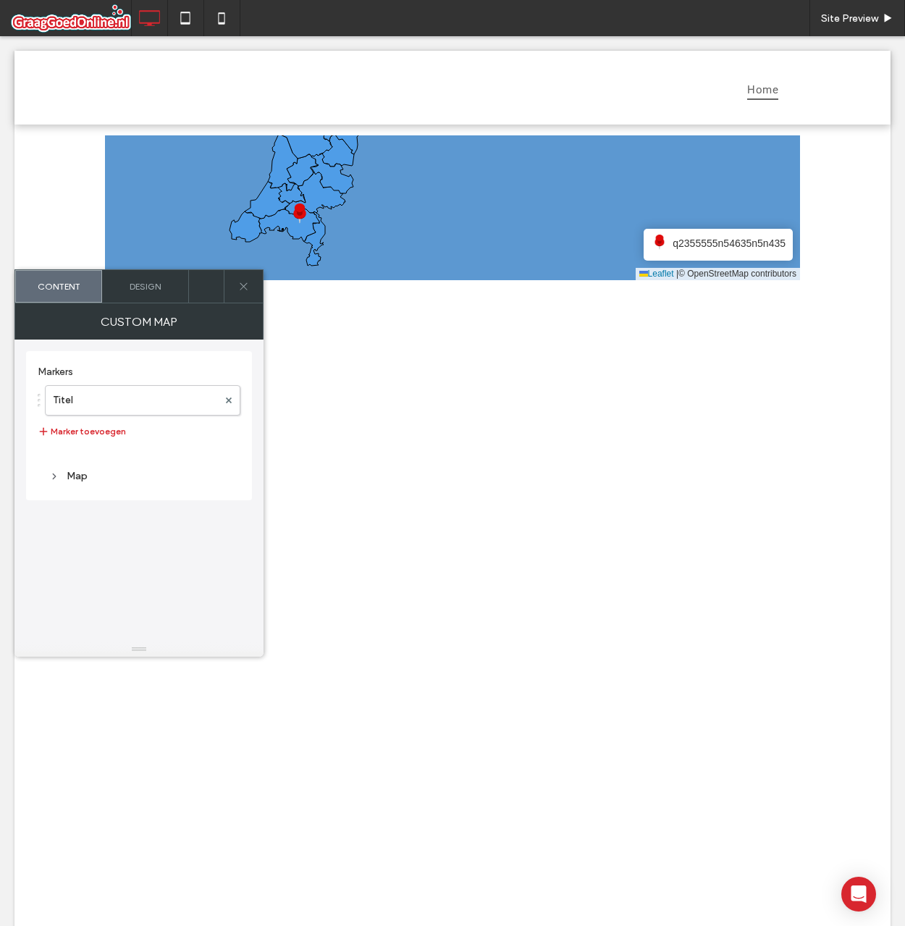
drag, startPoint x: 417, startPoint y: 240, endPoint x: 530, endPoint y: 260, distance: 114.7
click at [530, 260] on icon at bounding box center [452, 208] width 838 height 178
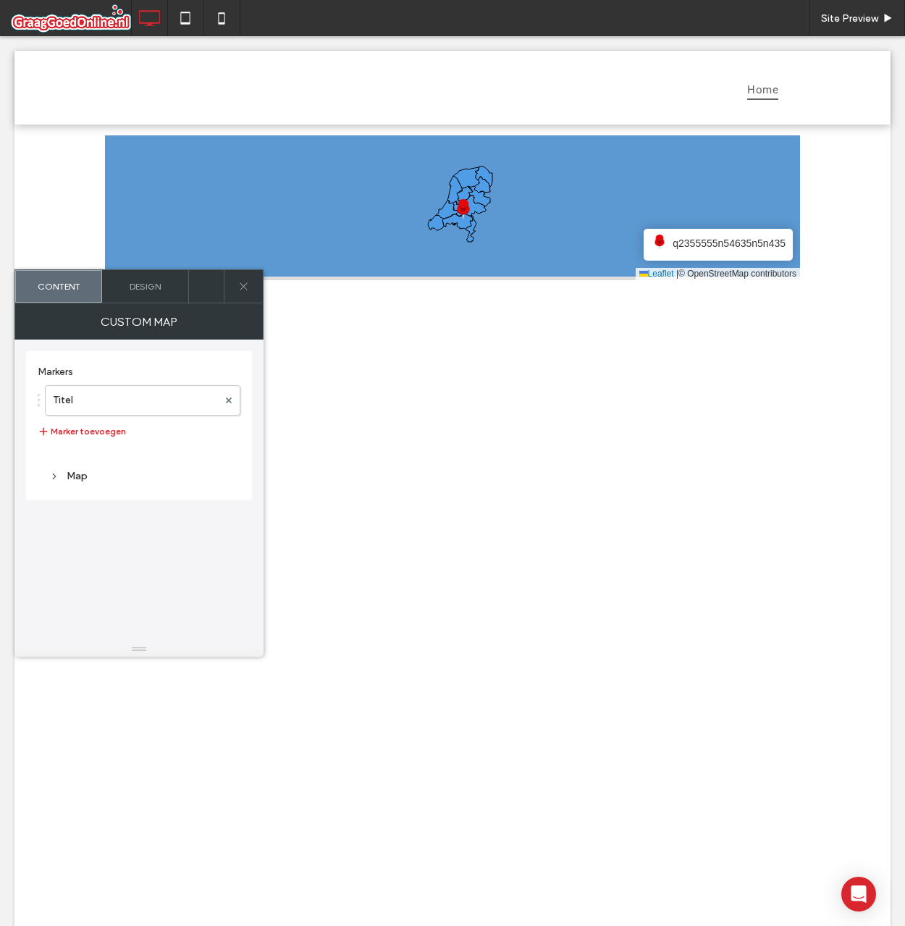
drag, startPoint x: 515, startPoint y: 225, endPoint x: 503, endPoint y: 208, distance: 20.9
click at [503, 208] on icon at bounding box center [444, 190] width 838 height 178
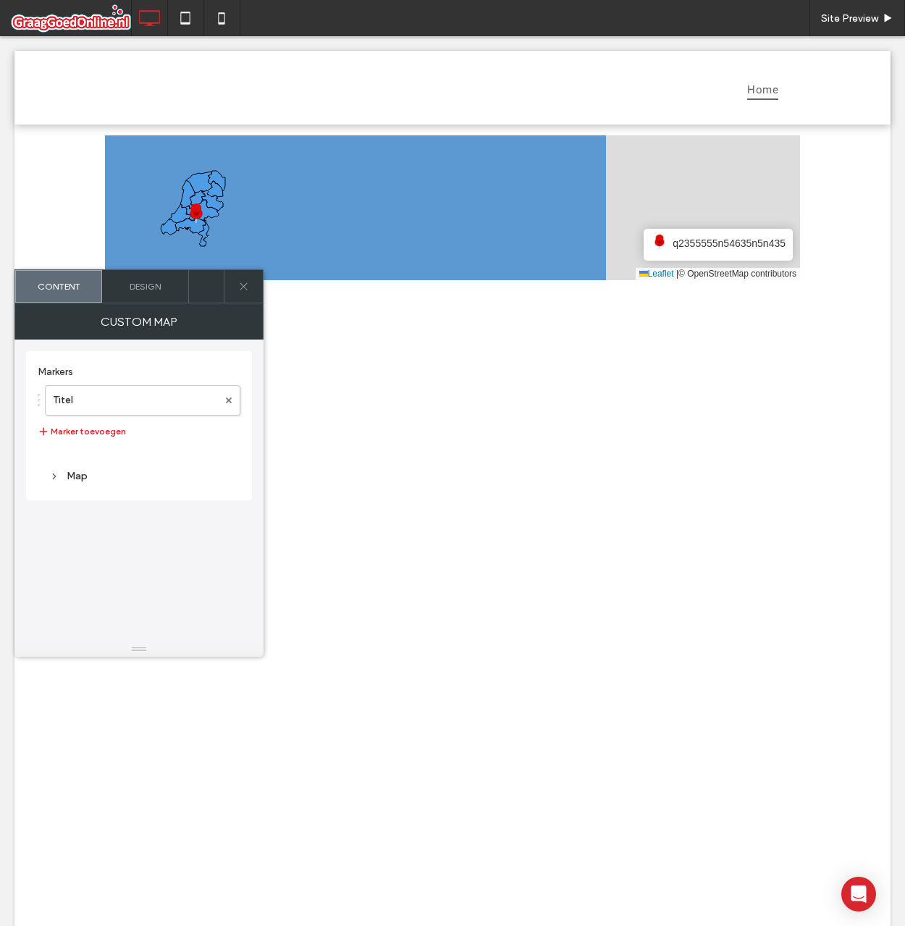
drag, startPoint x: 480, startPoint y: 211, endPoint x: 229, endPoint y: 219, distance: 250.6
click at [229, 219] on icon at bounding box center [189, 211] width 838 height 178
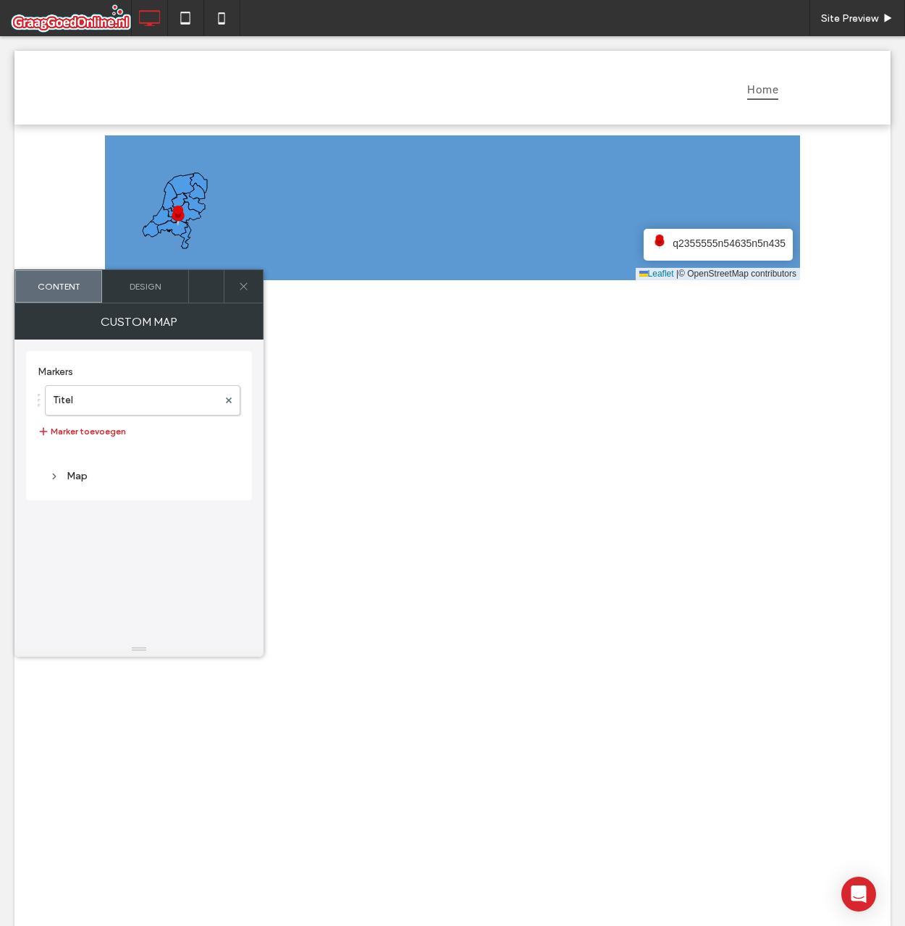
drag, startPoint x: 237, startPoint y: 211, endPoint x: 224, endPoint y: 211, distance: 13.0
click at [224, 211] on icon at bounding box center [441, 206] width 838 height 178
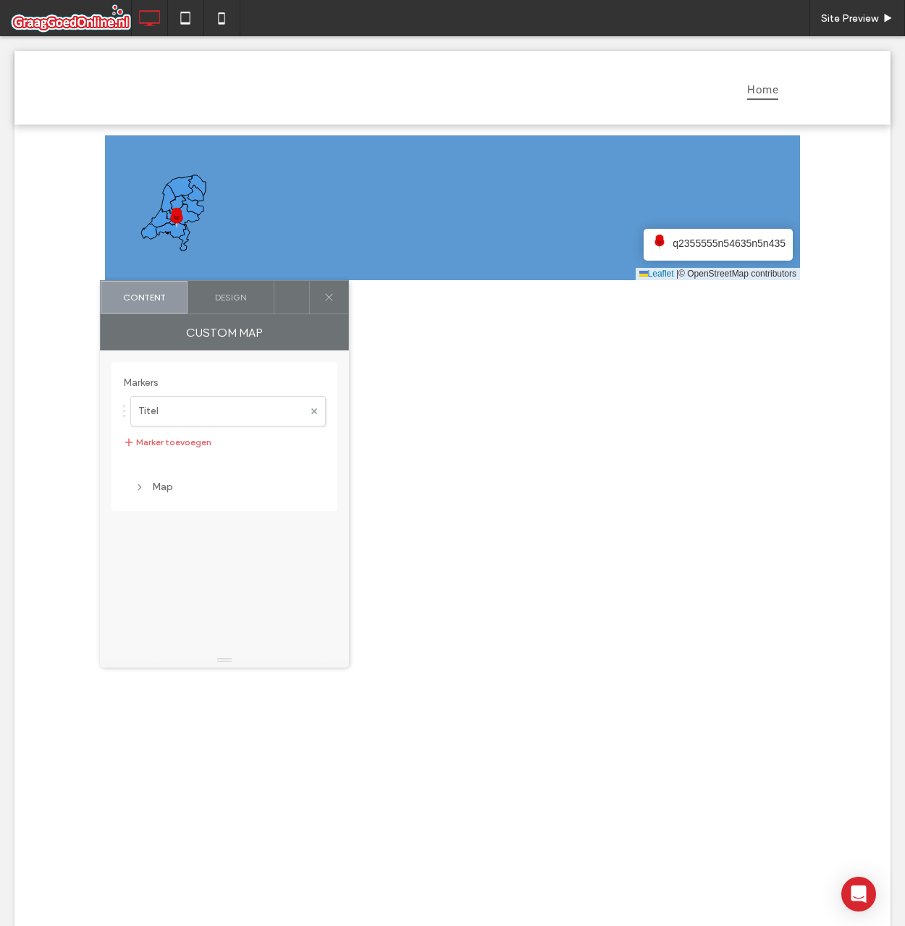
drag, startPoint x: 231, startPoint y: 311, endPoint x: 287, endPoint y: 307, distance: 55.9
click at [287, 307] on div at bounding box center [291, 297] width 35 height 33
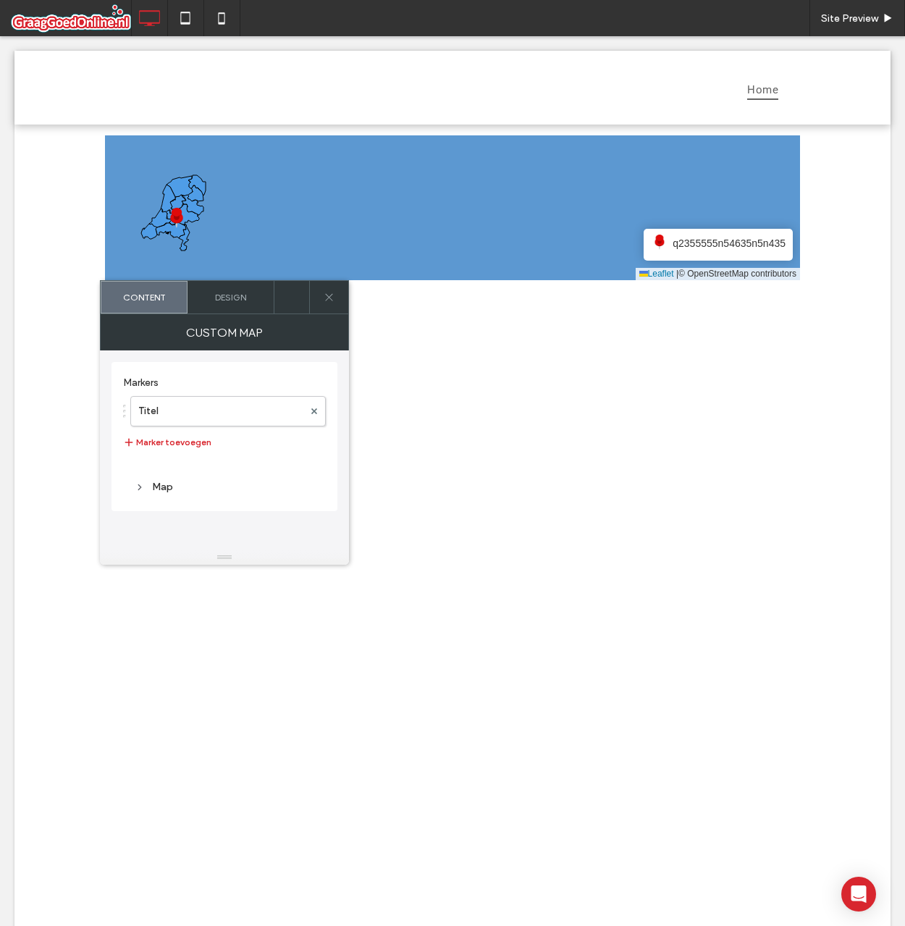
drag, startPoint x: 222, startPoint y: 664, endPoint x: 219, endPoint y: 561, distance: 102.8
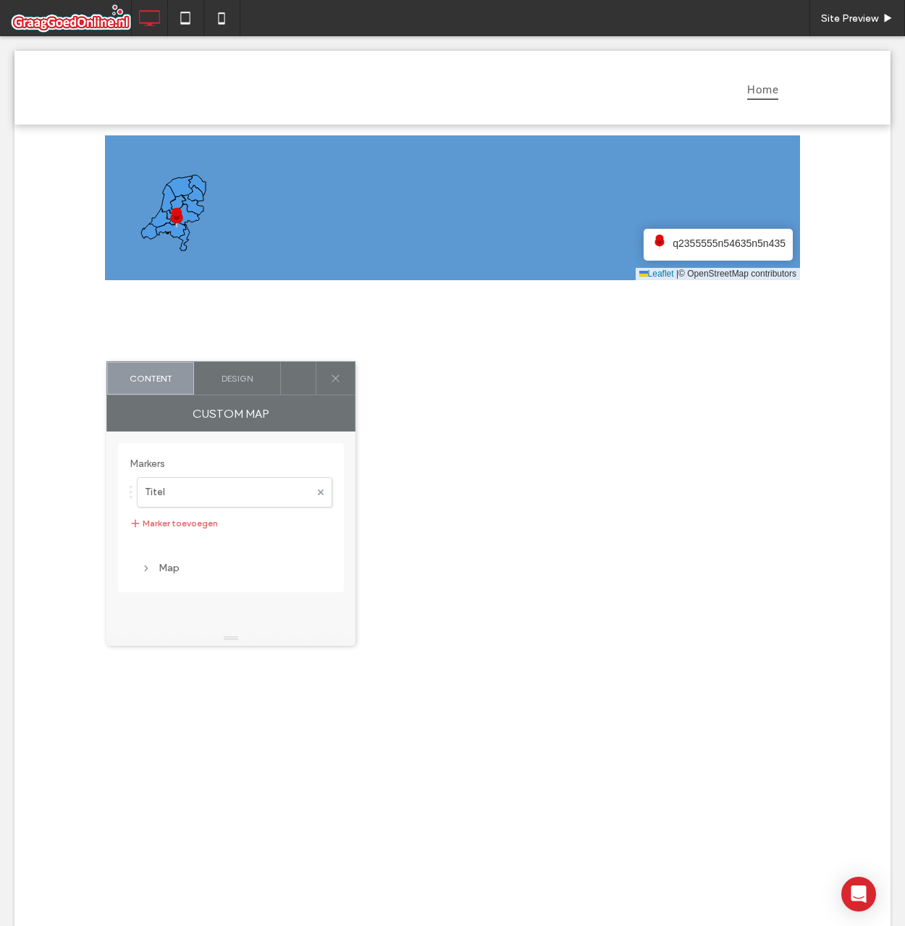
drag, startPoint x: 288, startPoint y: 308, endPoint x: 294, endPoint y: 439, distance: 131.2
click at [294, 395] on div at bounding box center [298, 378] width 35 height 33
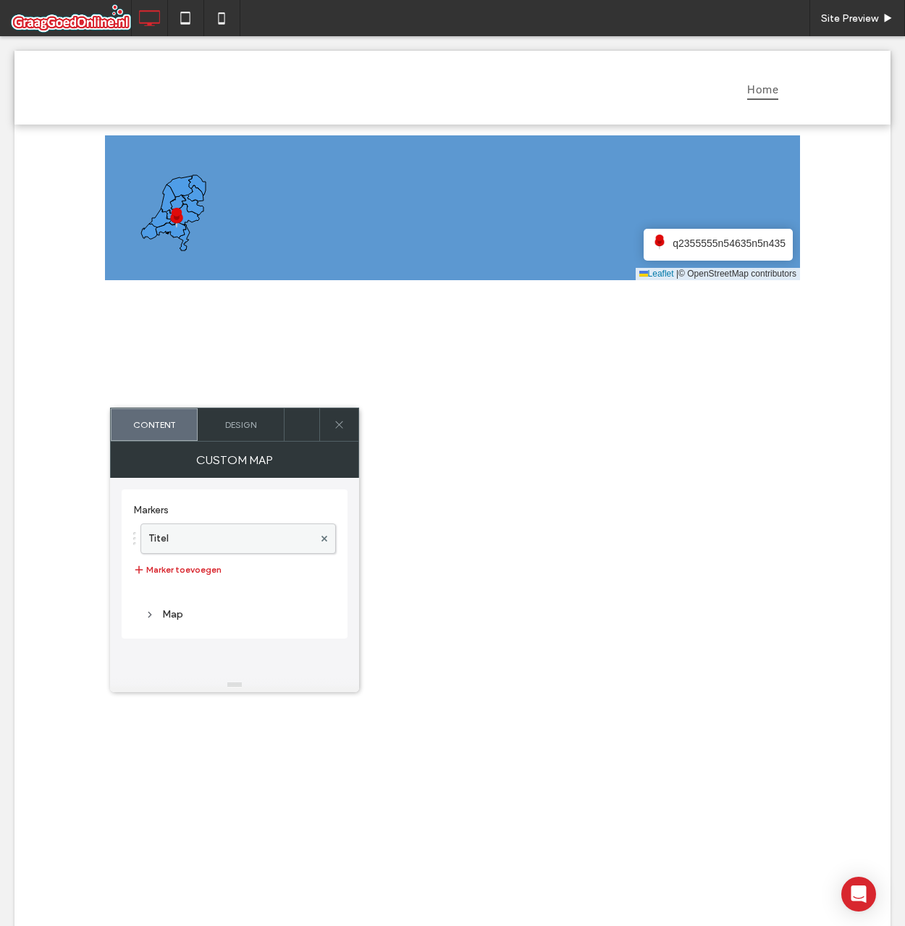
click at [274, 539] on label "Titel" at bounding box center [230, 538] width 165 height 29
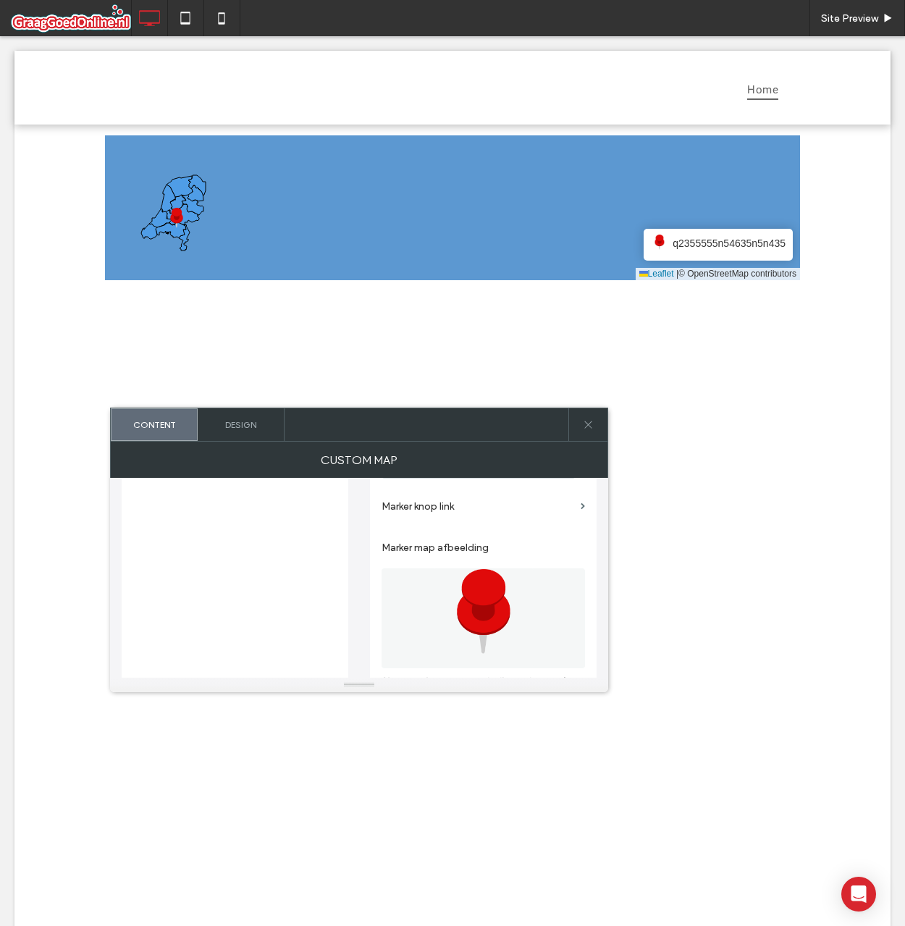
scroll to position [745, 0]
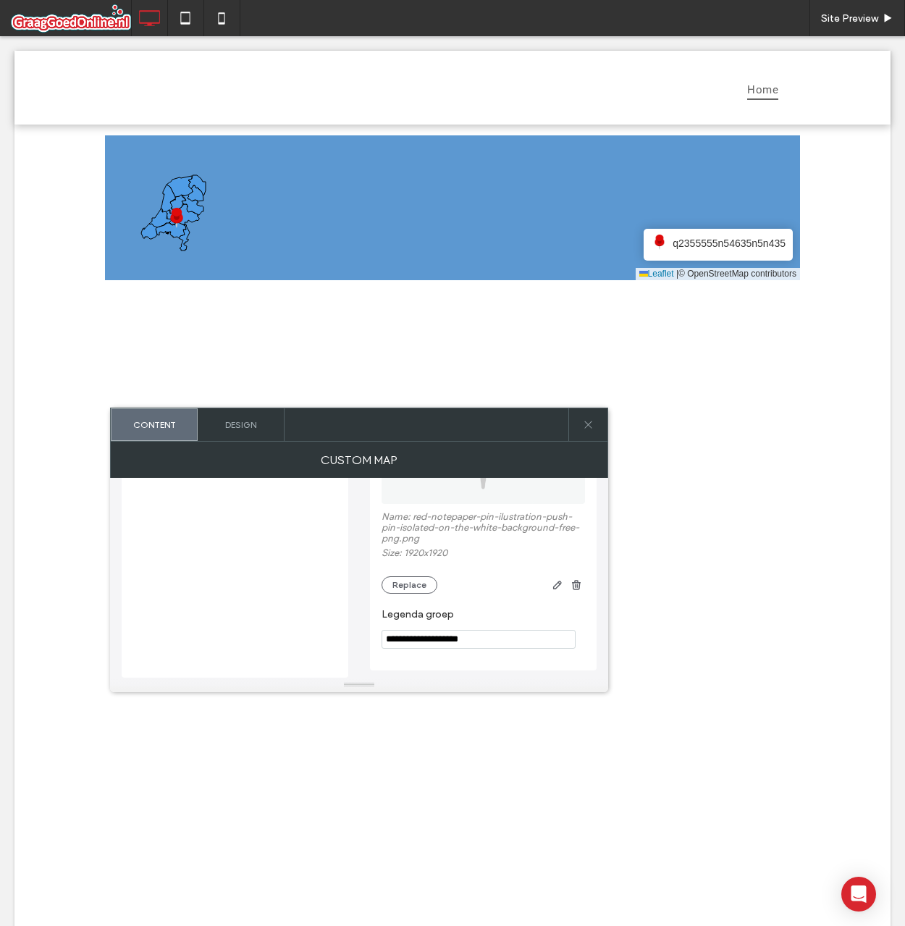
click at [497, 652] on section "**********" at bounding box center [483, 628] width 203 height 55
click at [505, 641] on input "**********" at bounding box center [479, 639] width 194 height 19
type input "**********"
click at [512, 616] on label "Legenda groep" at bounding box center [481, 616] width 198 height 16
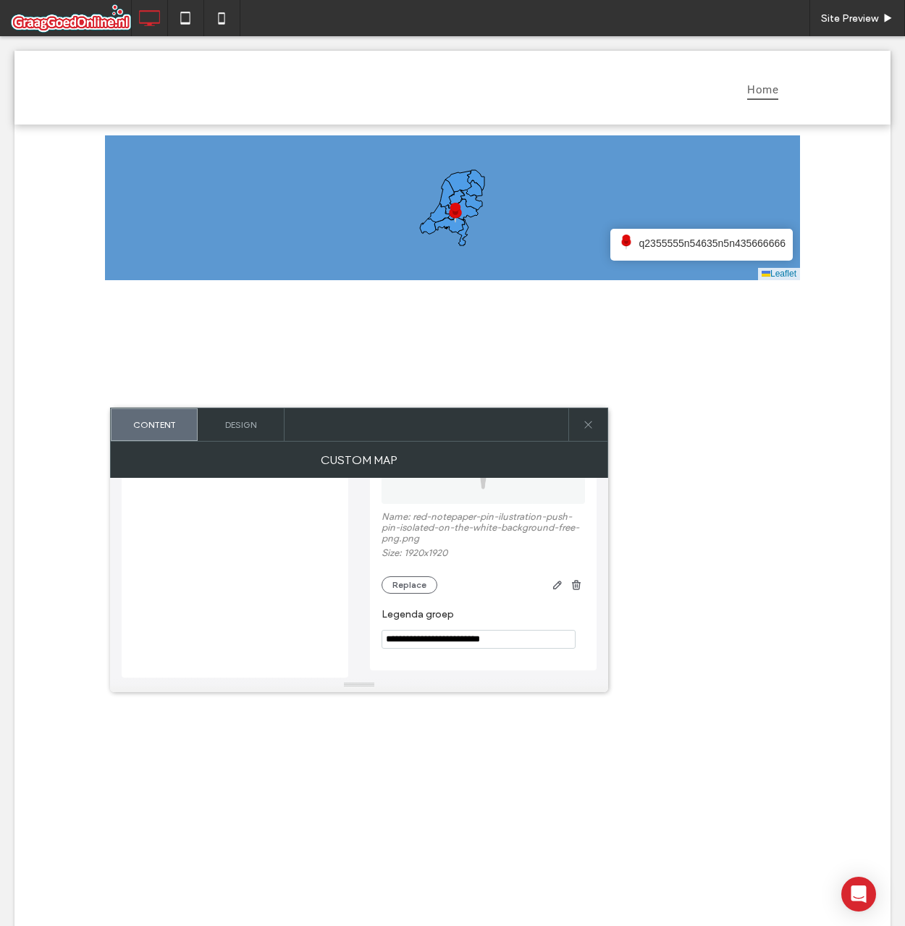
click at [675, 243] on span "q2355555n54635n5n435666666" at bounding box center [712, 243] width 146 height 16
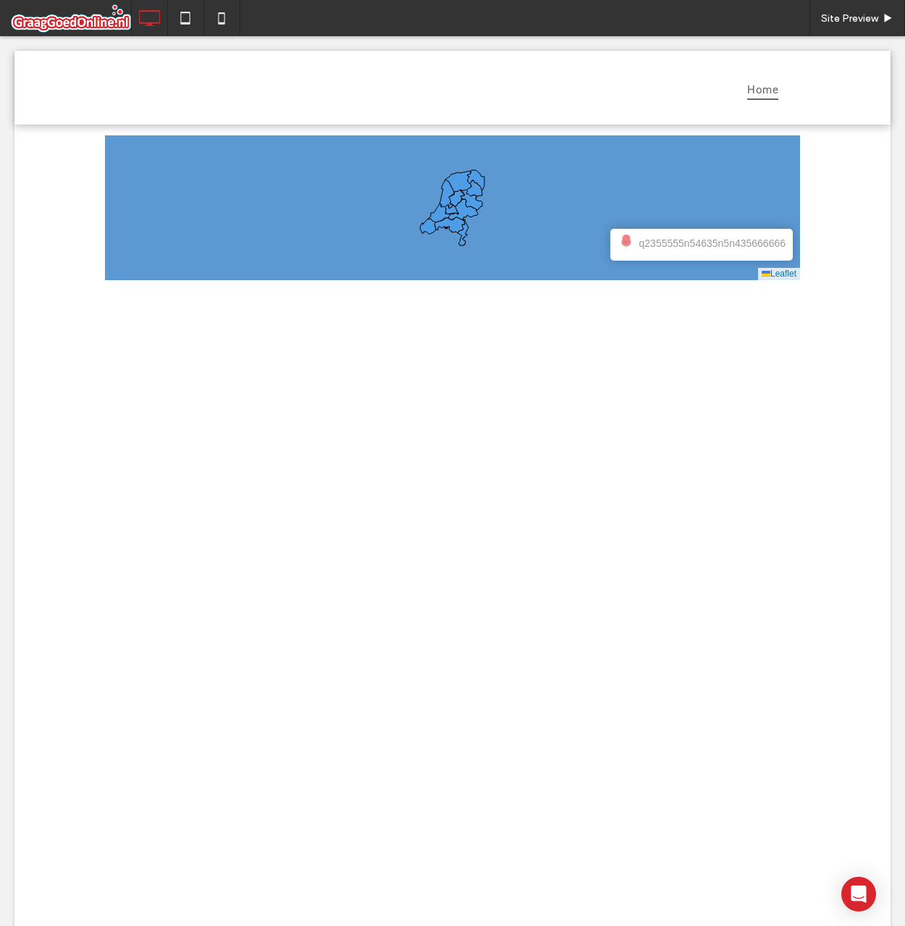
click at [675, 243] on span at bounding box center [452, 207] width 695 height 145
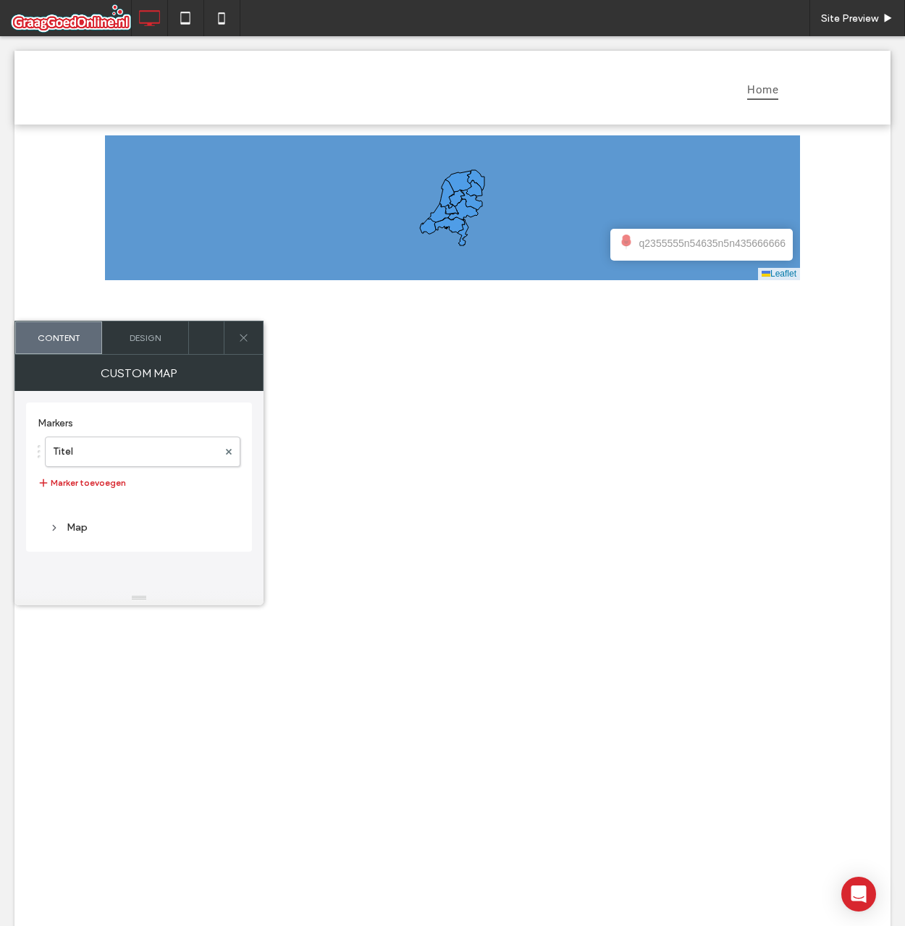
click at [675, 243] on span "q2355555n54635n5n435666666" at bounding box center [712, 243] width 146 height 16
click at [68, 484] on button "Marker toevoegen" at bounding box center [82, 482] width 88 height 17
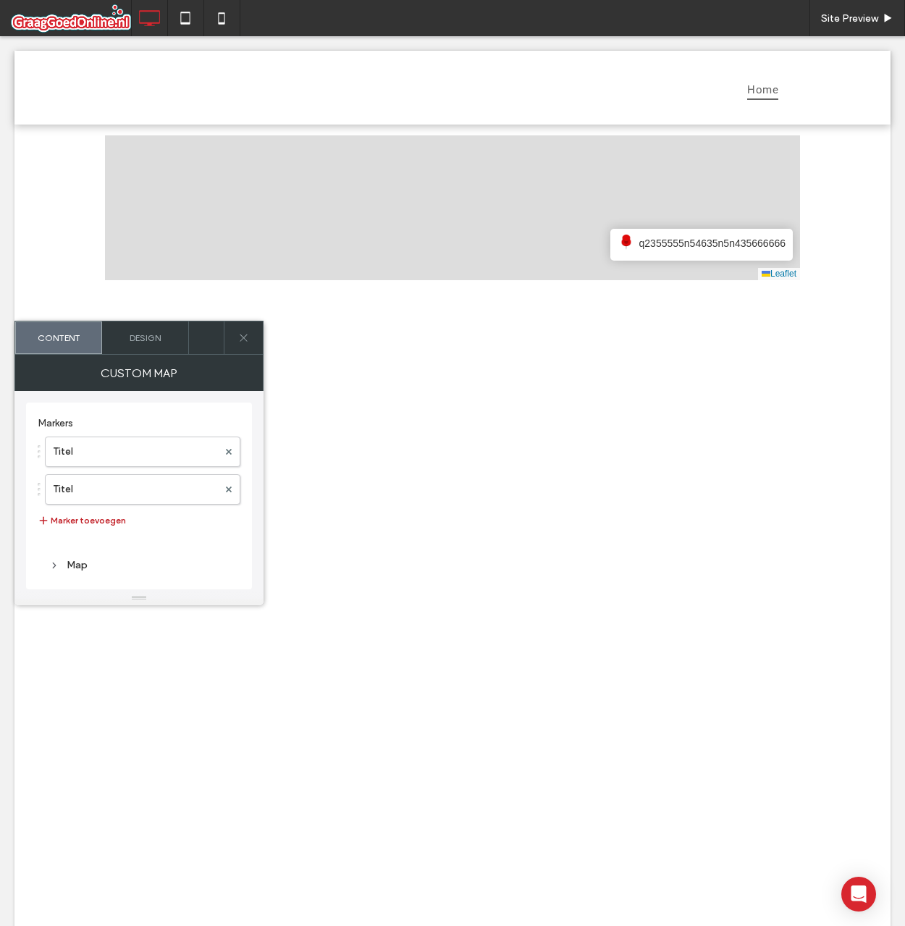
click at [77, 515] on button "Marker toevoegen" at bounding box center [82, 520] width 88 height 17
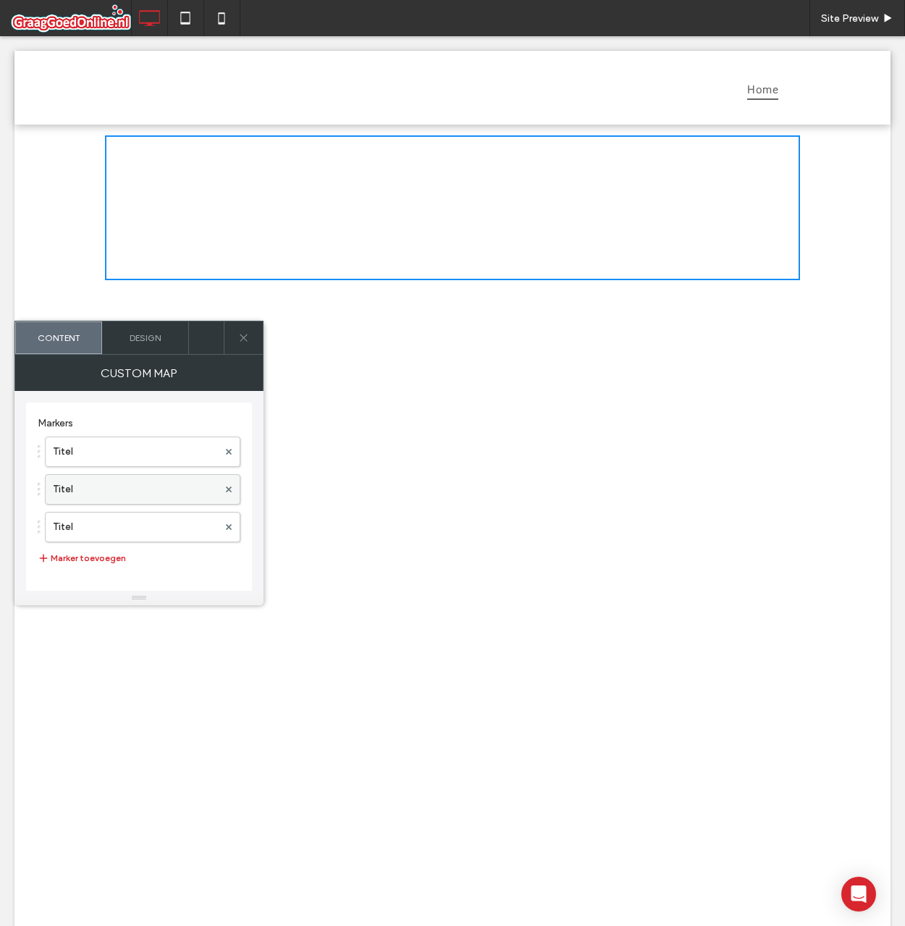
click at [88, 492] on label "Titel" at bounding box center [135, 489] width 165 height 29
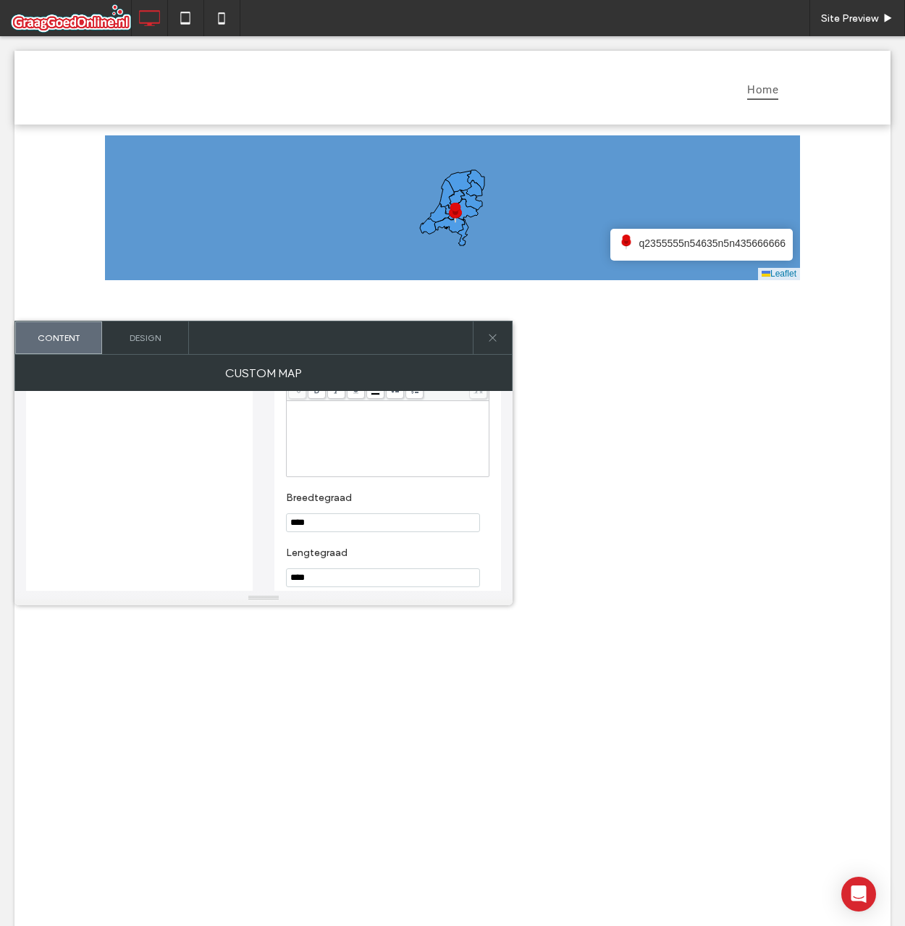
scroll to position [362, 0]
click at [298, 489] on input "****" at bounding box center [383, 487] width 194 height 19
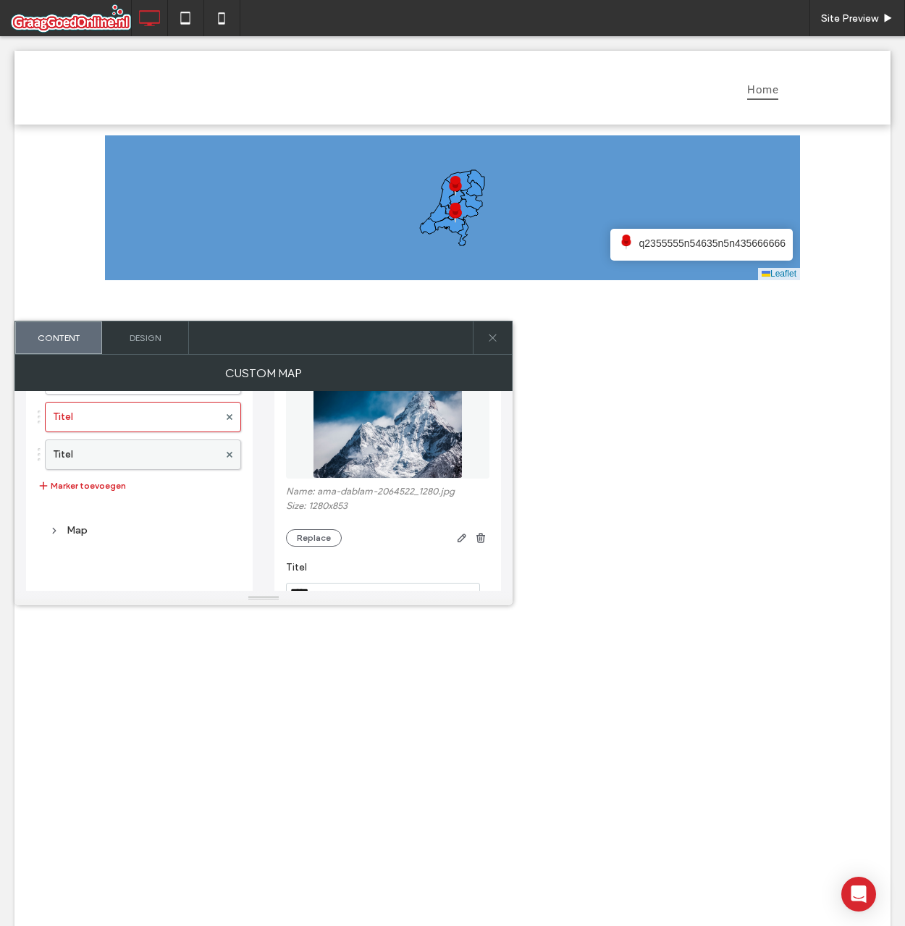
type input "****"
click at [127, 445] on label "Titel" at bounding box center [136, 454] width 166 height 29
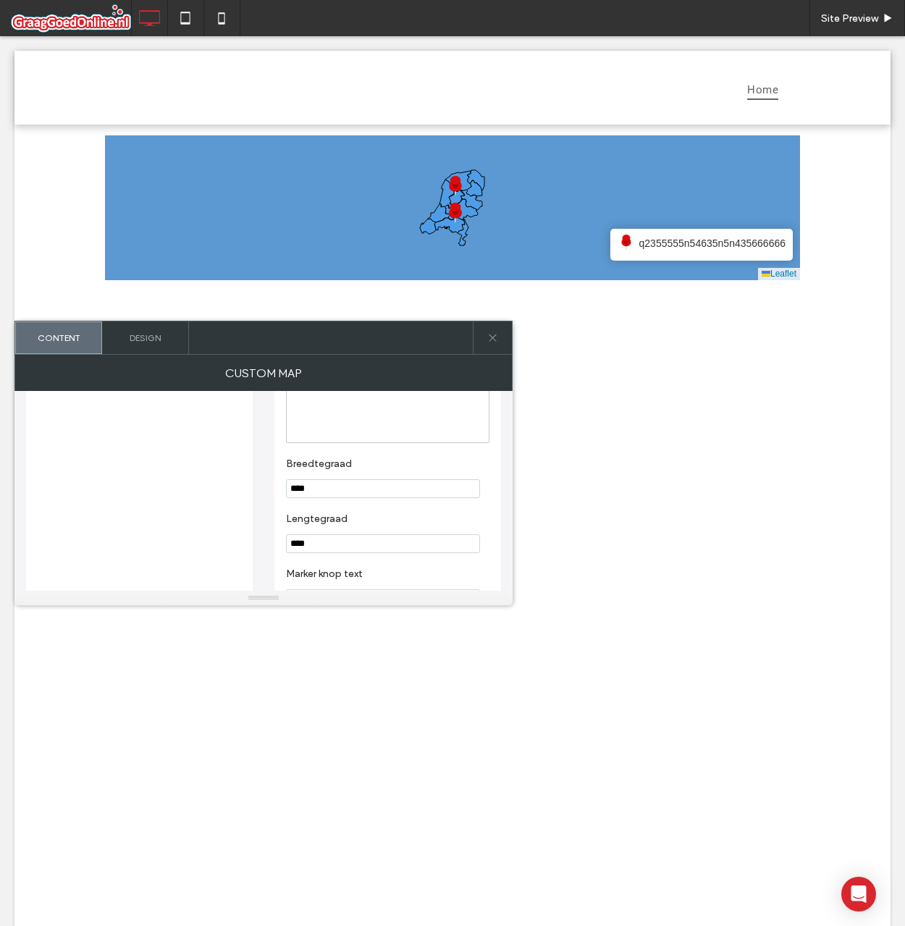
scroll to position [362, 0]
click at [300, 492] on input "****" at bounding box center [383, 487] width 194 height 19
type input "****"
click at [425, 468] on label "Breedtegraad" at bounding box center [385, 464] width 198 height 16
click at [666, 239] on span "q2355555n54635n5n435666666" at bounding box center [712, 243] width 146 height 16
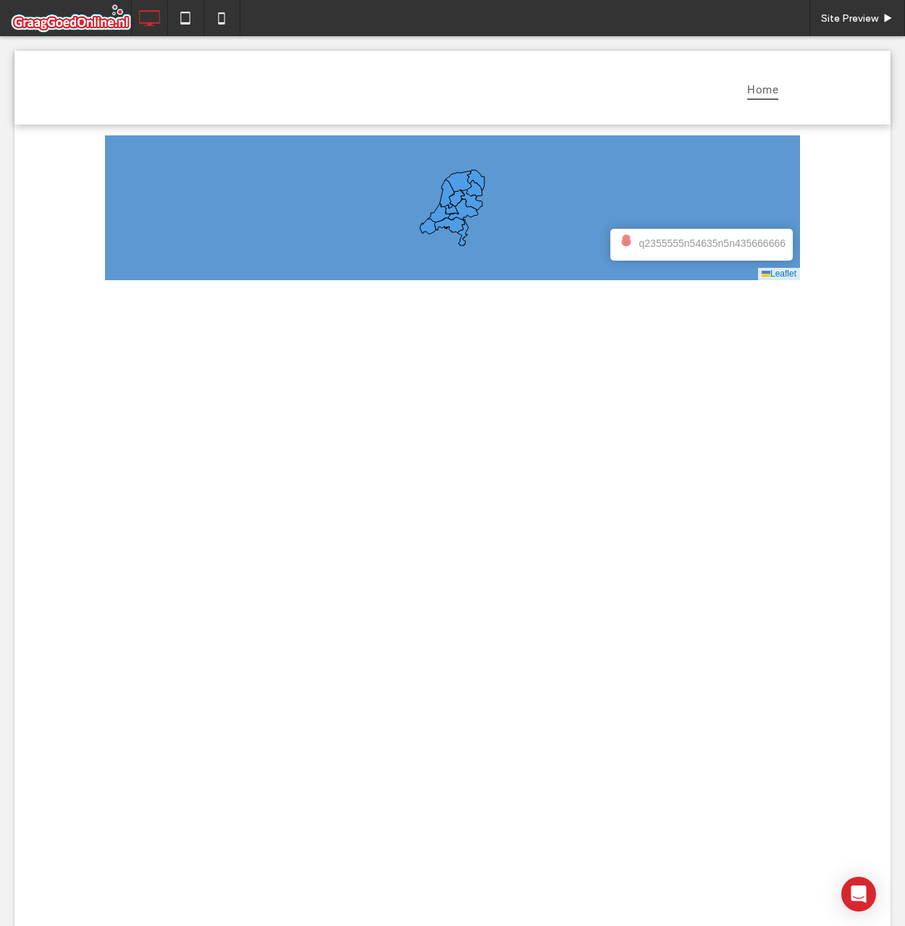
click at [669, 245] on span at bounding box center [452, 207] width 695 height 145
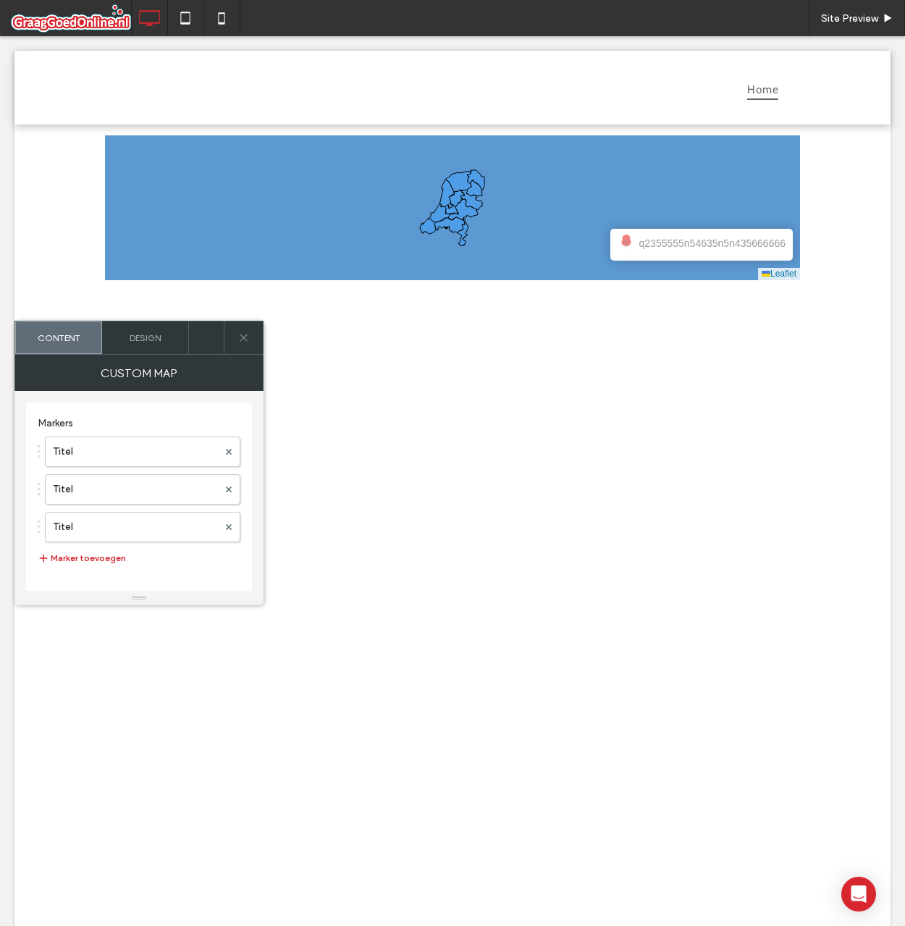
click at [618, 245] on img at bounding box center [626, 243] width 17 height 17
